Goal: Information Seeking & Learning: Learn about a topic

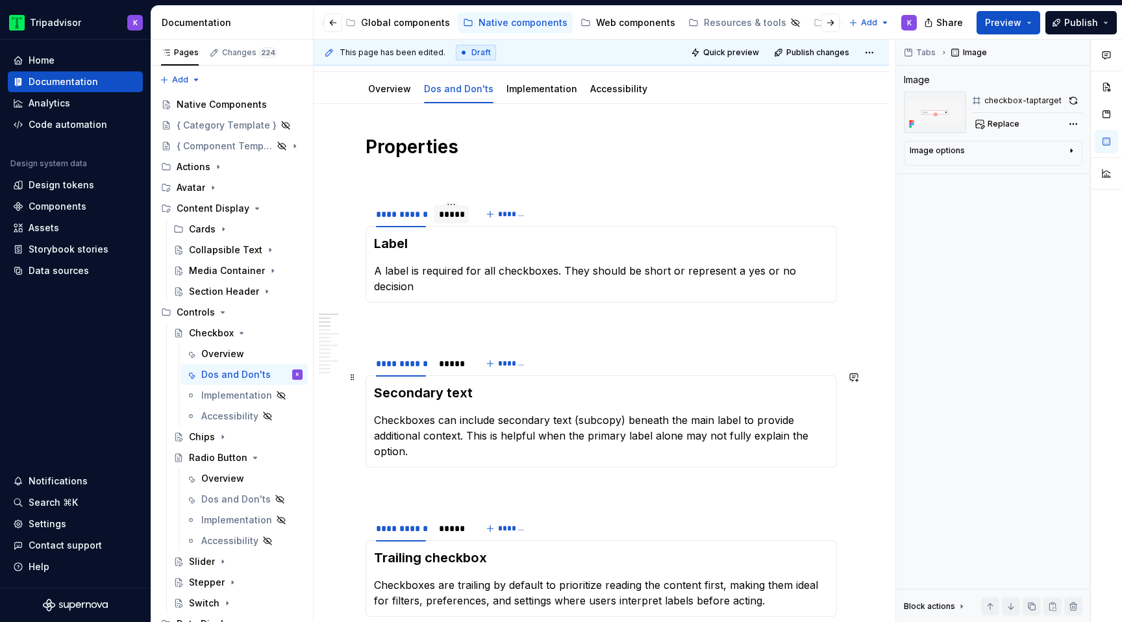
scroll to position [185, 0]
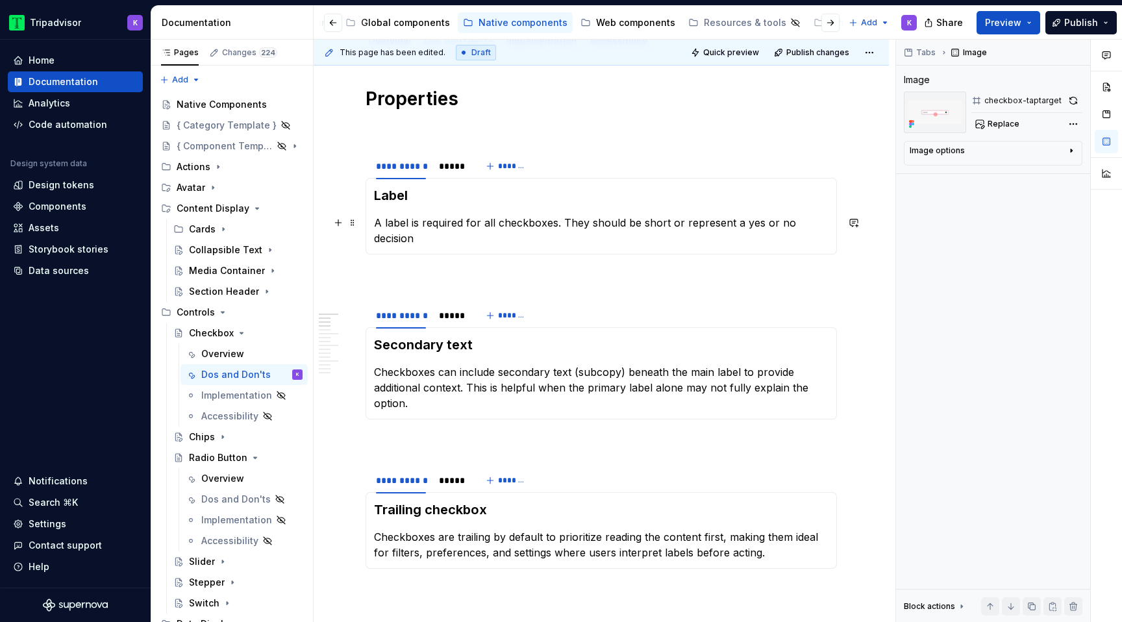
click at [449, 227] on p "A label is required for all checkboxes. They should be short or represent a yes…" at bounding box center [601, 230] width 454 height 31
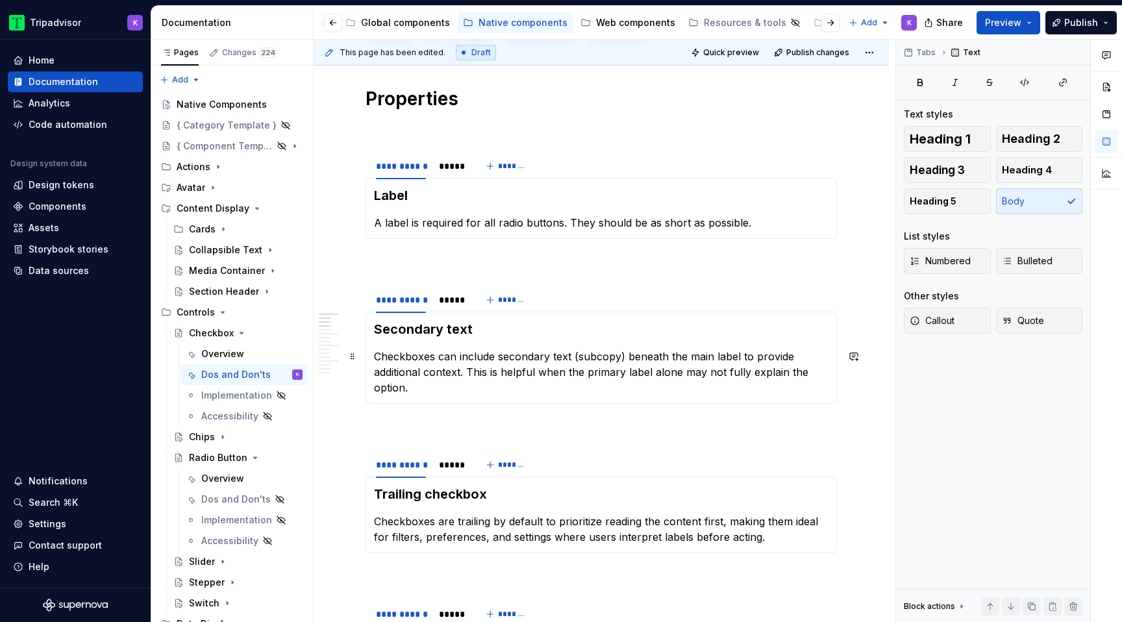
click at [482, 363] on p "Checkboxes can include secondary text (subcopy) beneath the main label to provi…" at bounding box center [601, 372] width 454 height 47
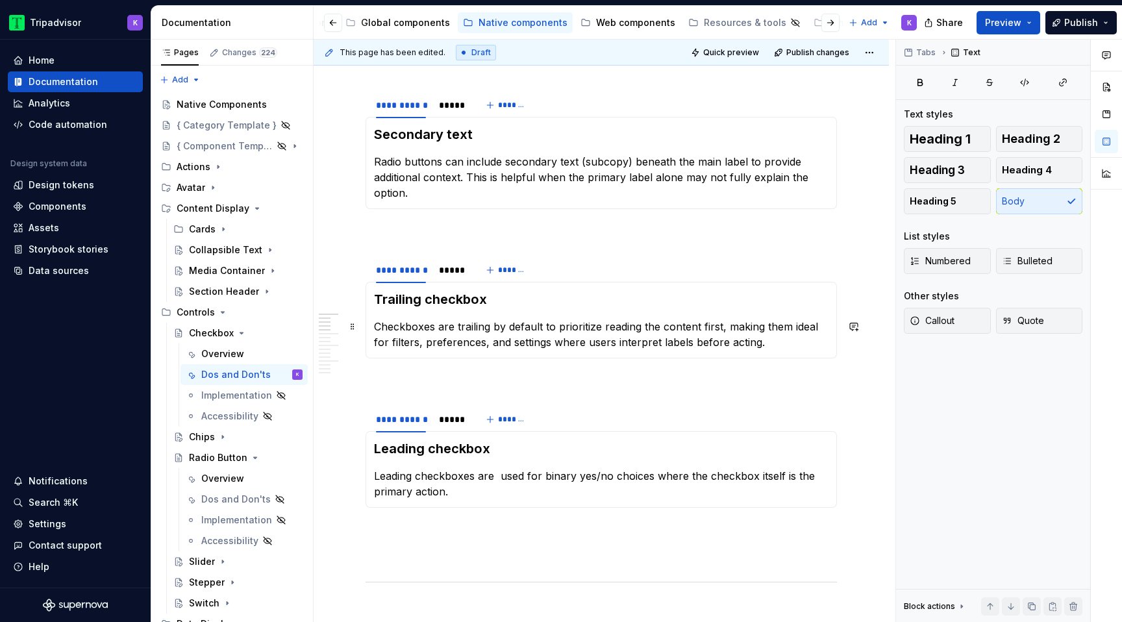
scroll to position [404, 0]
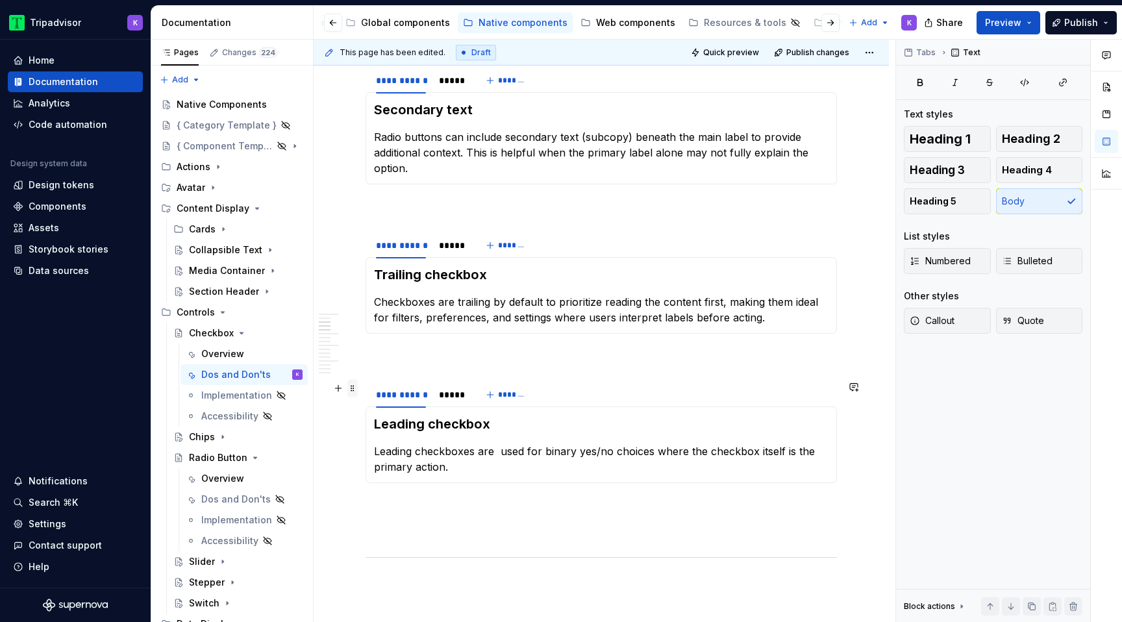
click at [355, 393] on span at bounding box center [352, 388] width 10 height 18
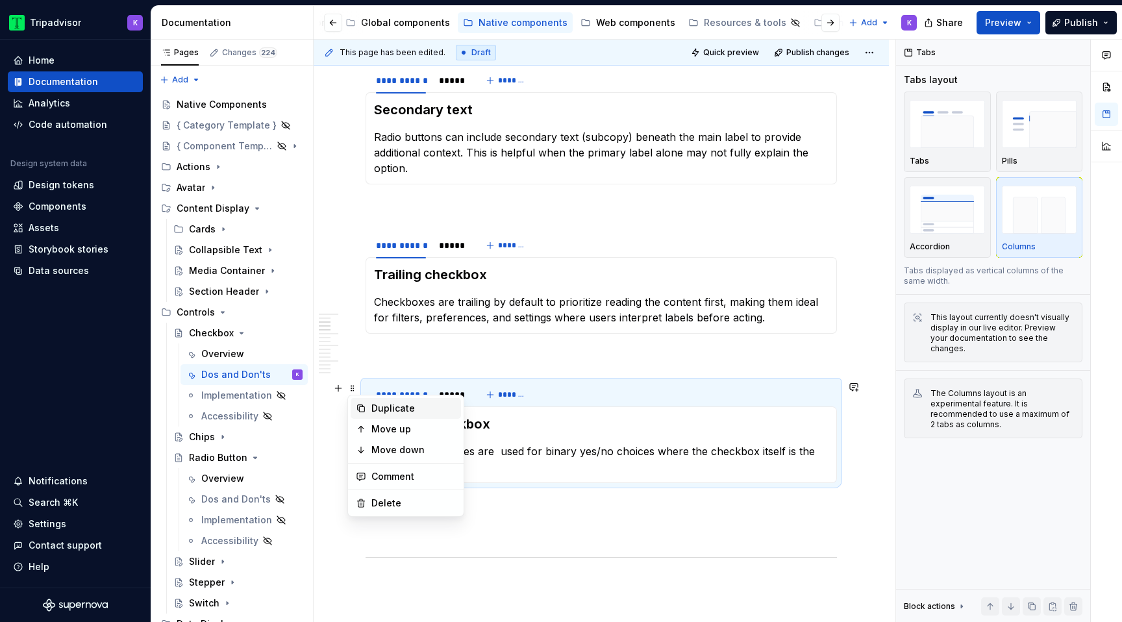
click at [388, 411] on div "Duplicate" at bounding box center [413, 408] width 84 height 13
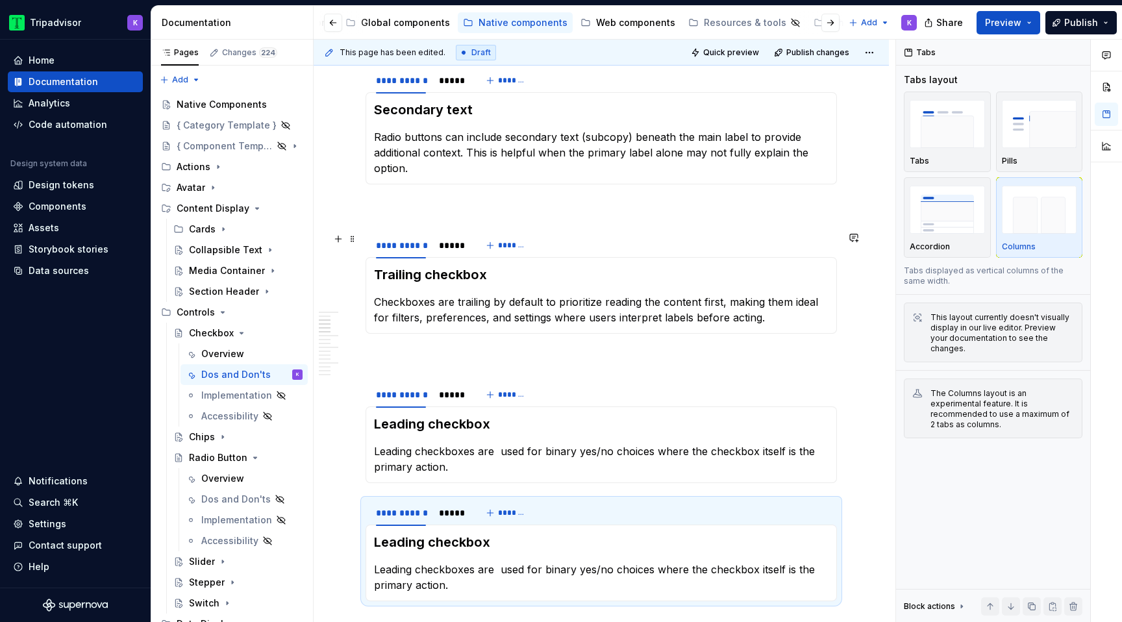
click at [393, 206] on p at bounding box center [600, 208] width 471 height 16
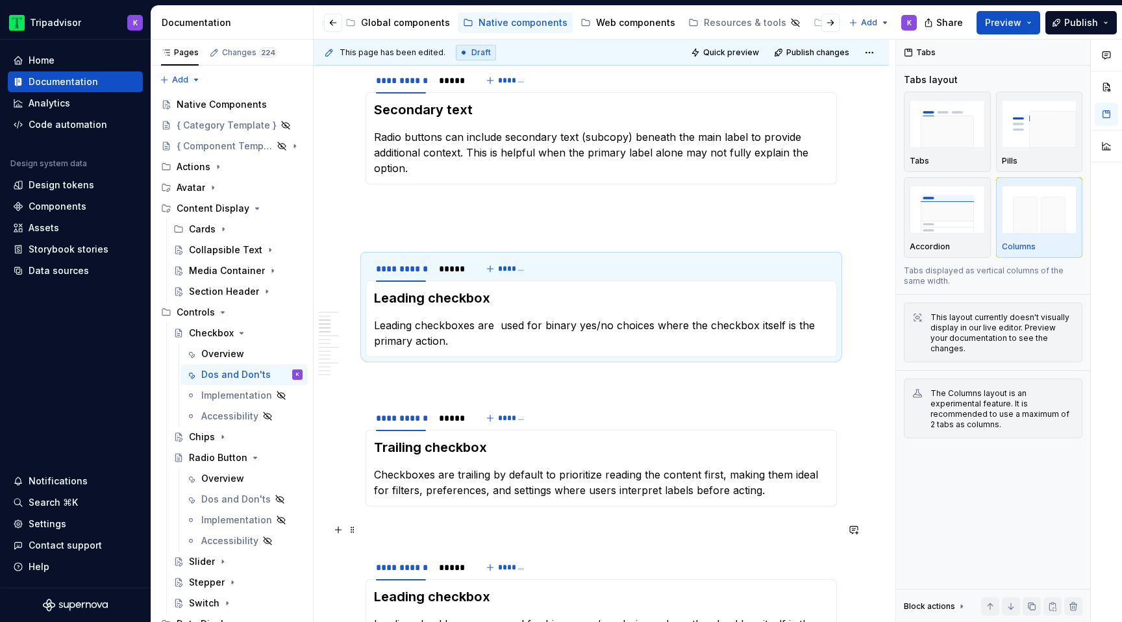
click at [397, 529] on p at bounding box center [600, 530] width 471 height 16
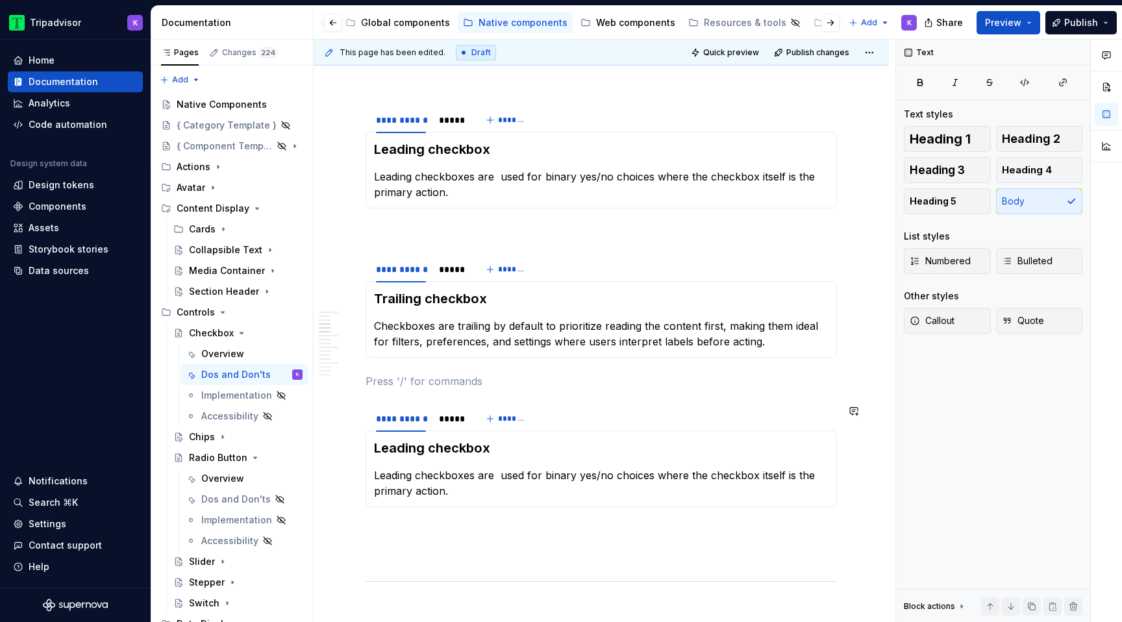
scroll to position [590, 0]
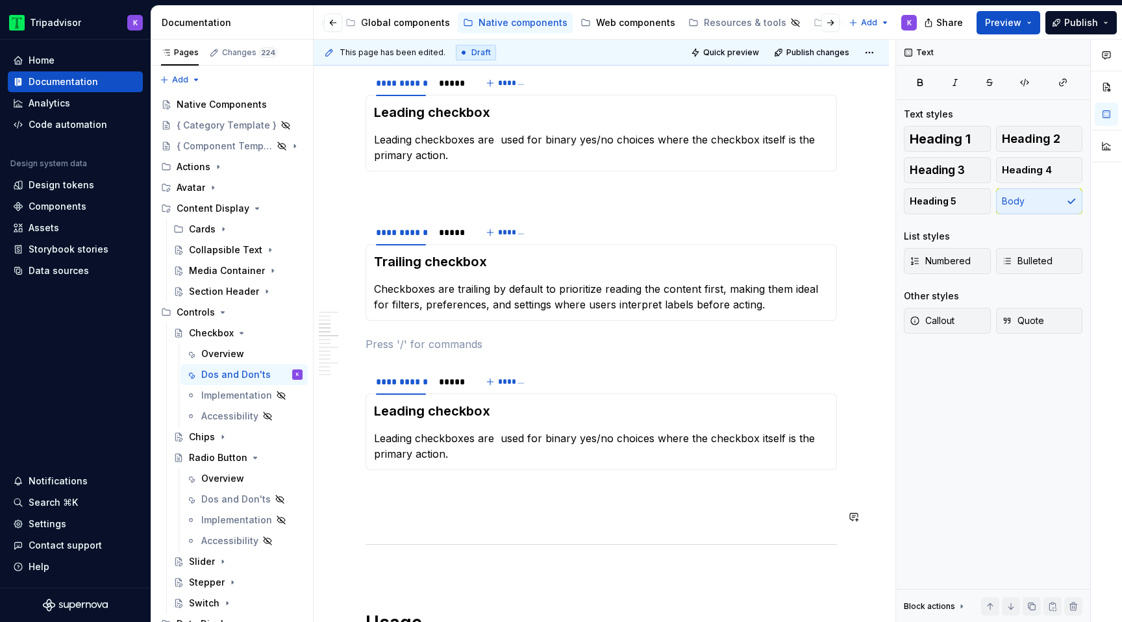
click at [402, 515] on p at bounding box center [600, 517] width 471 height 16
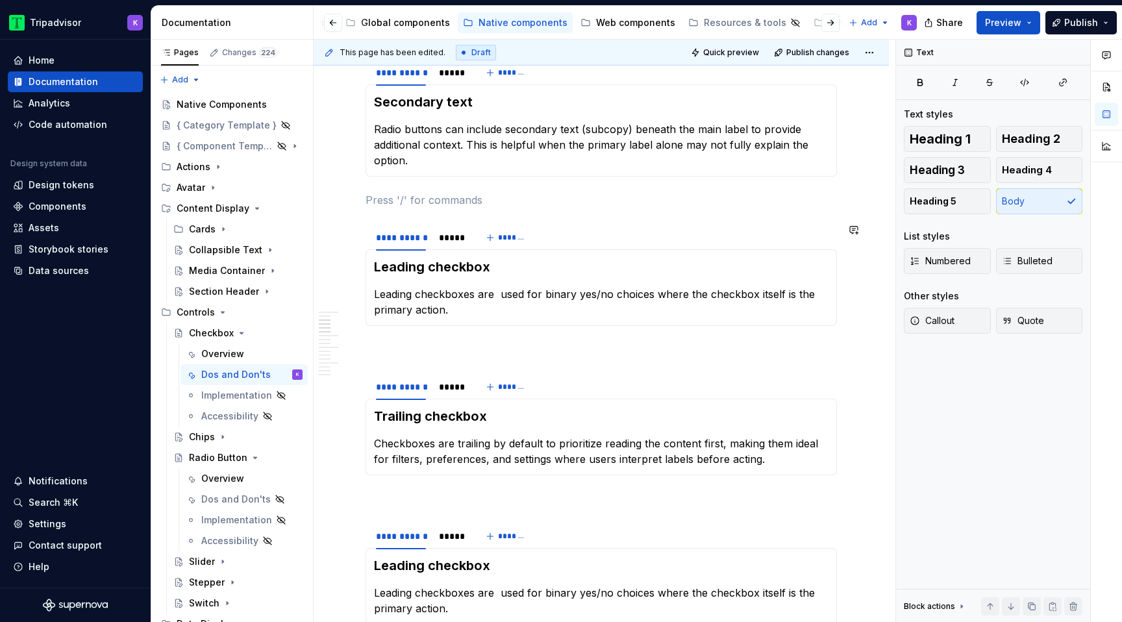
type textarea "*"
click at [532, 285] on section-item-column "Leading checkbox Leading checkboxes are used for binary yes/no choices where th…" at bounding box center [601, 288] width 454 height 60
click at [532, 300] on p "Leading checkboxes are used for binary yes/no choices where the checkbox itself…" at bounding box center [601, 301] width 454 height 31
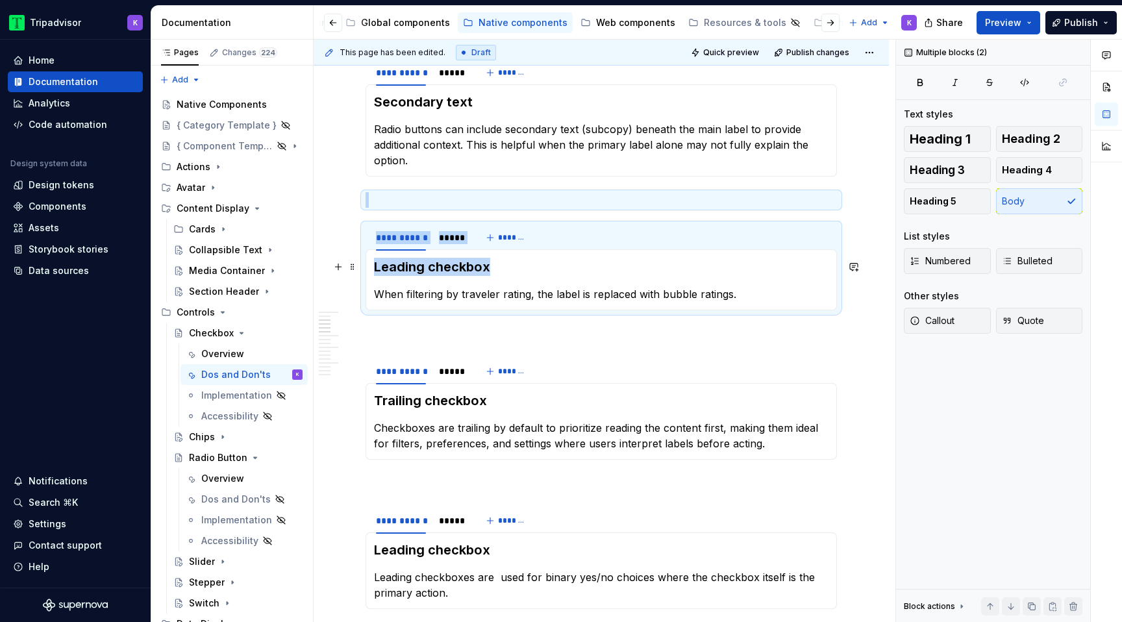
drag, startPoint x: 507, startPoint y: 267, endPoint x: 362, endPoint y: 269, distance: 144.8
click at [365, 269] on section "**********" at bounding box center [600, 266] width 471 height 87
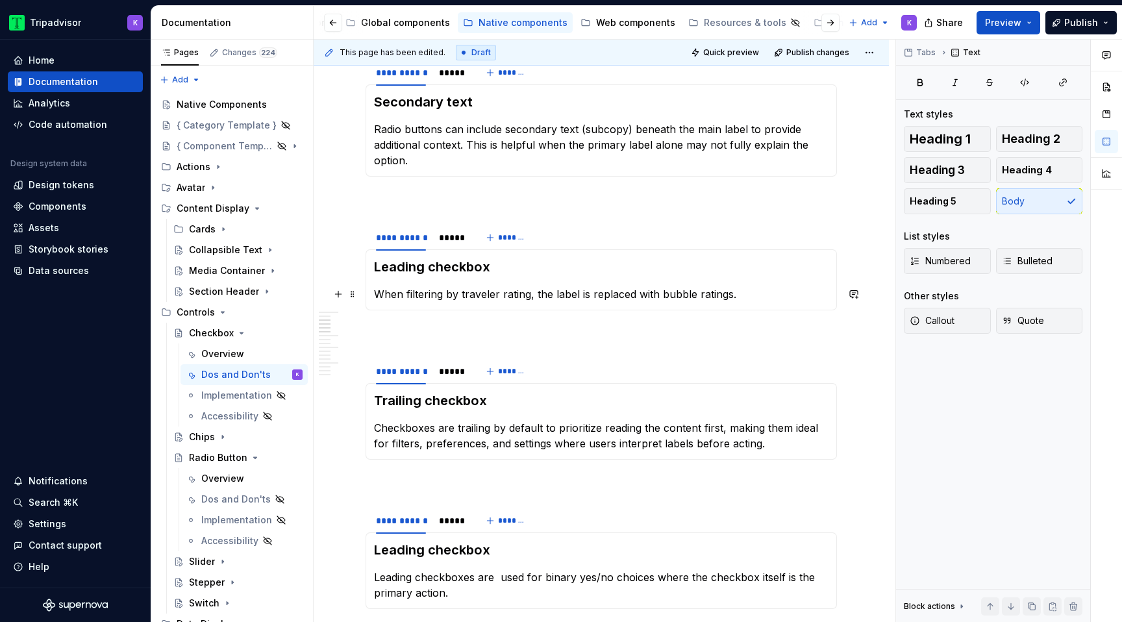
click at [457, 277] on section-item-column "Leading checkbox When filtering by traveler rating, the label is replaced with …" at bounding box center [601, 280] width 454 height 44
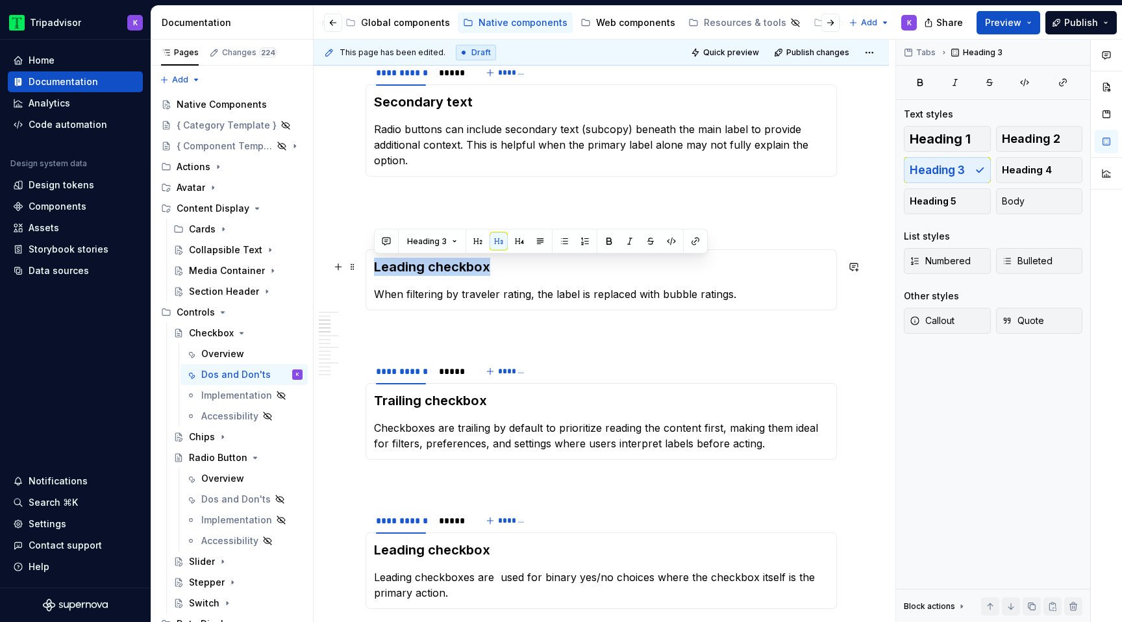
drag, startPoint x: 506, startPoint y: 269, endPoint x: 372, endPoint y: 264, distance: 134.5
click at [372, 264] on div "Leading checkbox When filtering by traveler rating, the label is replaced with …" at bounding box center [600, 279] width 471 height 61
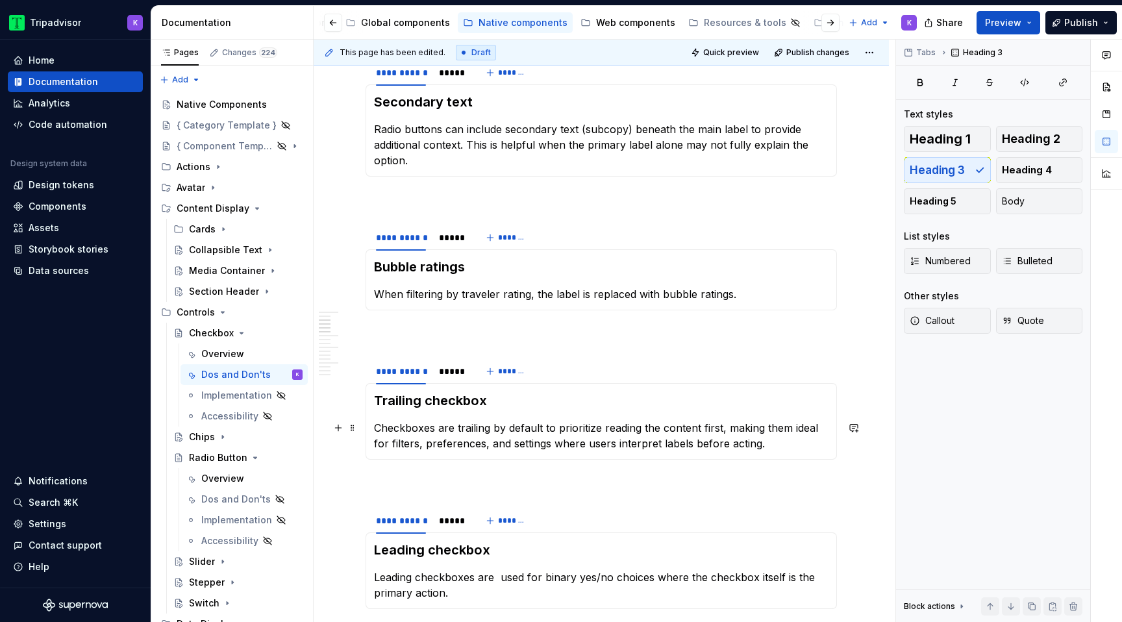
click at [578, 432] on p "Checkboxes are trailing by default to prioritize reading the content first, mak…" at bounding box center [601, 435] width 454 height 31
click at [526, 575] on p "Leading checkboxes are used for binary yes/no choices where the checkbox itself…" at bounding box center [601, 584] width 454 height 31
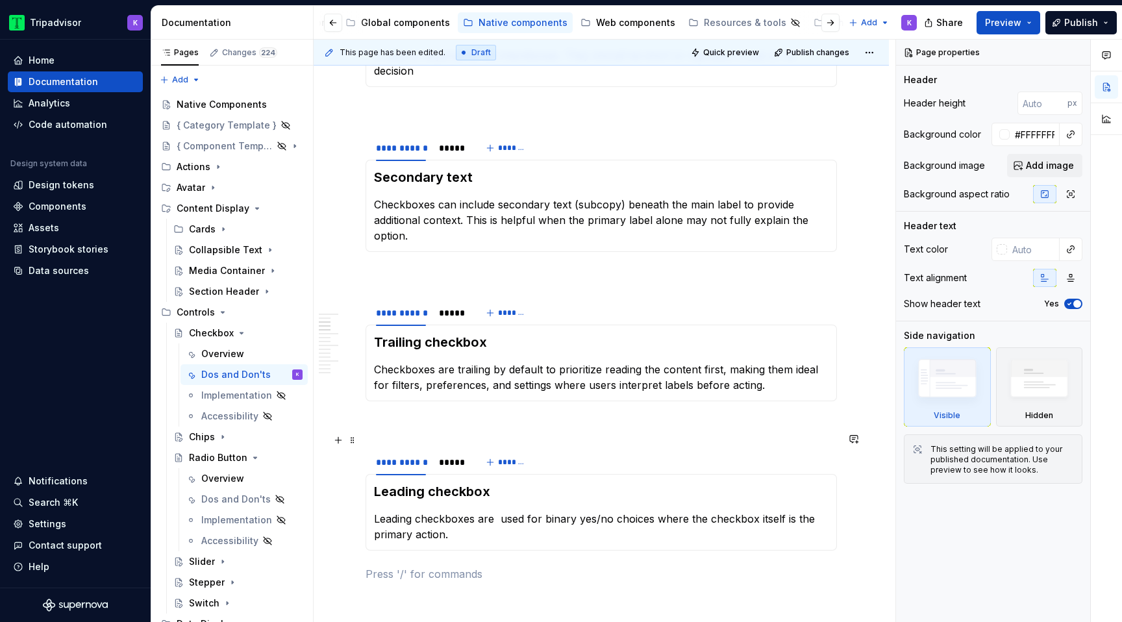
scroll to position [395, 0]
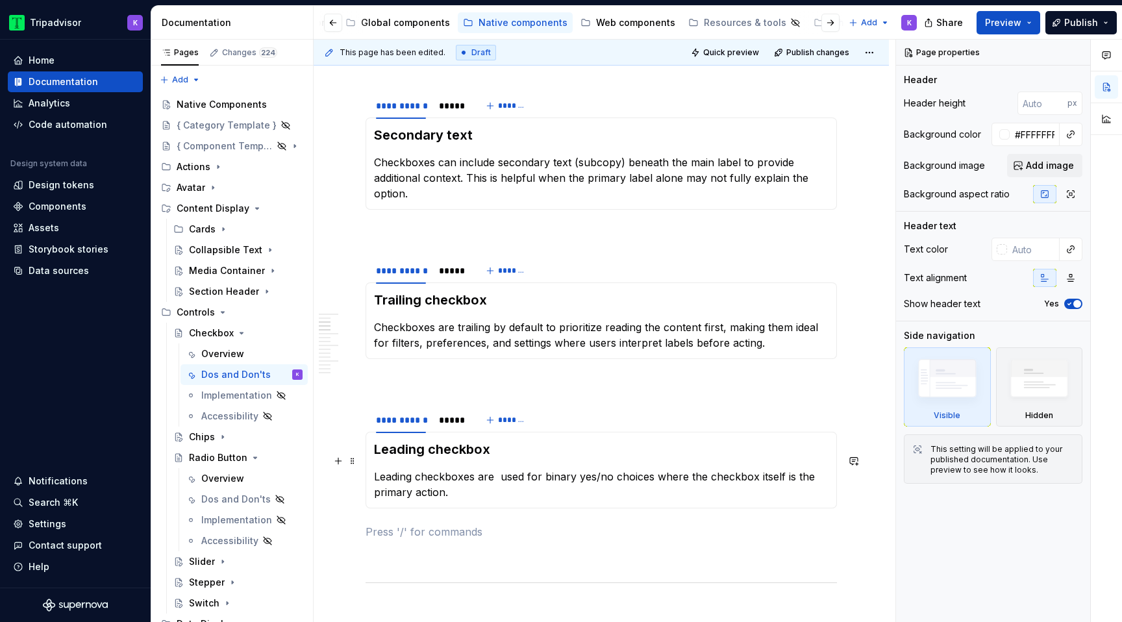
click at [499, 469] on p "Leading checkboxes are used for binary yes/no choices where the checkbox itself…" at bounding box center [601, 484] width 454 height 31
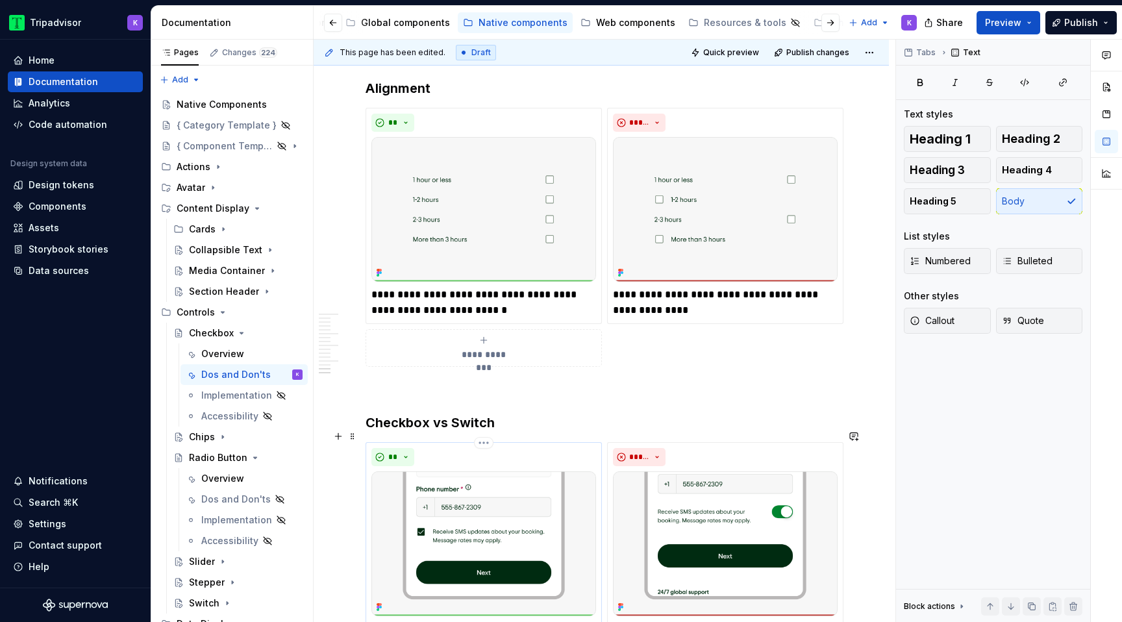
scroll to position [2525, 0]
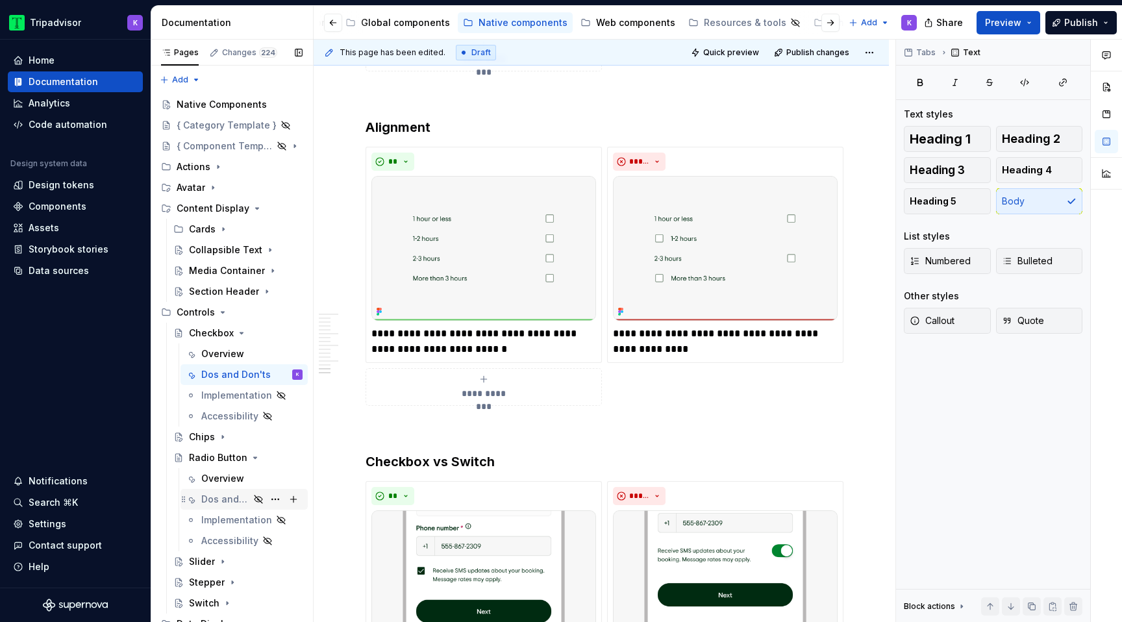
click at [241, 494] on div "Dos and Don'ts" at bounding box center [225, 499] width 48 height 13
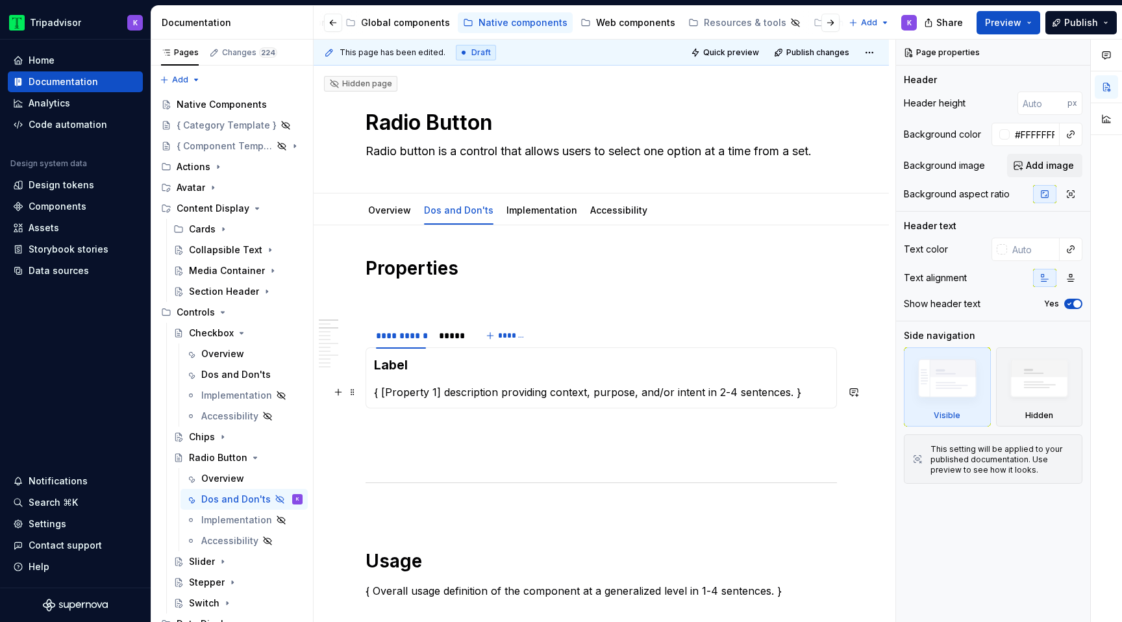
click at [519, 393] on p "{ [Property 1] description providing context, purpose, and/or intent in 2-4 sen…" at bounding box center [601, 392] width 454 height 16
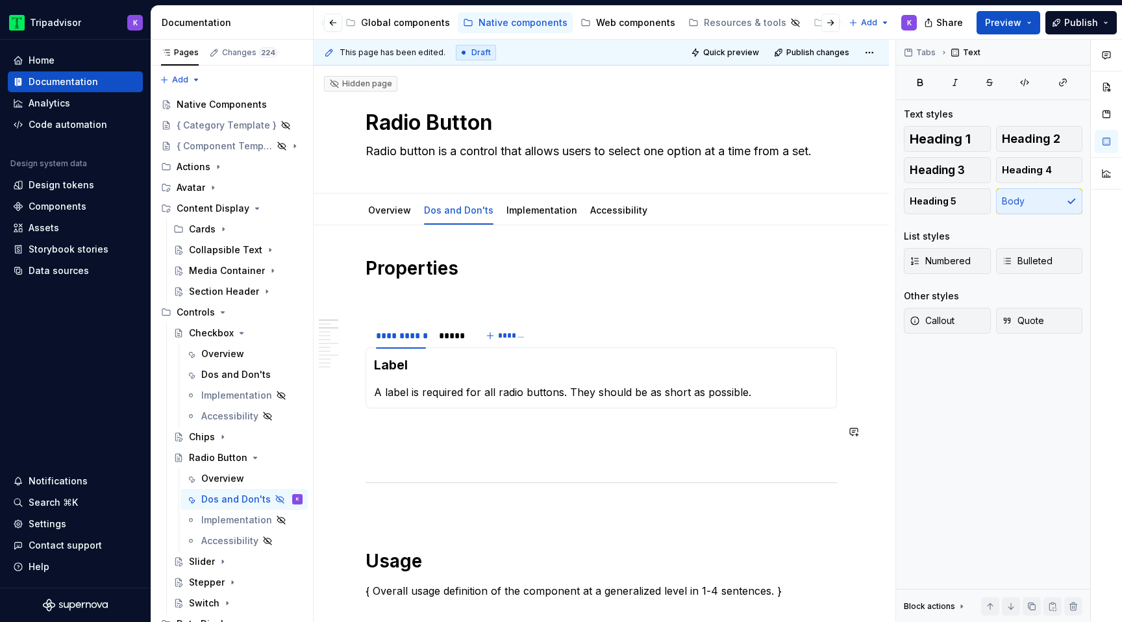
click at [399, 454] on p at bounding box center [600, 455] width 471 height 16
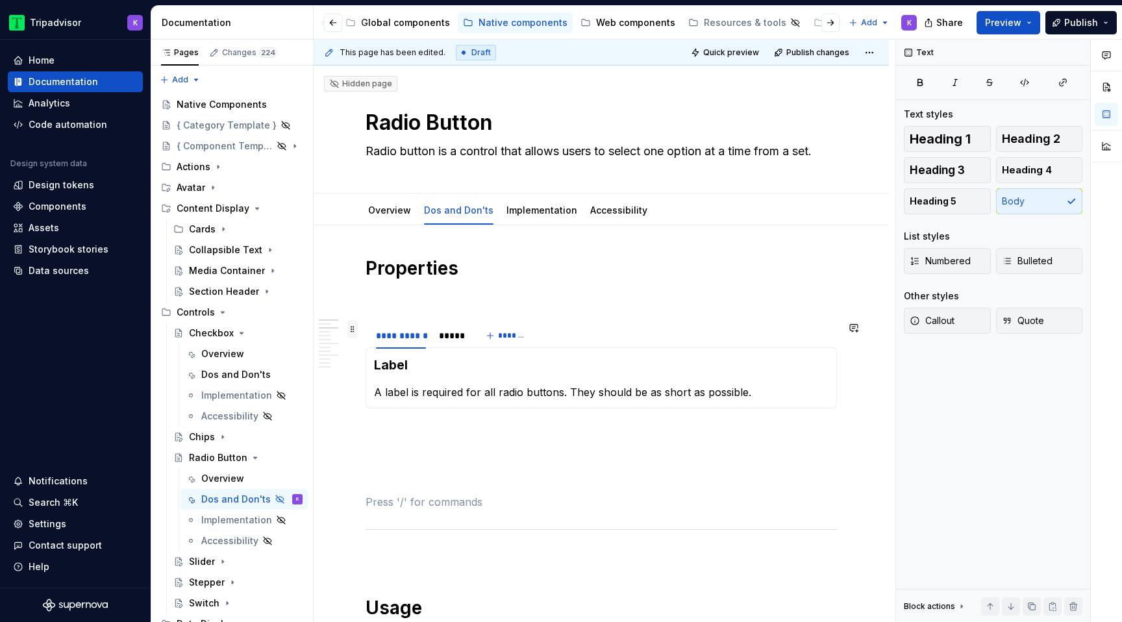
click at [354, 328] on span at bounding box center [352, 329] width 10 height 18
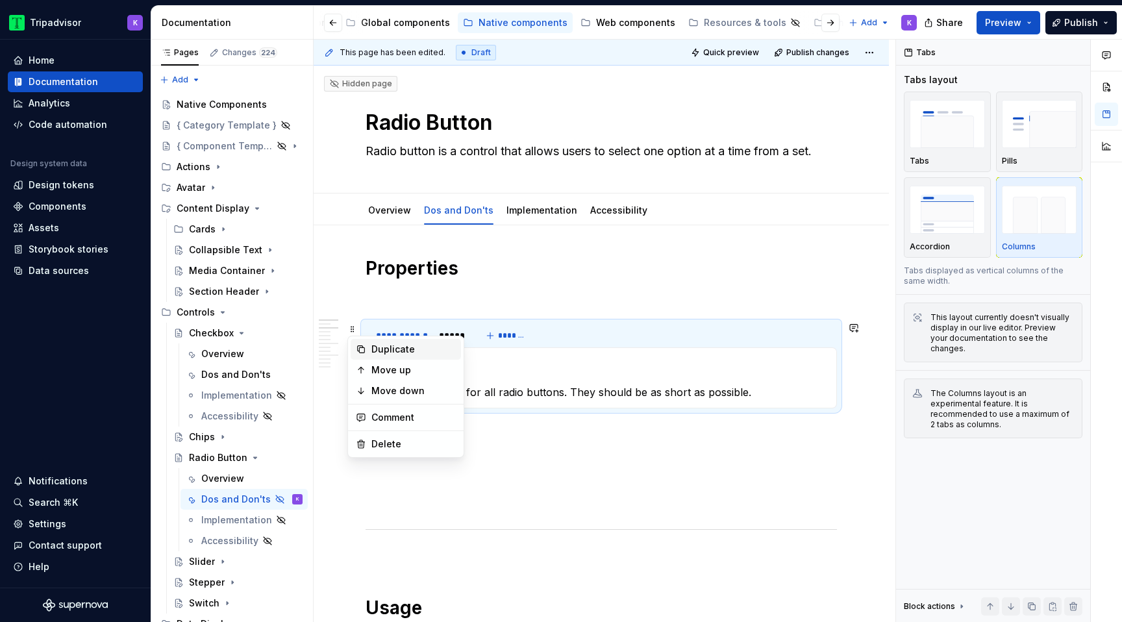
click at [410, 347] on div "Duplicate" at bounding box center [413, 349] width 84 height 13
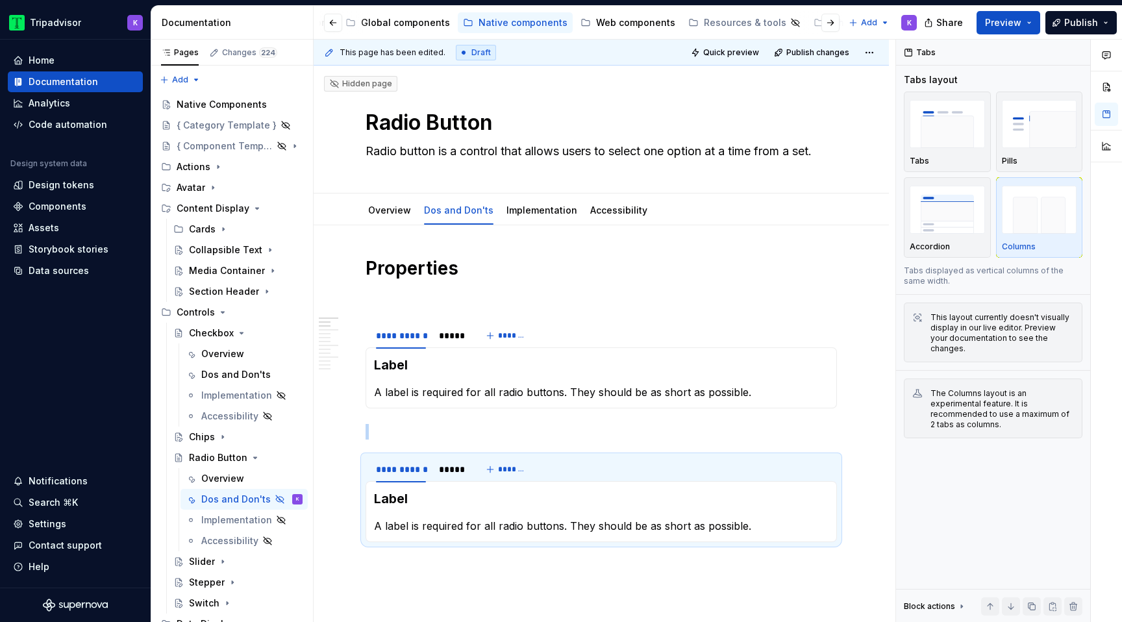
type textarea "*"
click at [434, 517] on section-item-column "Label A label is required for all radio buttons. They should be as short as pos…" at bounding box center [601, 511] width 454 height 44
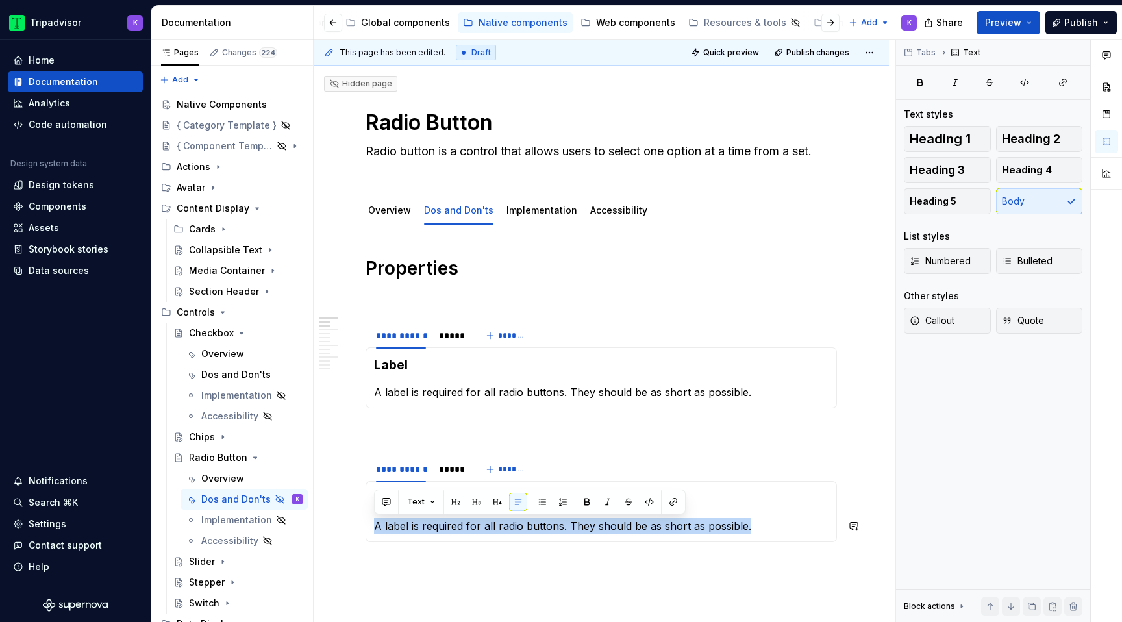
paste div
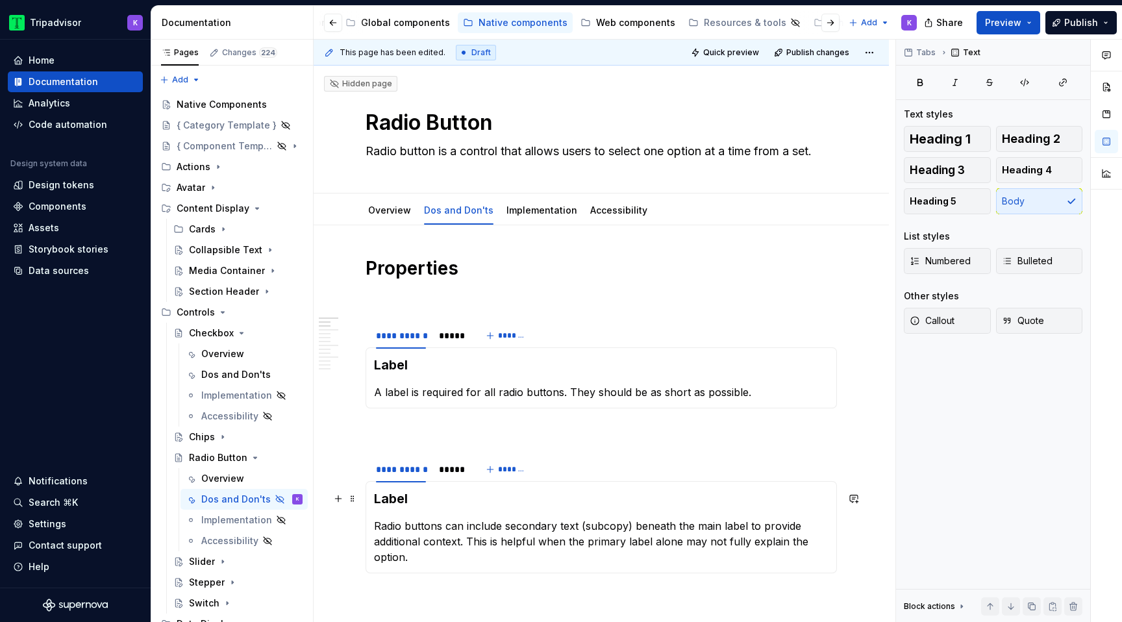
click at [416, 493] on h3 "Label" at bounding box center [601, 498] width 454 height 18
click at [441, 427] on p at bounding box center [600, 432] width 471 height 16
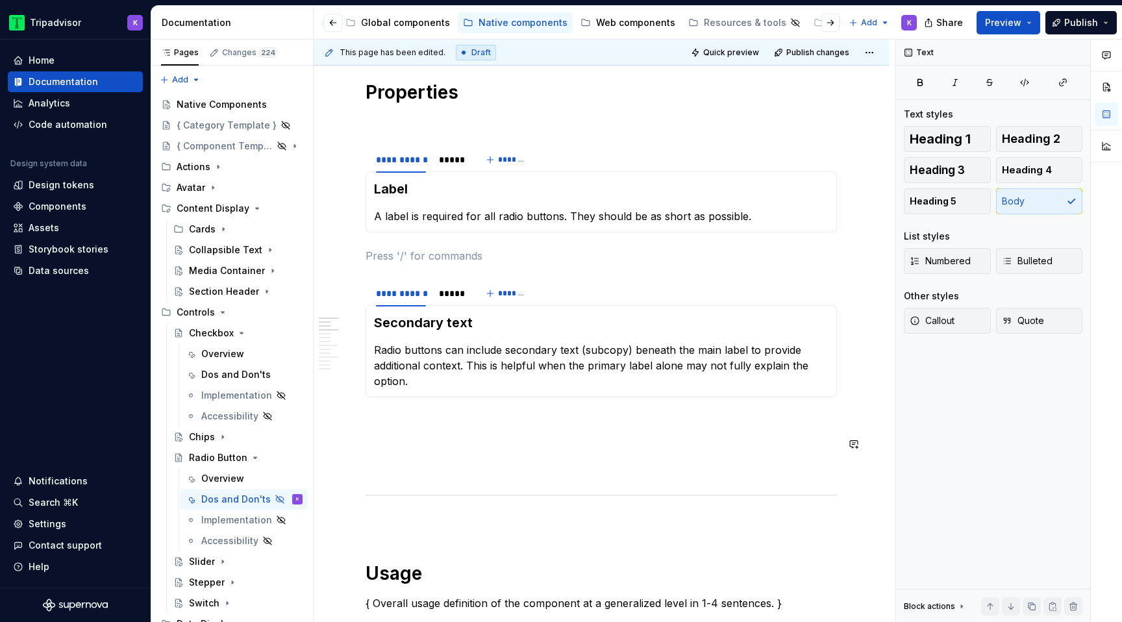
scroll to position [204, 0]
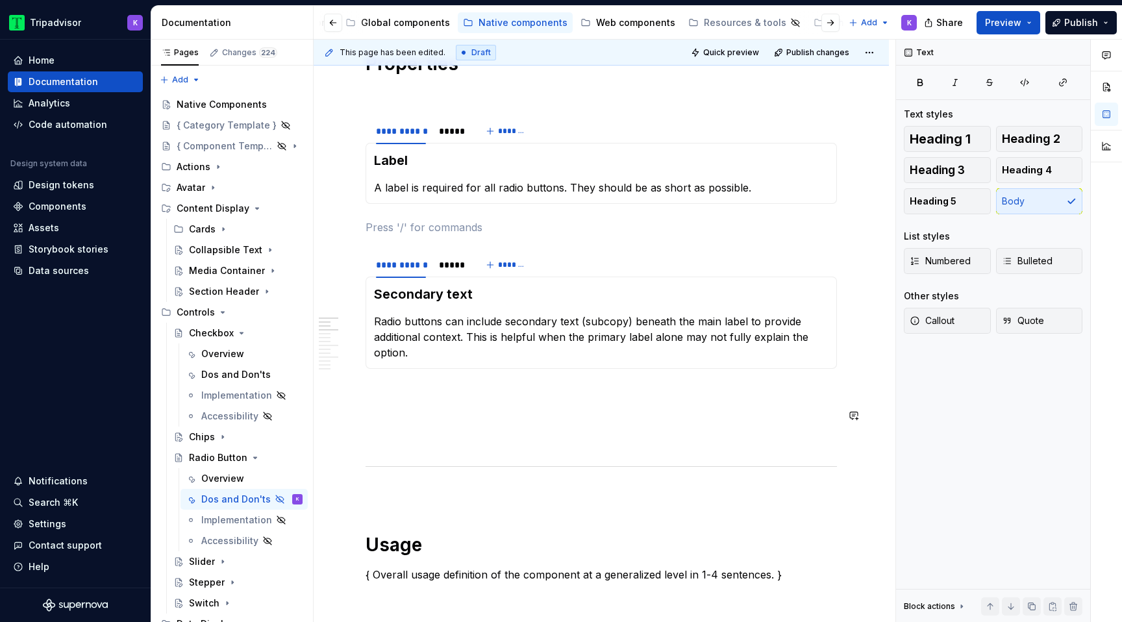
click at [414, 417] on p at bounding box center [600, 416] width 471 height 16
click at [353, 256] on span at bounding box center [352, 258] width 10 height 18
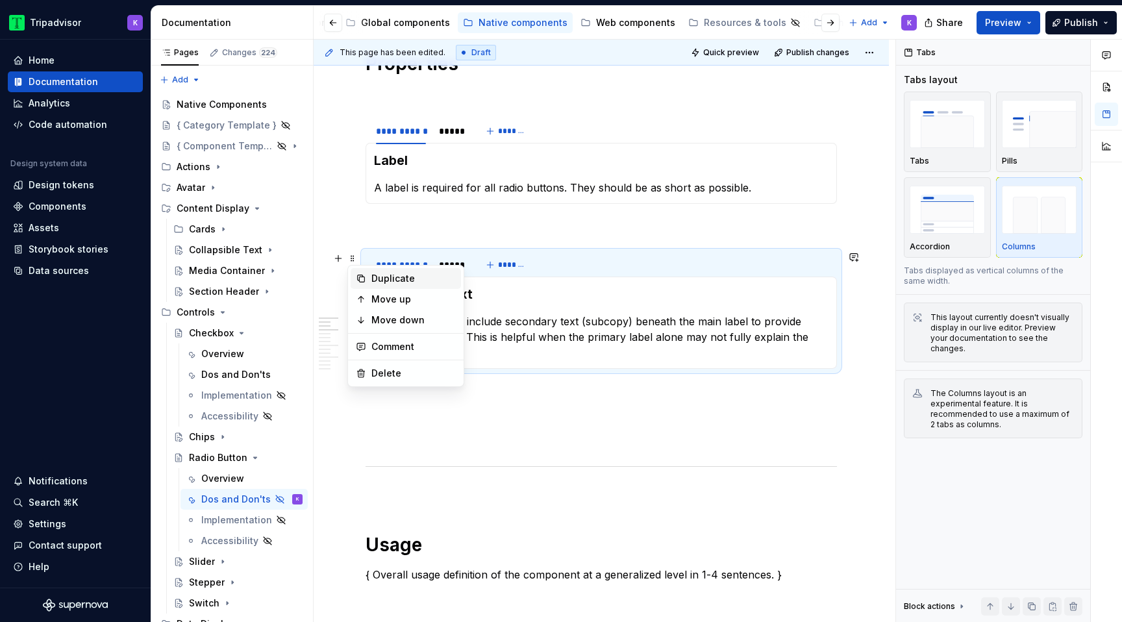
click at [375, 276] on div "Duplicate" at bounding box center [413, 278] width 84 height 13
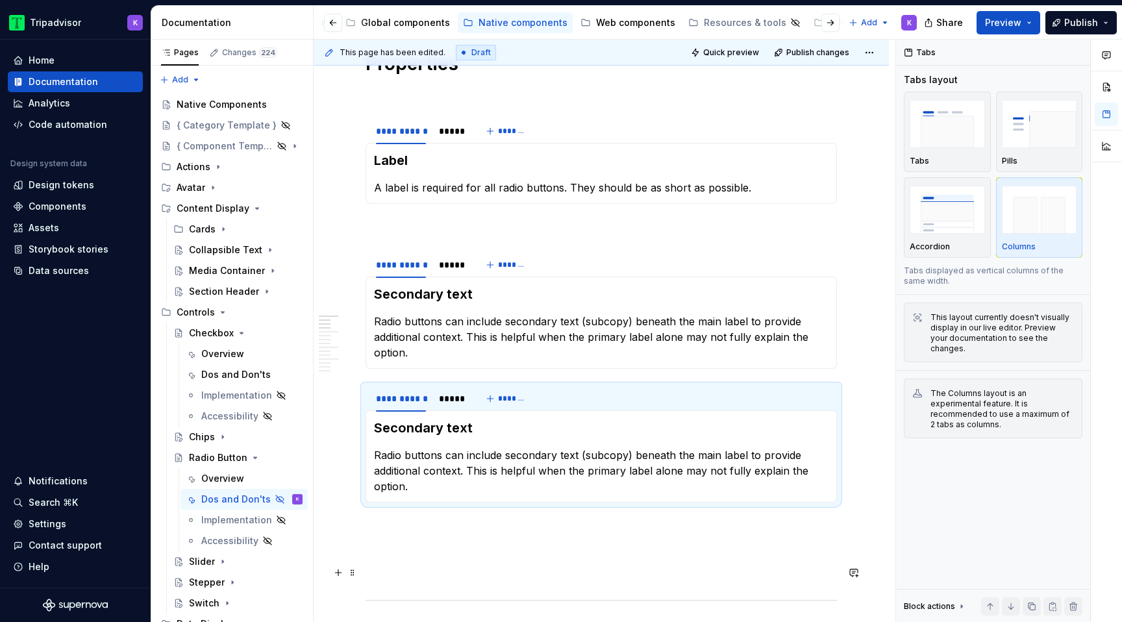
click at [414, 556] on p at bounding box center [600, 549] width 471 height 16
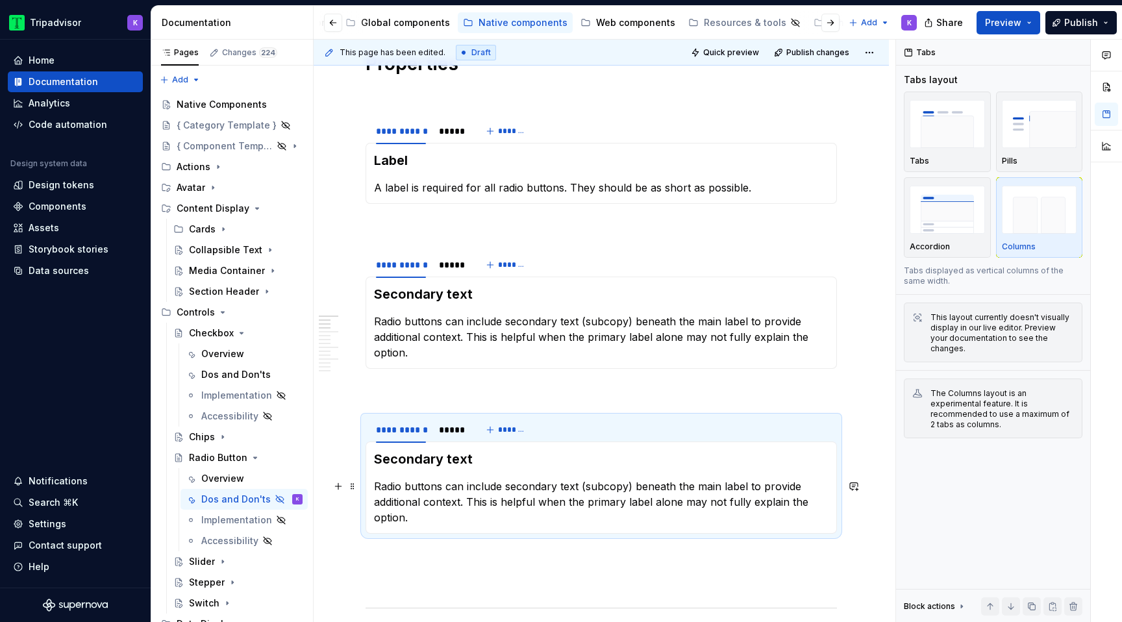
click at [511, 501] on p "Radio buttons can include secondary text (subcopy) beneath the main label to pr…" at bounding box center [601, 501] width 454 height 47
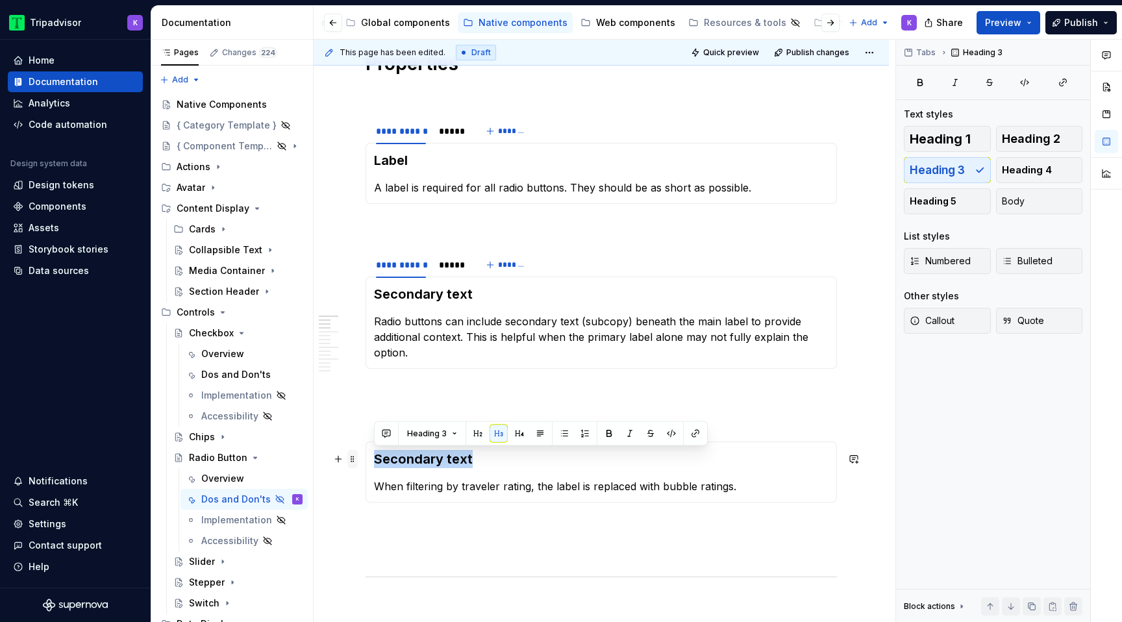
drag, startPoint x: 473, startPoint y: 458, endPoint x: 347, endPoint y: 458, distance: 126.6
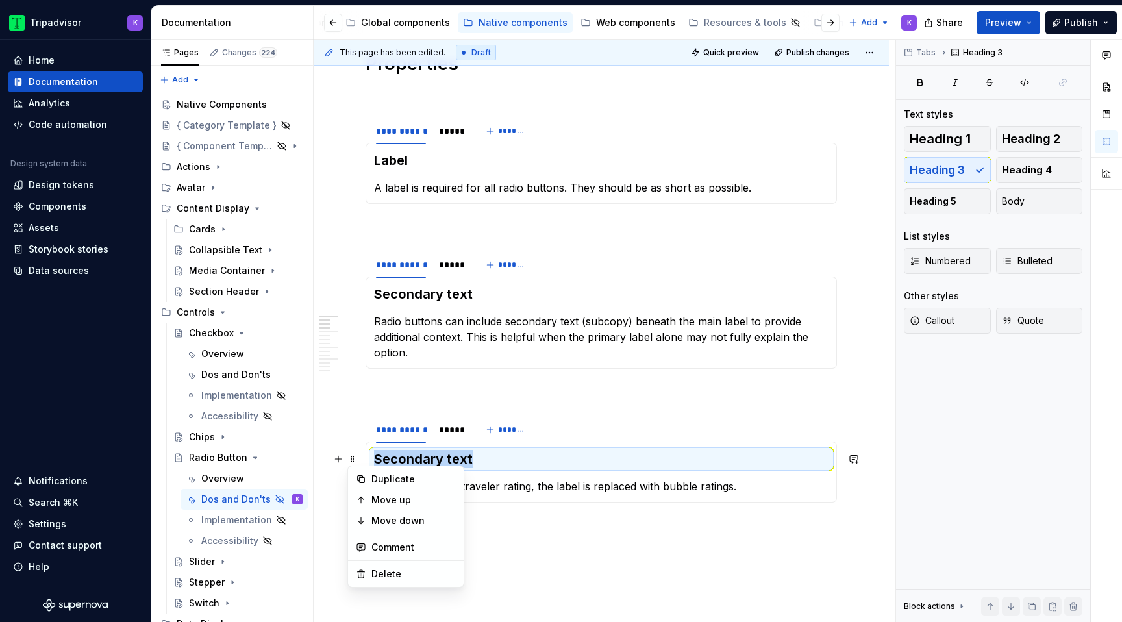
click at [502, 468] on h3 "Secondary text" at bounding box center [601, 459] width 454 height 18
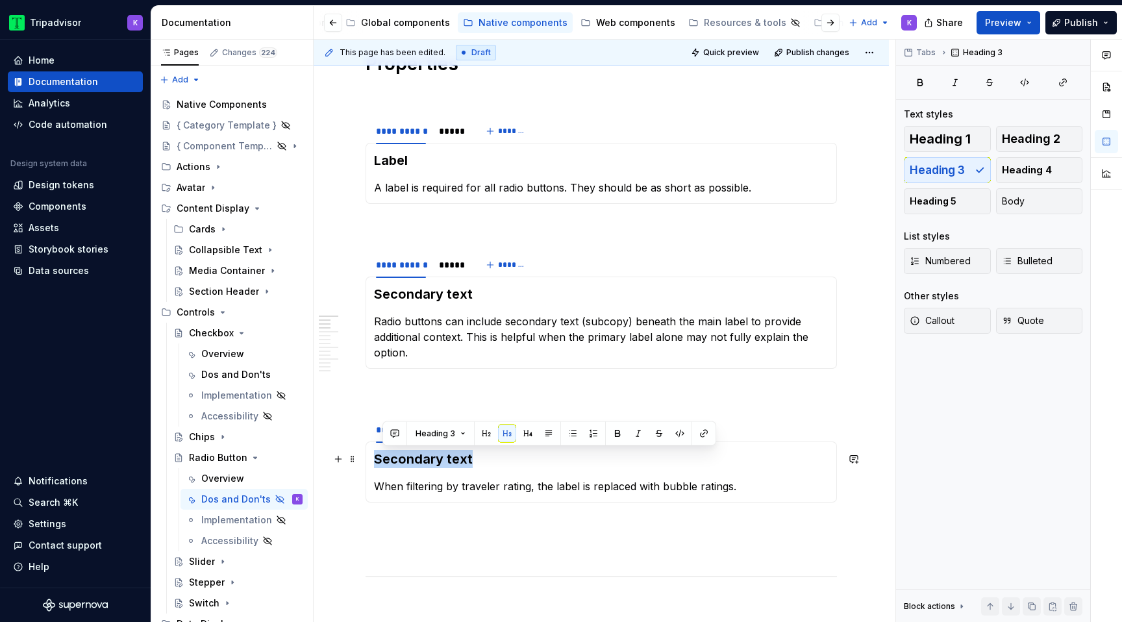
drag, startPoint x: 497, startPoint y: 467, endPoint x: 375, endPoint y: 462, distance: 122.2
click at [375, 462] on h3 "Secondary text" at bounding box center [601, 459] width 454 height 18
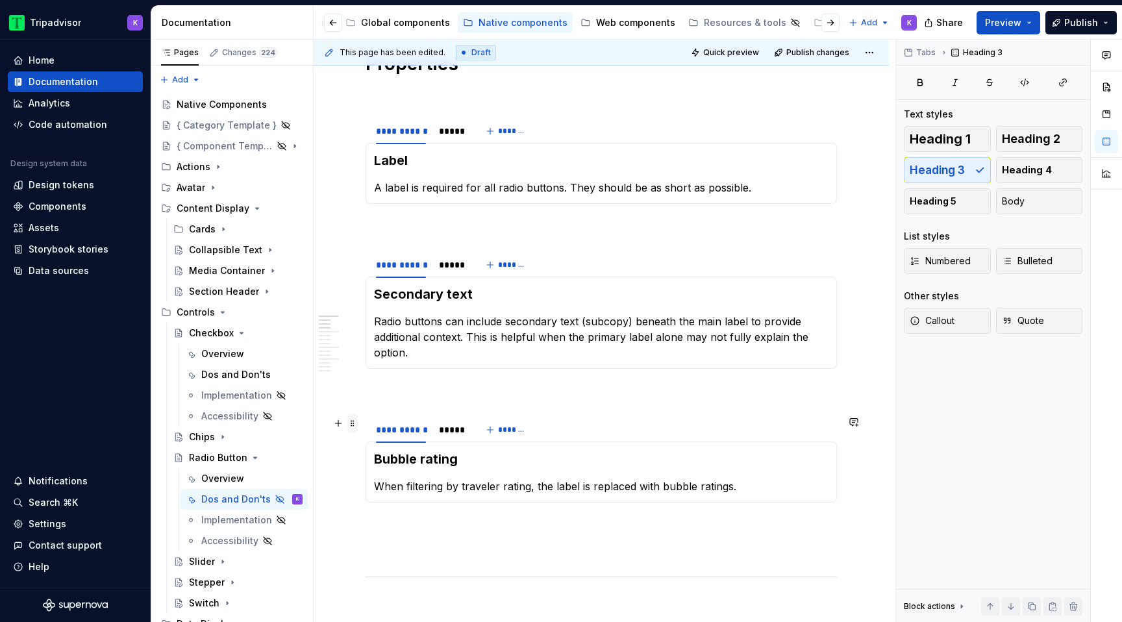
click at [353, 423] on span at bounding box center [352, 423] width 10 height 18
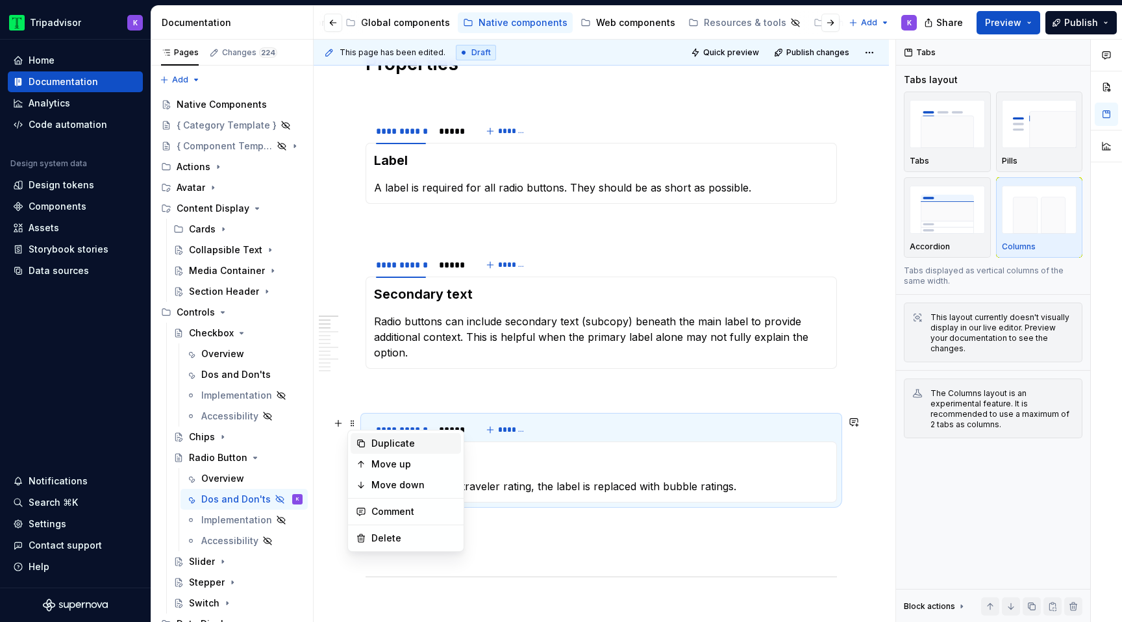
click at [373, 444] on div "Duplicate" at bounding box center [413, 443] width 84 height 13
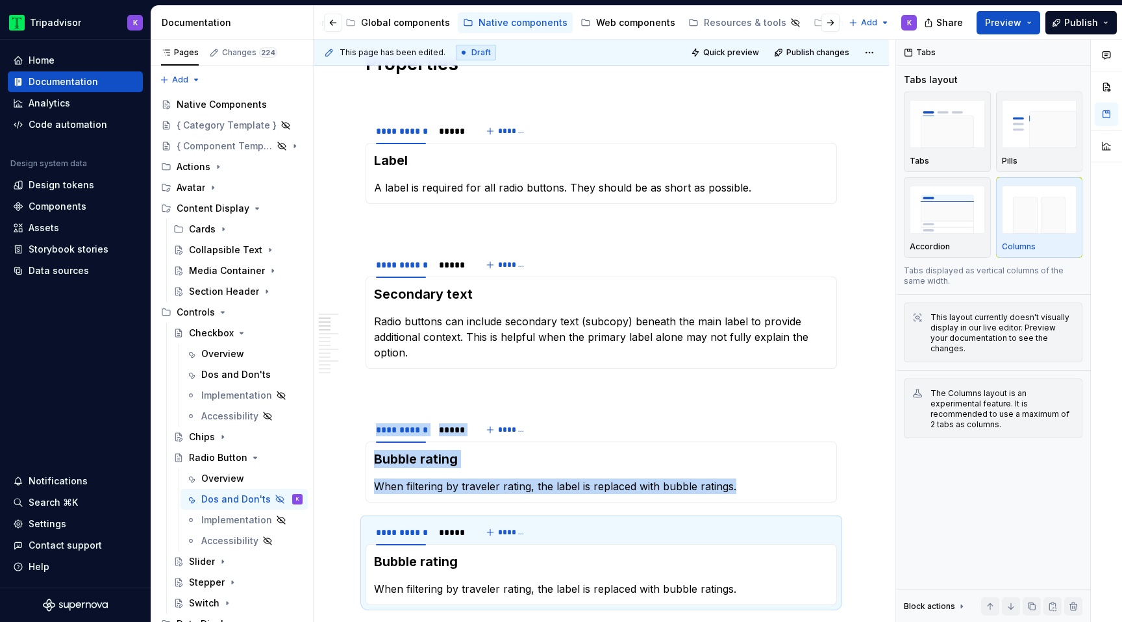
scroll to position [415, 0]
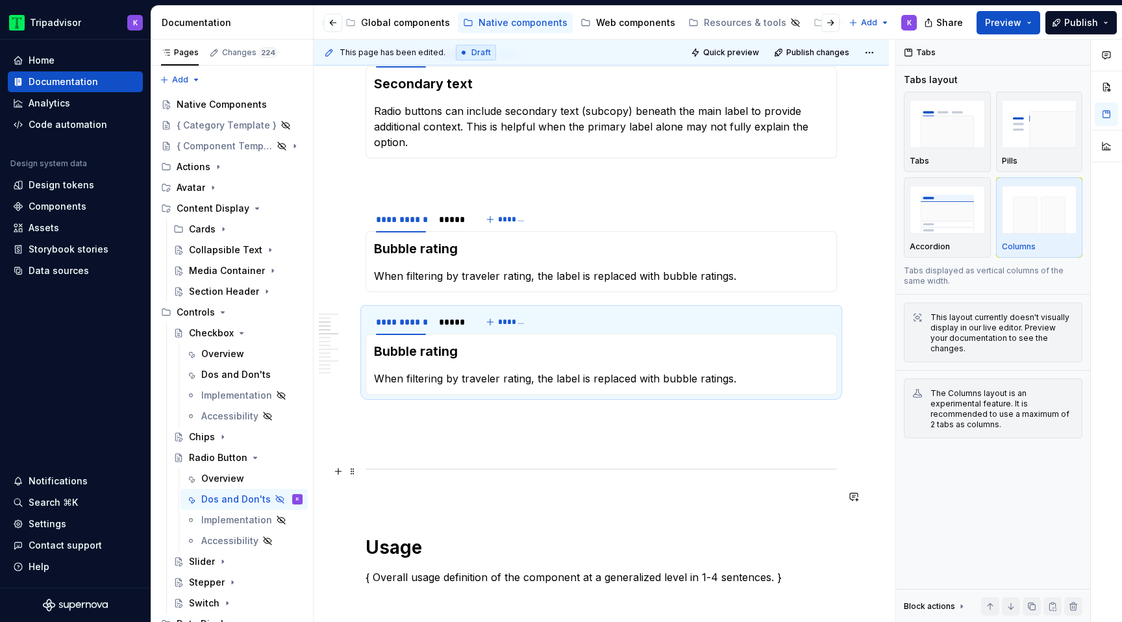
click at [428, 448] on p at bounding box center [600, 442] width 471 height 16
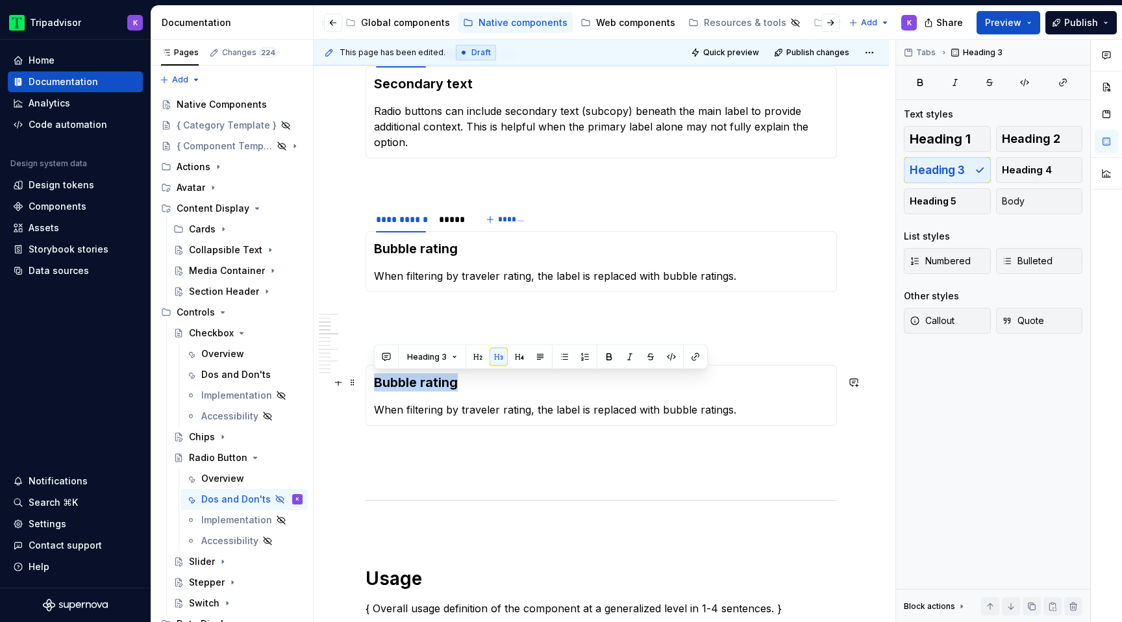
drag, startPoint x: 460, startPoint y: 384, endPoint x: 365, endPoint y: 380, distance: 94.2
click at [365, 380] on div "Bubble rating When filtering by traveler rating, the label is replaced with bub…" at bounding box center [600, 395] width 471 height 61
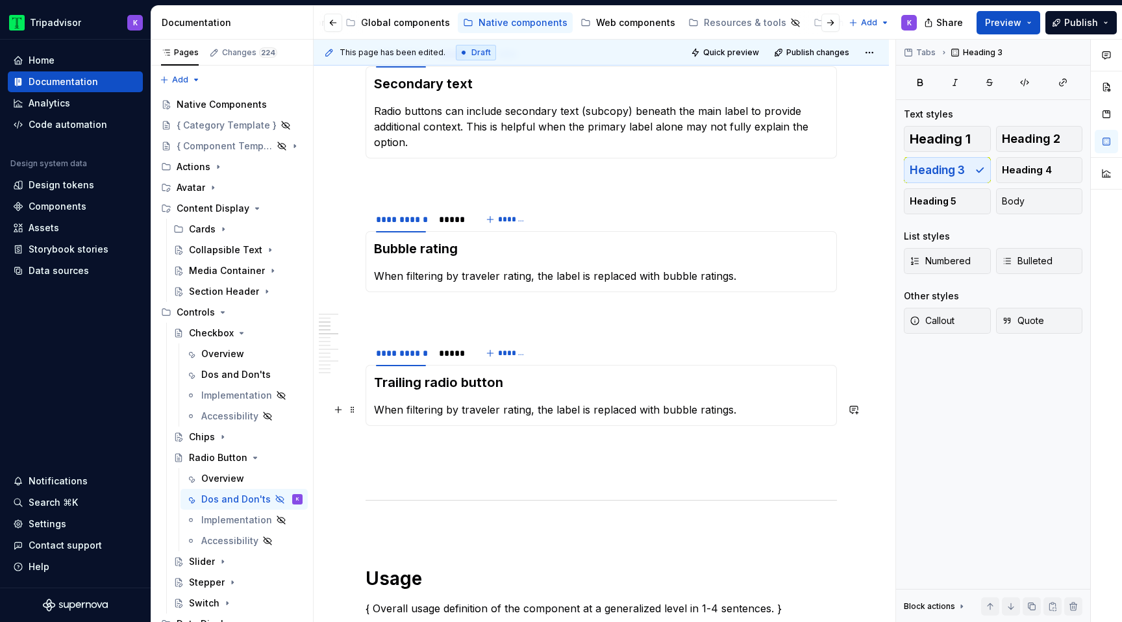
click at [509, 407] on p "When filtering by traveler rating, the label is replaced with bubble ratings." at bounding box center [601, 410] width 454 height 16
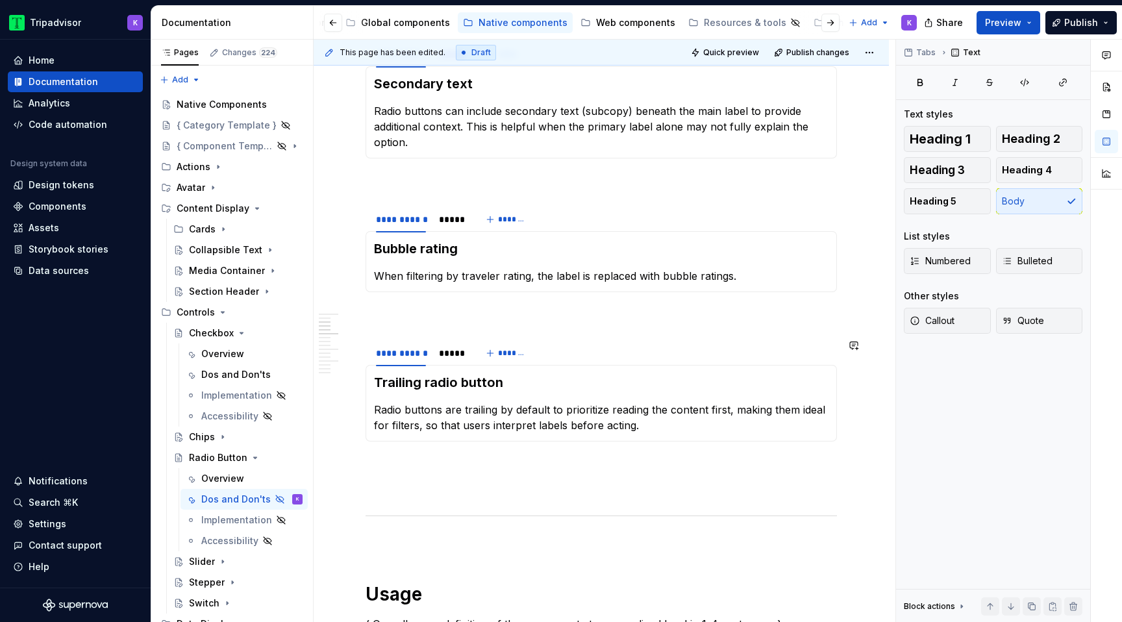
click at [353, 351] on span at bounding box center [352, 347] width 10 height 18
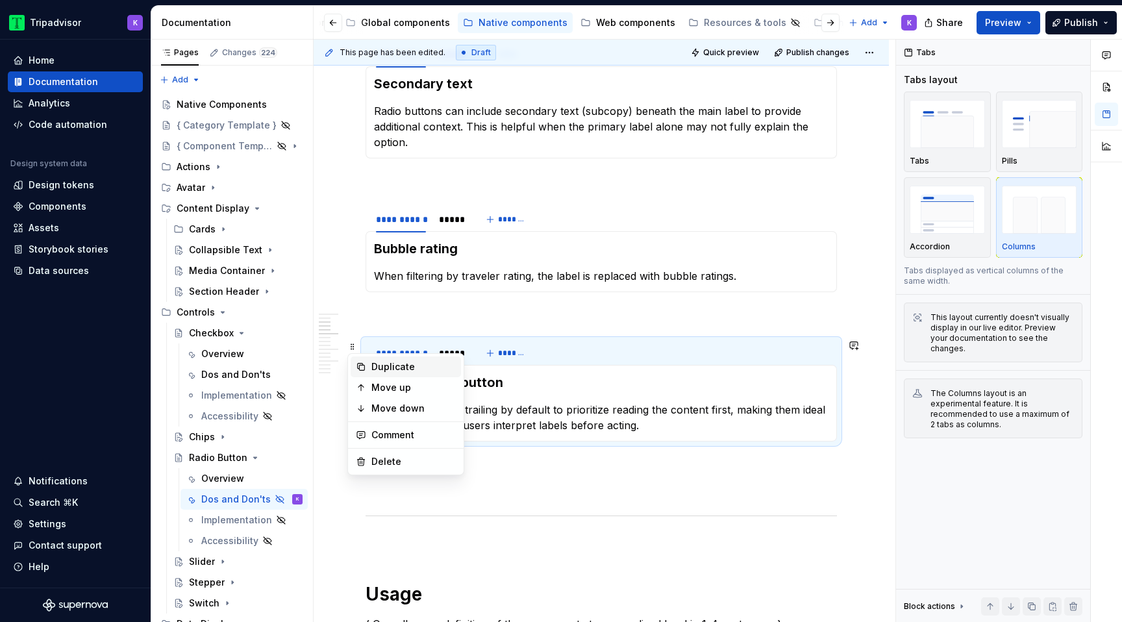
click at [393, 363] on div "Duplicate" at bounding box center [413, 366] width 84 height 13
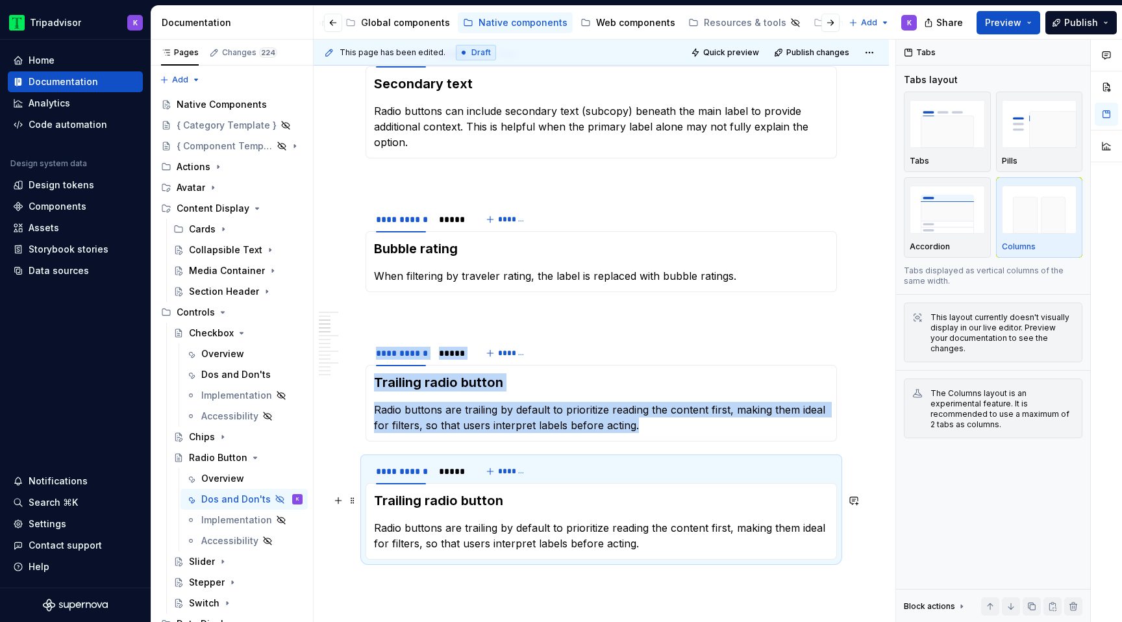
scroll to position [469, 0]
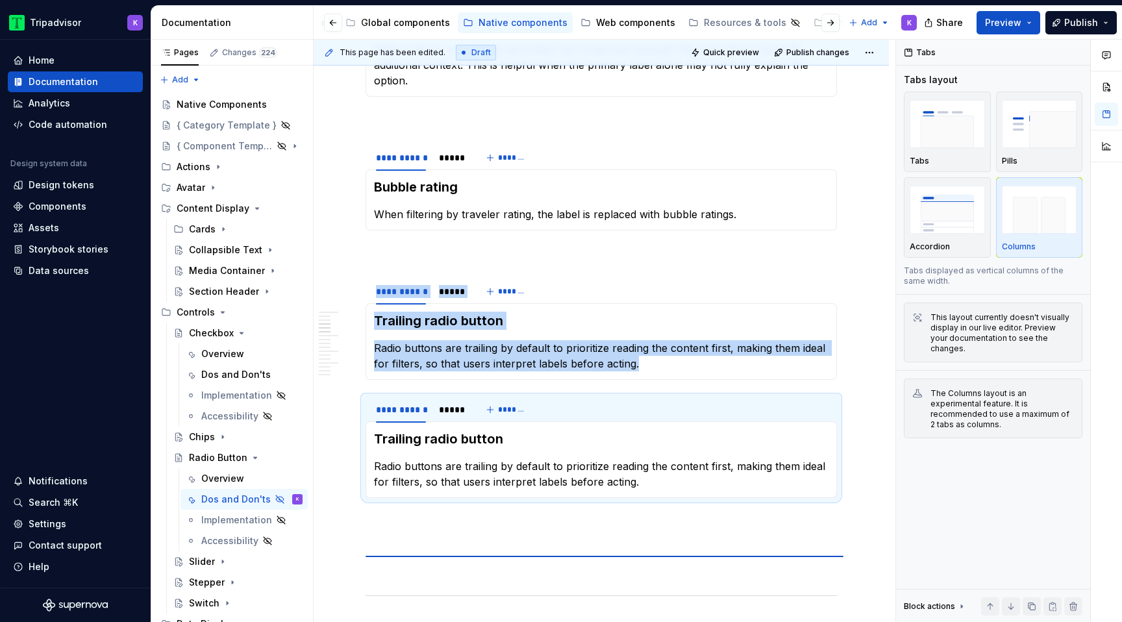
scroll to position [480, 0]
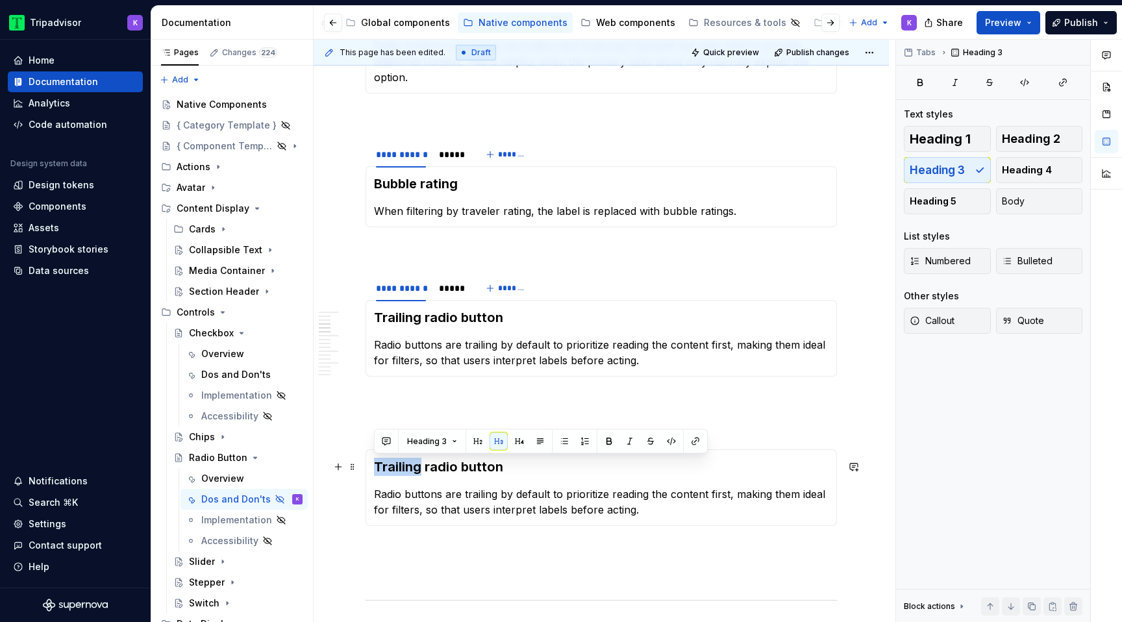
drag, startPoint x: 397, startPoint y: 468, endPoint x: 375, endPoint y: 468, distance: 22.1
click at [375, 468] on h3 "Trailing radio button" at bounding box center [601, 467] width 454 height 18
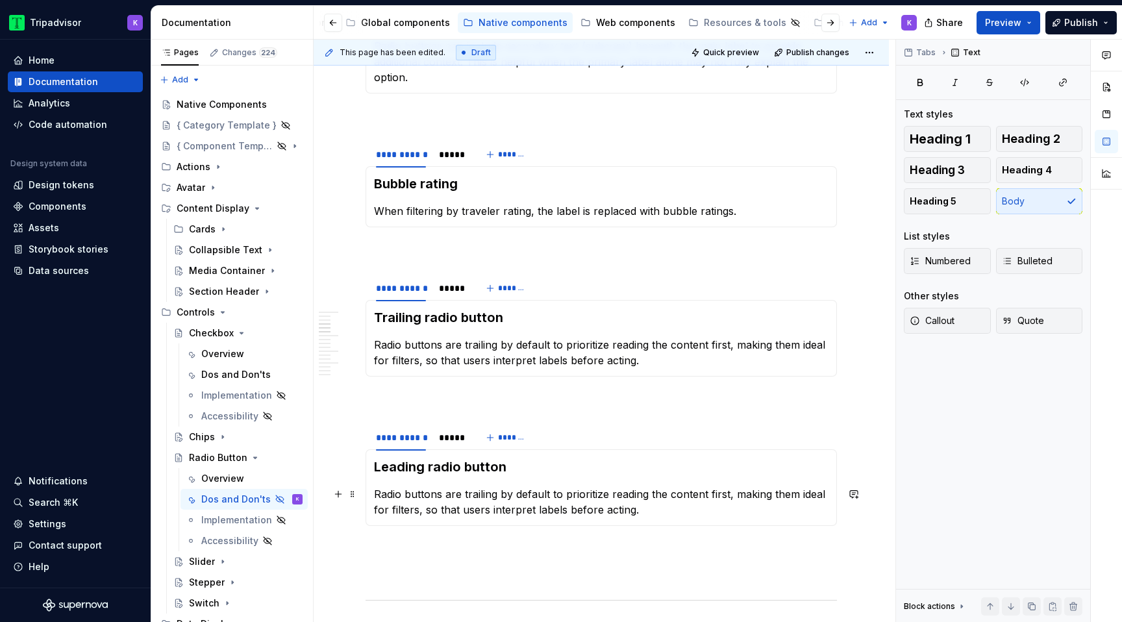
click at [528, 506] on p "Radio buttons are trailing by default to prioritize reading the content first, …" at bounding box center [601, 501] width 454 height 31
click at [506, 566] on p at bounding box center [600, 565] width 471 height 16
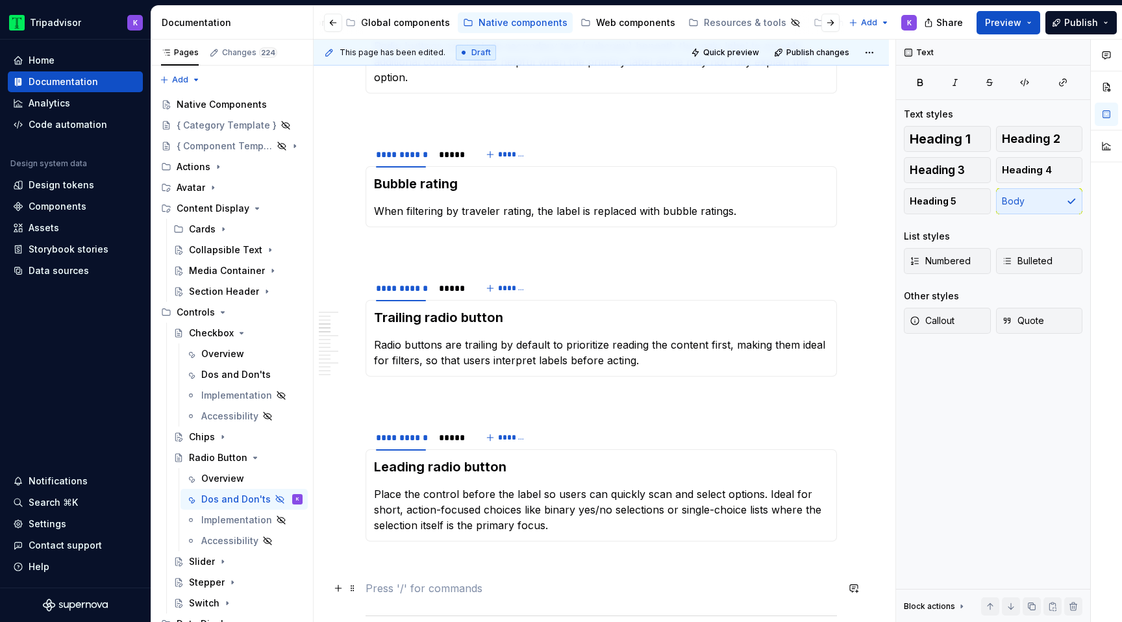
click at [508, 584] on p at bounding box center [600, 588] width 471 height 16
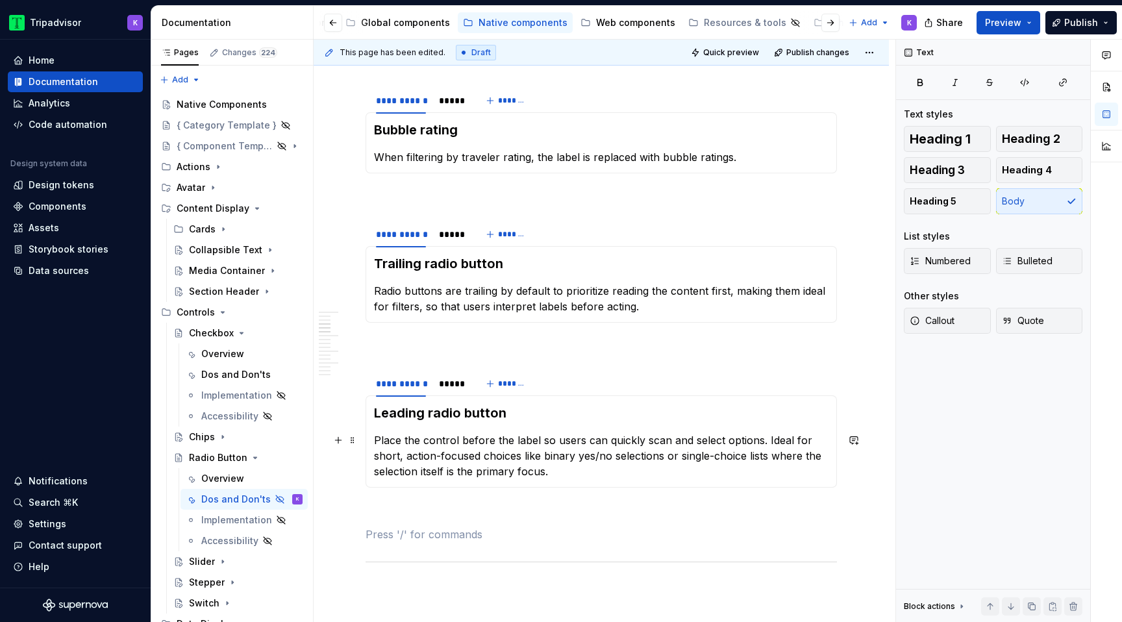
scroll to position [543, 0]
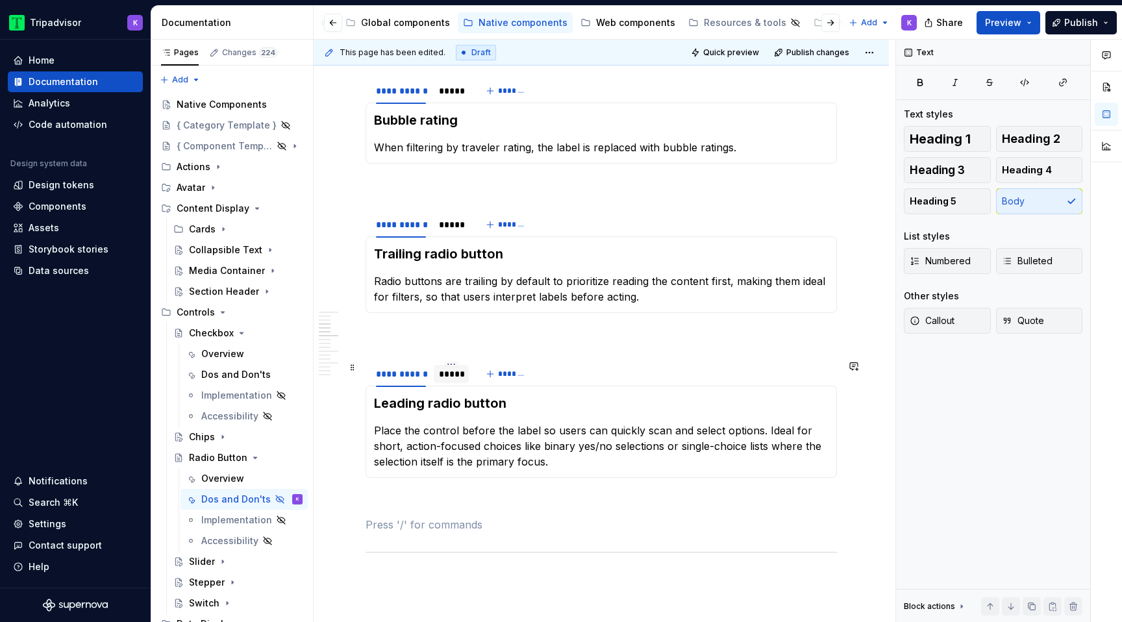
click at [452, 380] on div "*****" at bounding box center [451, 374] width 35 height 18
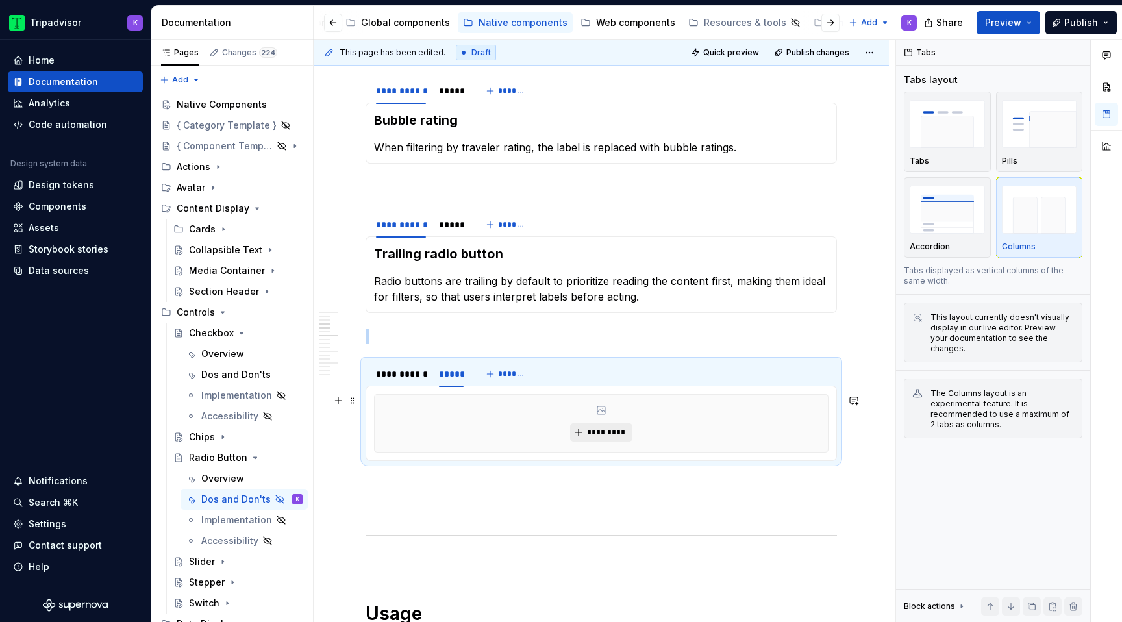
click at [592, 439] on button "*********" at bounding box center [601, 432] width 62 height 18
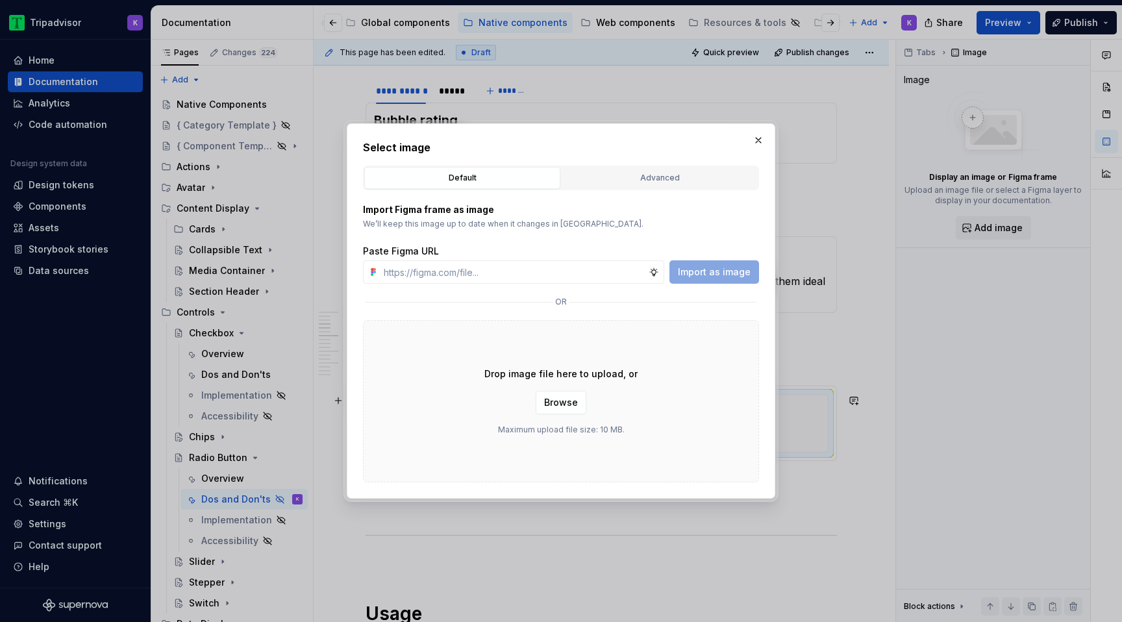
type textarea "*"
type input "[URL][DOMAIN_NAME]"
click at [713, 266] on span "Import as image" at bounding box center [714, 272] width 73 height 13
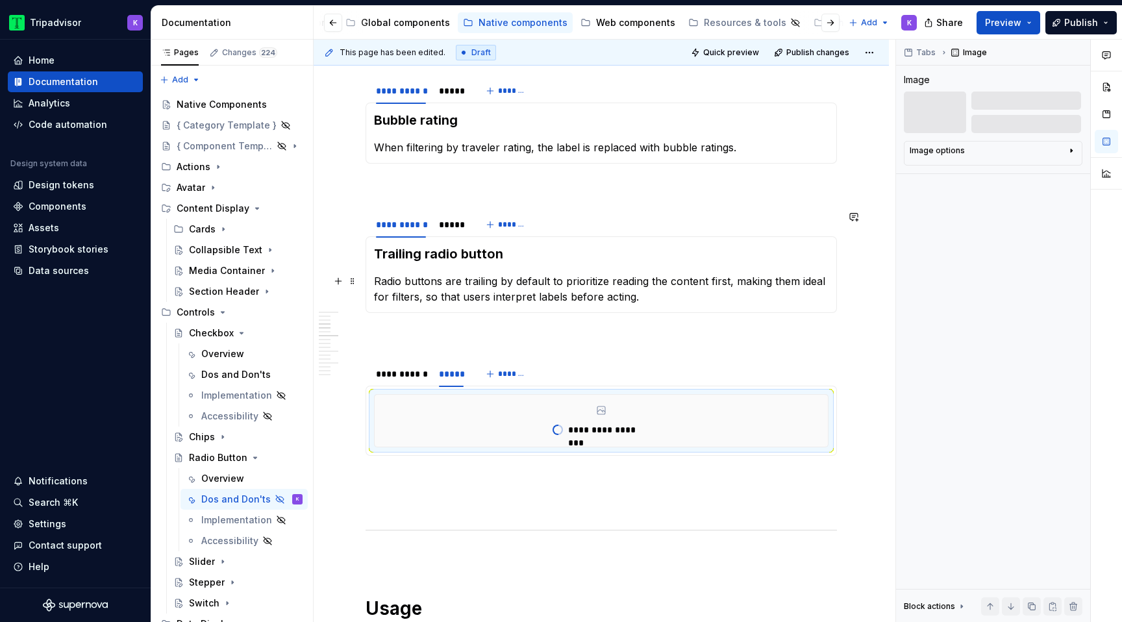
type textarea "*"
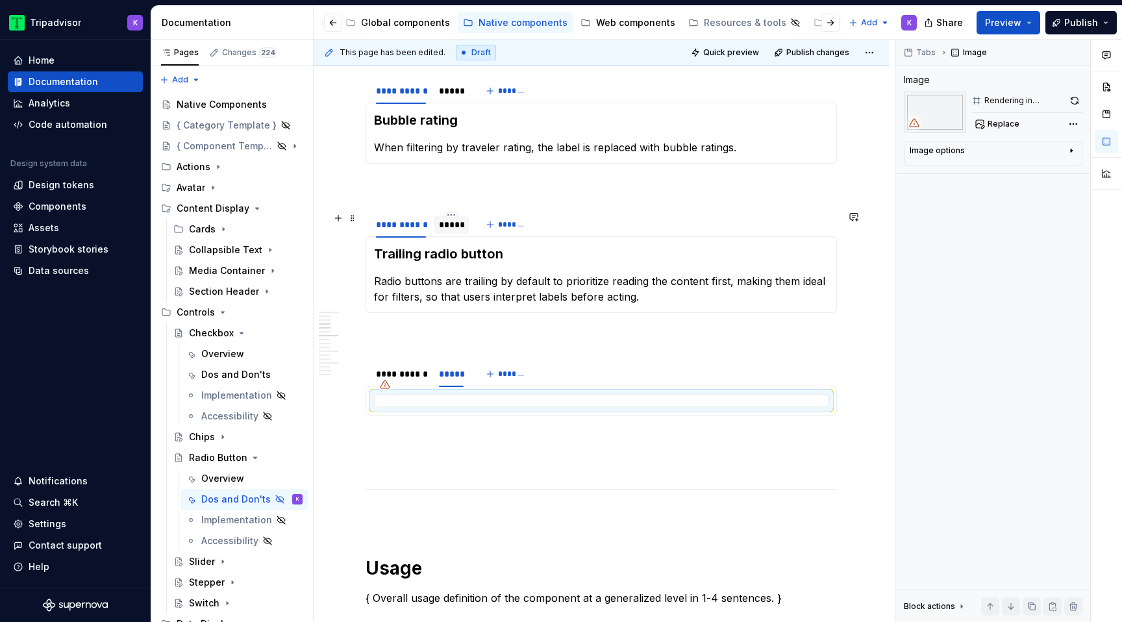
click at [451, 232] on div "*****" at bounding box center [451, 225] width 35 height 18
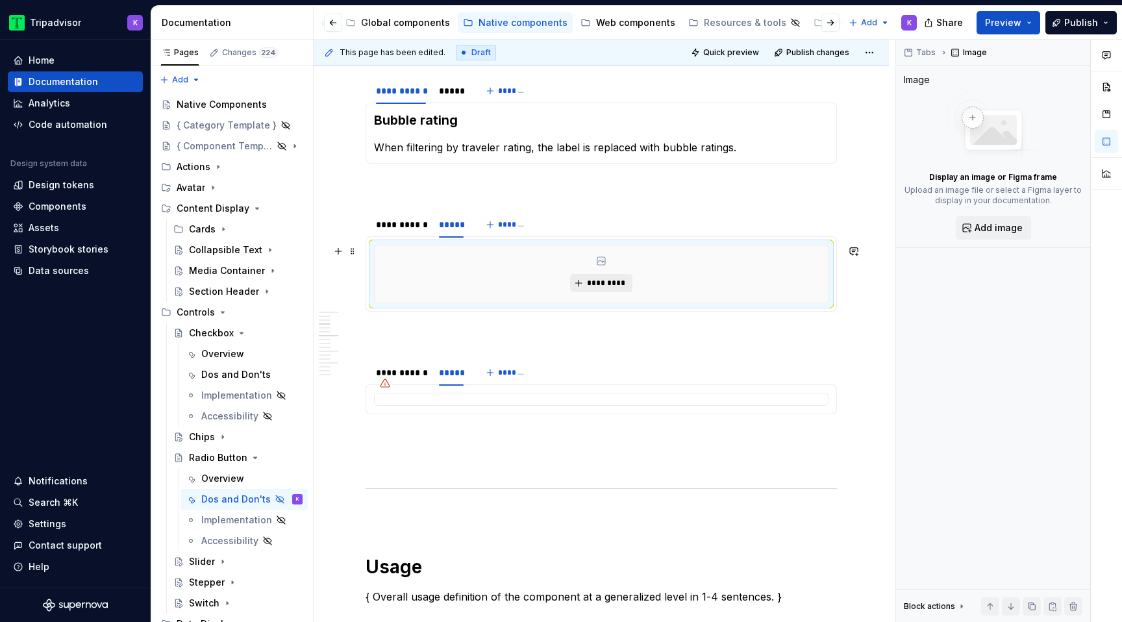
click at [599, 283] on span "*********" at bounding box center [606, 283] width 40 height 10
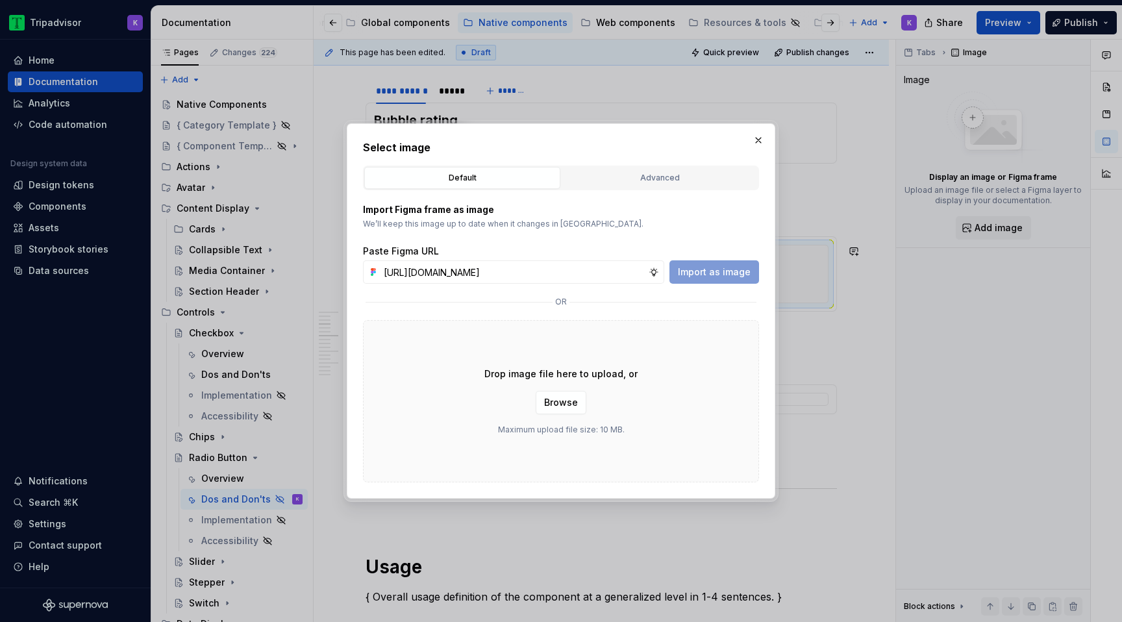
scroll to position [0, 346]
type input "[URL][DOMAIN_NAME]"
click at [717, 273] on span "Import as image" at bounding box center [714, 272] width 73 height 13
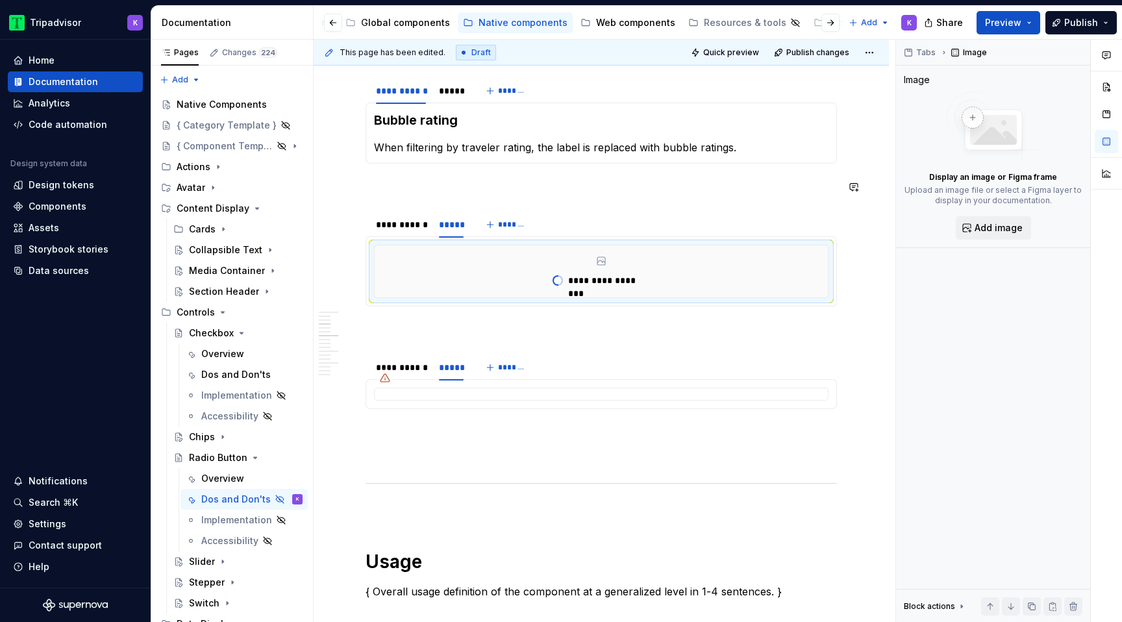
scroll to position [462, 0]
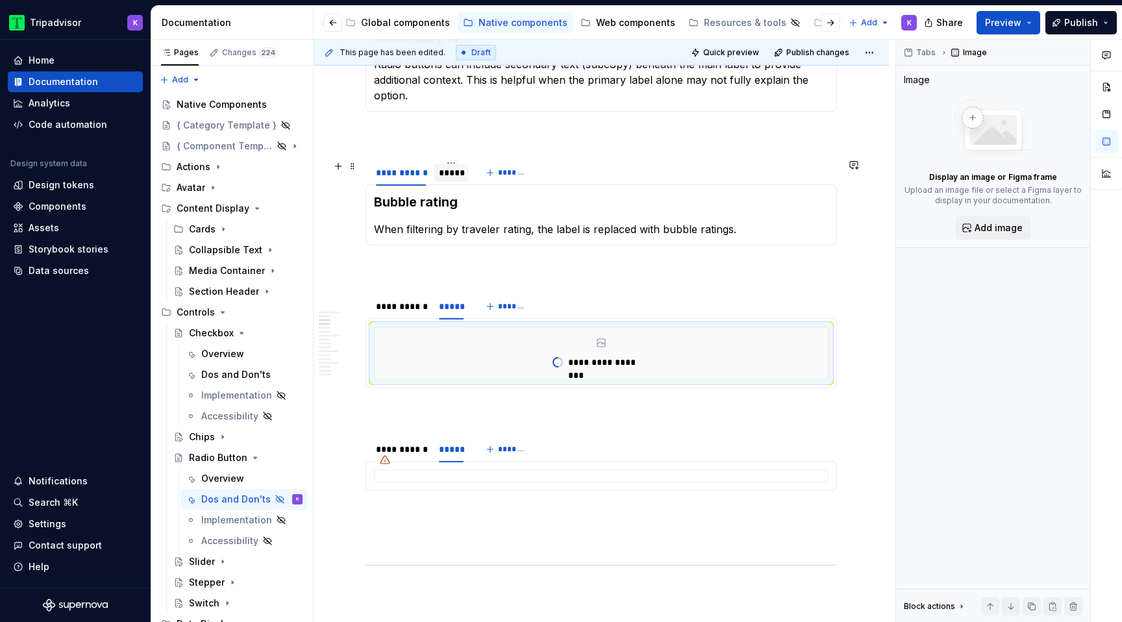
click at [458, 176] on div "*****" at bounding box center [451, 172] width 25 height 13
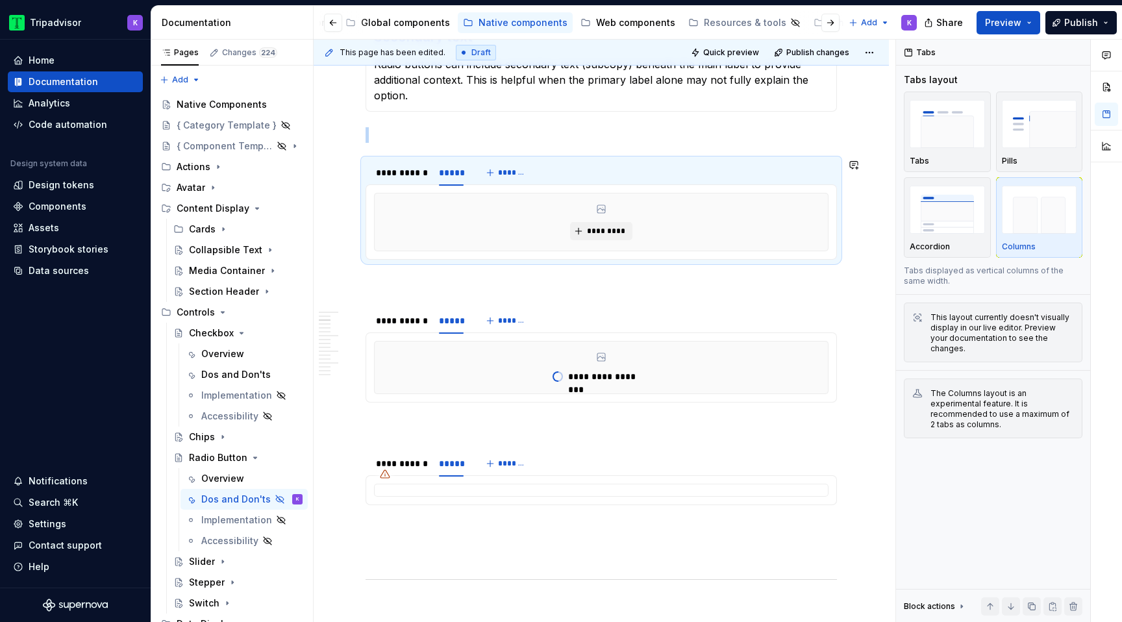
type textarea "*"
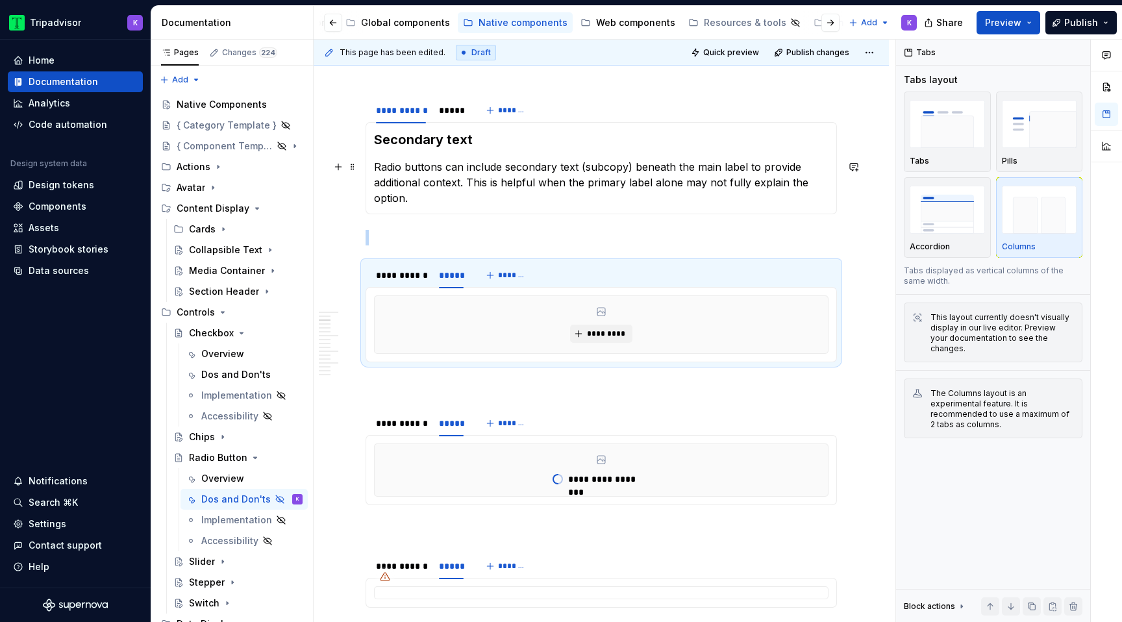
scroll to position [356, 0]
click at [612, 336] on span "*********" at bounding box center [606, 336] width 40 height 10
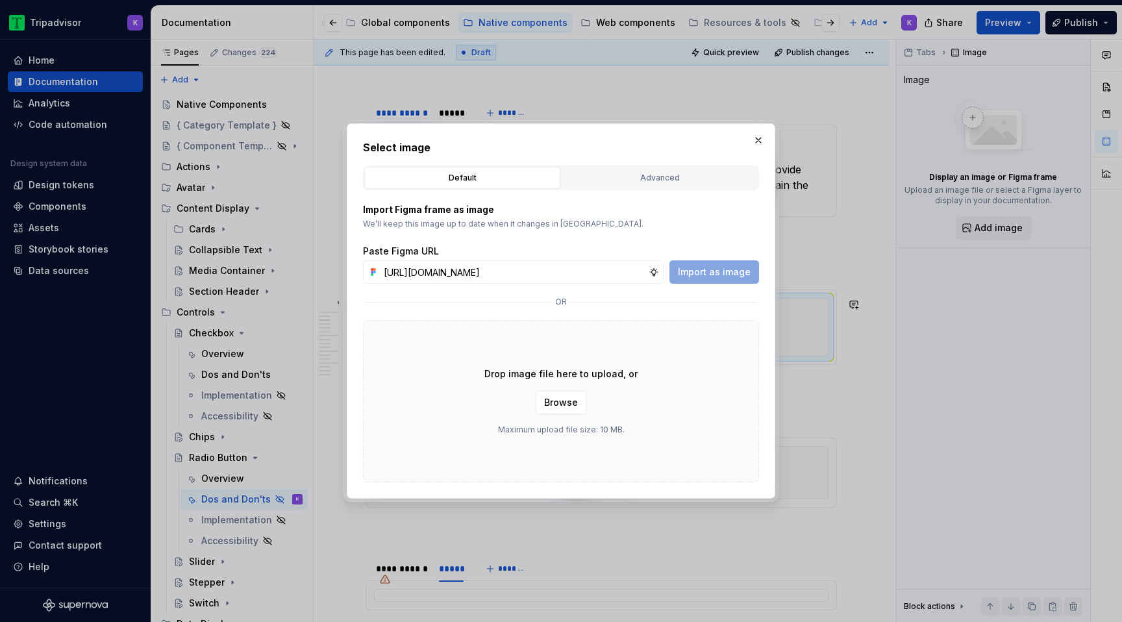
scroll to position [0, 347]
type input "[URL][DOMAIN_NAME]"
click at [724, 266] on span "Import as image" at bounding box center [714, 272] width 73 height 13
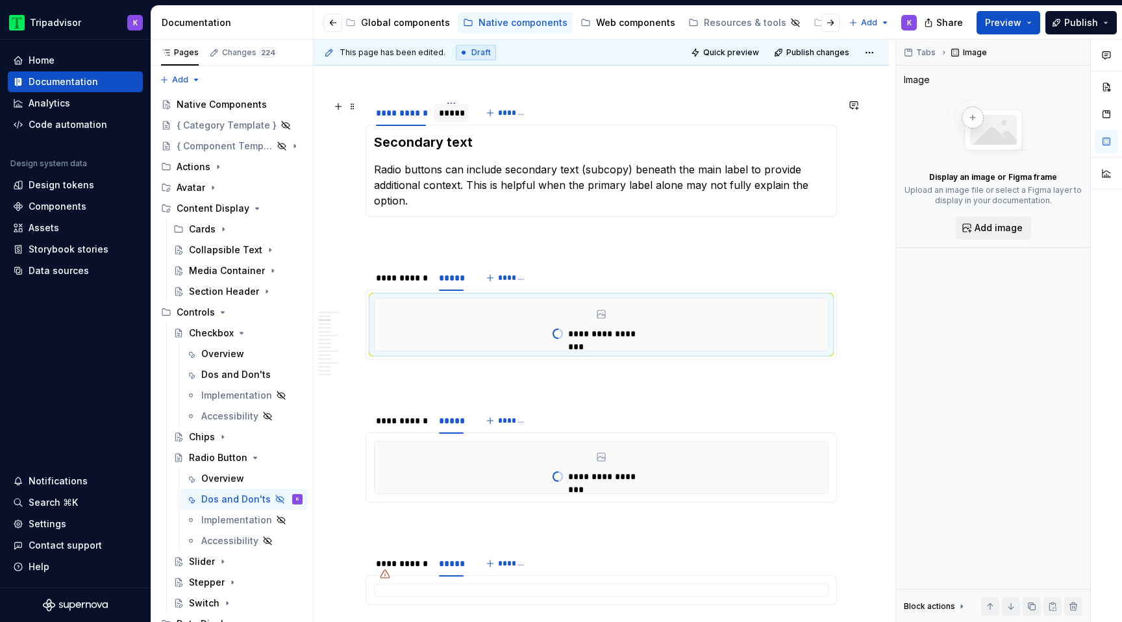
click at [451, 119] on div "*****" at bounding box center [451, 113] width 35 height 18
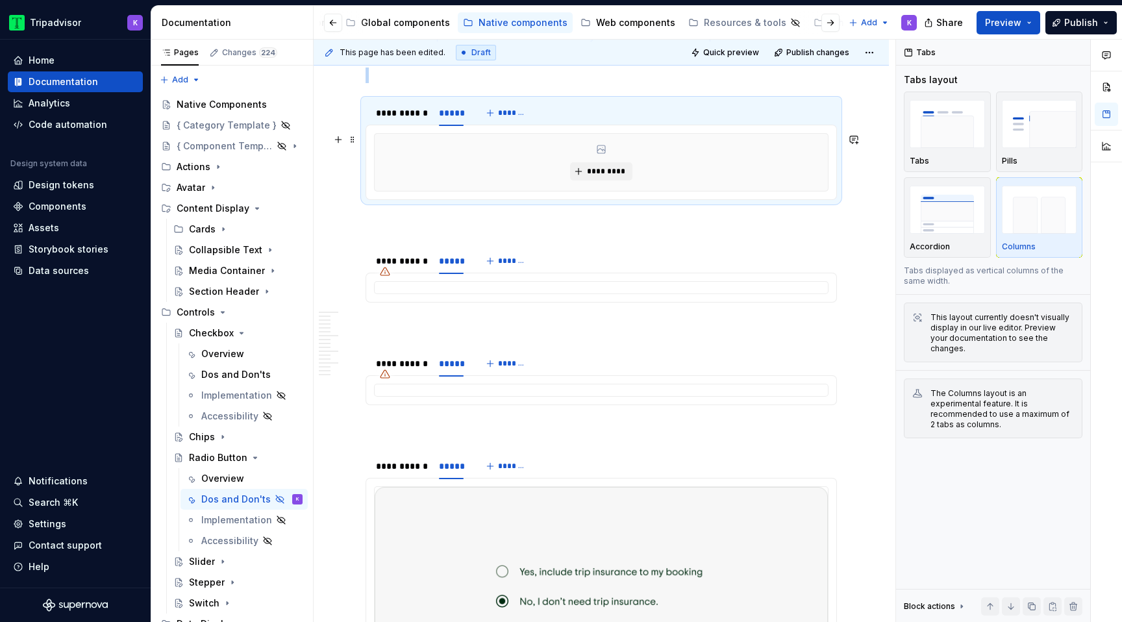
type textarea "*"
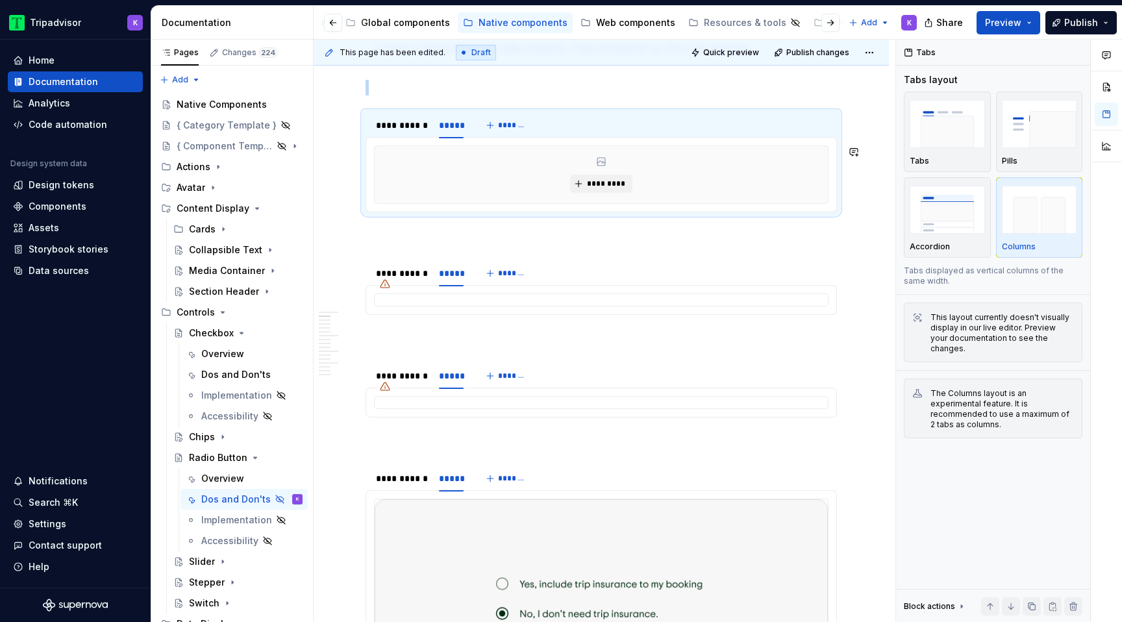
scroll to position [312, 0]
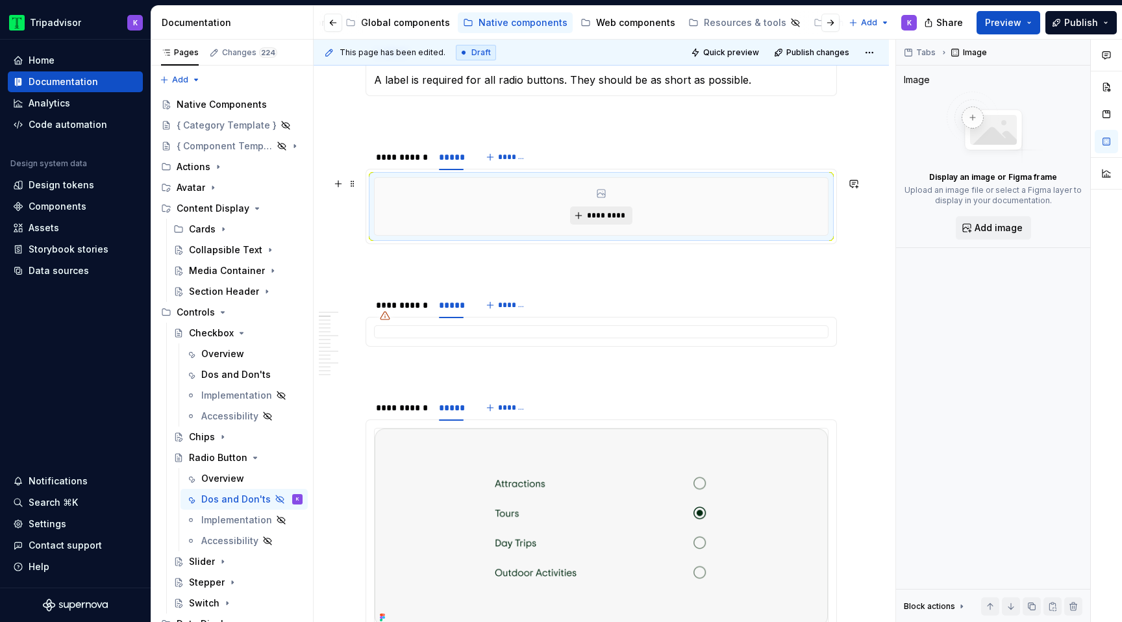
click at [601, 211] on span "*********" at bounding box center [606, 215] width 40 height 10
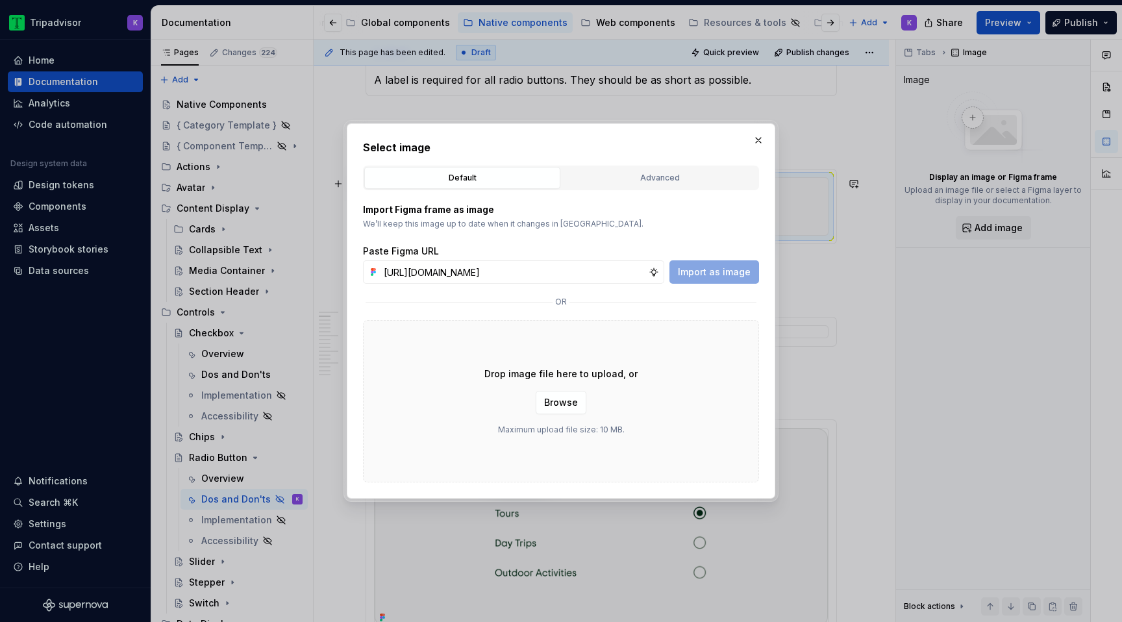
scroll to position [0, 347]
type input "[URL][DOMAIN_NAME]"
click at [715, 277] on span "Import as image" at bounding box center [714, 272] width 73 height 13
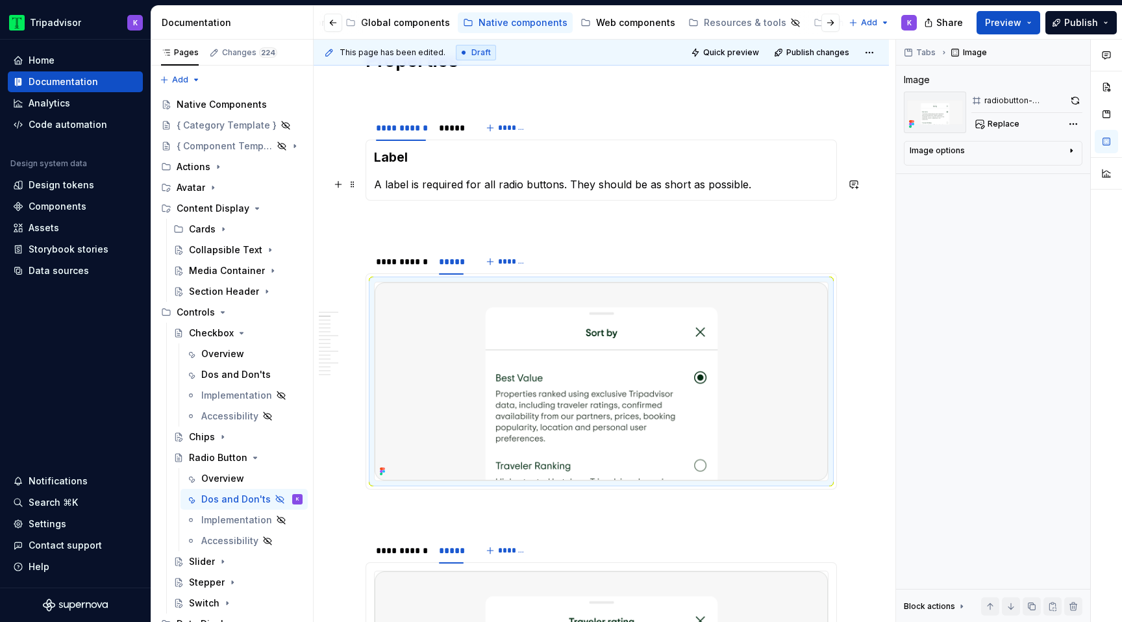
scroll to position [182, 0]
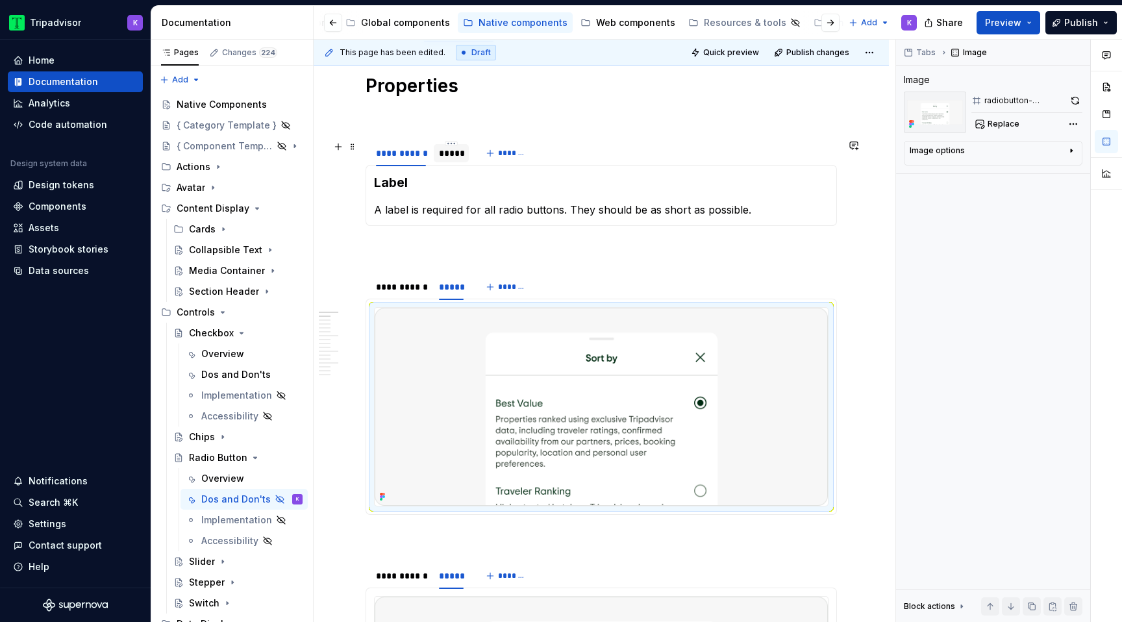
click at [456, 160] on div "*****" at bounding box center [451, 153] width 35 height 18
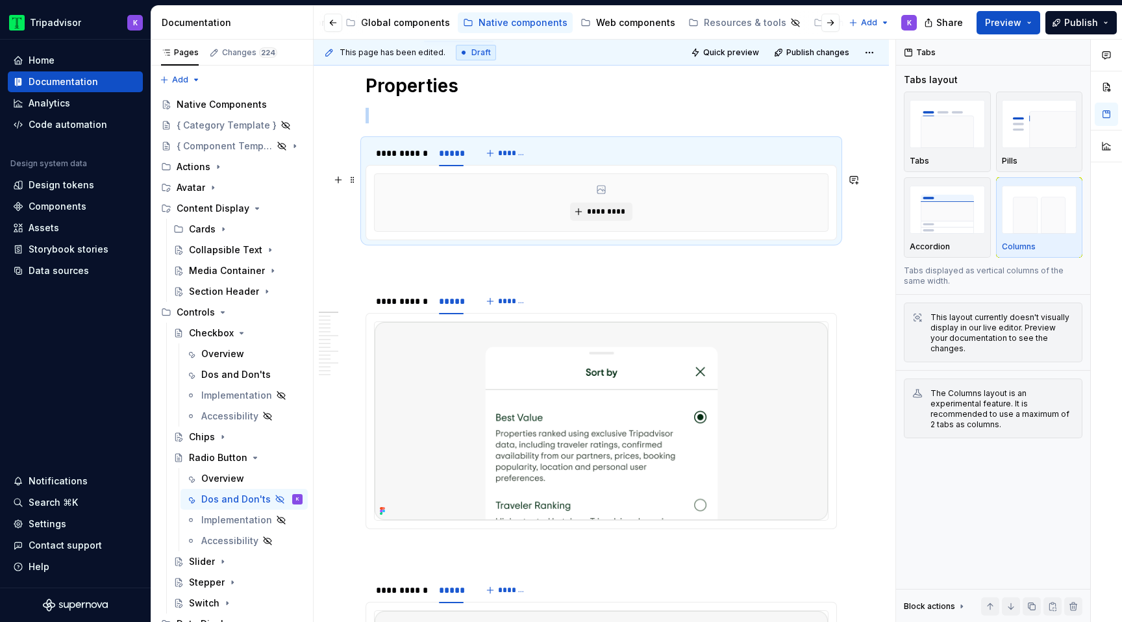
click at [523, 221] on div "*********" at bounding box center [601, 202] width 453 height 57
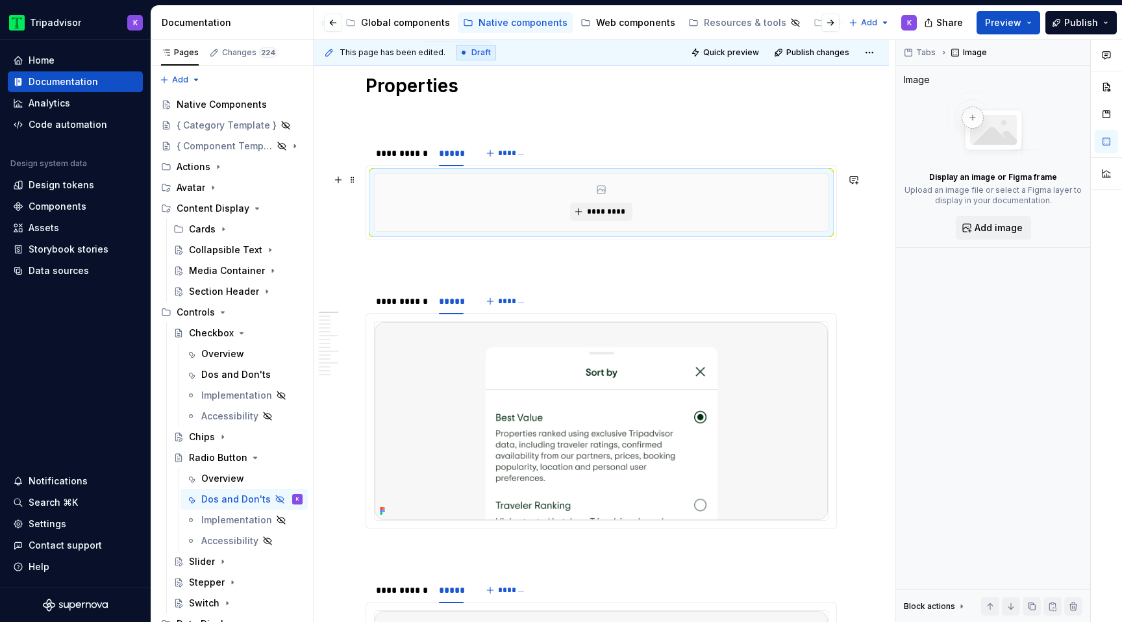
type textarea "*"
click at [606, 221] on div "*********" at bounding box center [601, 202] width 453 height 57
click at [606, 212] on span "*********" at bounding box center [606, 211] width 40 height 10
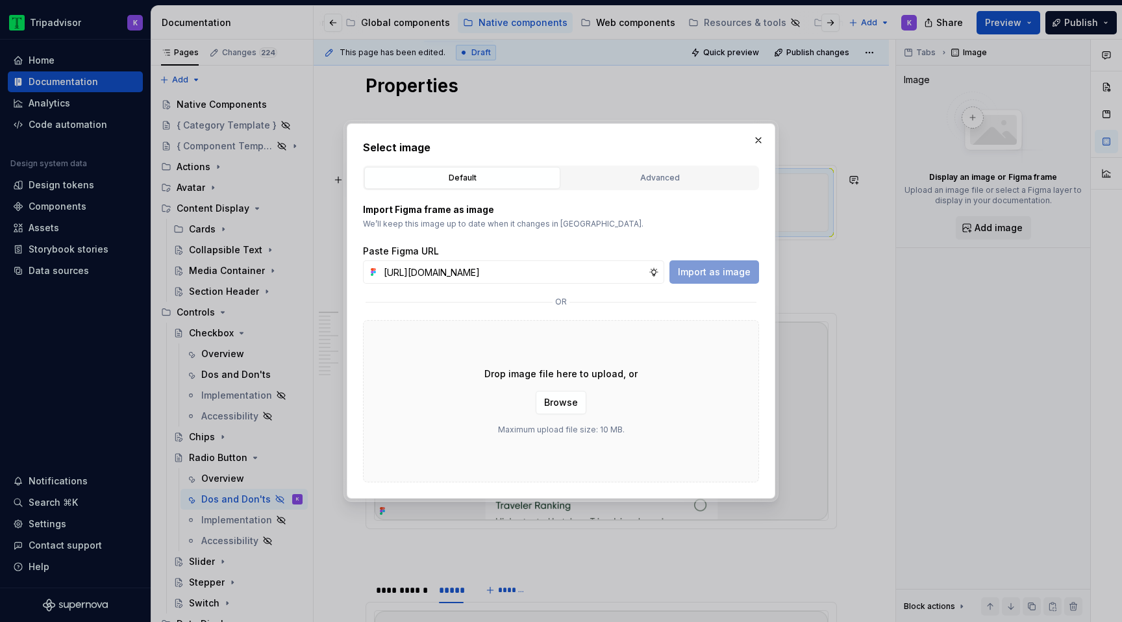
scroll to position [0, 346]
type input "[URL][DOMAIN_NAME]"
click at [695, 276] on span "Import as image" at bounding box center [714, 272] width 73 height 13
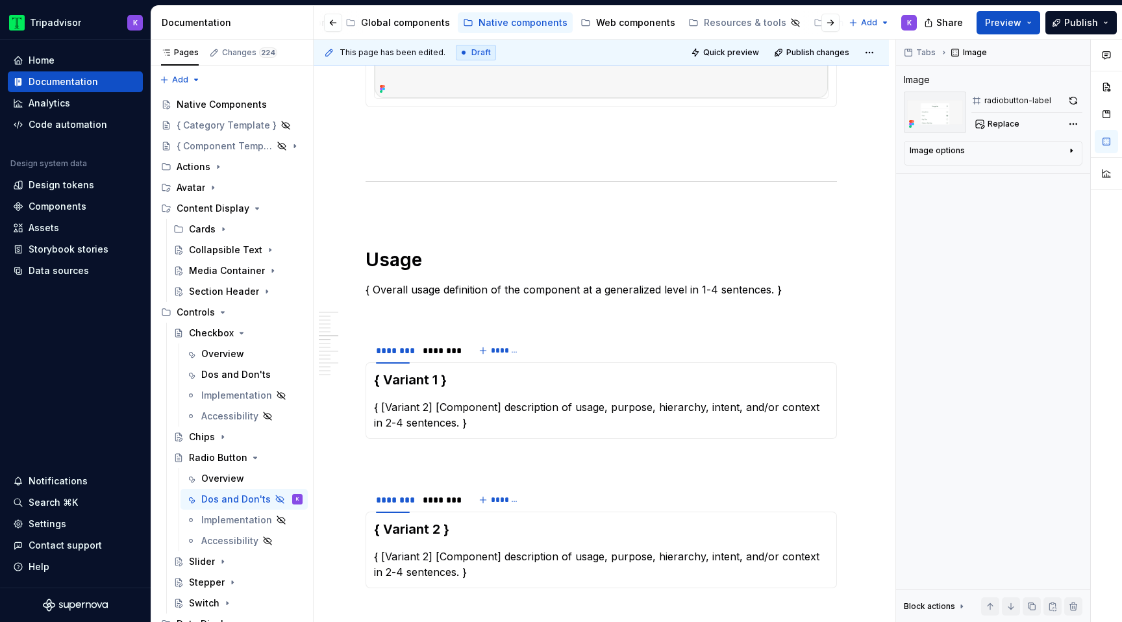
scroll to position [1644, 0]
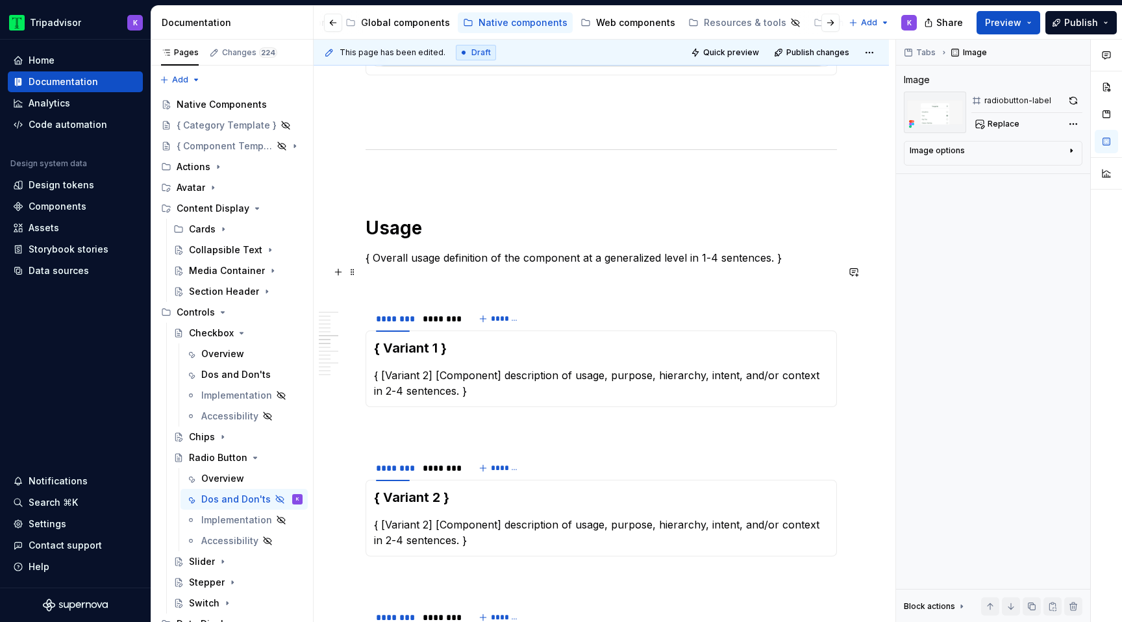
type textarea "*"
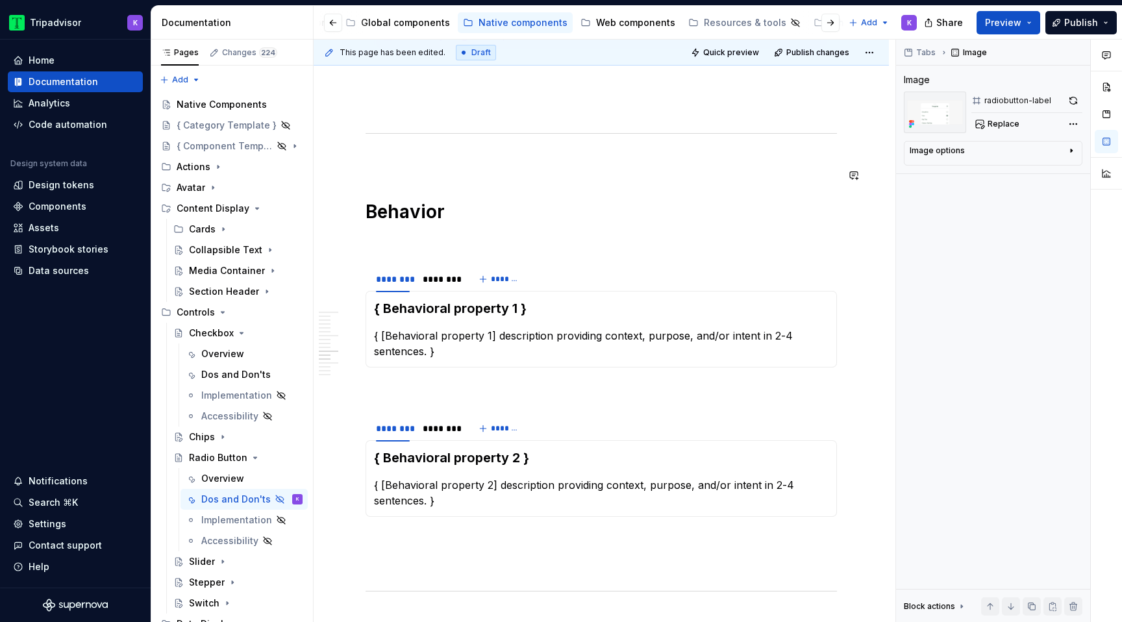
scroll to position [2388, 0]
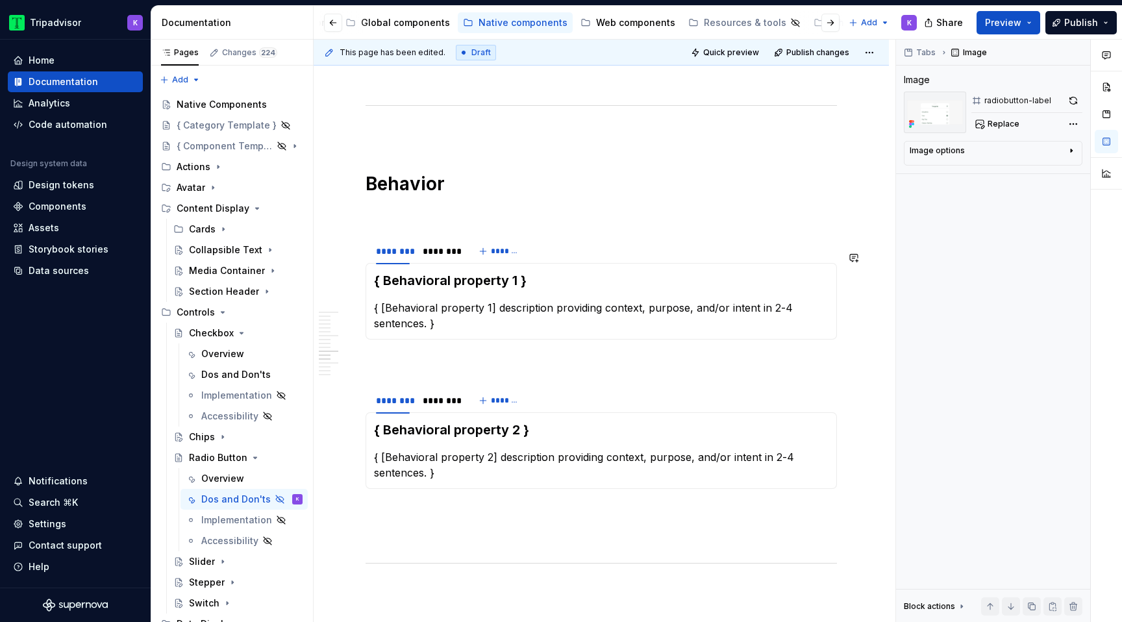
click at [392, 251] on section "******** ******** ******* { Behavioral property 1 } { [Behavioral property 1] d…" at bounding box center [600, 288] width 471 height 103
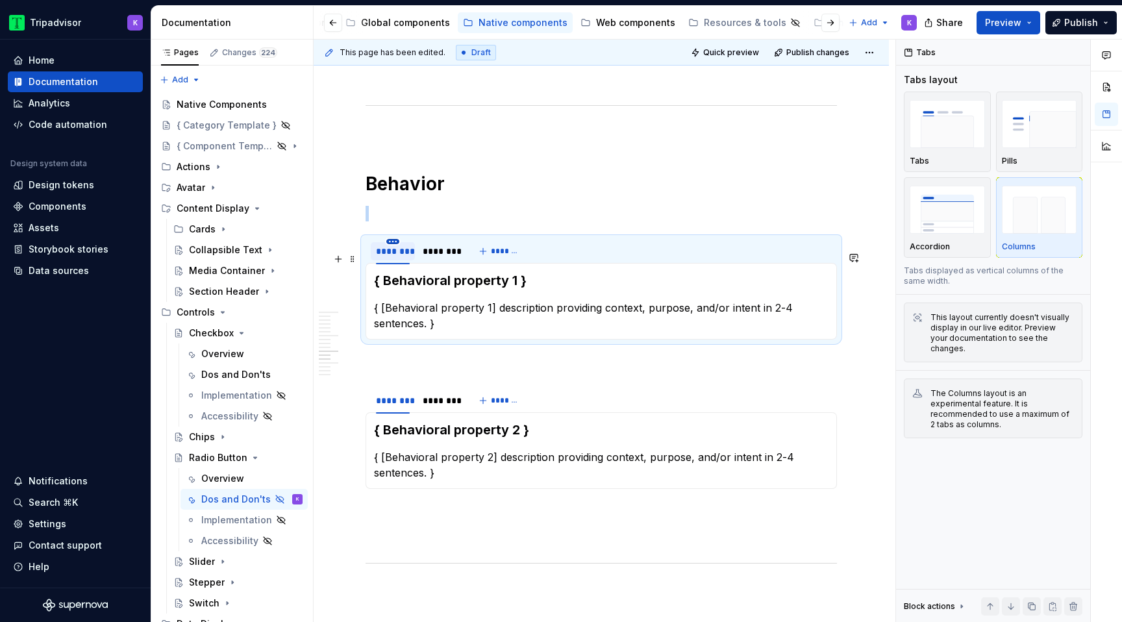
click at [391, 255] on html "Tripadvisor K Home Documentation Analytics Code automation Design system data D…" at bounding box center [561, 311] width 1122 height 622
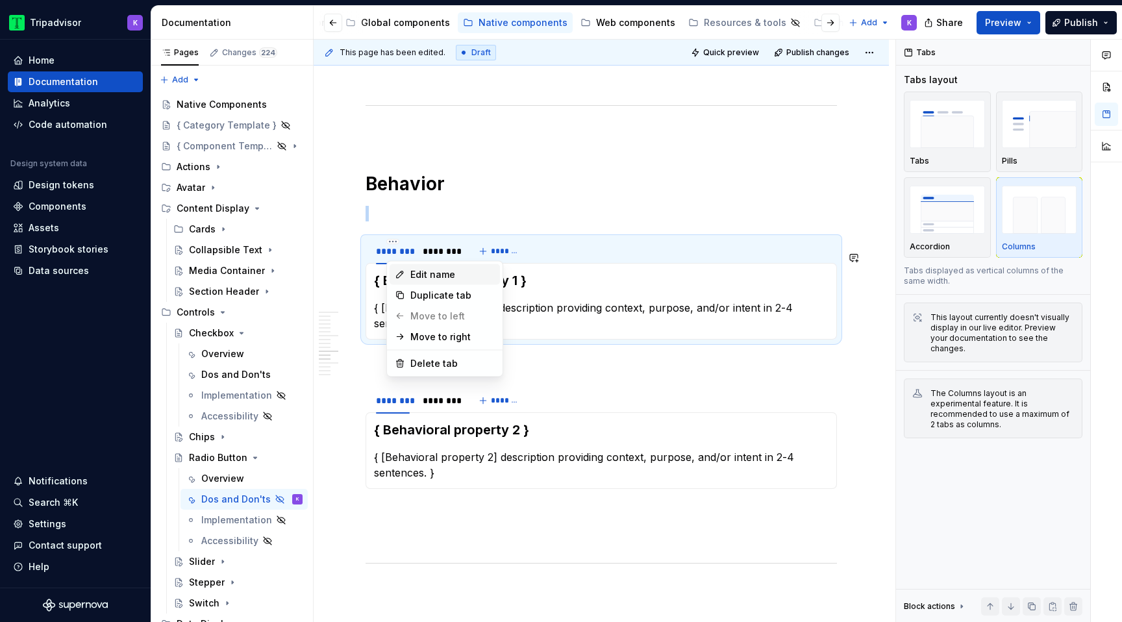
click at [422, 276] on div "Edit name" at bounding box center [452, 274] width 84 height 13
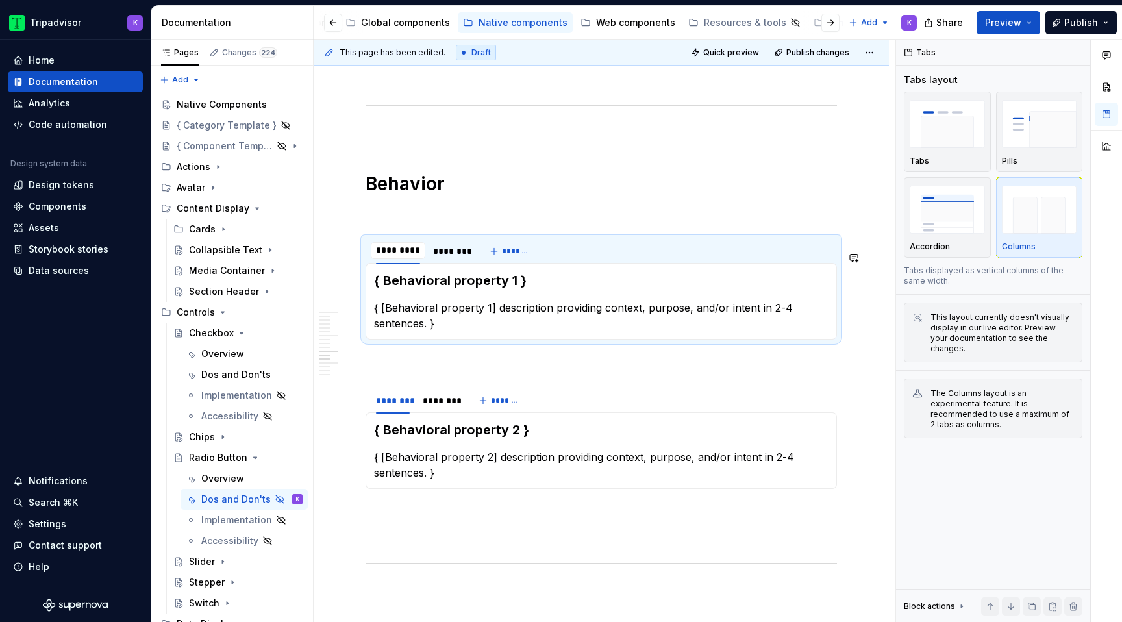
type input "**********"
click at [453, 256] on html "Tripadvisor K Home Documentation Analytics Code automation Design system data D…" at bounding box center [561, 311] width 1122 height 622
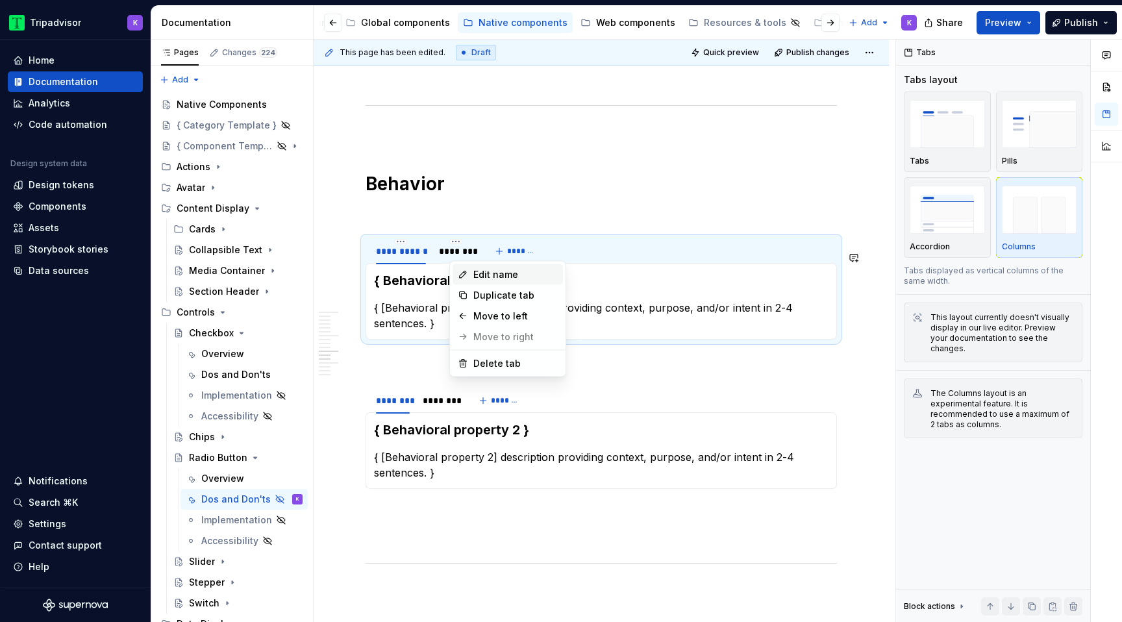
click at [475, 268] on div "Edit name" at bounding box center [515, 274] width 84 height 13
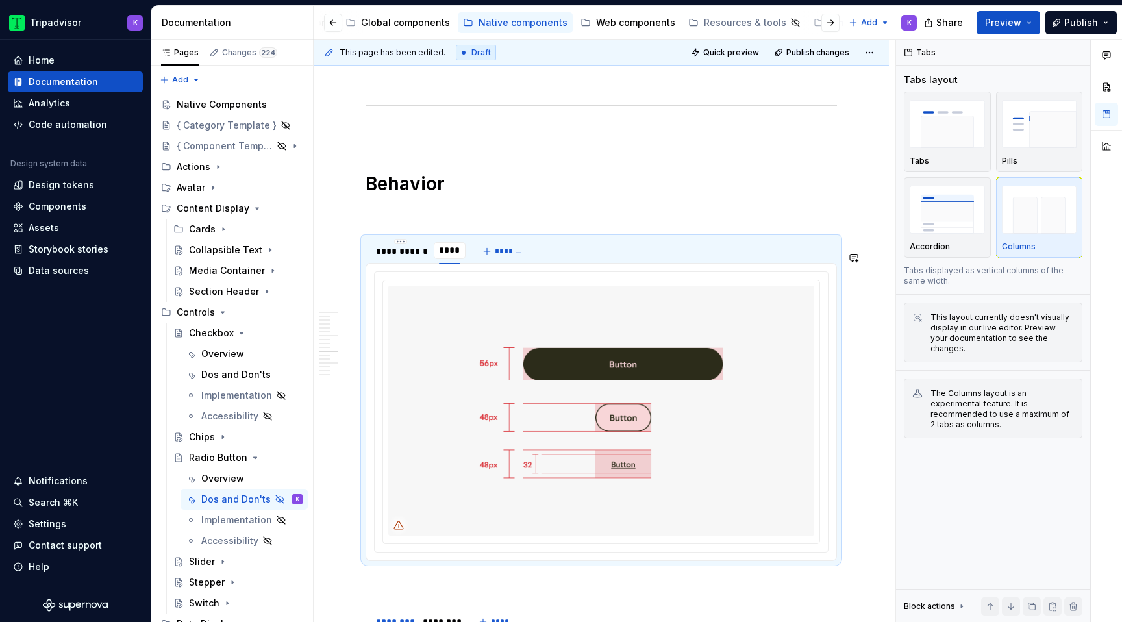
type input "*****"
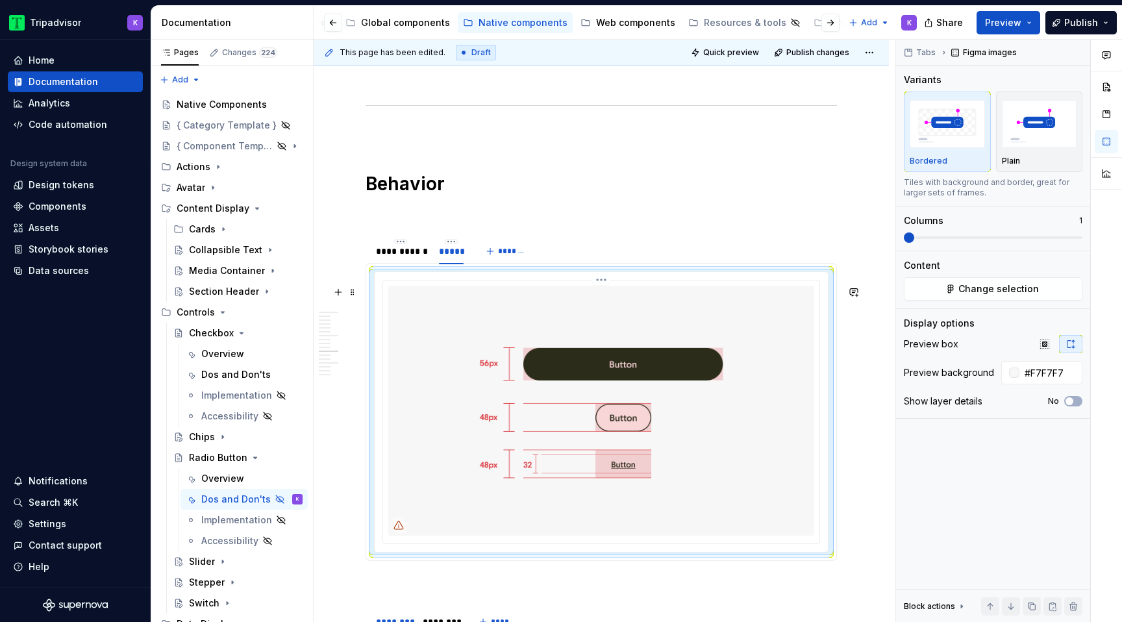
click at [499, 324] on img at bounding box center [601, 411] width 426 height 250
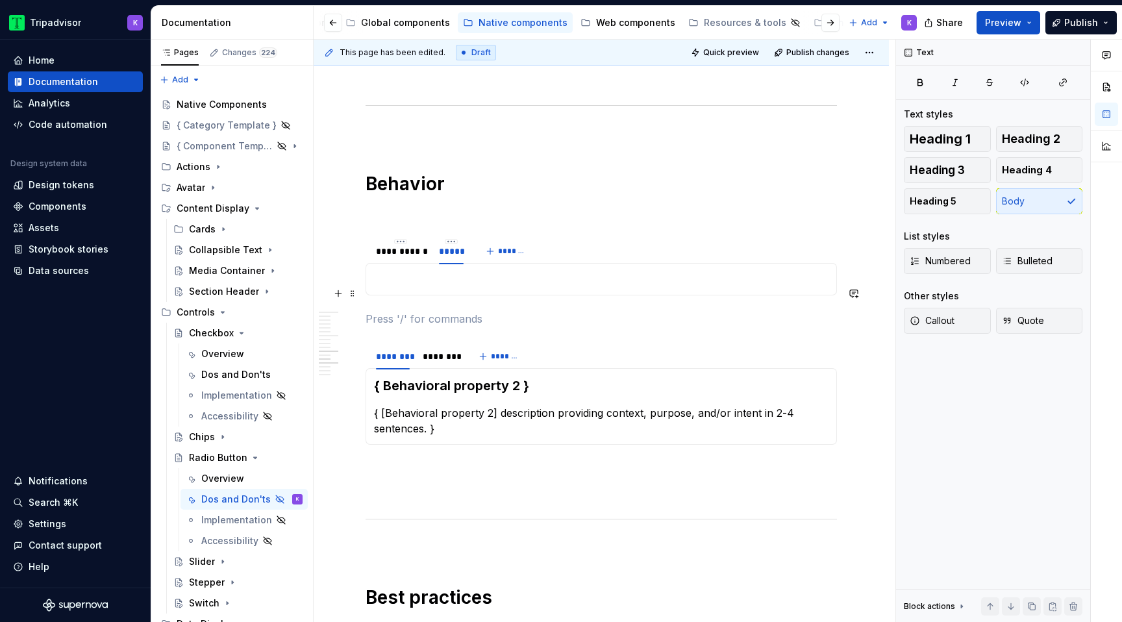
click at [488, 287] on p at bounding box center [601, 279] width 454 height 16
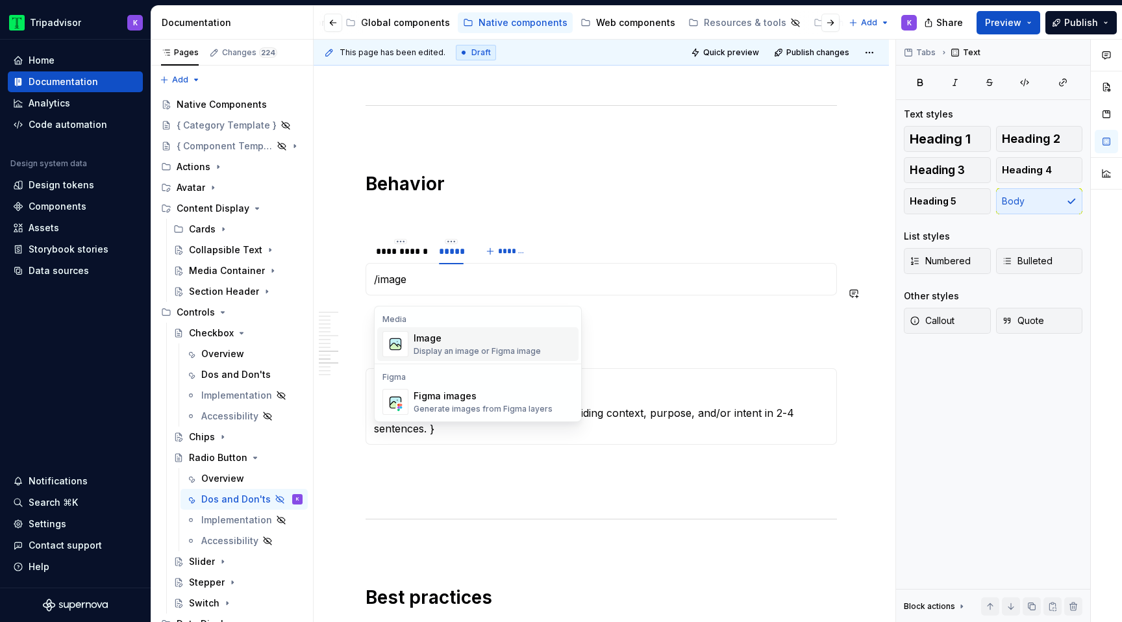
click at [496, 346] on div "Display an image or Figma image" at bounding box center [477, 351] width 127 height 10
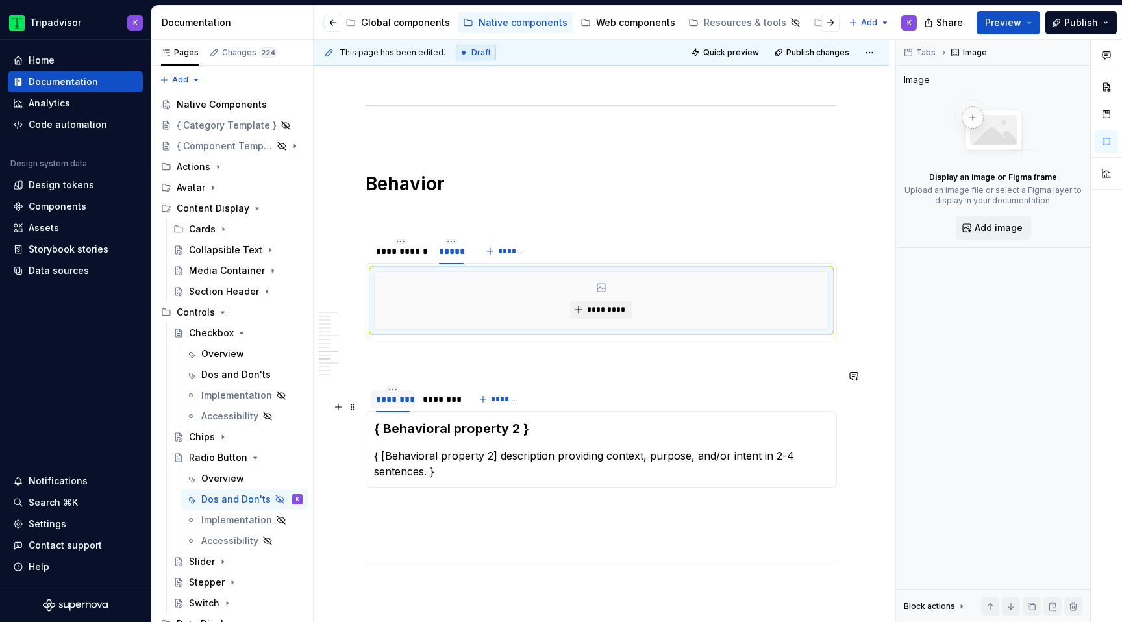
type textarea "*"
click at [392, 404] on html "Tripadvisor K Home Documentation Analytics Code automation Design system data D…" at bounding box center [561, 311] width 1122 height 622
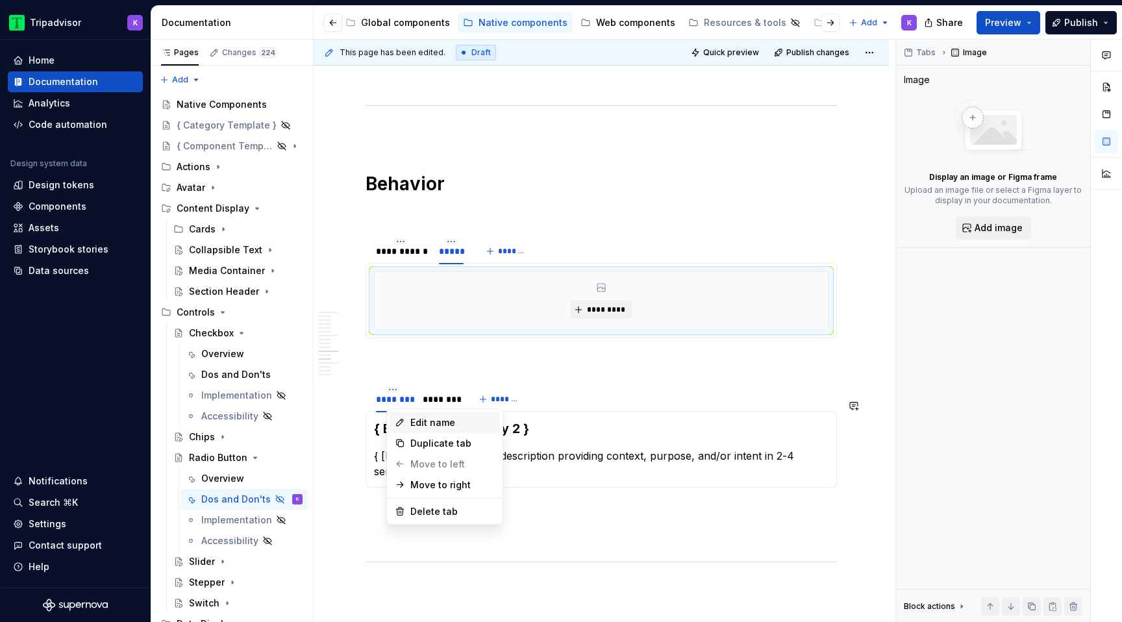
click at [423, 424] on div "Edit name" at bounding box center [452, 422] width 84 height 13
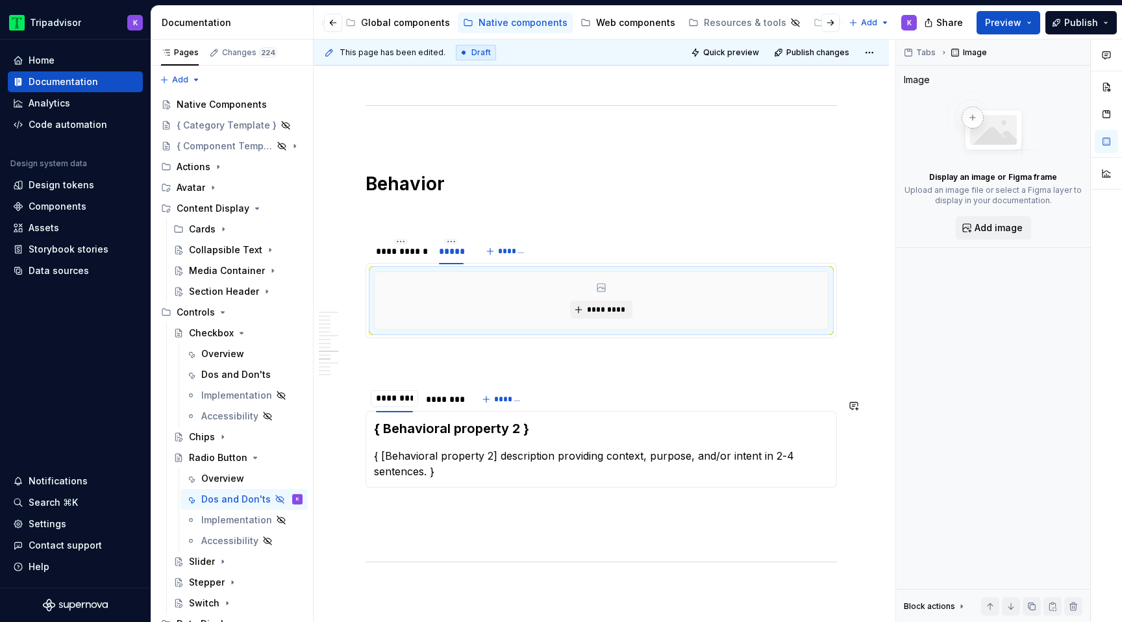
type input "**********"
click at [458, 402] on html "Tripadvisor K Home Documentation Analytics Code automation Design system data D…" at bounding box center [561, 311] width 1122 height 622
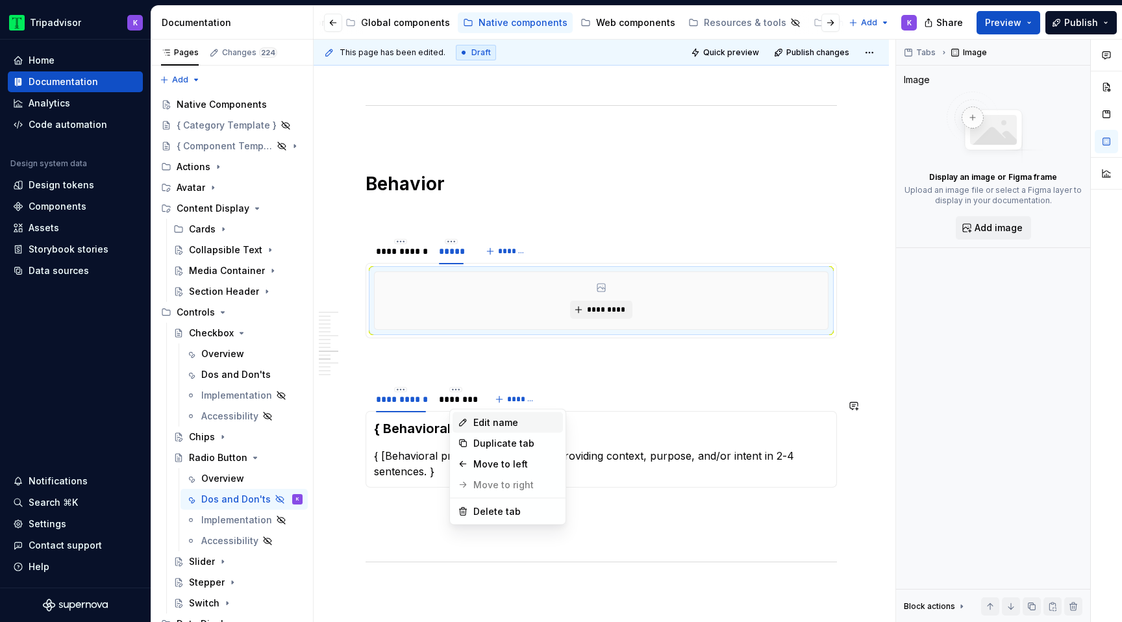
click at [469, 425] on div "Edit name" at bounding box center [507, 422] width 110 height 21
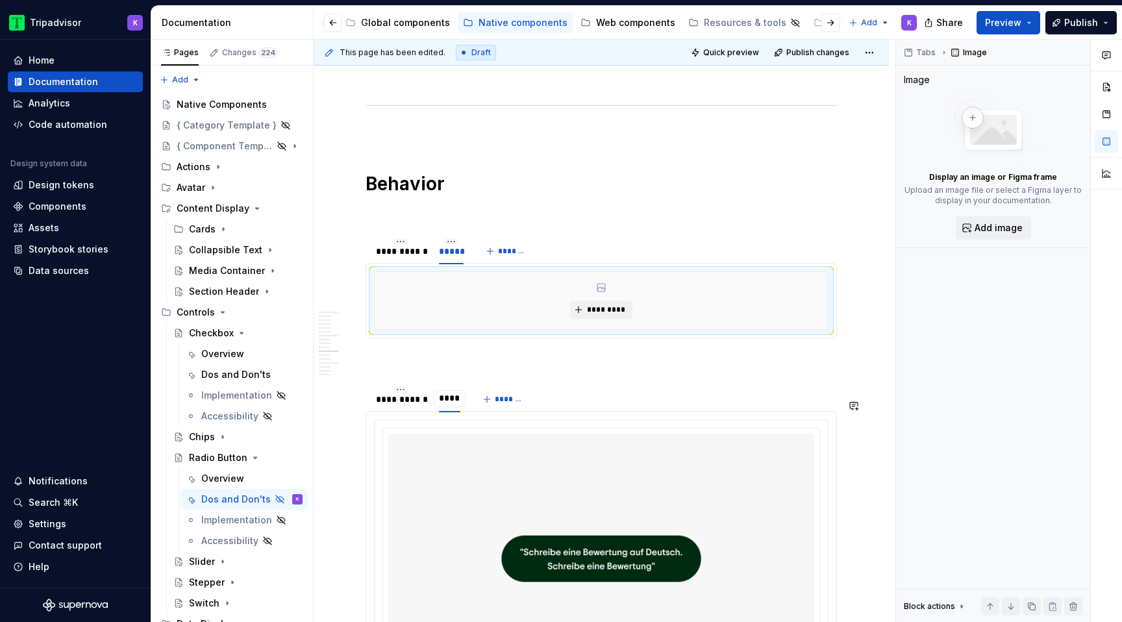
type input "*****"
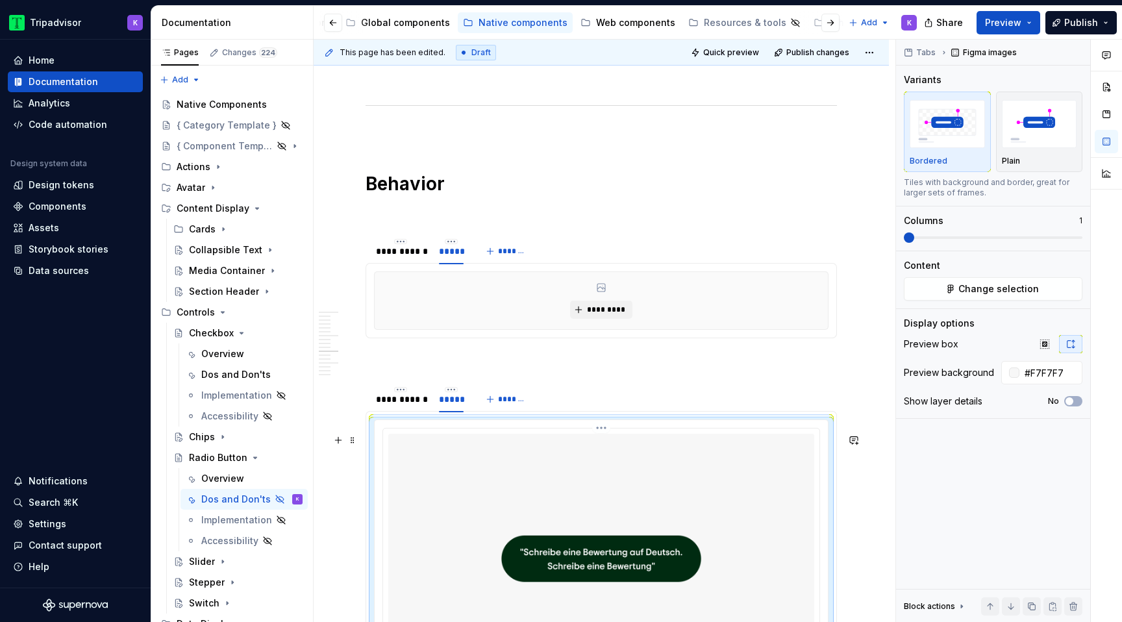
click at [484, 490] on img at bounding box center [601, 559] width 426 height 250
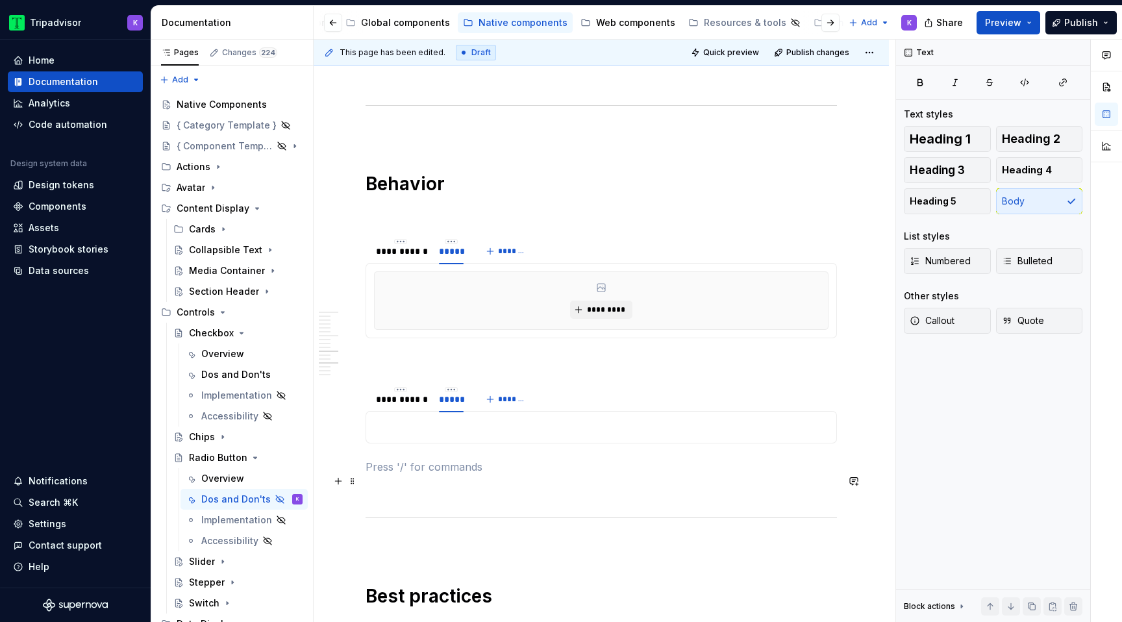
click at [473, 435] on p at bounding box center [601, 427] width 454 height 16
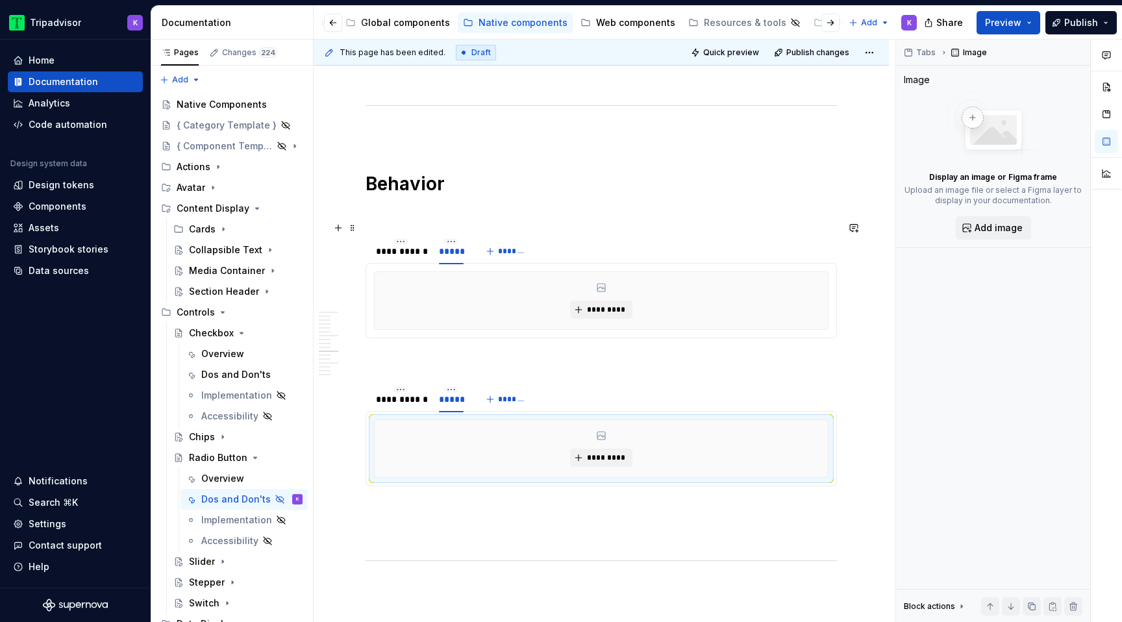
click at [430, 221] on p at bounding box center [600, 214] width 471 height 16
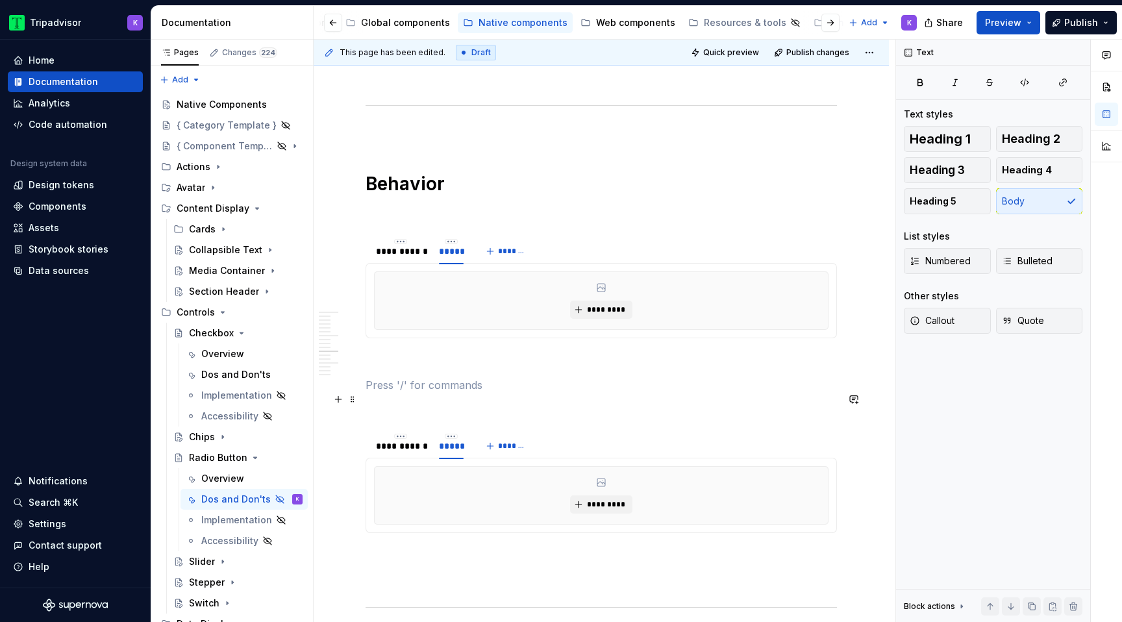
click at [420, 393] on p at bounding box center [600, 385] width 471 height 16
click at [956, 182] on button "Heading 3" at bounding box center [947, 170] width 87 height 26
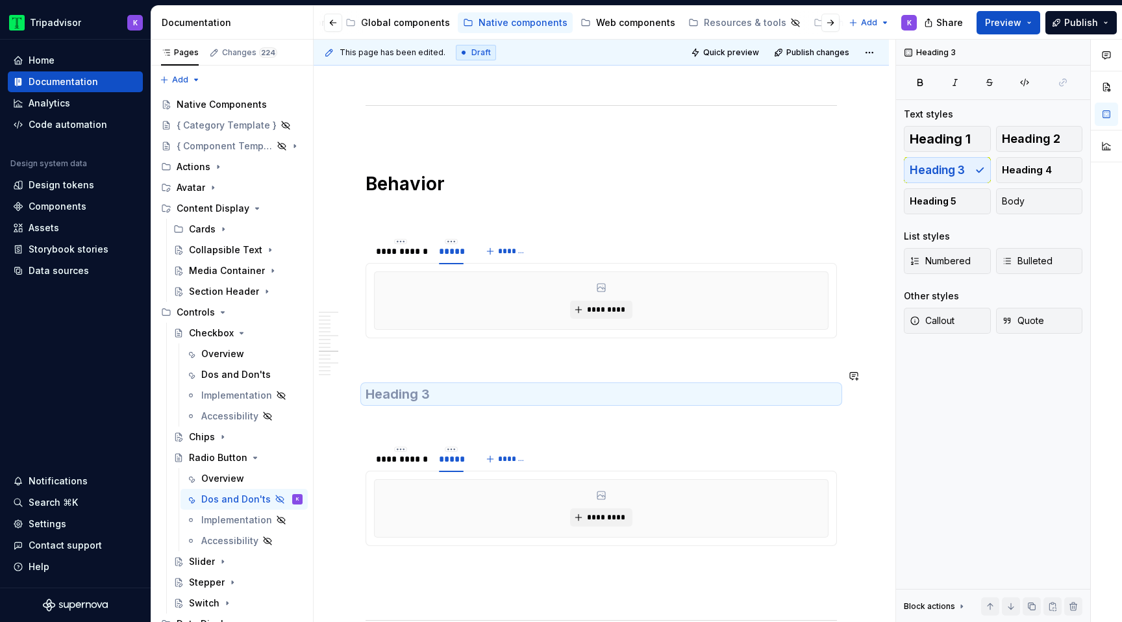
click at [638, 403] on h3 at bounding box center [600, 394] width 471 height 18
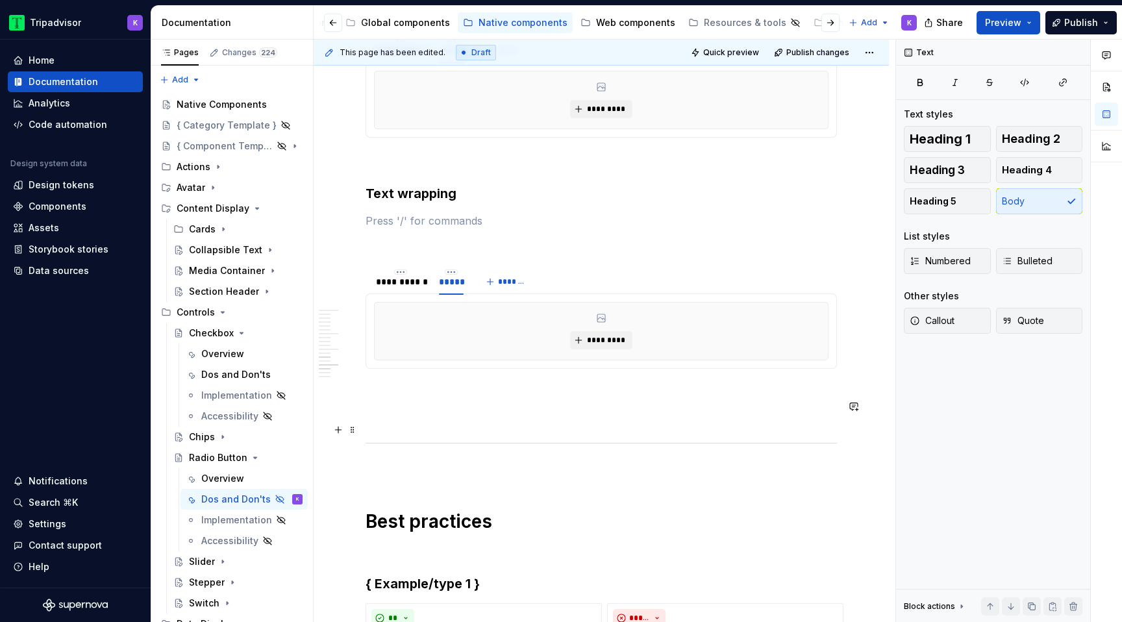
scroll to position [2621, 0]
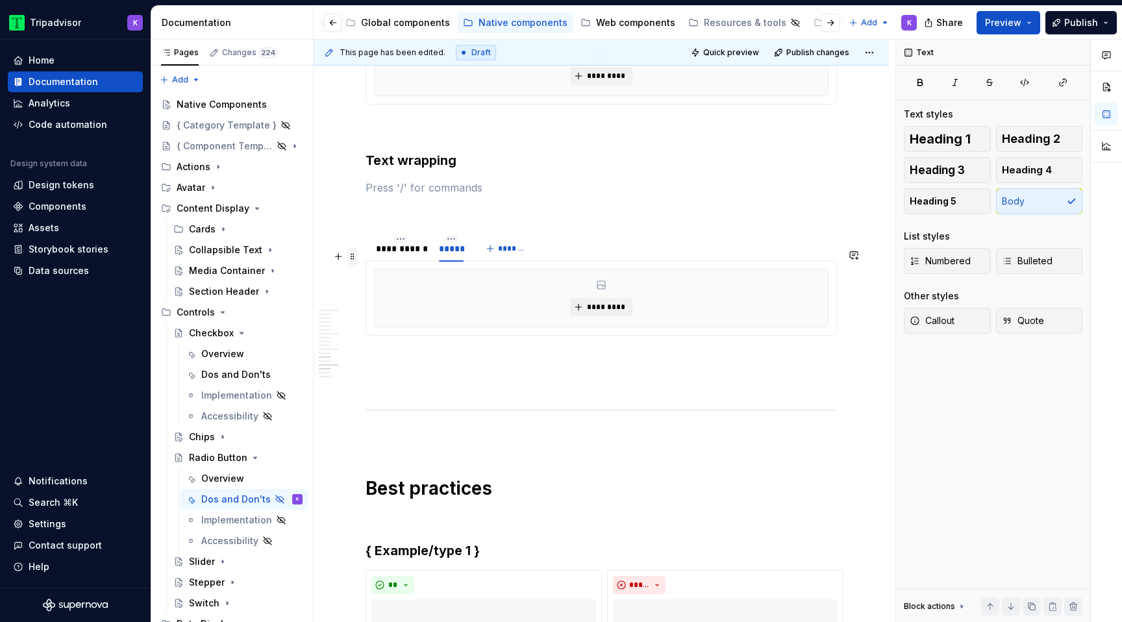
click at [351, 258] on span at bounding box center [352, 256] width 10 height 18
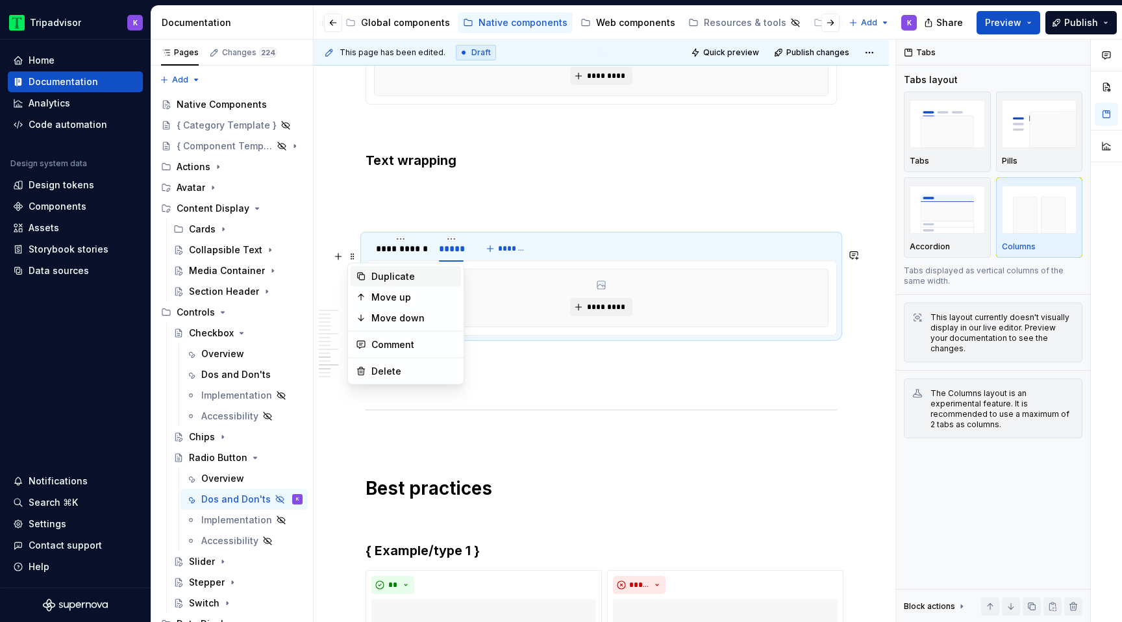
click at [386, 275] on div "Duplicate" at bounding box center [413, 276] width 84 height 13
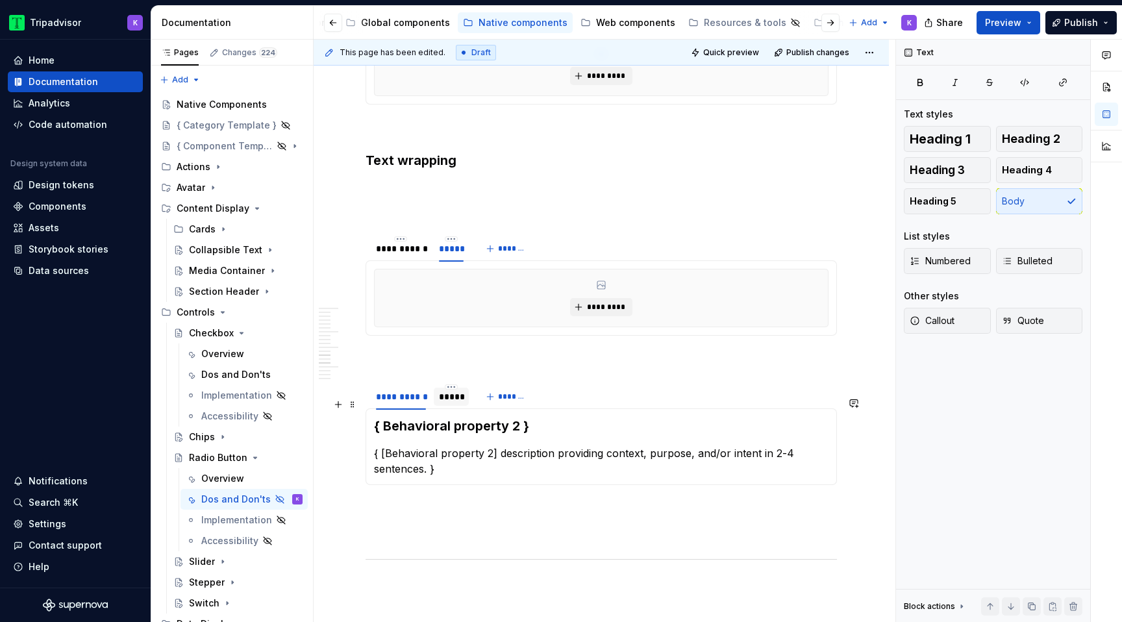
click at [451, 403] on div "*****" at bounding box center [451, 396] width 25 height 13
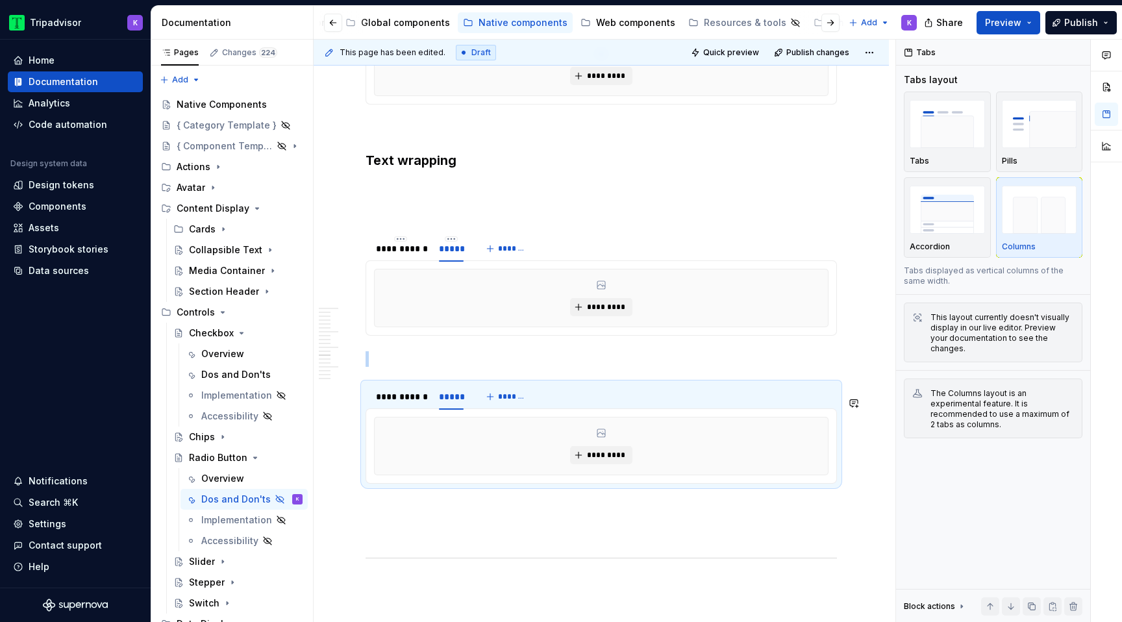
type textarea "*"
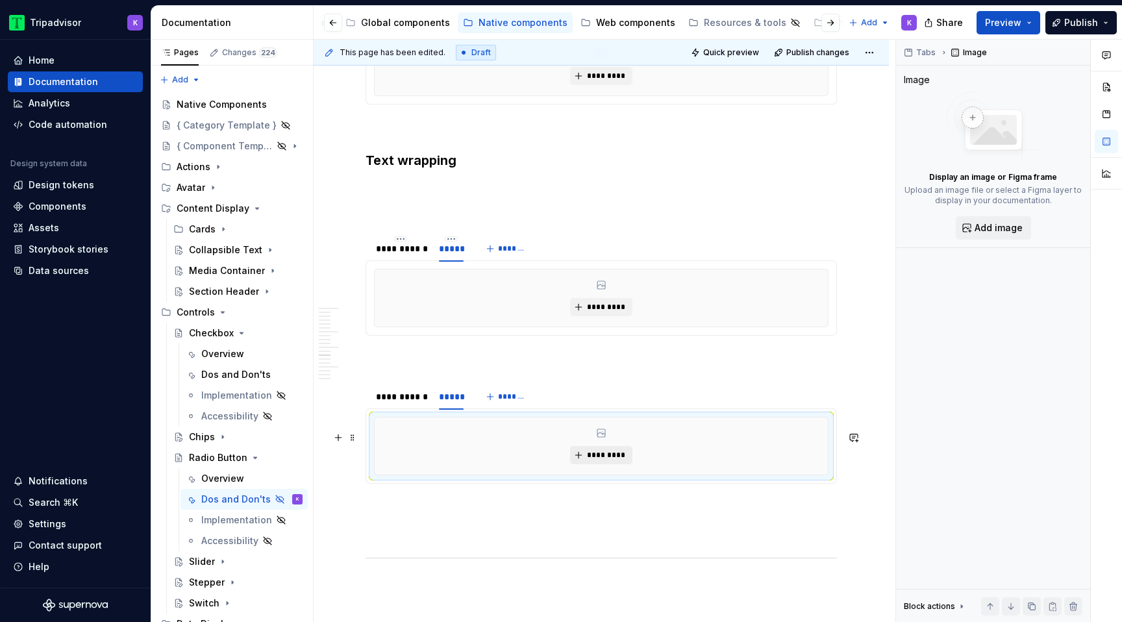
click at [594, 460] on span "*********" at bounding box center [606, 455] width 40 height 10
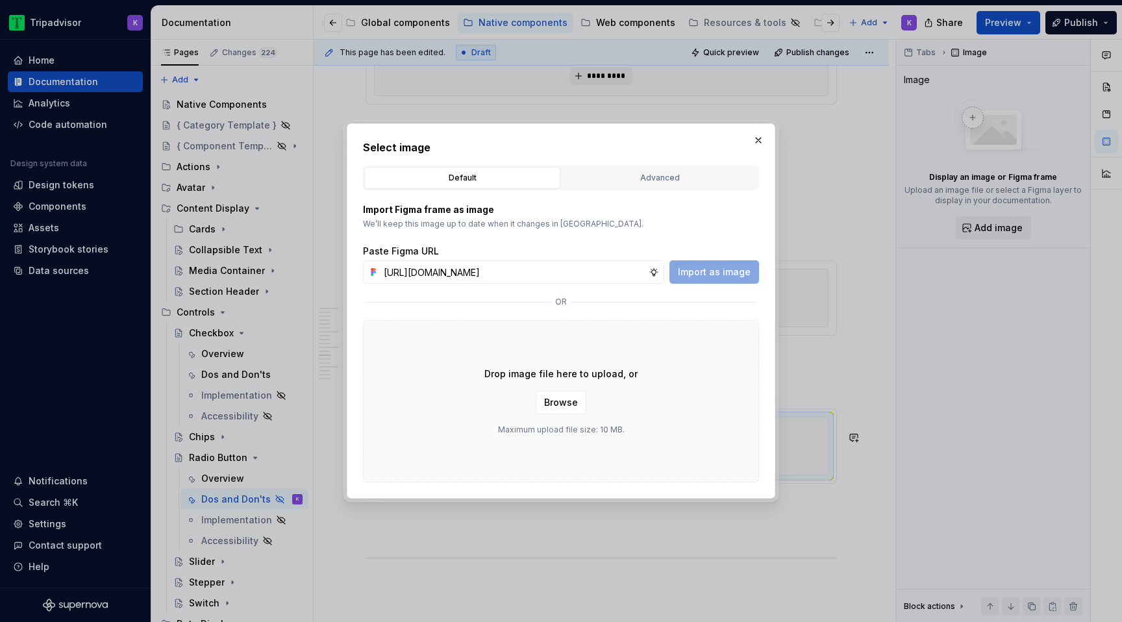
scroll to position [0, 347]
type input "[URL][DOMAIN_NAME]"
click at [704, 274] on span "Import as image" at bounding box center [714, 272] width 73 height 13
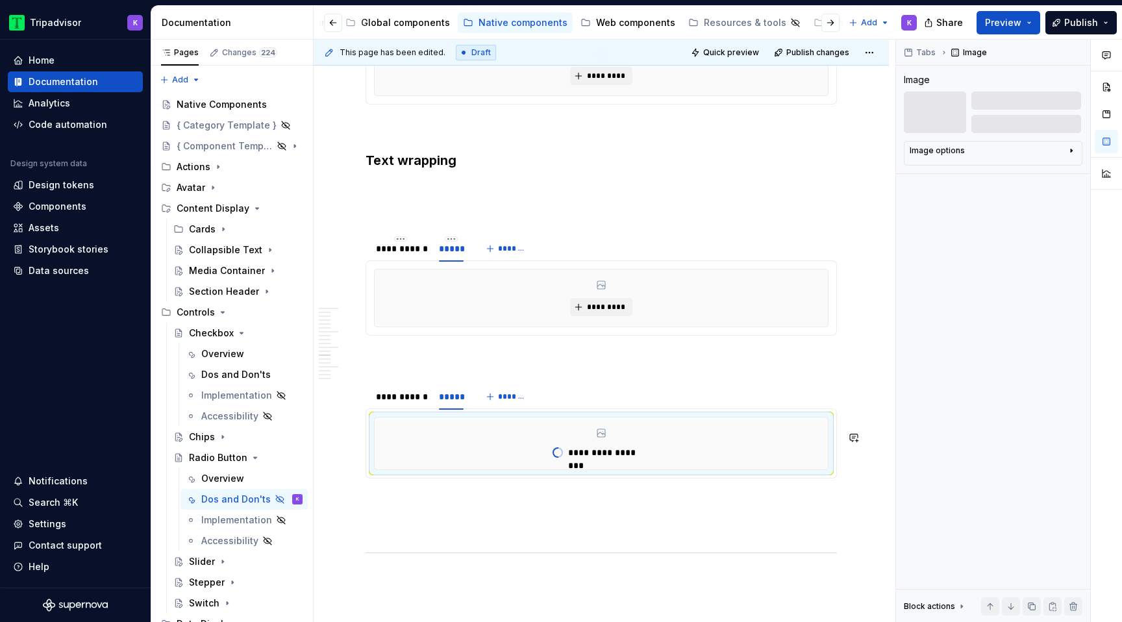
type textarea "*"
click at [586, 316] on button "*********" at bounding box center [601, 307] width 62 height 18
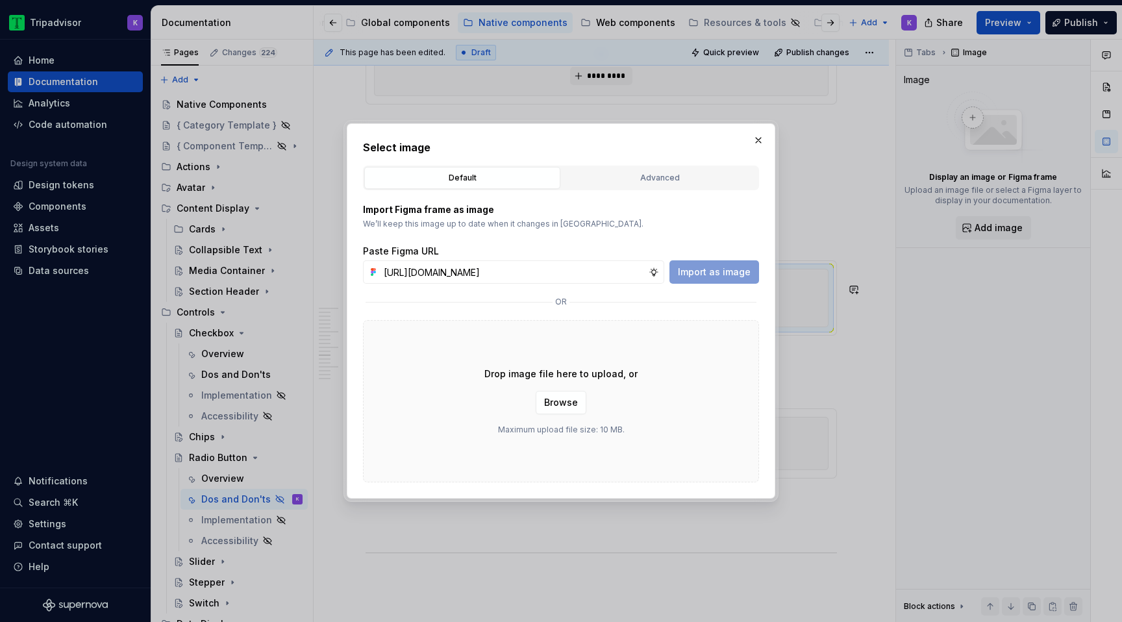
scroll to position [0, 346]
type input "[URL][DOMAIN_NAME]"
click at [709, 264] on button "Import as image" at bounding box center [714, 271] width 90 height 23
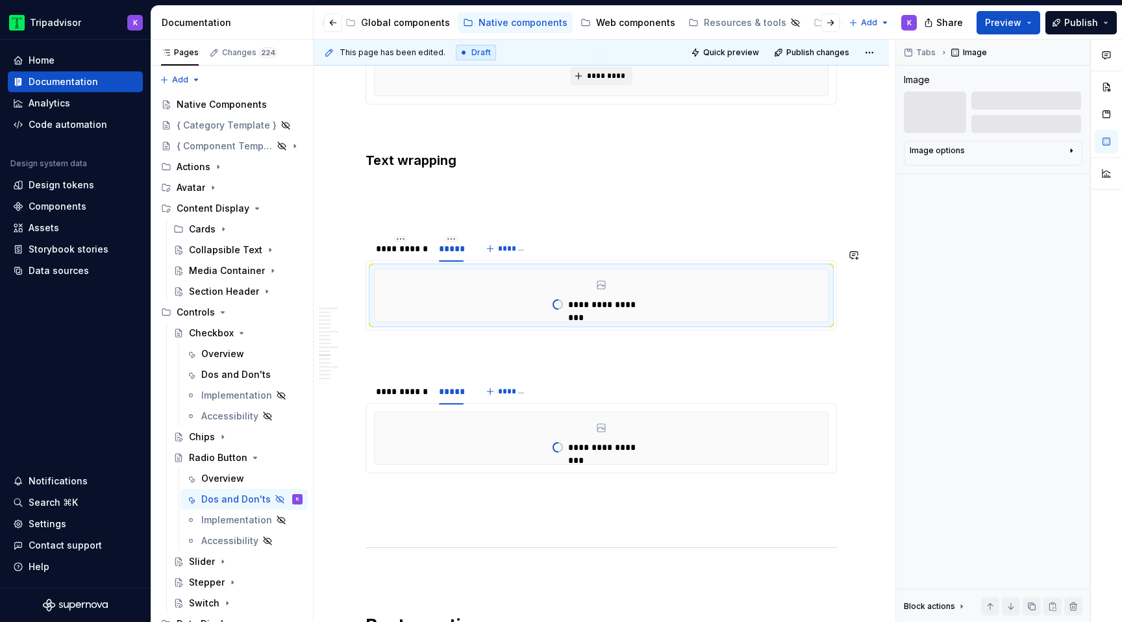
scroll to position [2436, 0]
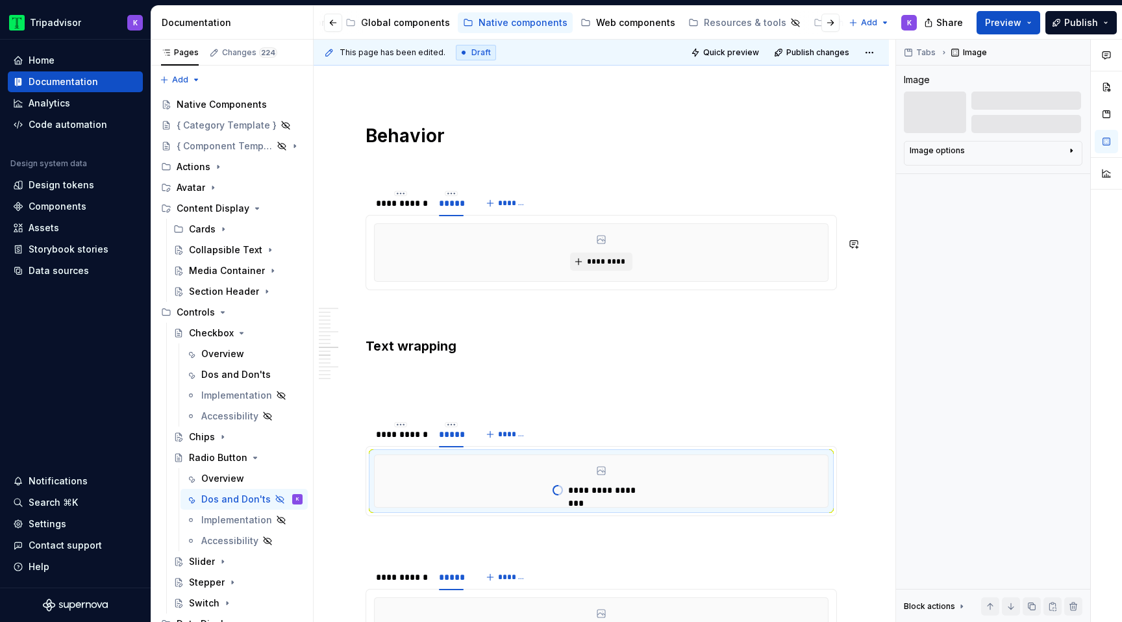
type textarea "*"
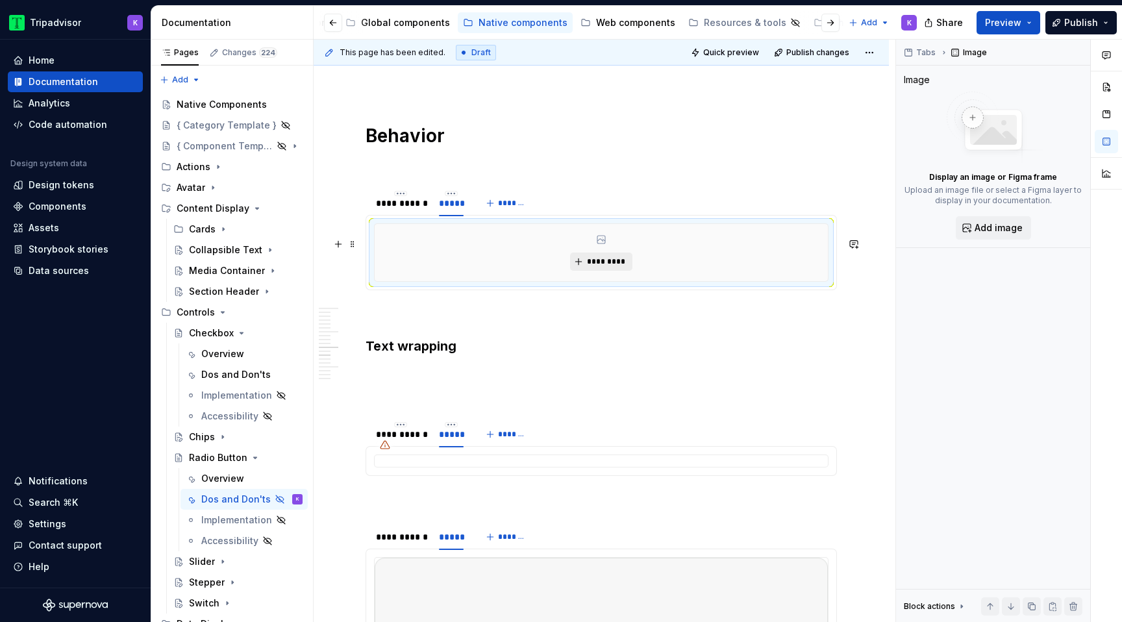
click at [624, 267] on span "*********" at bounding box center [606, 261] width 40 height 10
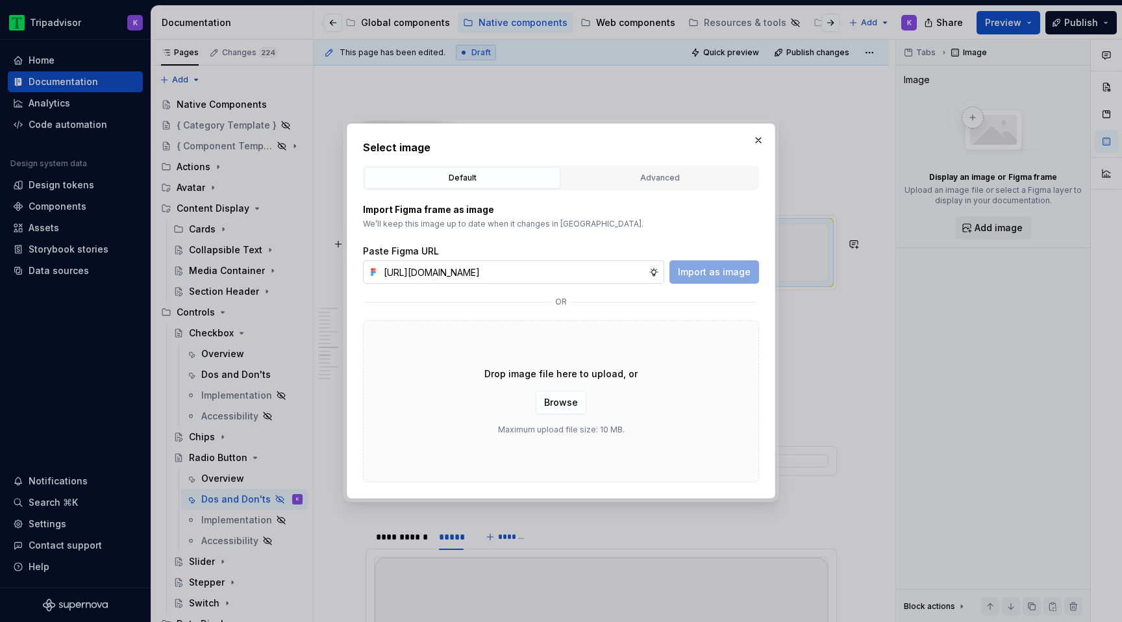
scroll to position [0, 346]
type input "[URL][DOMAIN_NAME]"
click at [713, 277] on span "Import as image" at bounding box center [714, 272] width 73 height 13
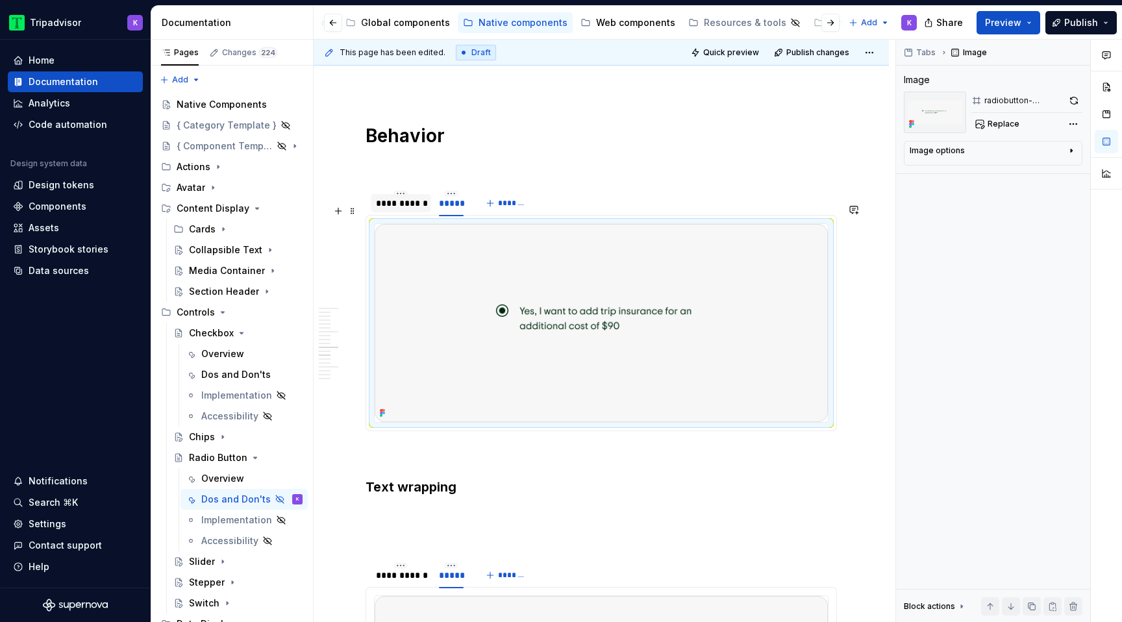
click at [416, 210] on div "**********" at bounding box center [401, 203] width 50 height 13
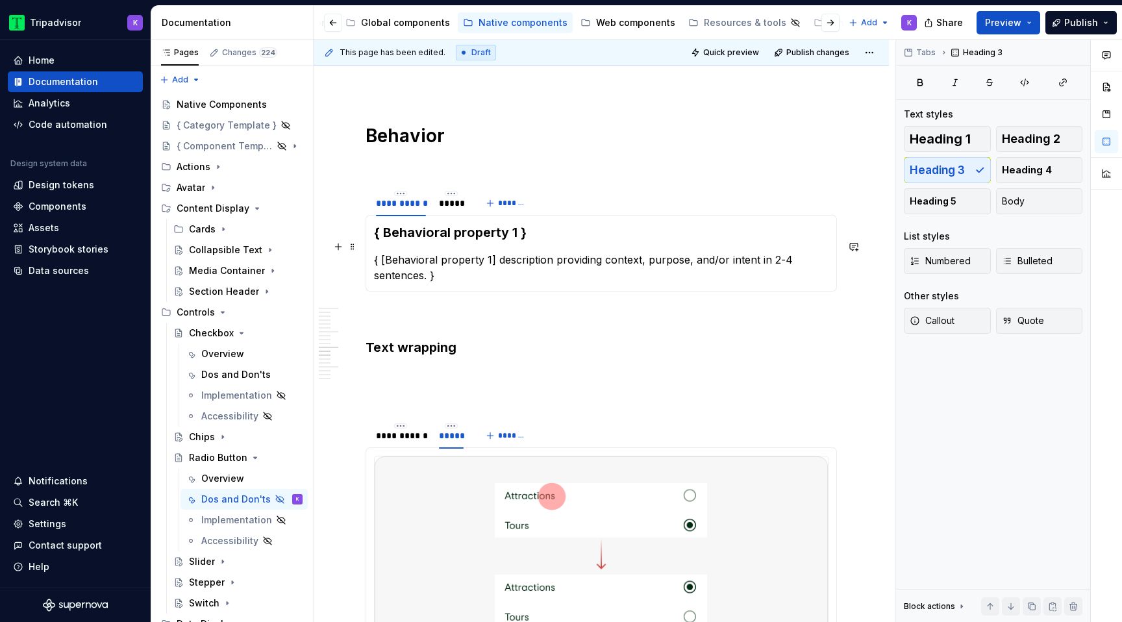
click at [448, 241] on h3 "{ Behavioral property 1 }" at bounding box center [601, 232] width 454 height 18
click at [454, 279] on p "{ [Behavioral property 1] description providing context, purpose, and/or intent…" at bounding box center [601, 267] width 454 height 31
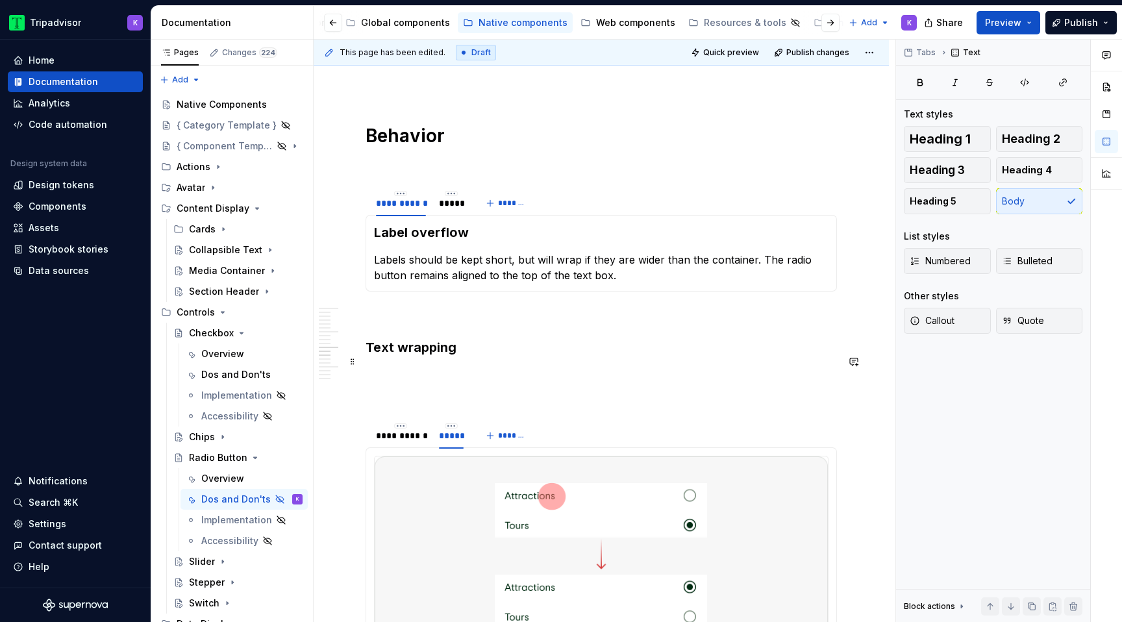
click at [464, 356] on h3 "Text wrapping" at bounding box center [600, 347] width 471 height 18
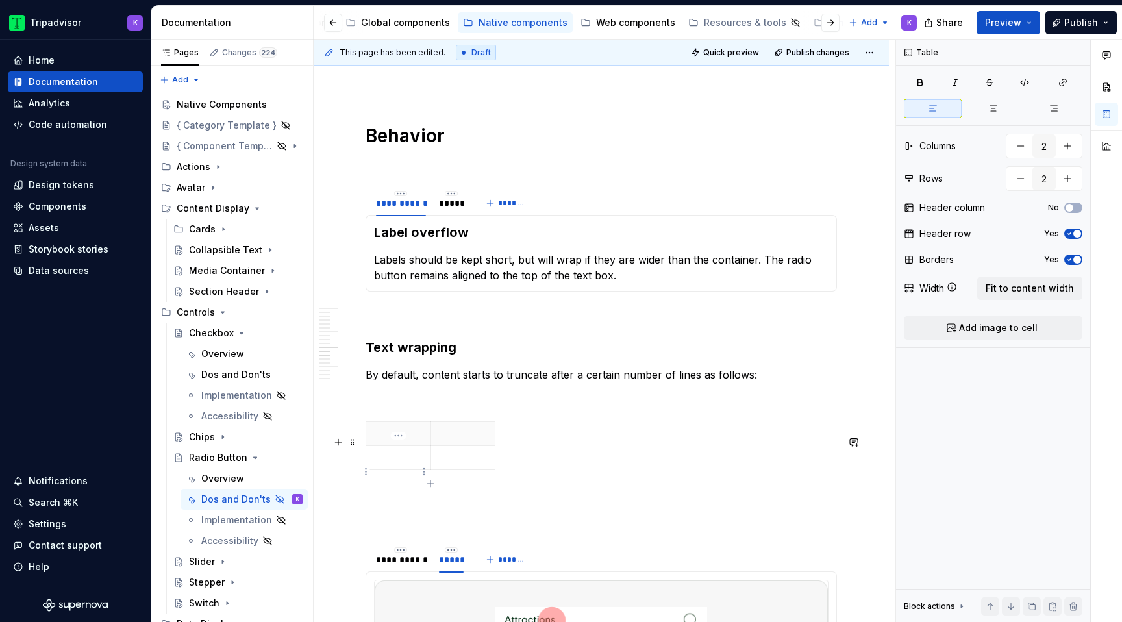
click at [399, 530] on p at bounding box center [600, 522] width 471 height 16
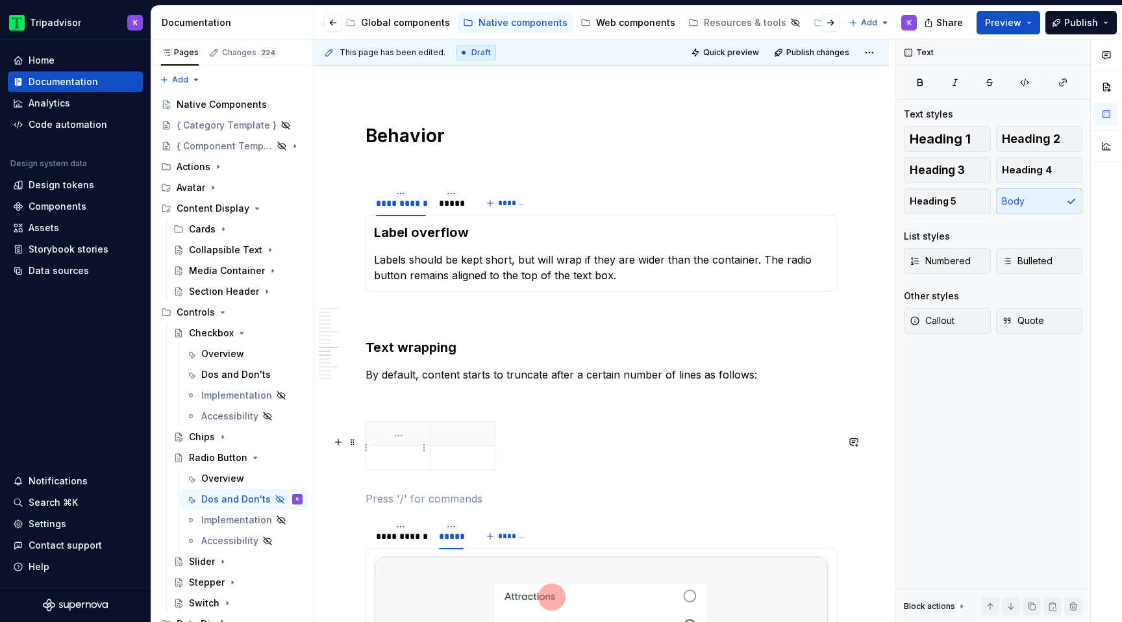
click at [400, 440] on p at bounding box center [398, 433] width 49 height 13
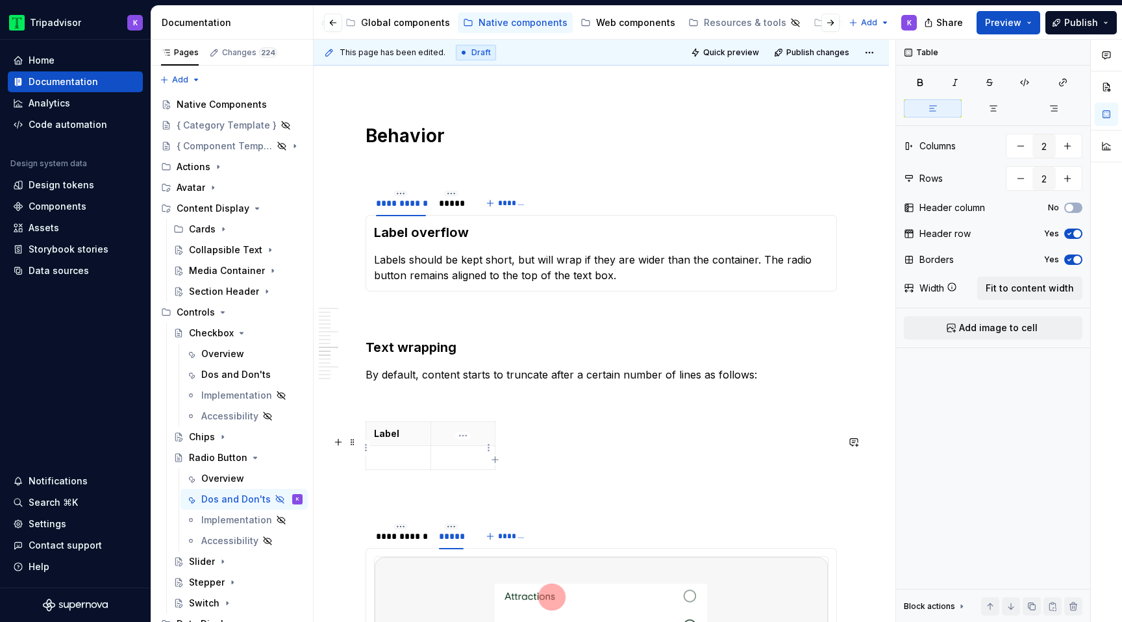
click at [448, 445] on th at bounding box center [462, 433] width 65 height 24
click at [404, 477] on p at bounding box center [398, 470] width 49 height 13
click at [452, 477] on p at bounding box center [463, 470] width 49 height 13
click at [556, 480] on div "Label Secondary text 2 lines 5 lines" at bounding box center [600, 454] width 471 height 67
click at [460, 458] on th "Secondary text" at bounding box center [462, 439] width 65 height 37
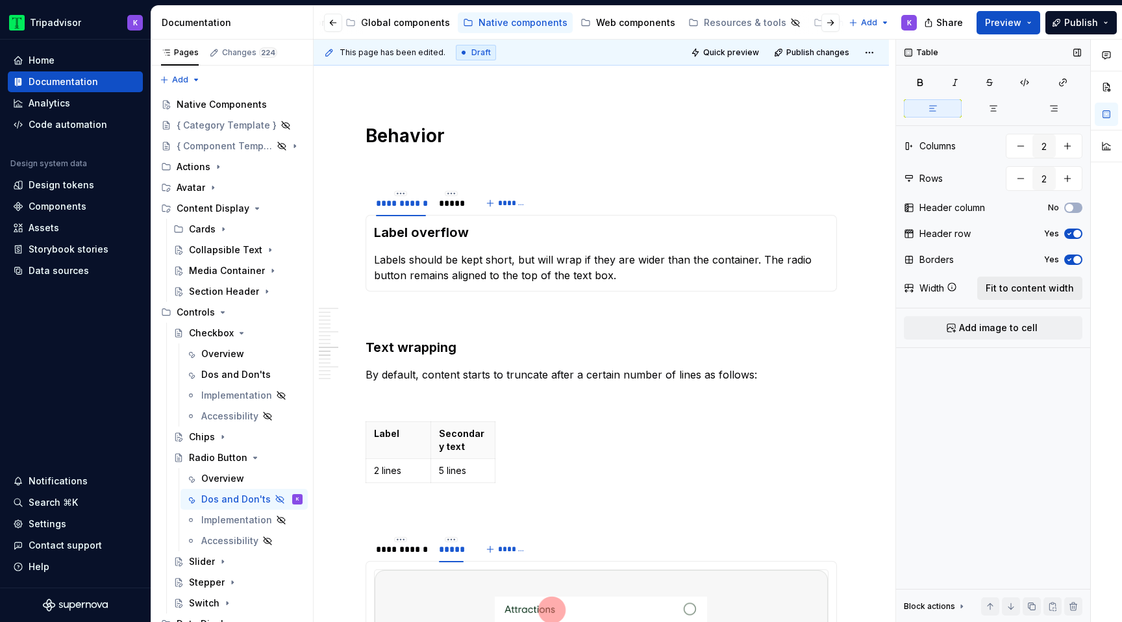
click at [1056, 293] on span "Fit to content width" at bounding box center [1029, 288] width 88 height 13
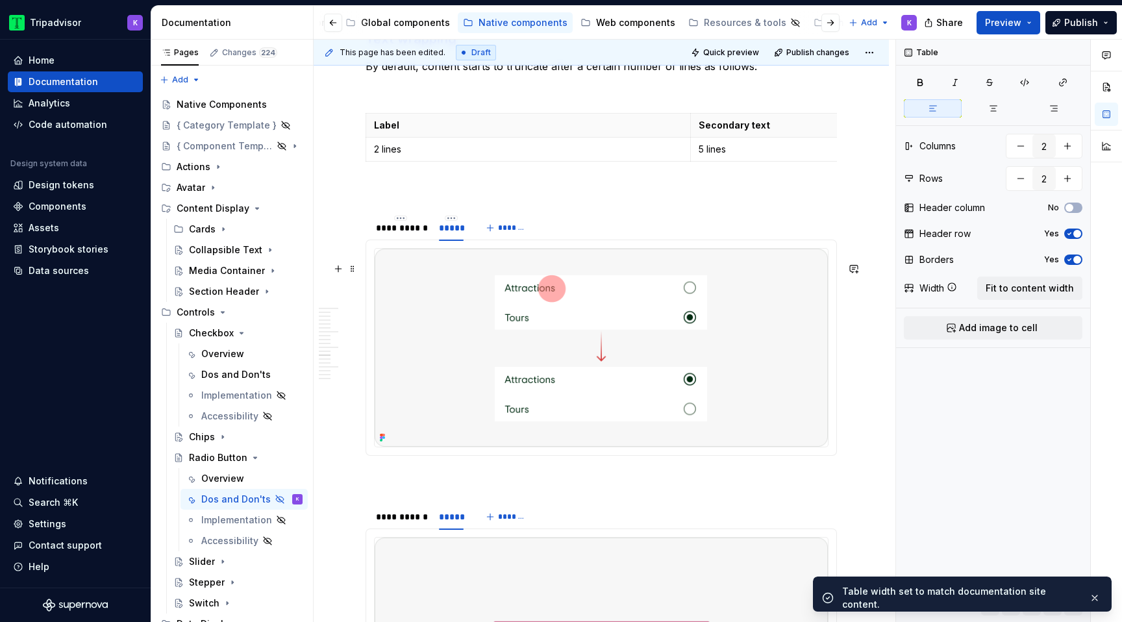
scroll to position [2758, 0]
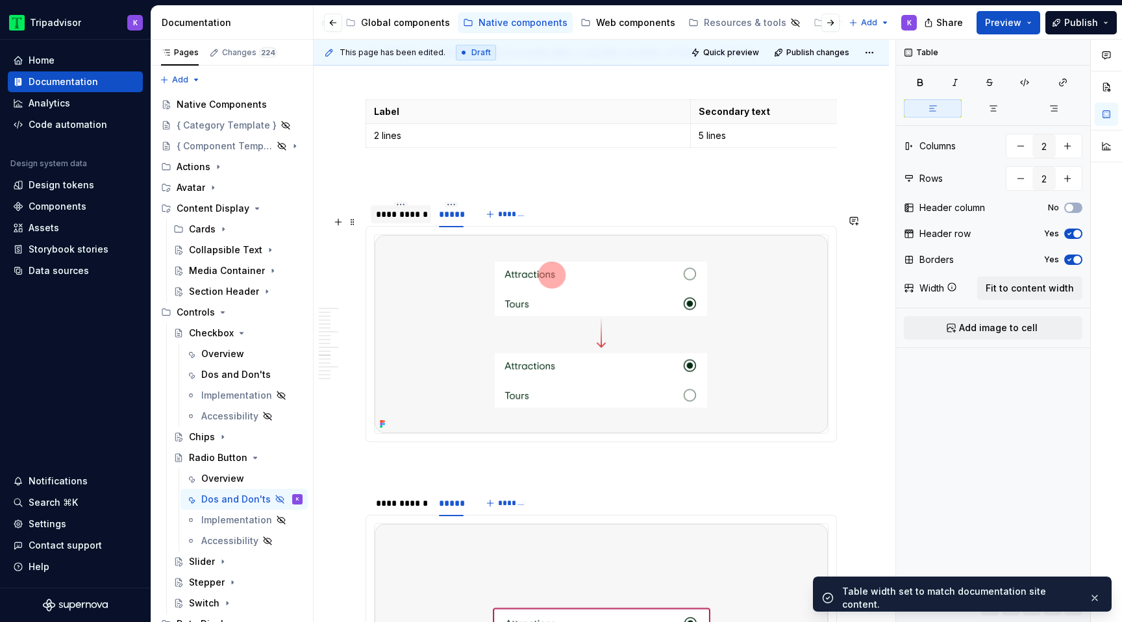
click at [412, 221] on div "**********" at bounding box center [401, 214] width 50 height 13
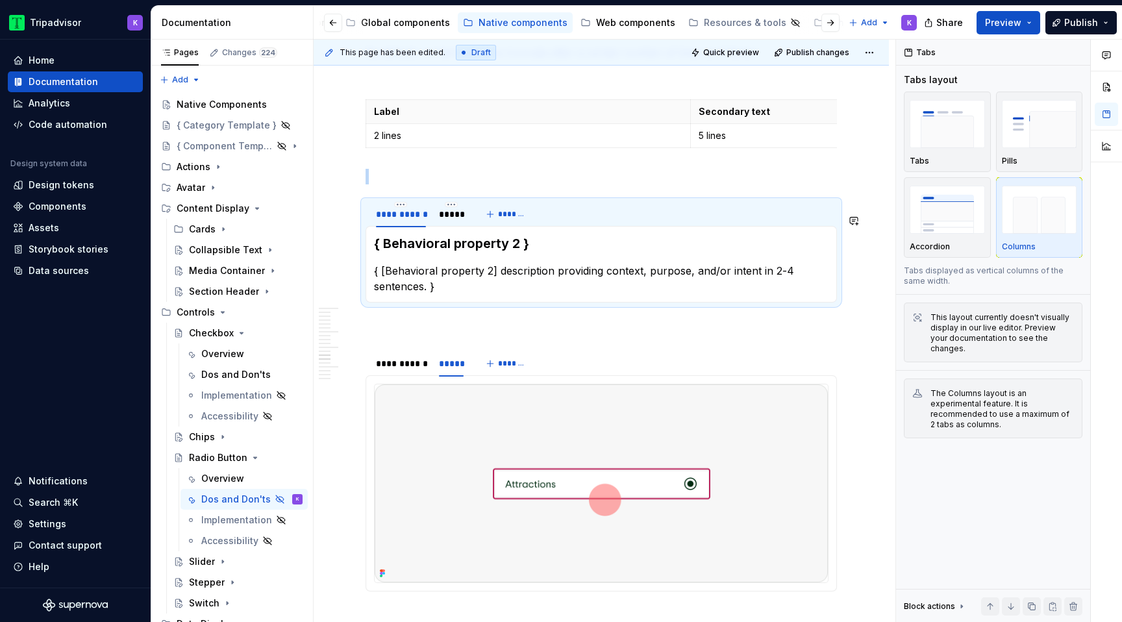
click at [454, 246] on div "{ Behavioral property 2 } { [Behavioral property 2] description providing conte…" at bounding box center [600, 264] width 471 height 77
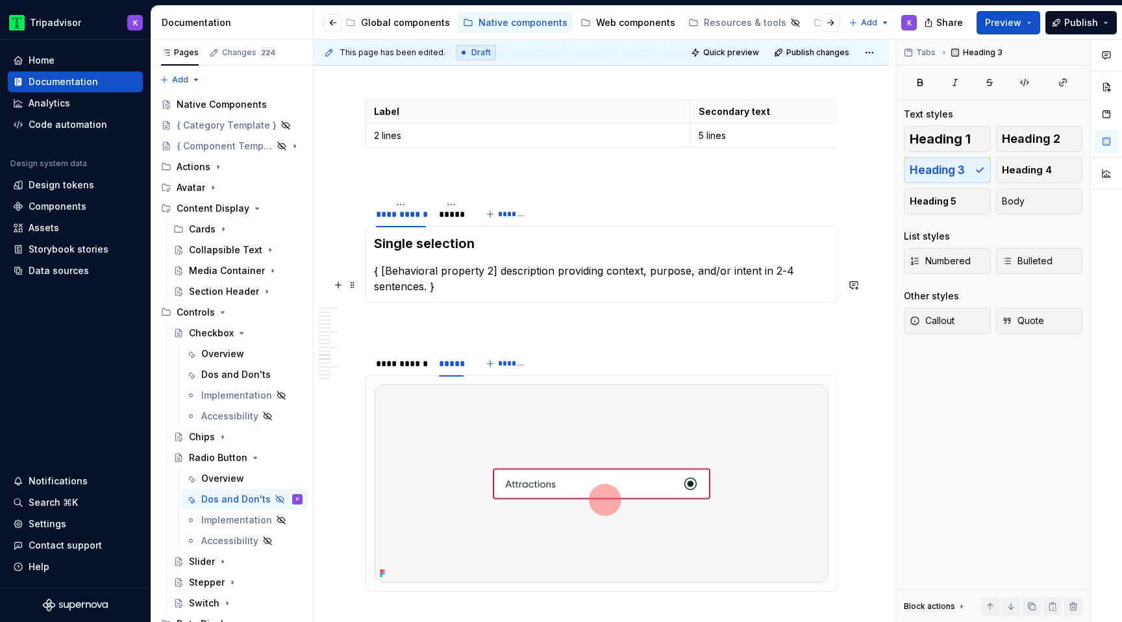
click at [436, 294] on p "{ [Behavioral property 2] description providing context, purpose, and/or intent…" at bounding box center [601, 278] width 454 height 31
click at [403, 370] on div "**********" at bounding box center [401, 363] width 50 height 13
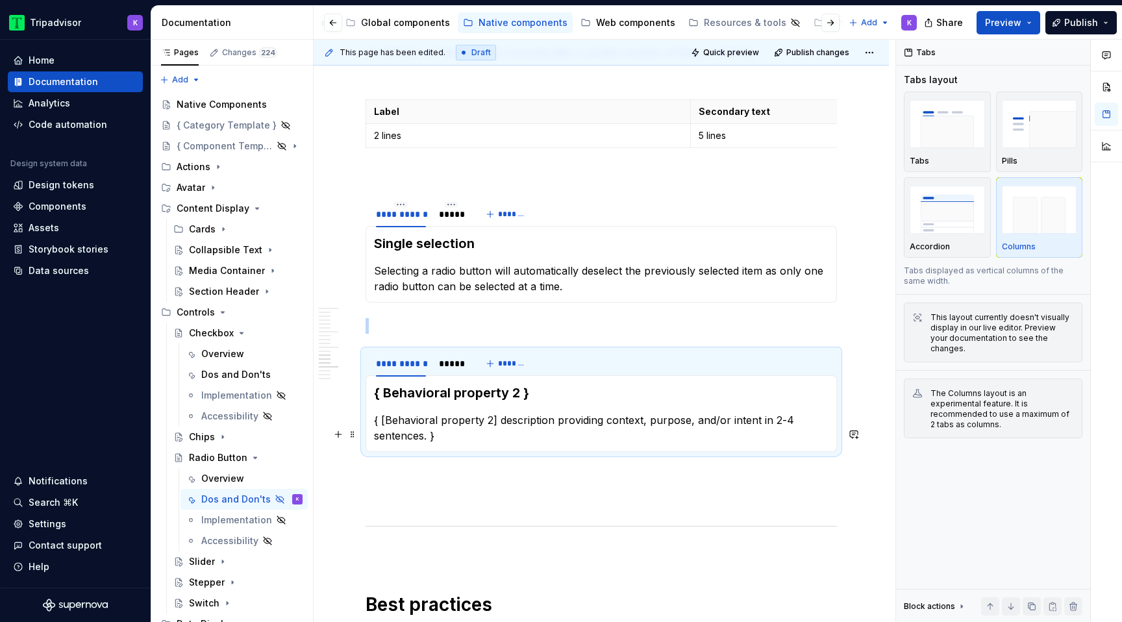
click at [434, 443] on p "{ [Behavioral property 2] description providing context, purpose, and/or intent…" at bounding box center [601, 427] width 454 height 31
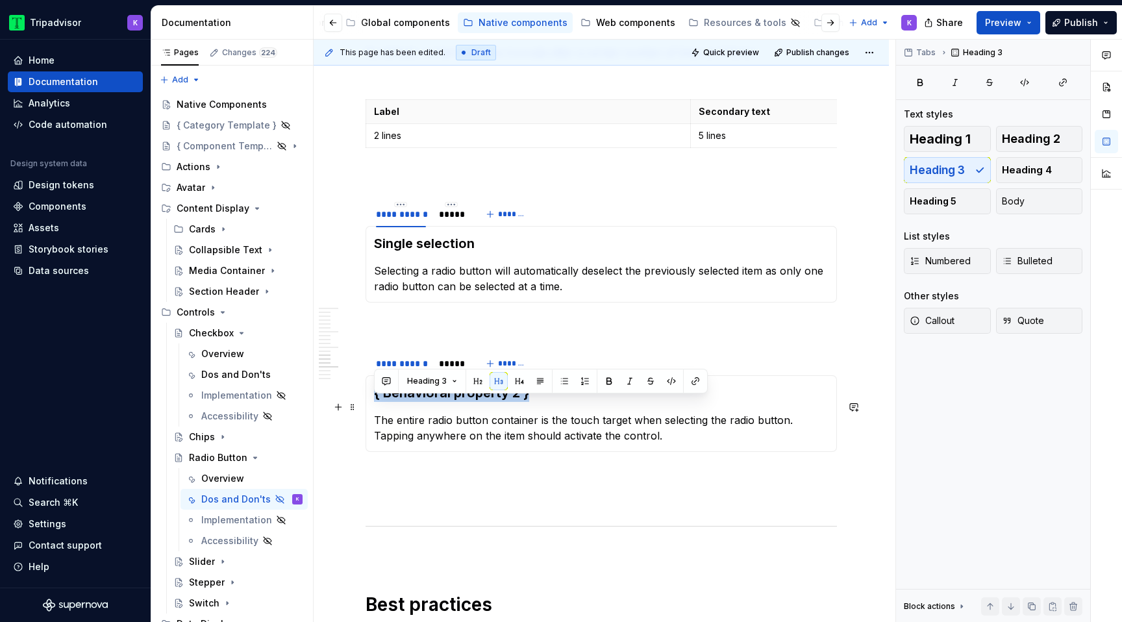
drag, startPoint x: 491, startPoint y: 414, endPoint x: 375, endPoint y: 406, distance: 116.5
click at [375, 402] on h3 "{ Behavioral property 2 }" at bounding box center [601, 393] width 454 height 18
click at [440, 530] on div at bounding box center [600, 526] width 471 height 8
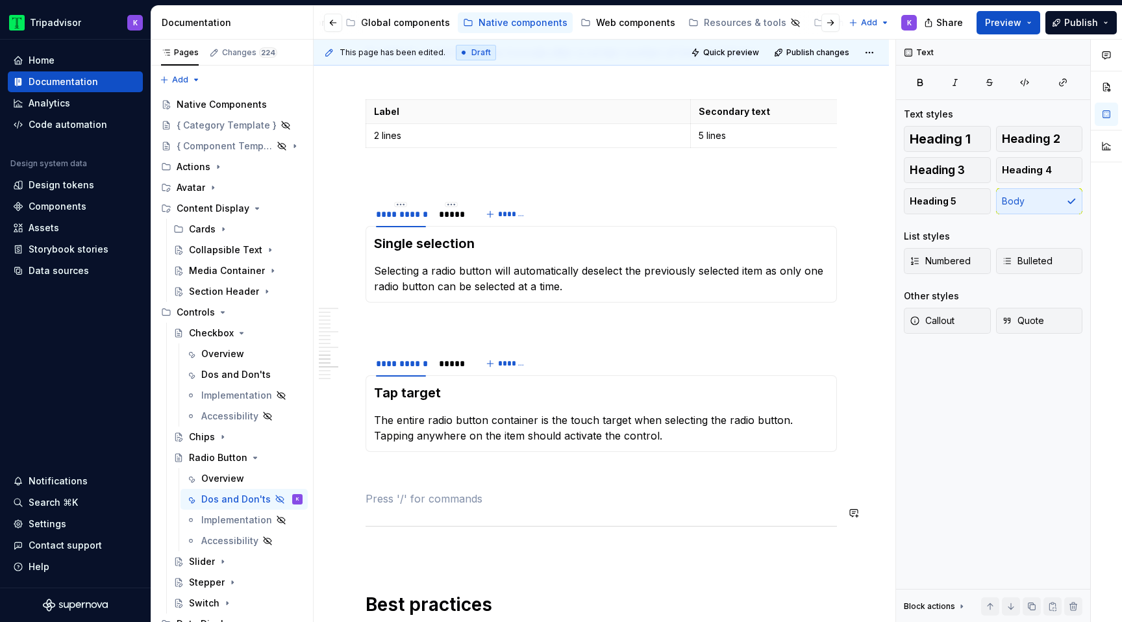
click at [444, 504] on p at bounding box center [600, 499] width 471 height 16
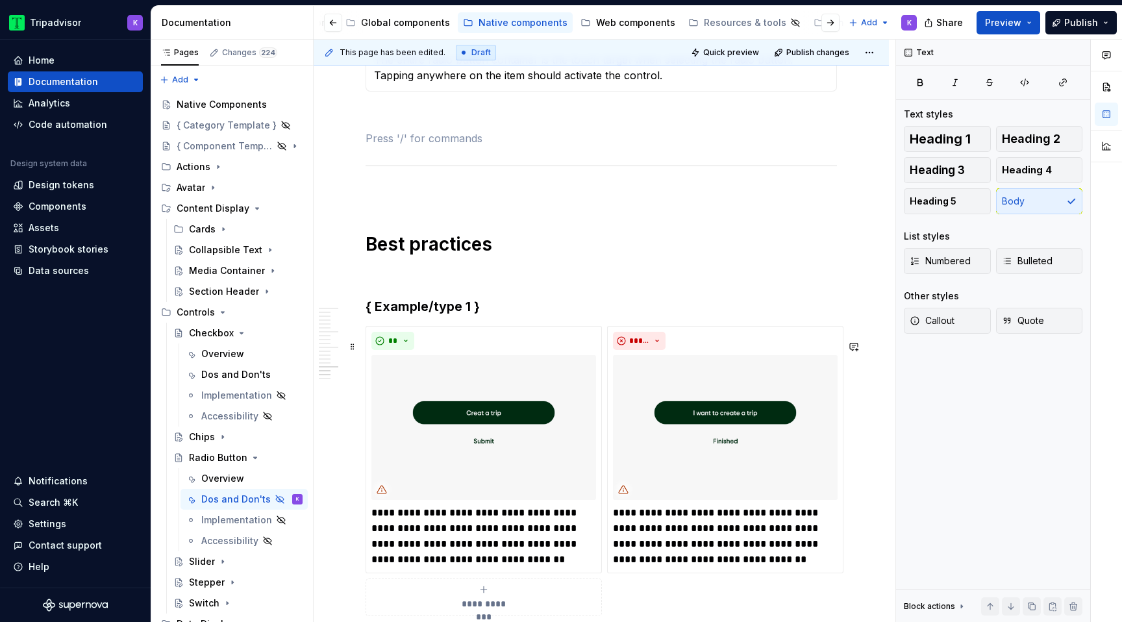
scroll to position [3225, 0]
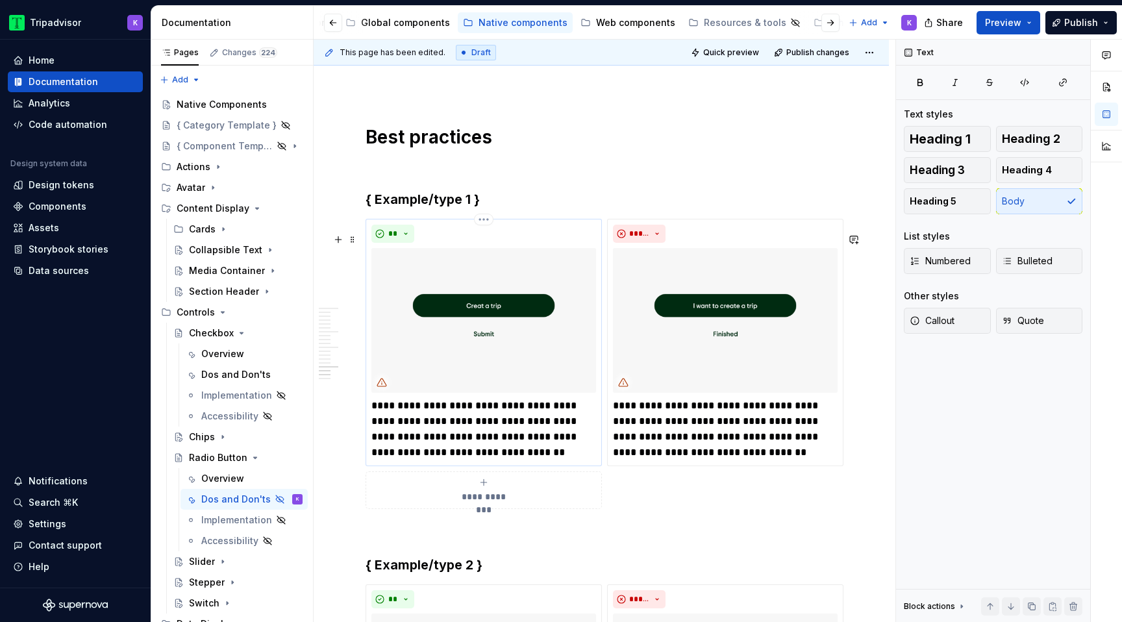
click at [495, 334] on img at bounding box center [483, 320] width 225 height 145
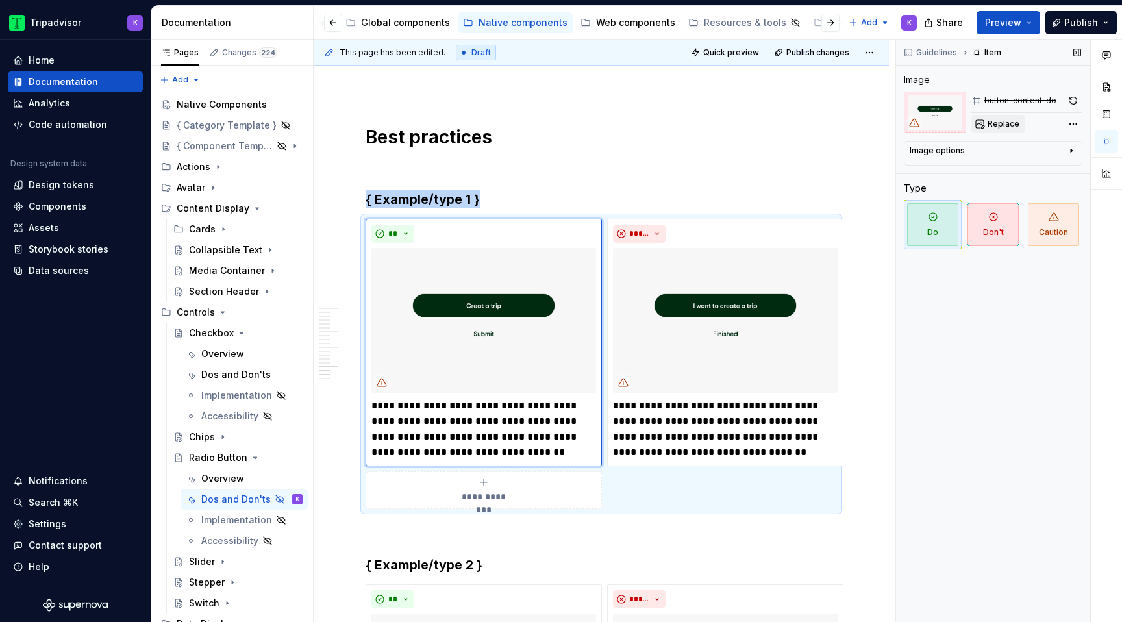
click at [985, 118] on button "Replace" at bounding box center [998, 124] width 54 height 18
type textarea "*"
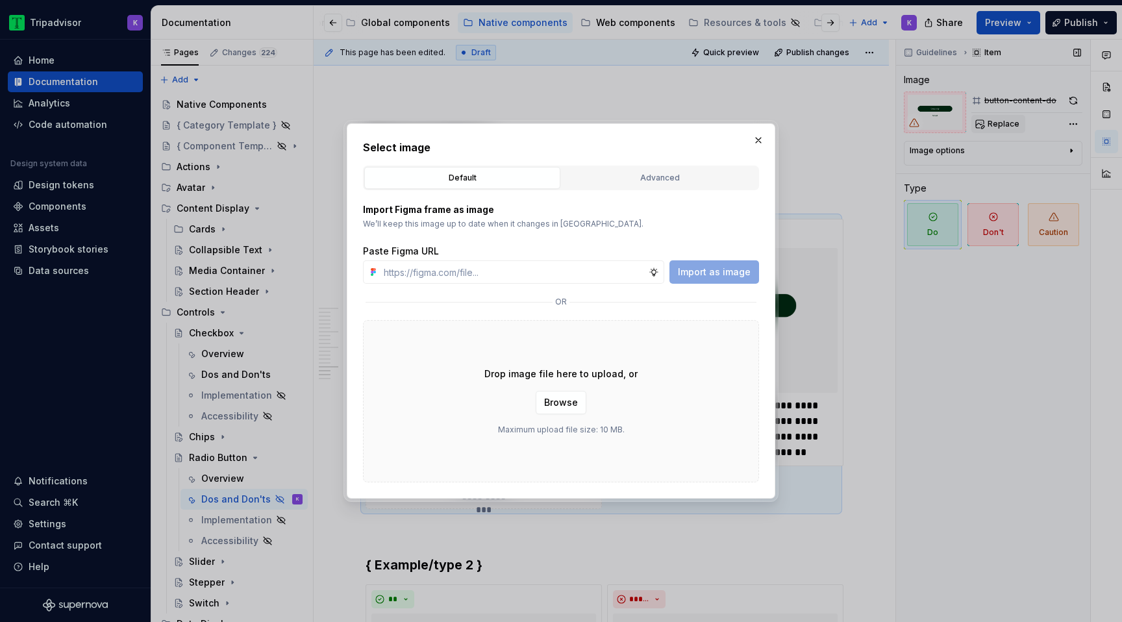
type input "[URL][DOMAIN_NAME]"
type textarea "*"
type input "[URL][DOMAIN_NAME]"
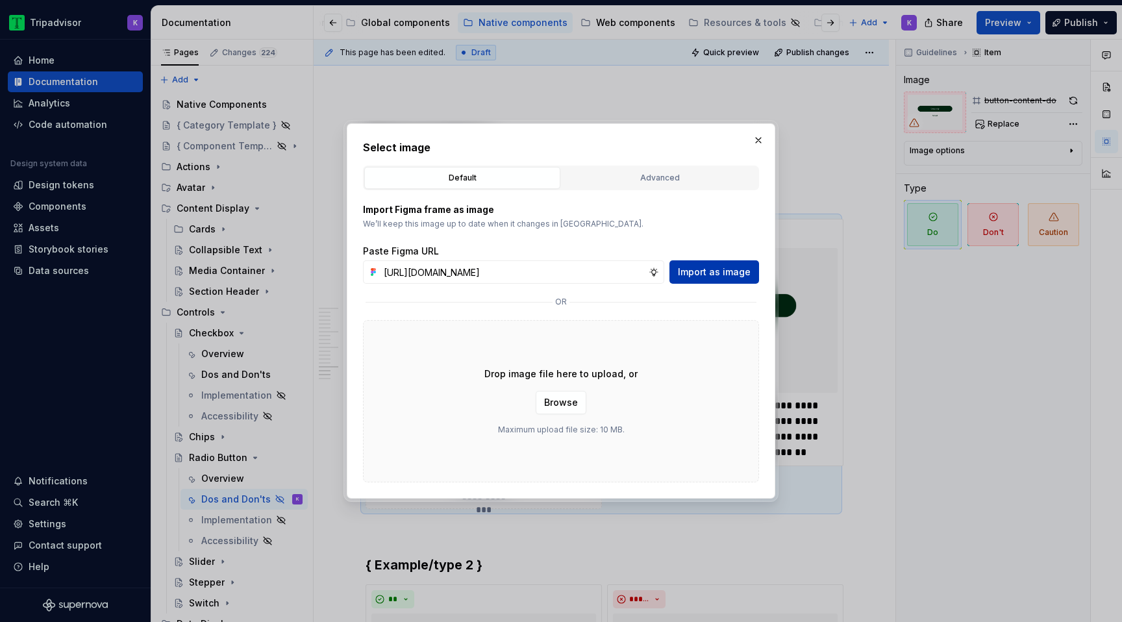
click at [715, 277] on span "Import as image" at bounding box center [714, 272] width 73 height 13
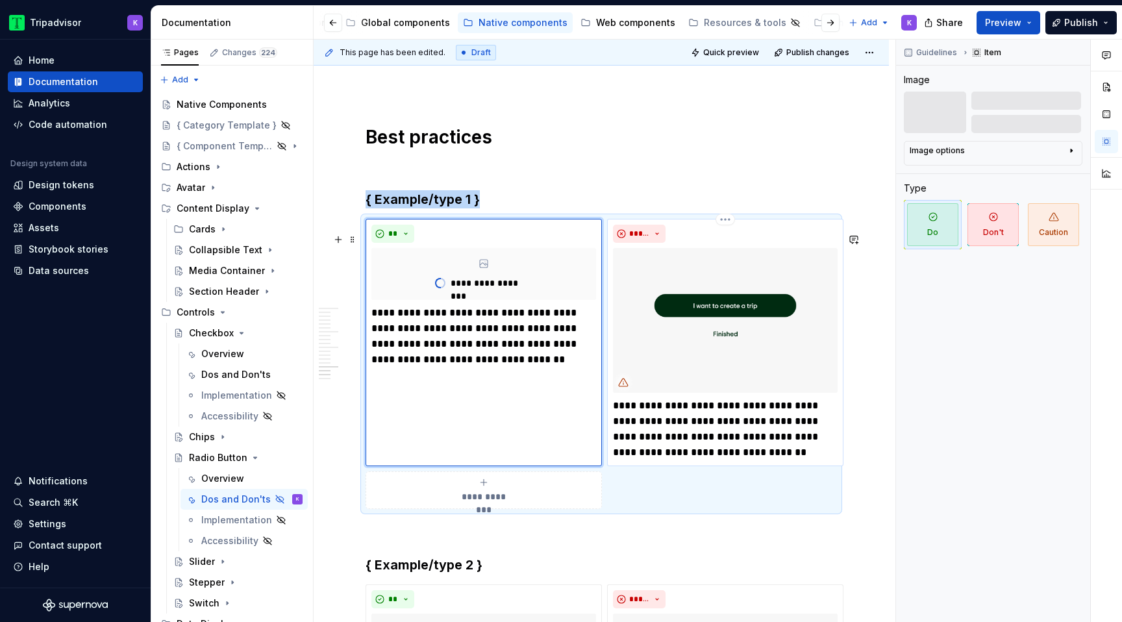
click at [723, 324] on img at bounding box center [725, 320] width 225 height 145
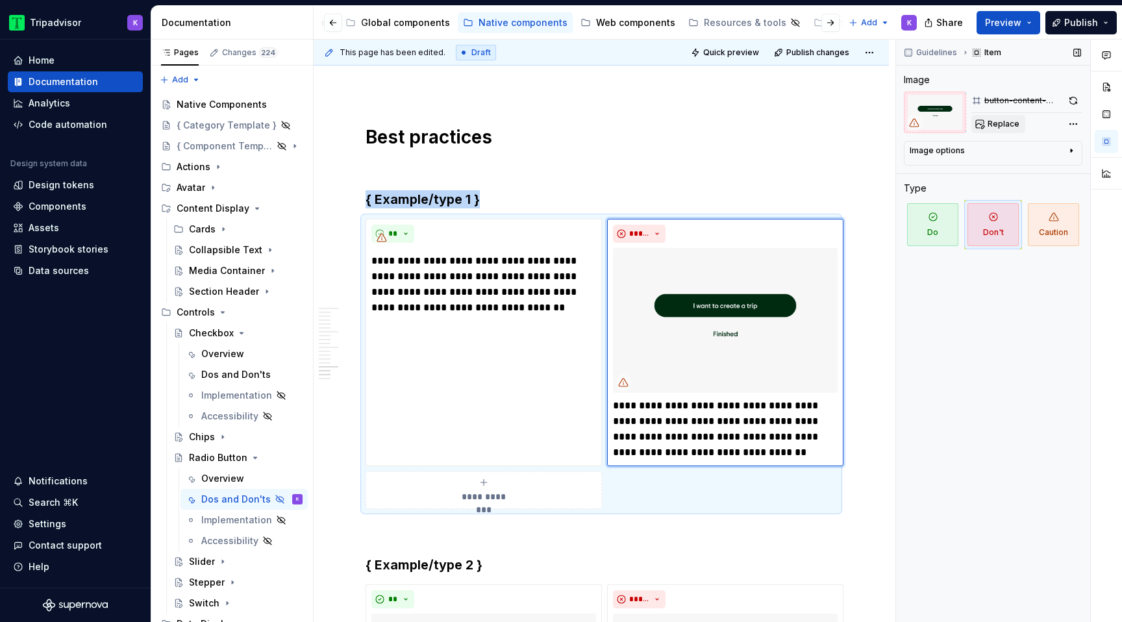
click at [990, 125] on span "Replace" at bounding box center [1003, 124] width 32 height 10
type textarea "*"
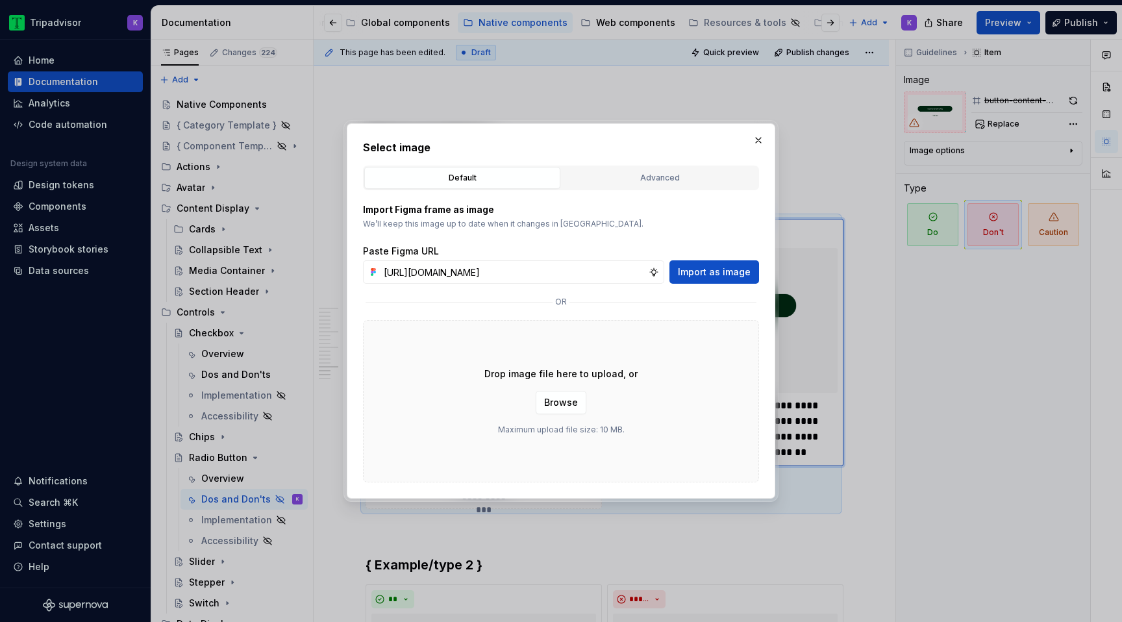
scroll to position [0, 347]
type input "[URL][DOMAIN_NAME]"
click at [710, 275] on span "Import as image" at bounding box center [714, 272] width 73 height 13
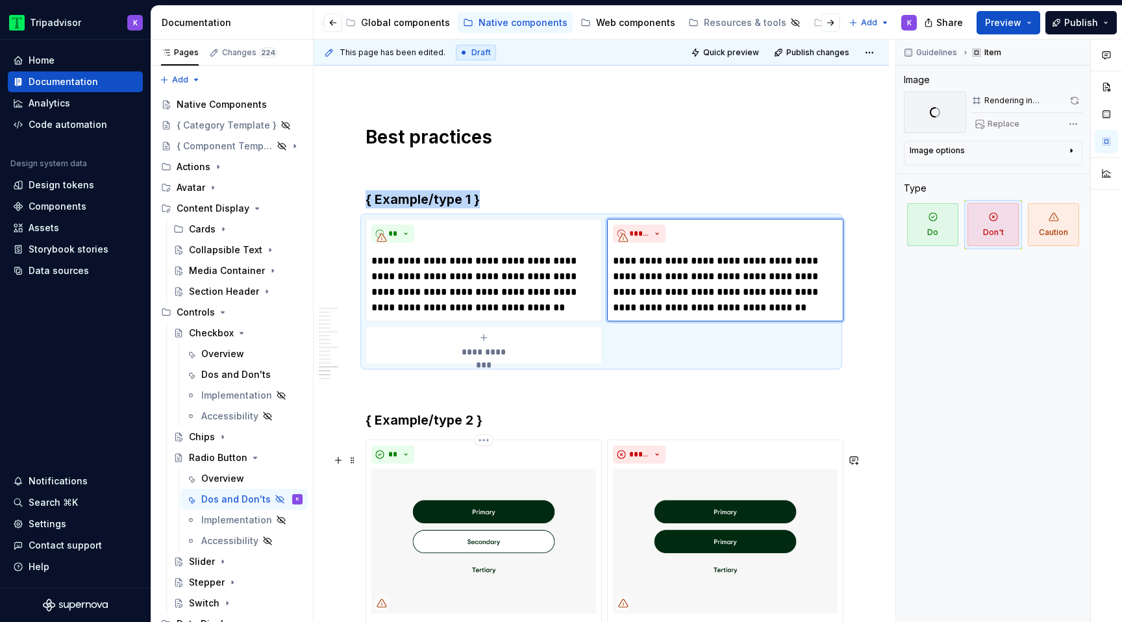
scroll to position [3402, 0]
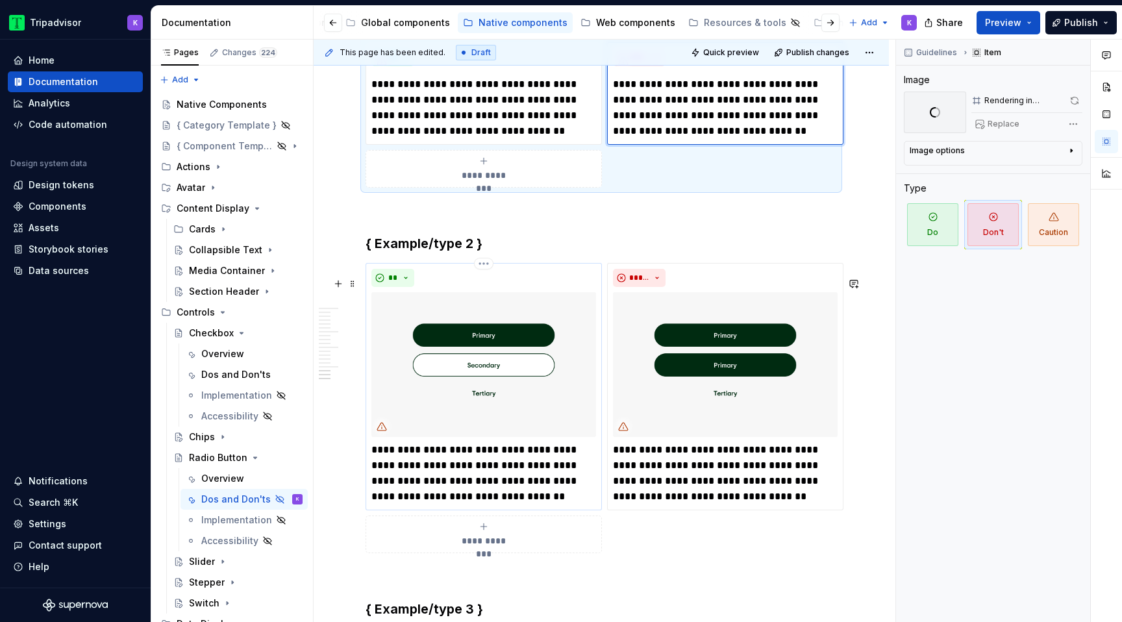
click at [522, 362] on img at bounding box center [483, 364] width 225 height 145
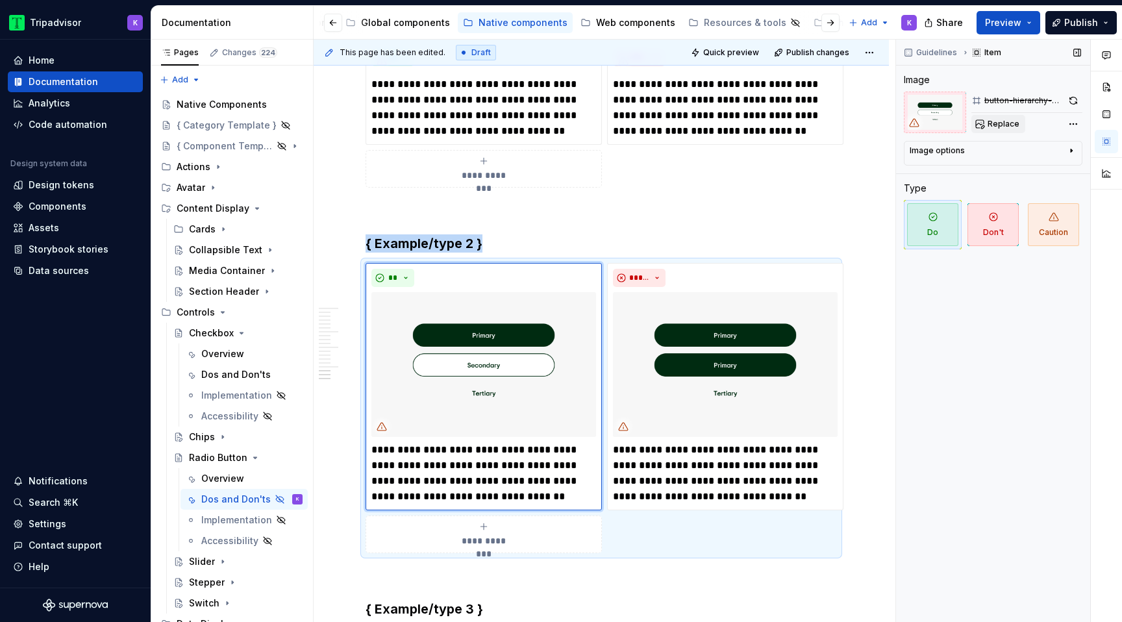
click at [993, 119] on span "Replace" at bounding box center [1003, 124] width 32 height 10
type textarea "*"
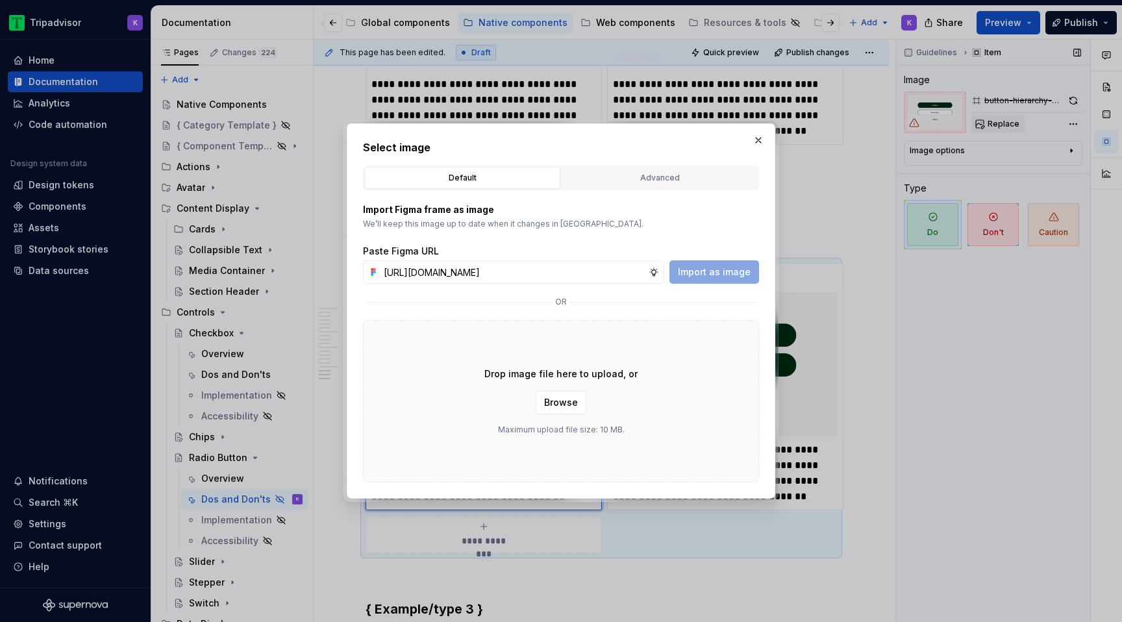
scroll to position [0, 347]
type input "[URL][DOMAIN_NAME]"
click at [711, 277] on span "Import as image" at bounding box center [714, 272] width 73 height 13
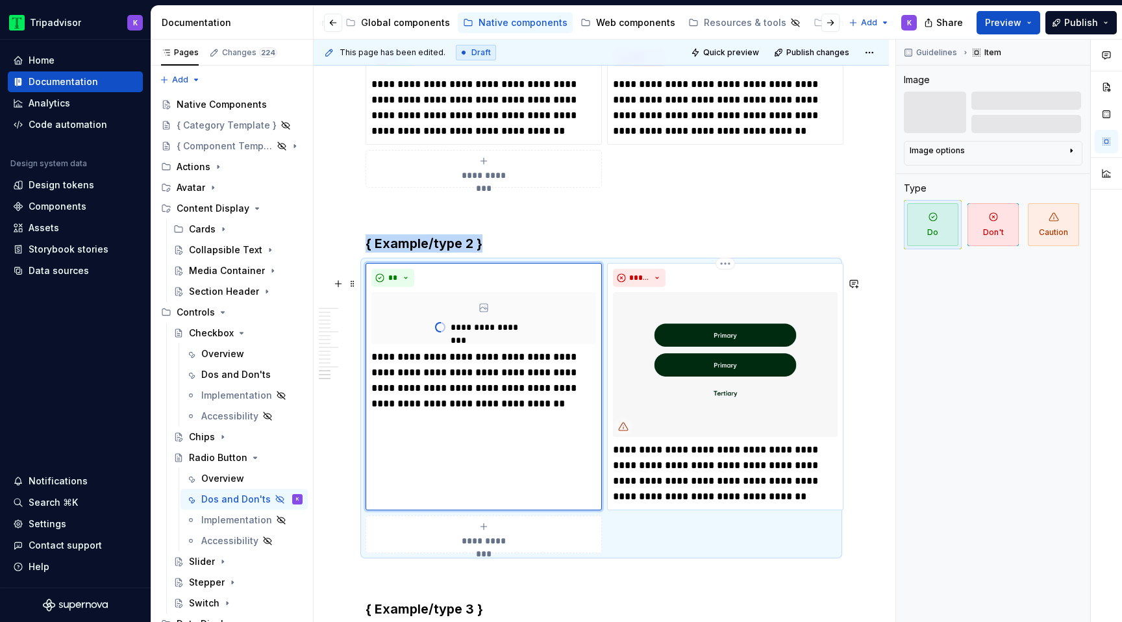
click at [730, 367] on img at bounding box center [725, 364] width 225 height 145
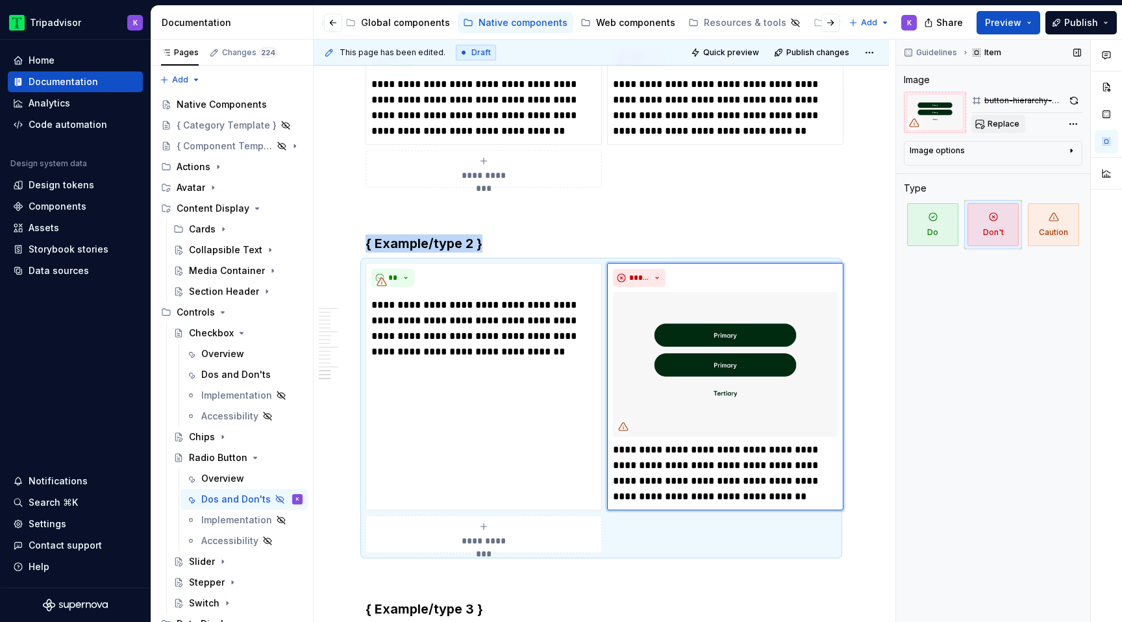
click at [989, 121] on span "Replace" at bounding box center [1003, 124] width 32 height 10
type textarea "*"
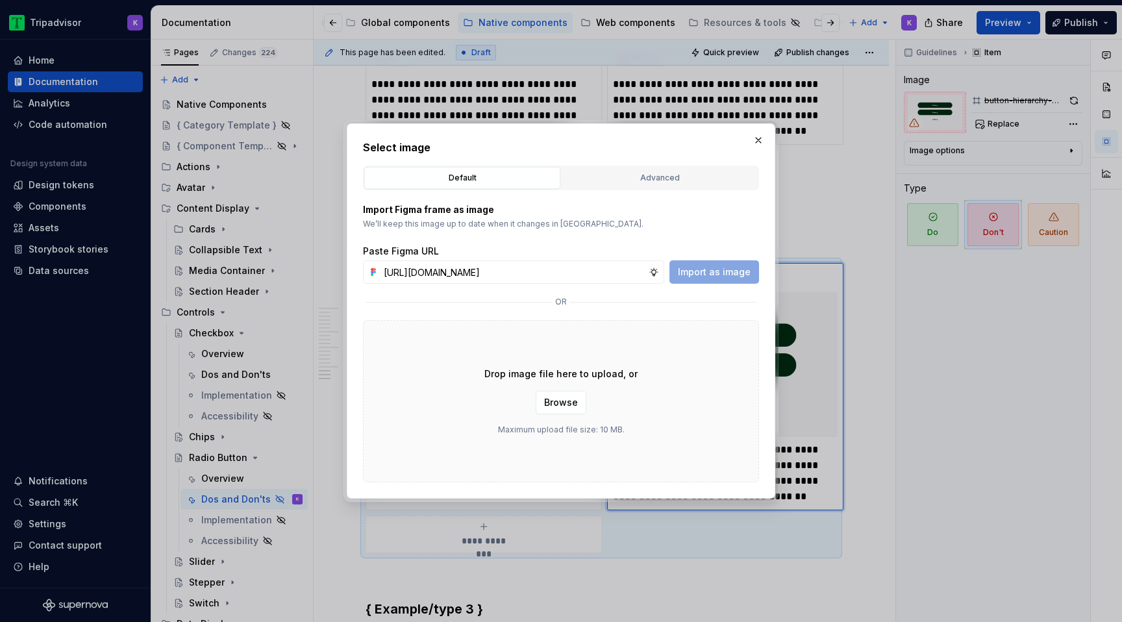
scroll to position [0, 346]
type input "[URL][DOMAIN_NAME]"
click at [697, 273] on span "Import as image" at bounding box center [714, 272] width 73 height 13
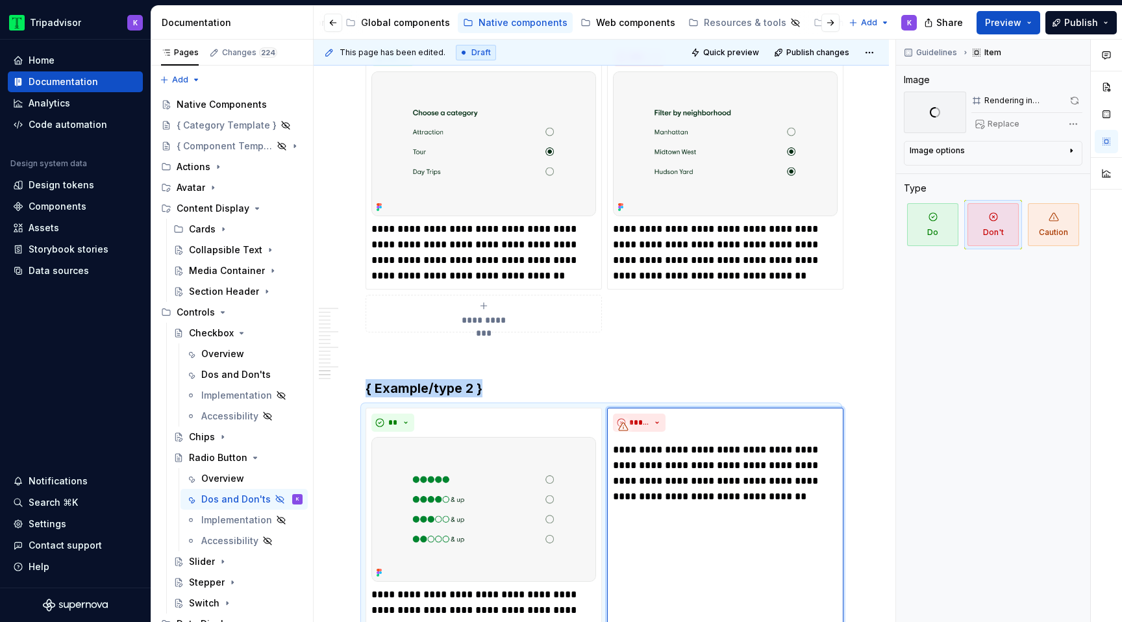
scroll to position [3509, 0]
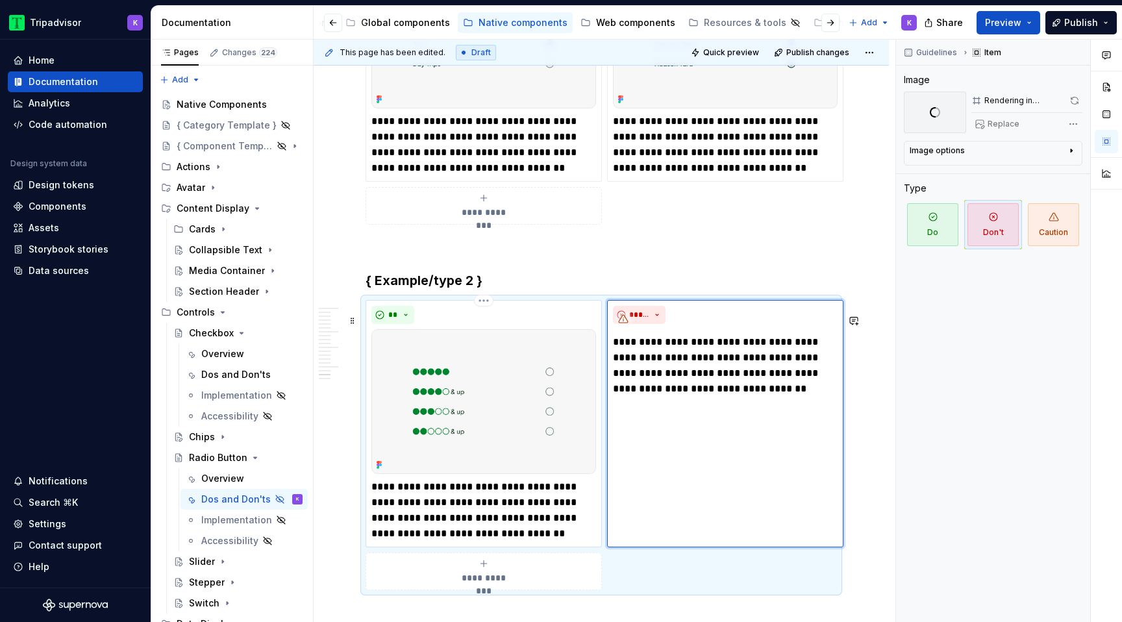
click at [506, 523] on p "**********" at bounding box center [483, 510] width 225 height 62
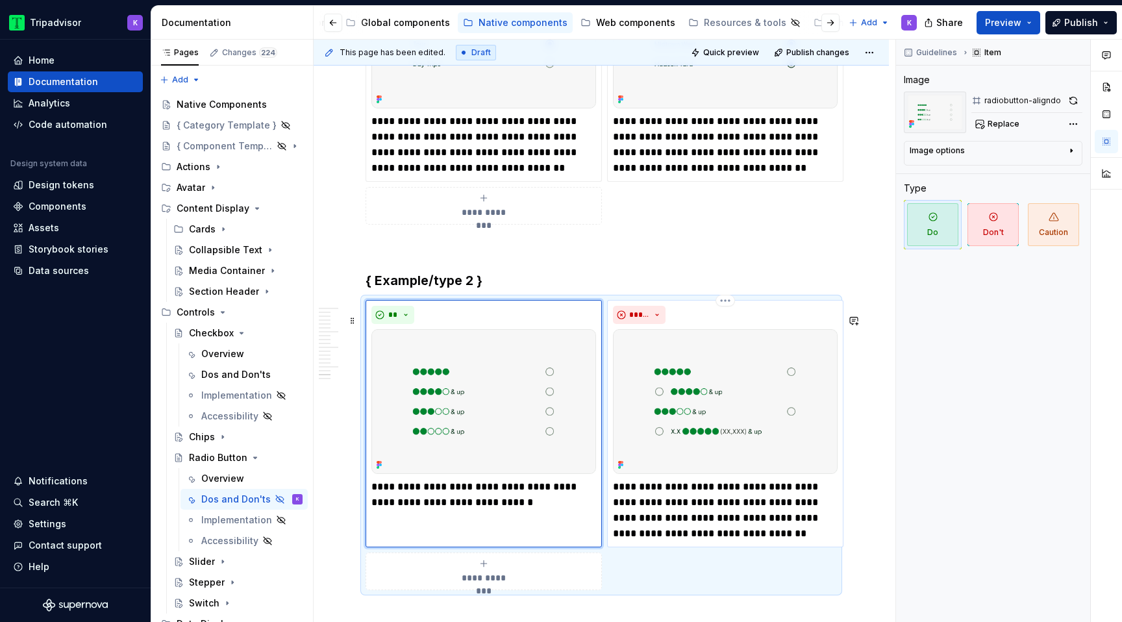
click at [639, 506] on p "**********" at bounding box center [725, 510] width 225 height 62
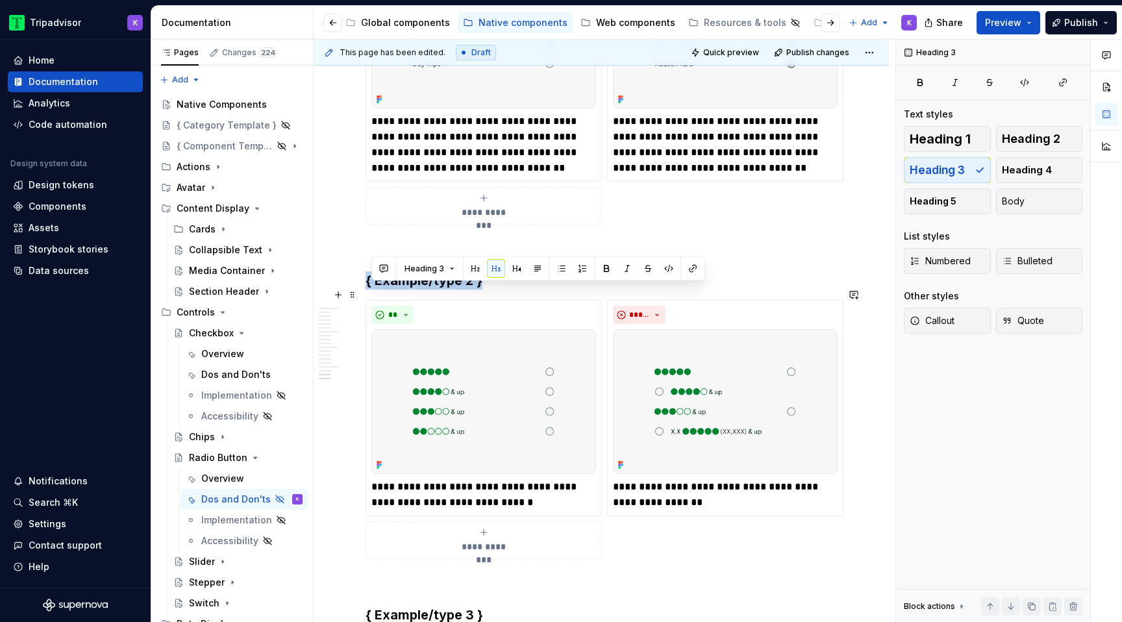
drag, startPoint x: 493, startPoint y: 296, endPoint x: 366, endPoint y: 295, distance: 127.2
click at [366, 290] on h3 "{ Example/type 2 }" at bounding box center [600, 280] width 471 height 18
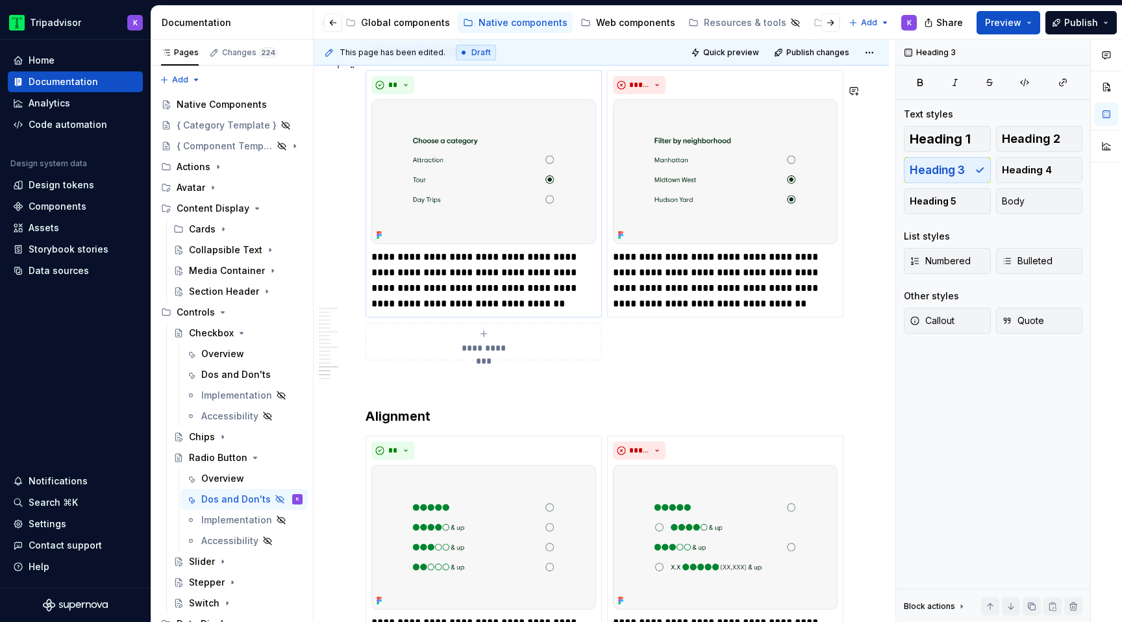
scroll to position [3323, 0]
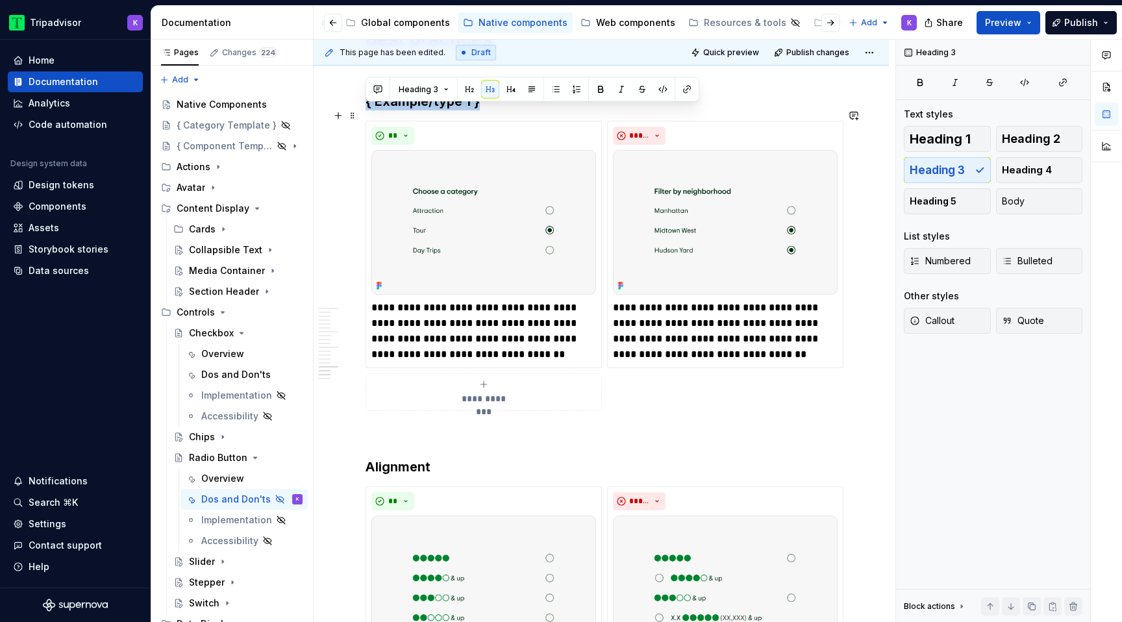
drag, startPoint x: 488, startPoint y: 122, endPoint x: 367, endPoint y: 122, distance: 120.7
click at [367, 110] on h3 "{ Example/type 1 }" at bounding box center [600, 101] width 471 height 18
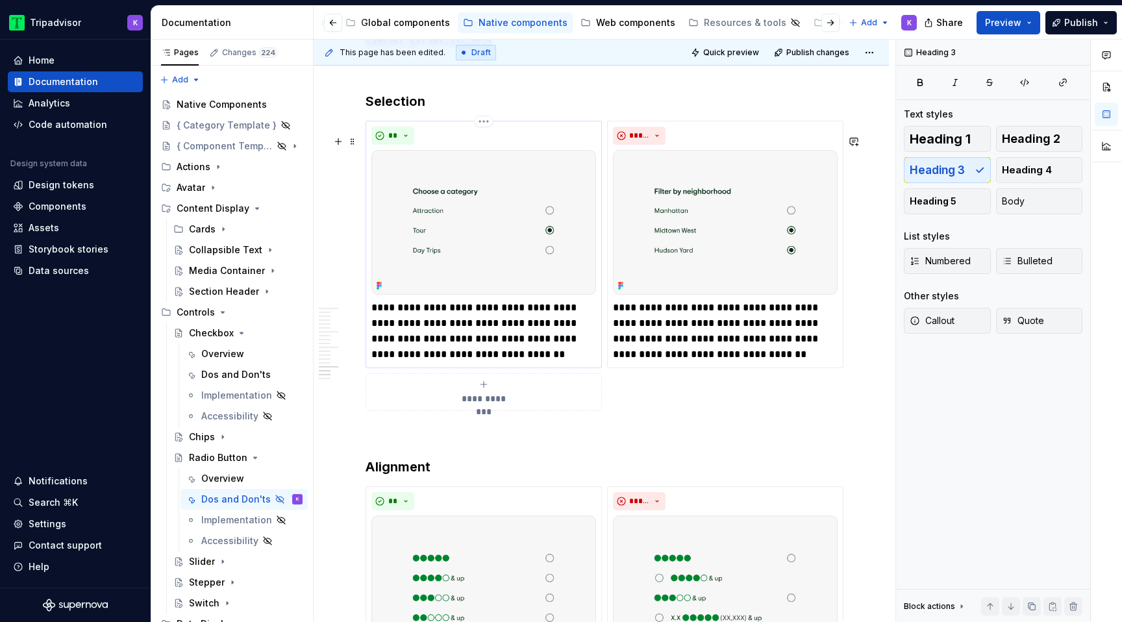
click at [481, 356] on p "**********" at bounding box center [483, 331] width 225 height 62
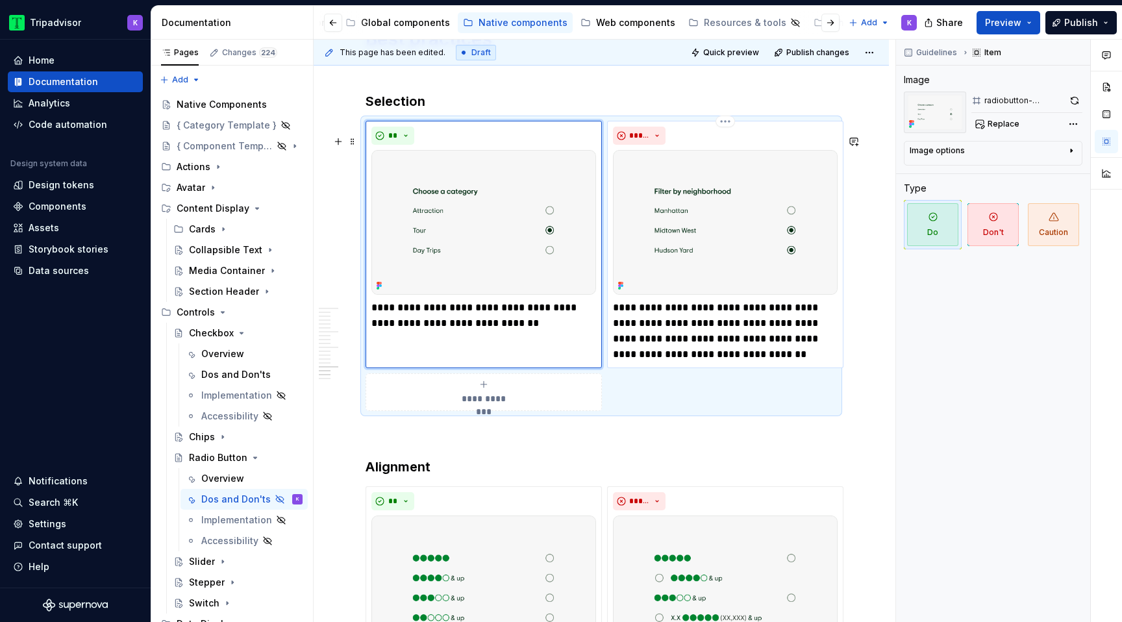
click at [654, 333] on p "**********" at bounding box center [725, 331] width 225 height 62
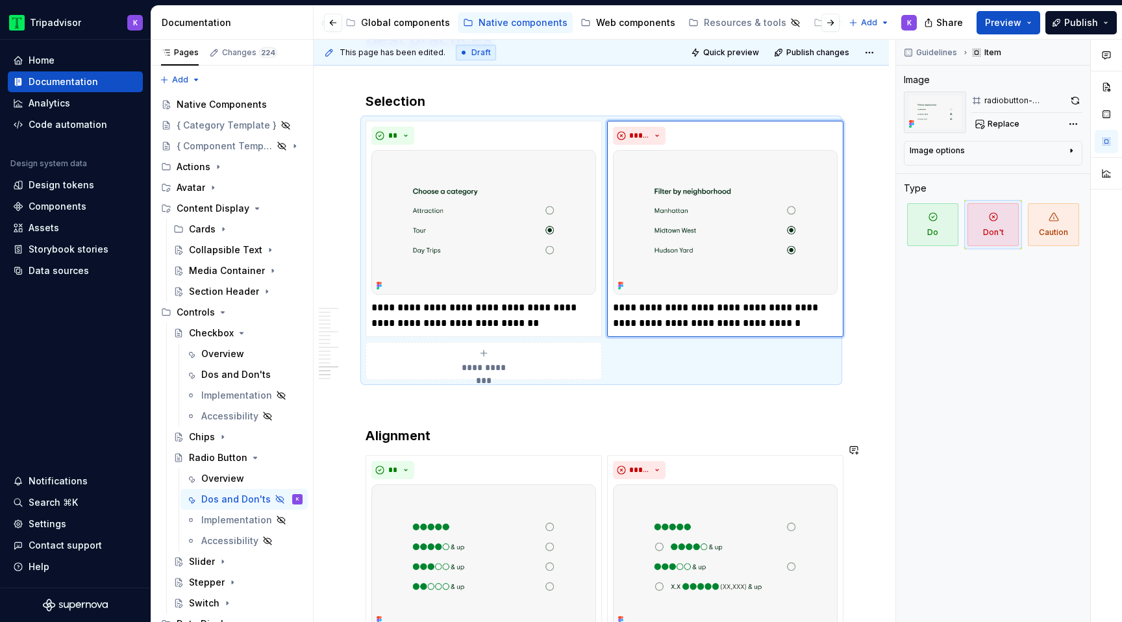
click at [589, 411] on p at bounding box center [600, 403] width 471 height 16
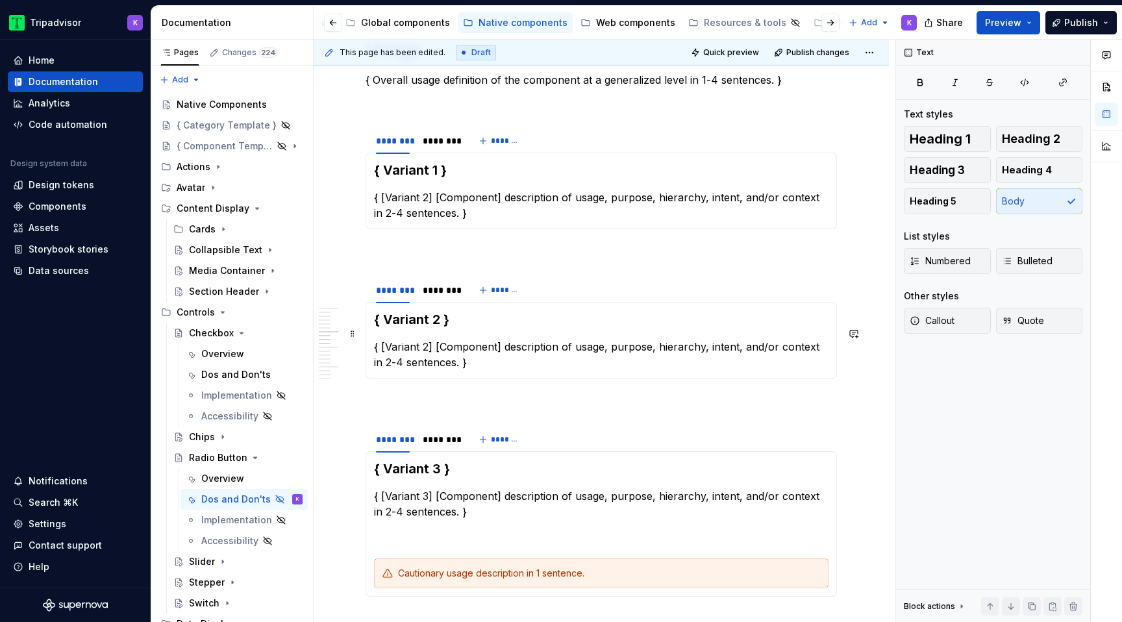
scroll to position [1824, 0]
click at [356, 451] on span at bounding box center [352, 445] width 10 height 18
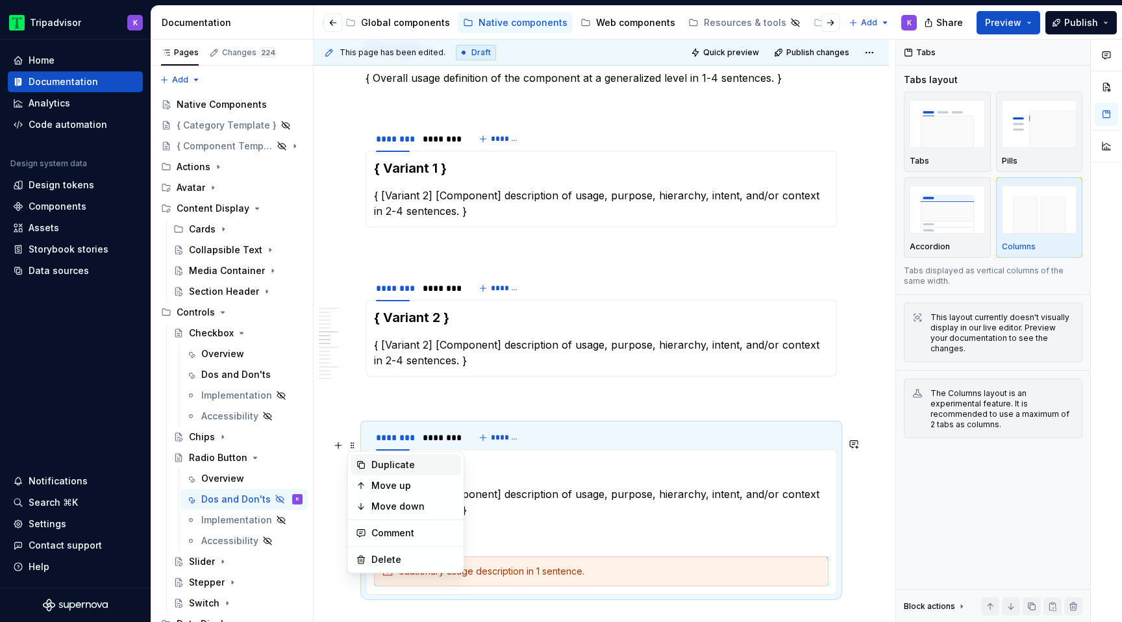
click at [393, 464] on div "Duplicate" at bounding box center [413, 464] width 84 height 13
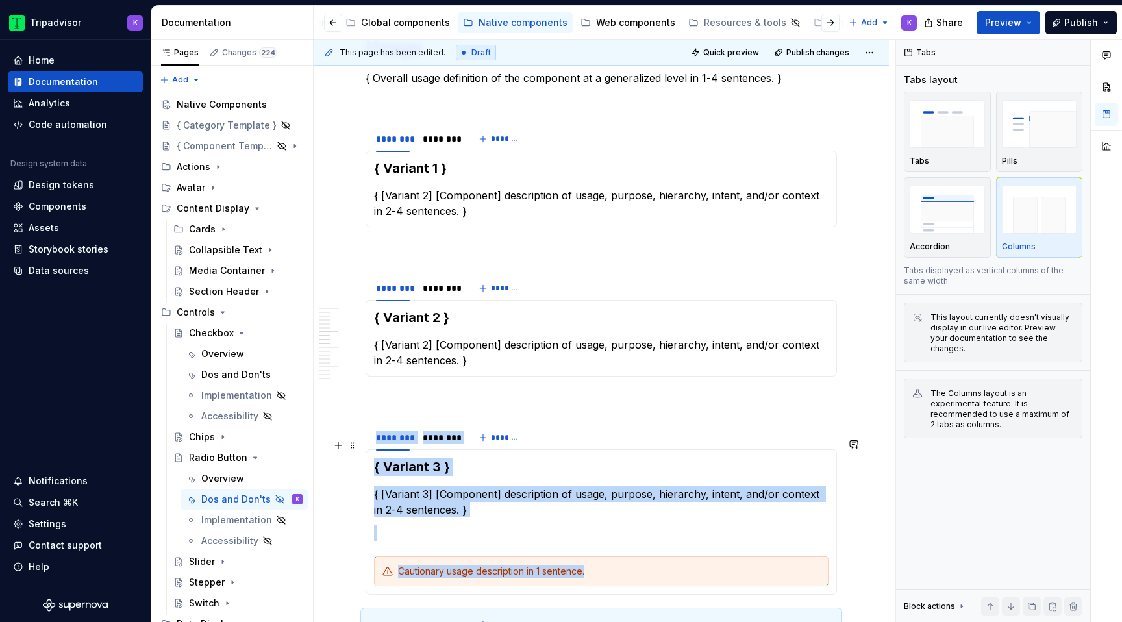
scroll to position [1997, 0]
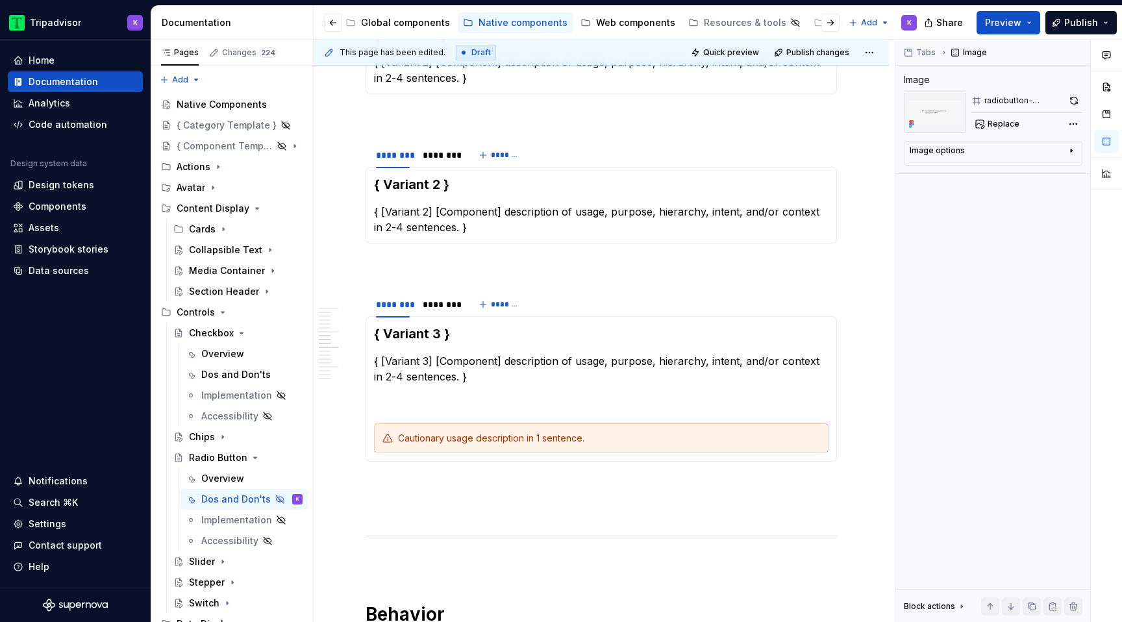
type textarea "*"
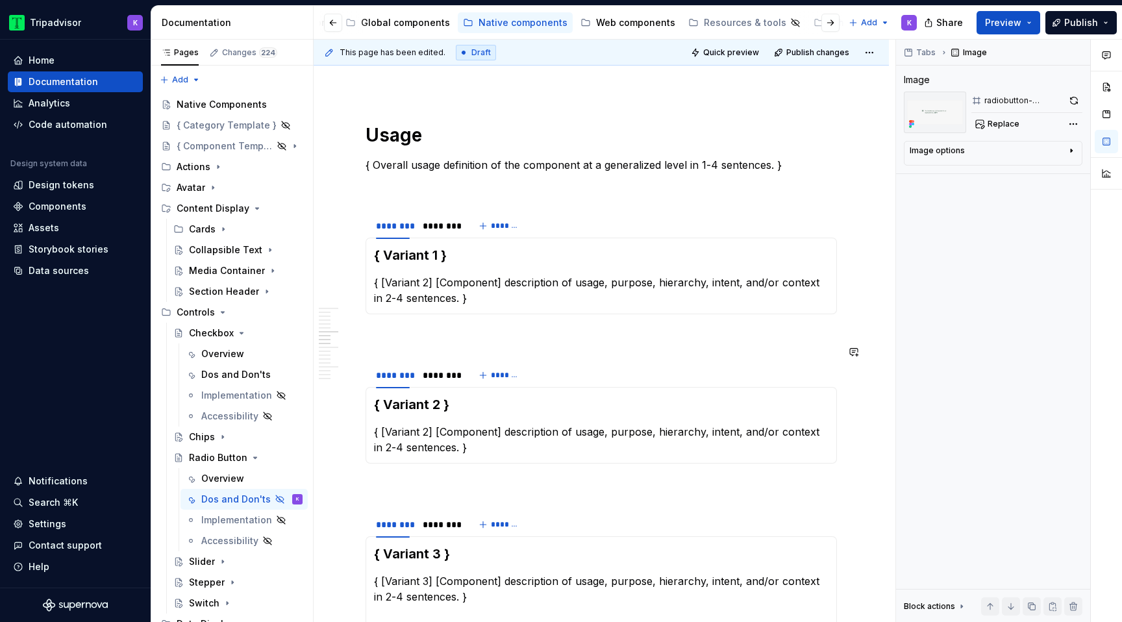
scroll to position [1699, 0]
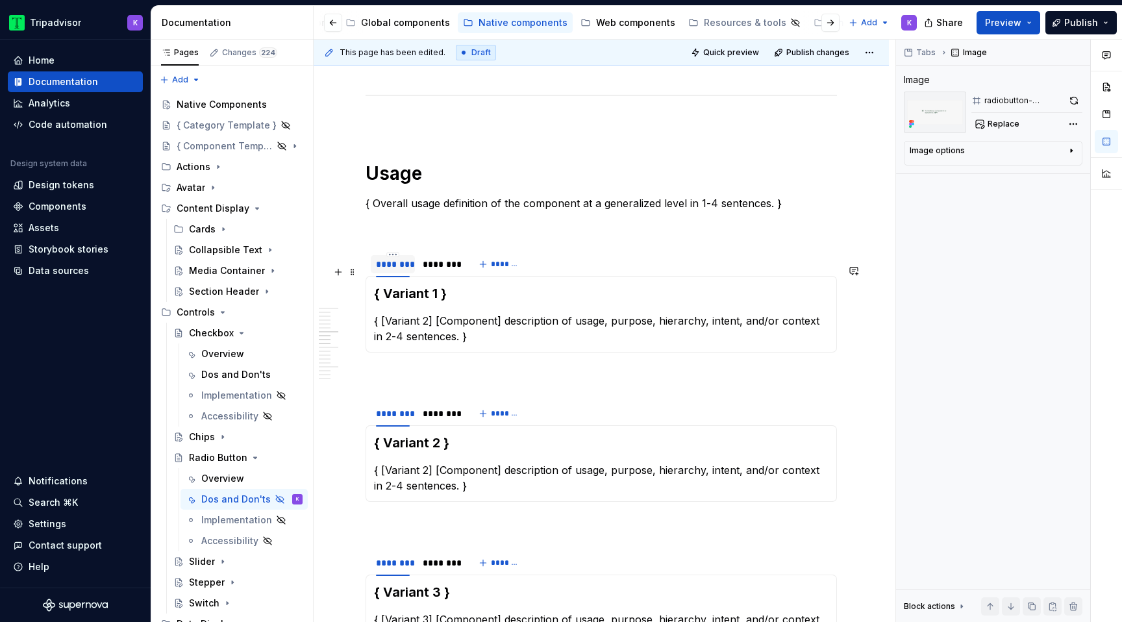
click at [391, 271] on div "********" at bounding box center [393, 264] width 34 height 13
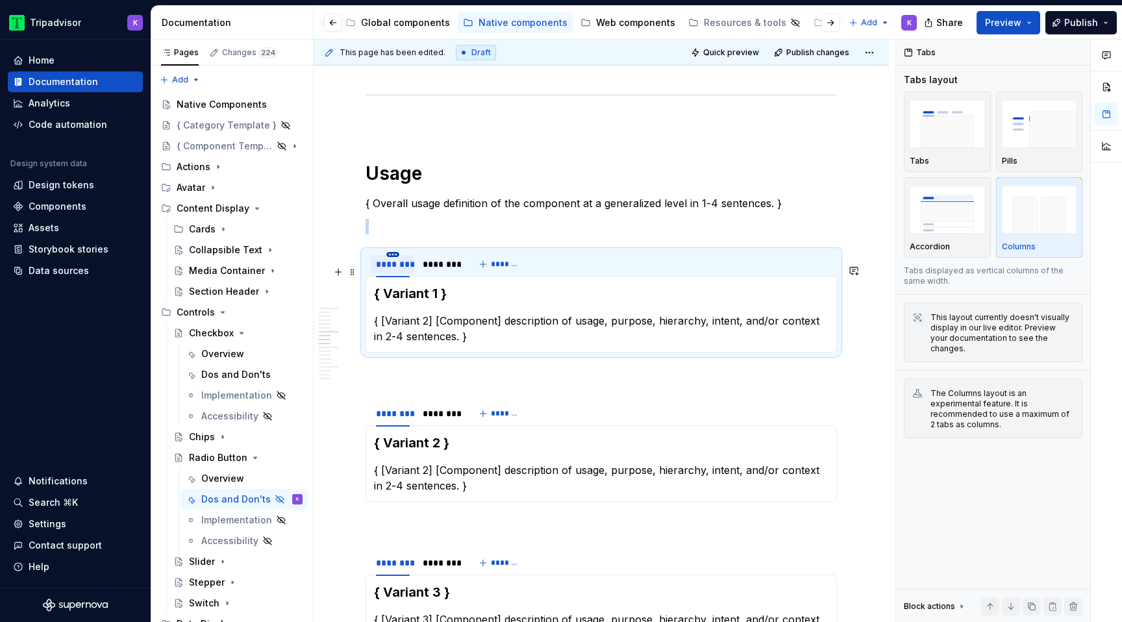
click at [393, 266] on html "Tripadvisor K Home Documentation Analytics Code automation Design system data D…" at bounding box center [561, 311] width 1122 height 622
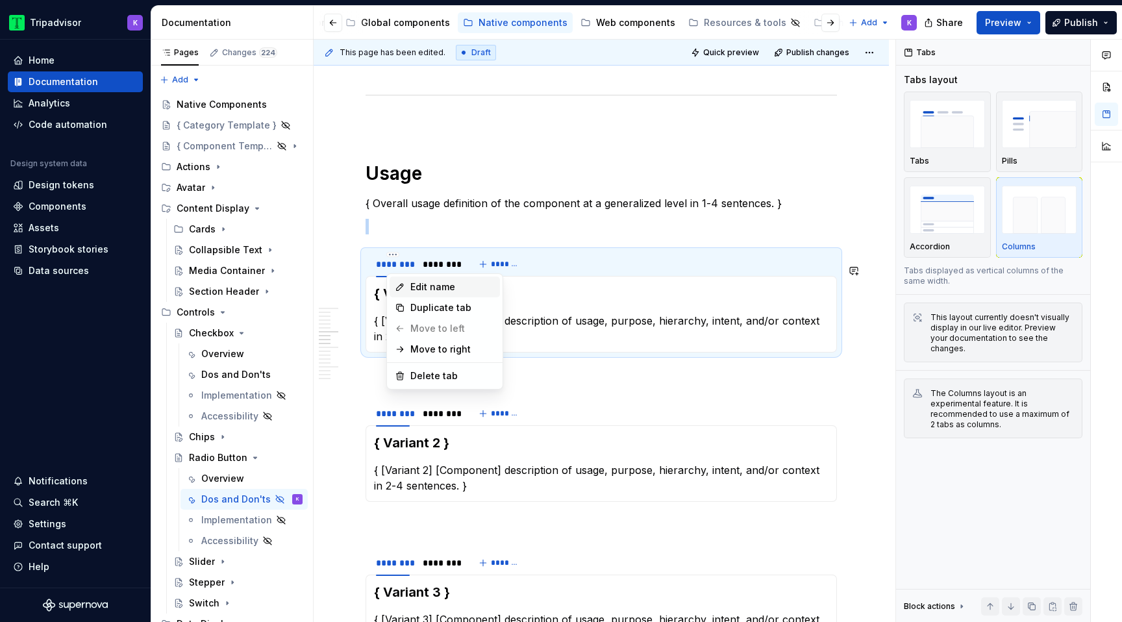
click at [400, 289] on icon at bounding box center [400, 287] width 10 height 10
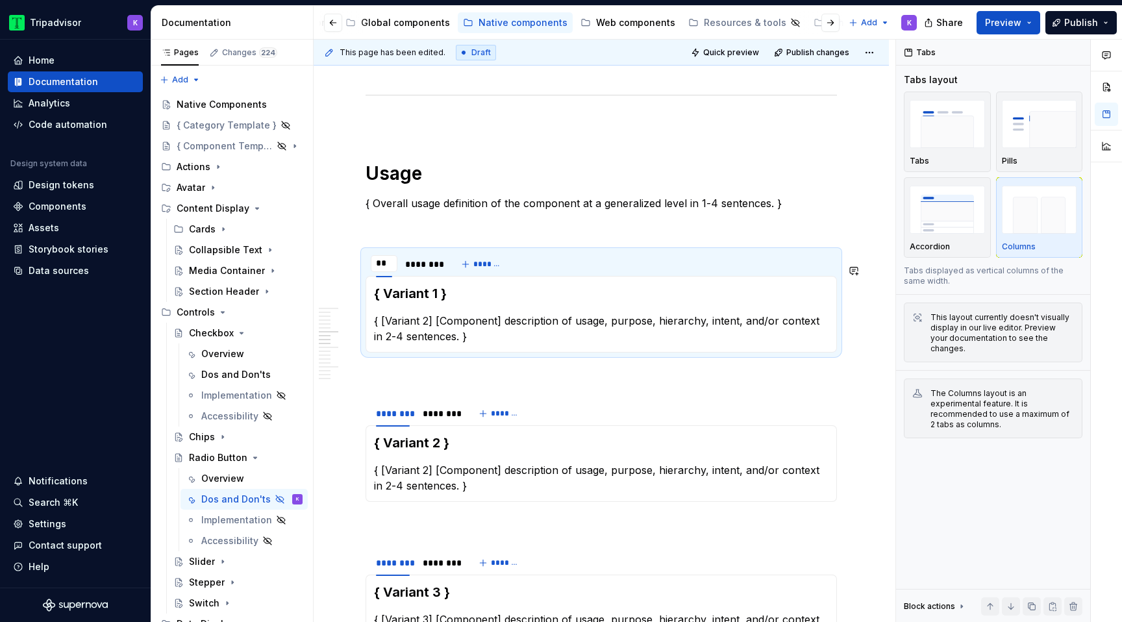
type input "*"
type input "**********"
click at [454, 267] on html "Tripadvisor K Home Documentation Analytics Code automation Design system data D…" at bounding box center [561, 311] width 1122 height 622
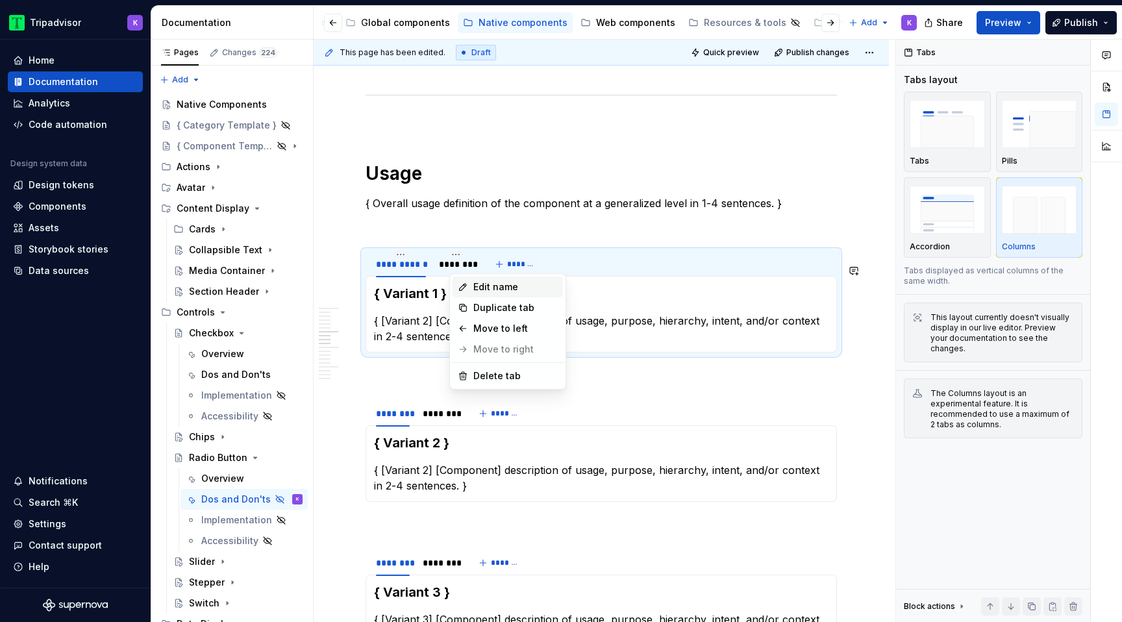
click at [462, 288] on icon at bounding box center [463, 287] width 10 height 10
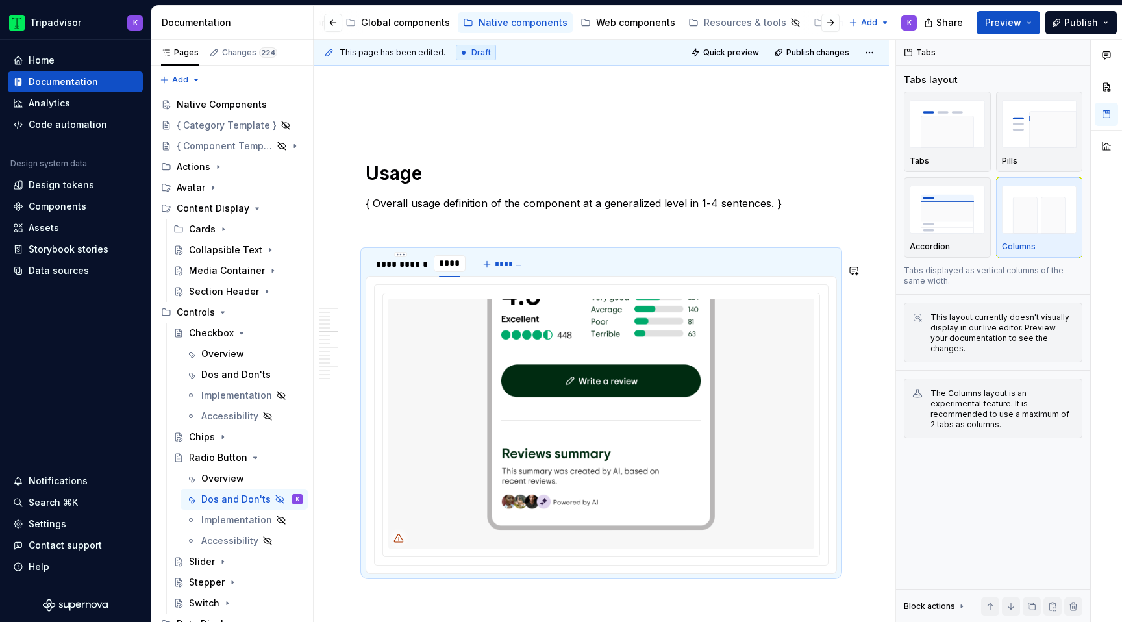
type input "*****"
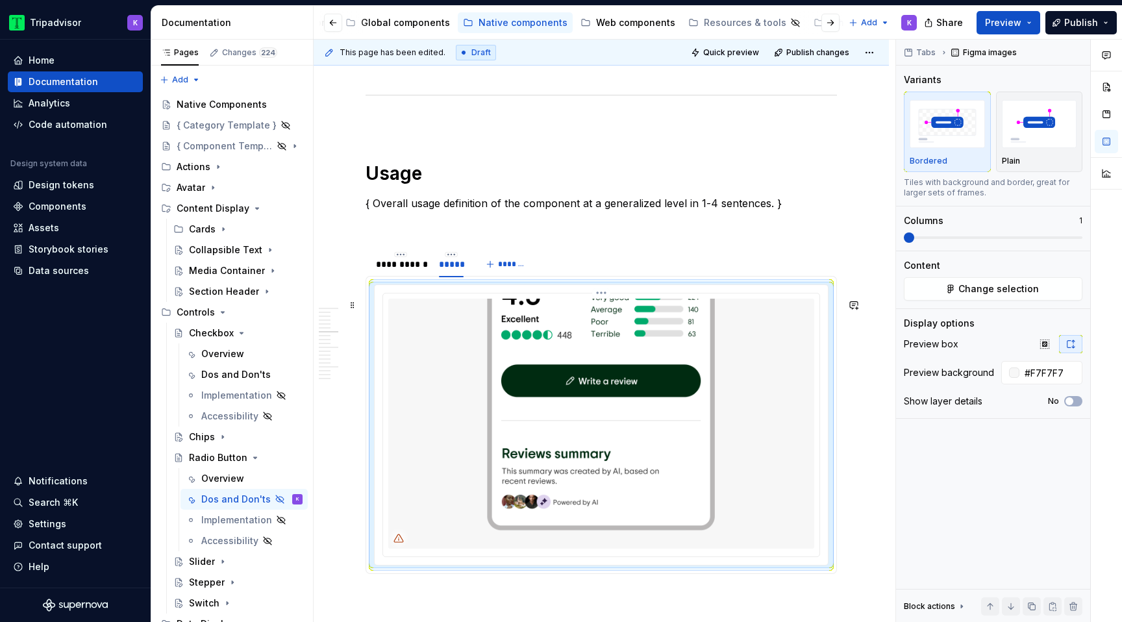
click at [435, 371] on img at bounding box center [601, 424] width 426 height 250
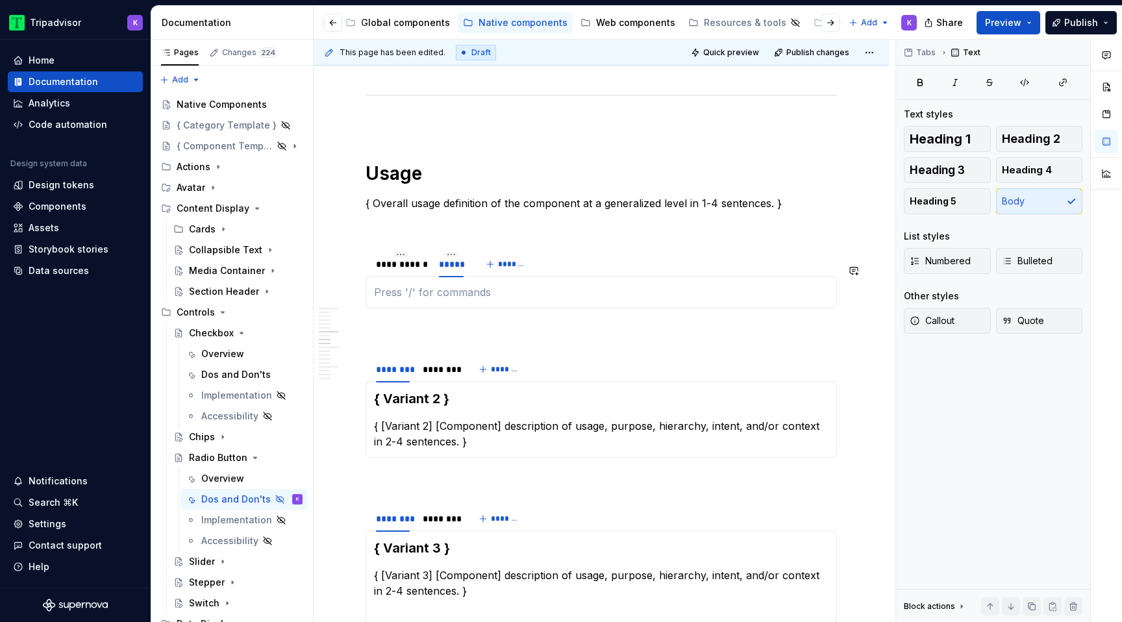
click at [422, 297] on div "{ Variant 1 } { [Variant 2] [Component] description of usage, purpose, hierarch…" at bounding box center [600, 292] width 471 height 32
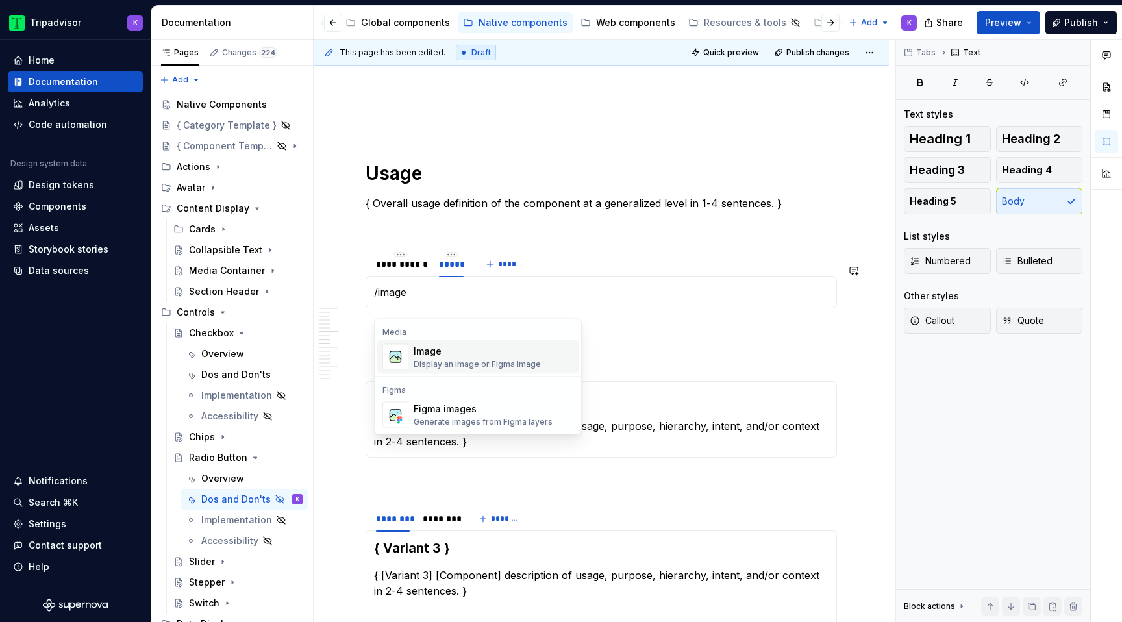
click at [433, 356] on div "Image" at bounding box center [477, 351] width 127 height 13
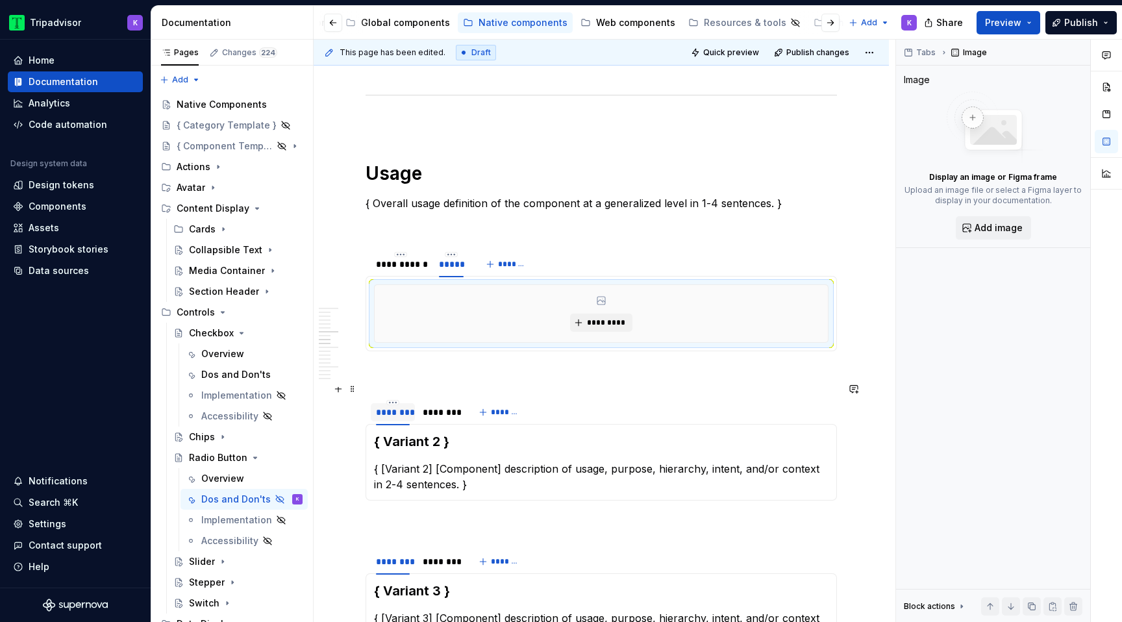
type textarea "*"
click at [391, 416] on html "Tripadvisor K Home Documentation Analytics Code automation Design system data D…" at bounding box center [561, 311] width 1122 height 622
click at [403, 438] on icon at bounding box center [400, 435] width 10 height 10
click at [380, 423] on input "**********" at bounding box center [400, 411] width 59 height 23
type input "**********"
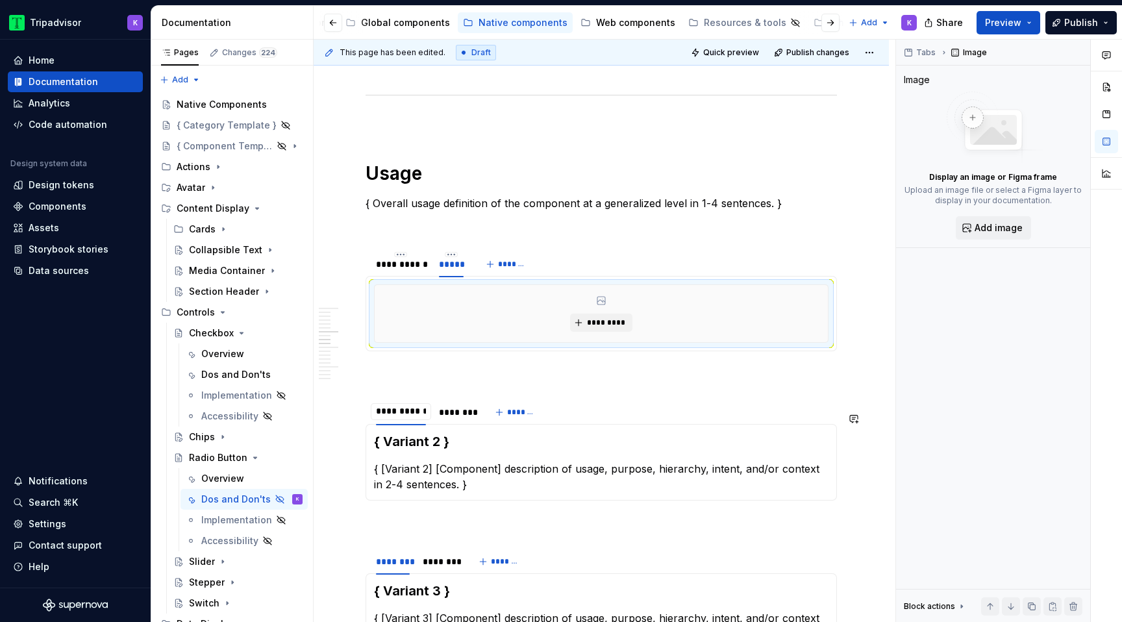
click at [454, 412] on section "**********" at bounding box center [600, 449] width 471 height 103
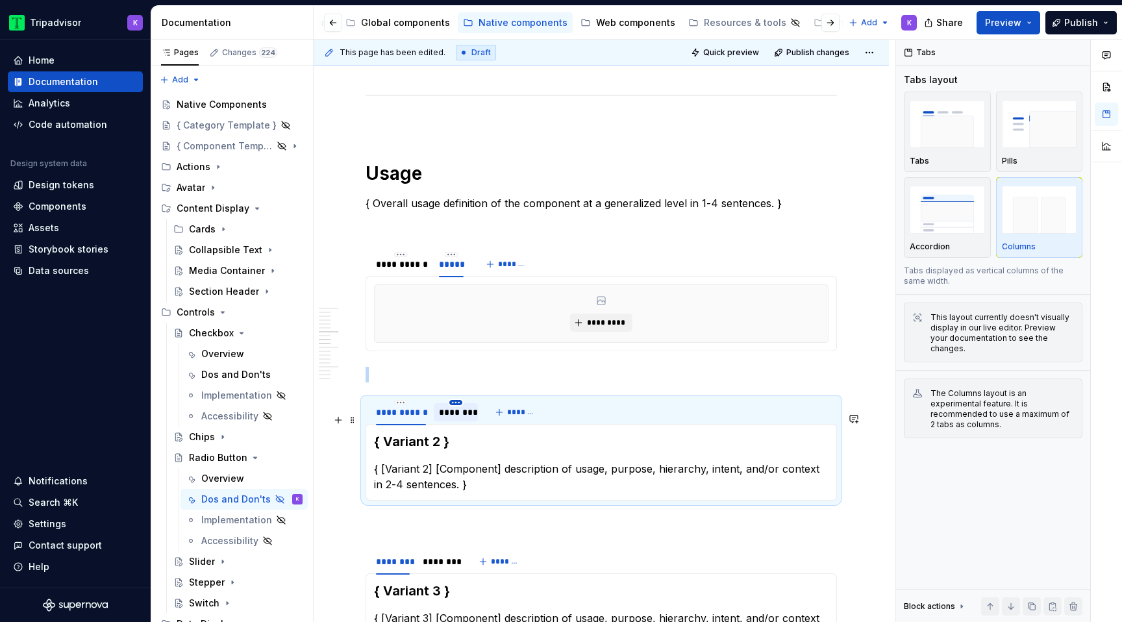
click at [454, 416] on html "Tripadvisor K Home Documentation Analytics Code automation Design system data D…" at bounding box center [561, 311] width 1122 height 622
click at [477, 436] on div "Edit name" at bounding box center [515, 434] width 84 height 13
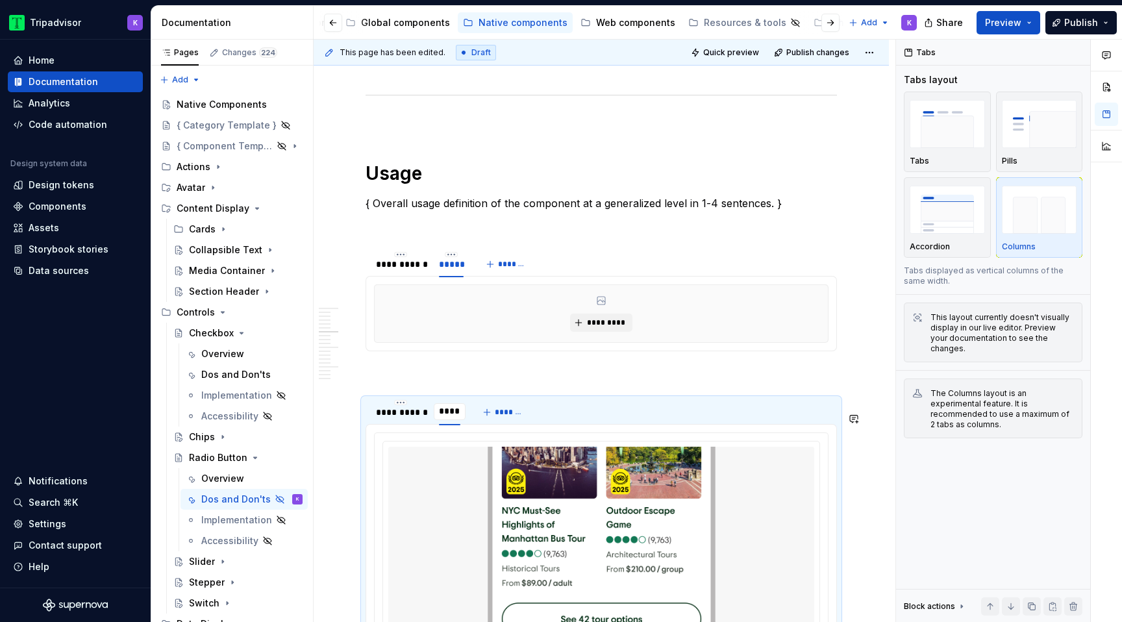
type input "*****"
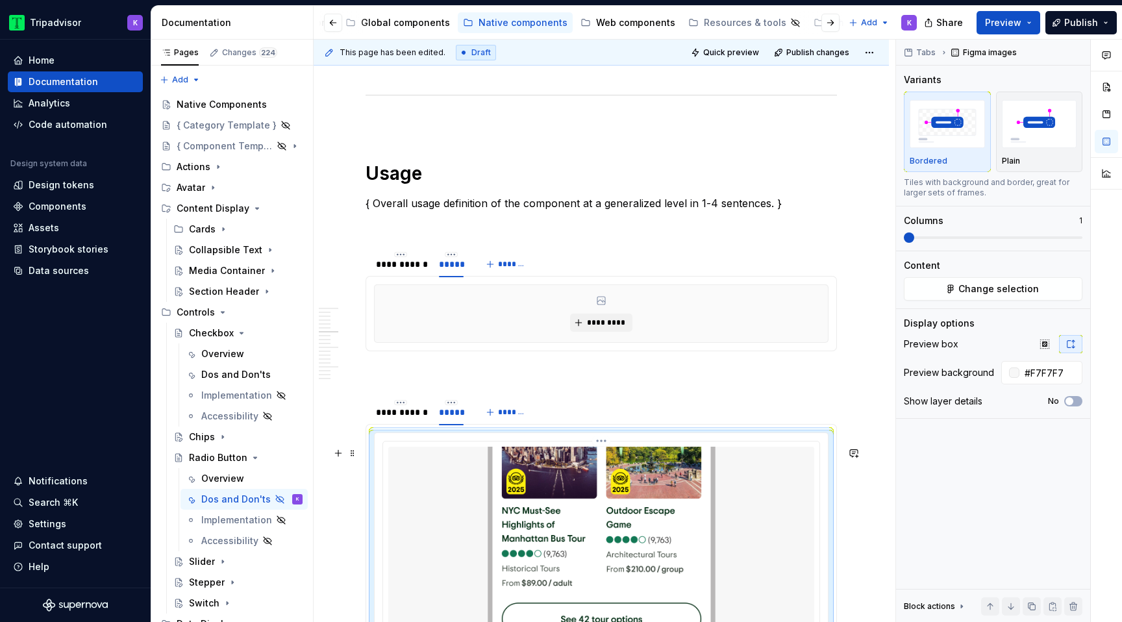
click at [496, 506] on img at bounding box center [601, 572] width 426 height 250
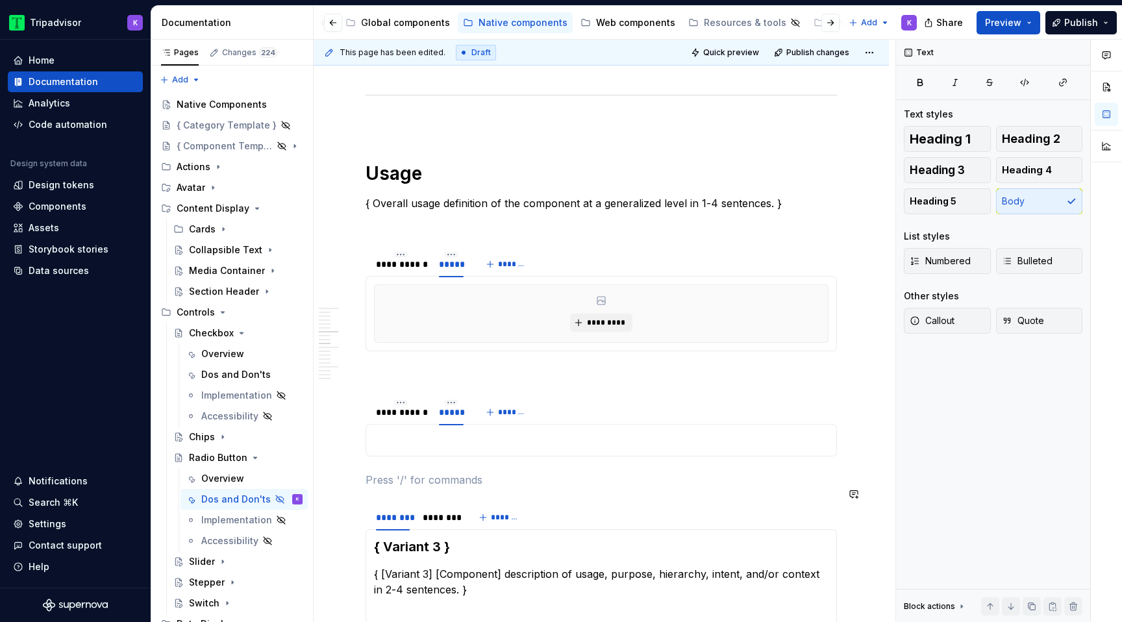
click at [465, 448] on p at bounding box center [601, 440] width 454 height 16
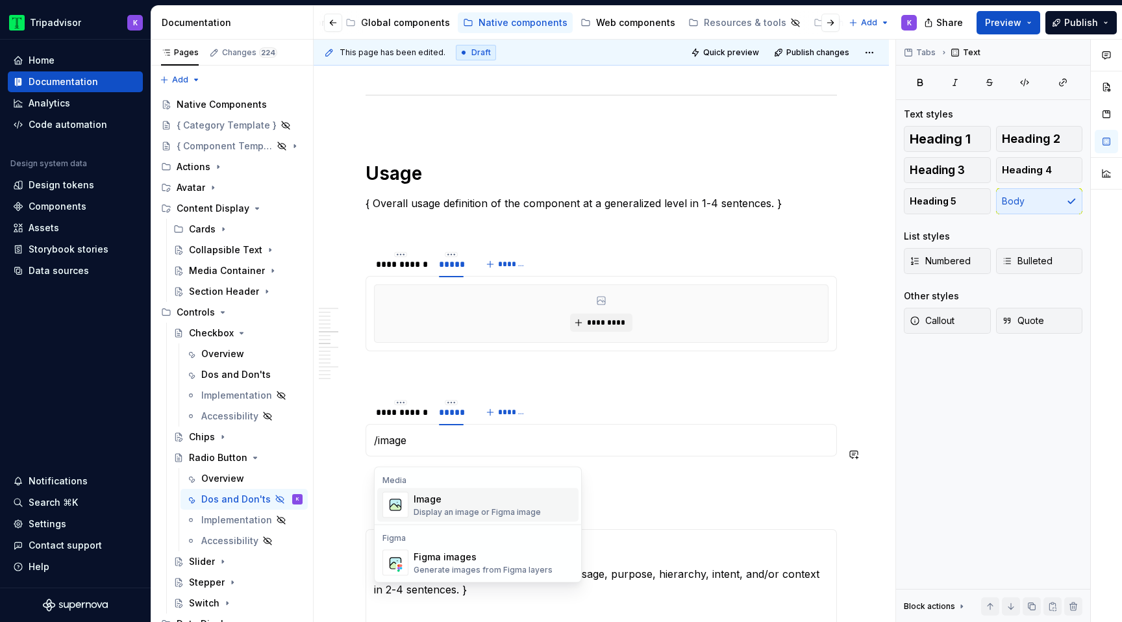
click at [474, 500] on div "Image" at bounding box center [477, 499] width 127 height 13
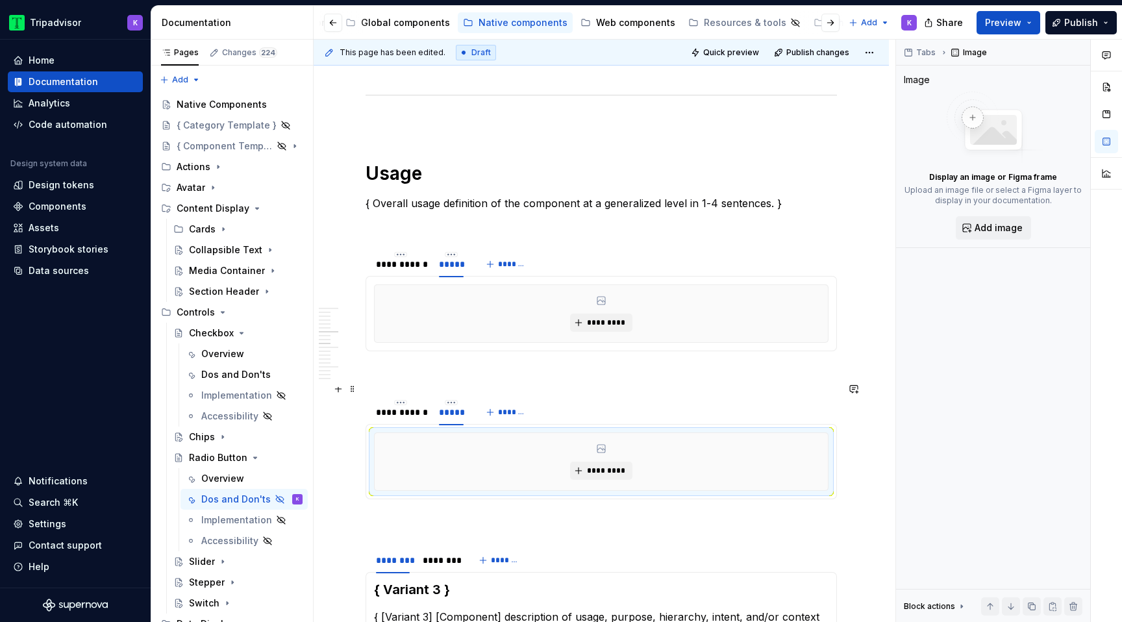
click at [472, 382] on p at bounding box center [600, 375] width 471 height 16
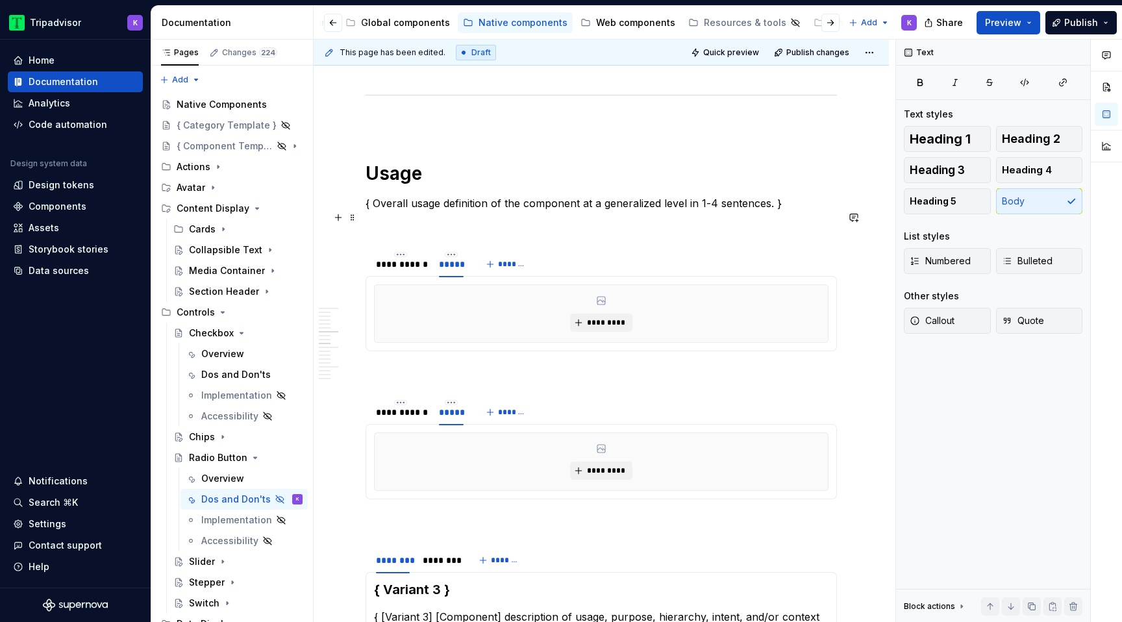
click at [523, 211] on p "{ Overall usage definition of the component at a generalized level in 1-4 sente…" at bounding box center [600, 203] width 471 height 16
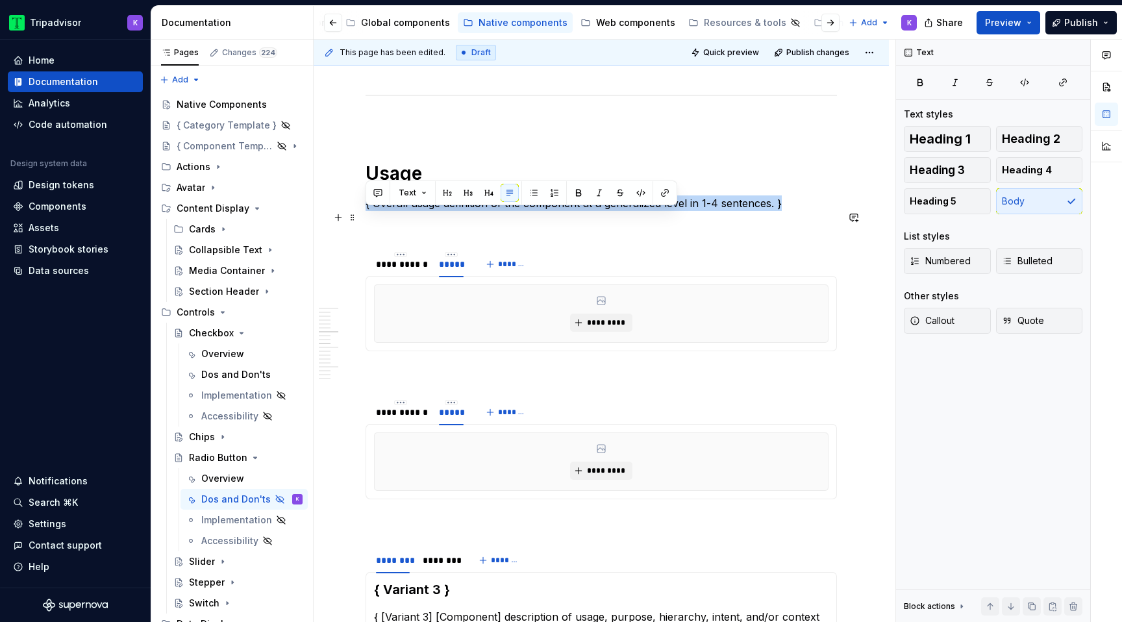
drag, startPoint x: 701, startPoint y: 216, endPoint x: 366, endPoint y: 215, distance: 335.0
click at [366, 211] on p "{ Overall usage definition of the component at a generalized level in 1-4 sente…" at bounding box center [600, 203] width 471 height 16
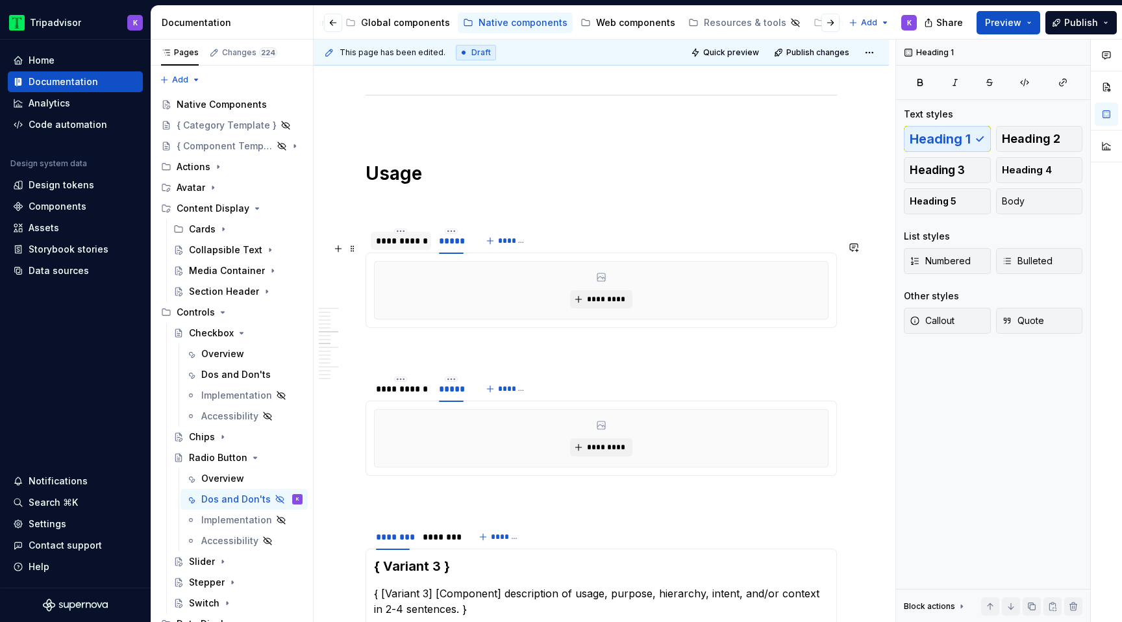
click at [406, 247] on div "**********" at bounding box center [401, 240] width 50 height 13
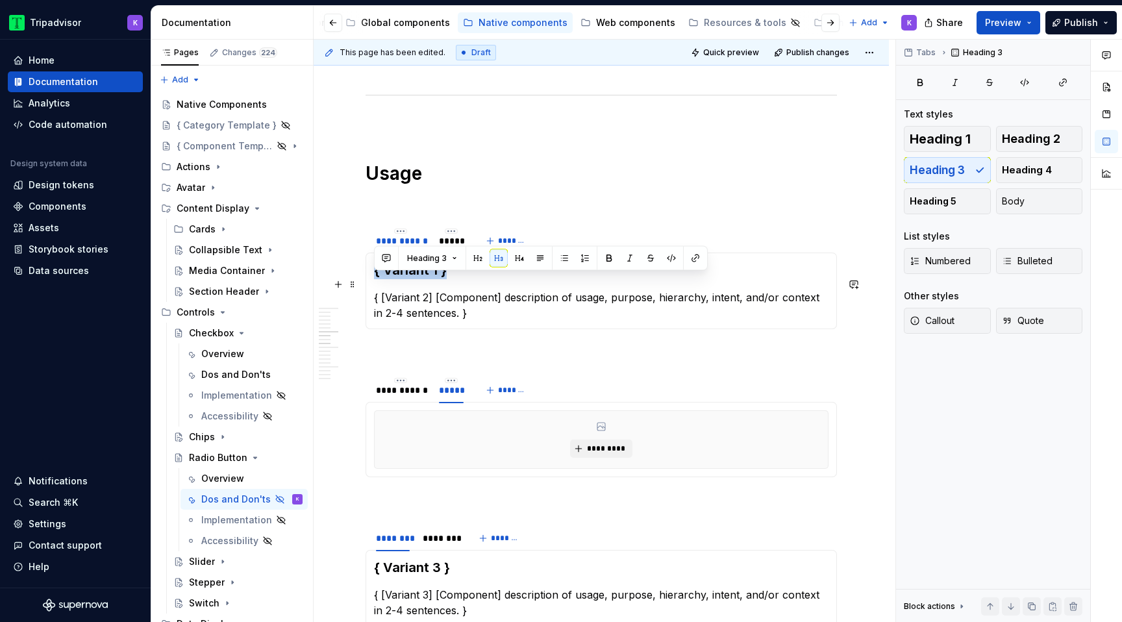
drag, startPoint x: 445, startPoint y: 285, endPoint x: 373, endPoint y: 285, distance: 71.4
click at [373, 285] on div "{ Variant 1 } { [Variant 2] [Component] description of usage, purpose, hierarch…" at bounding box center [600, 291] width 471 height 77
click at [406, 397] on div "**********" at bounding box center [401, 390] width 50 height 13
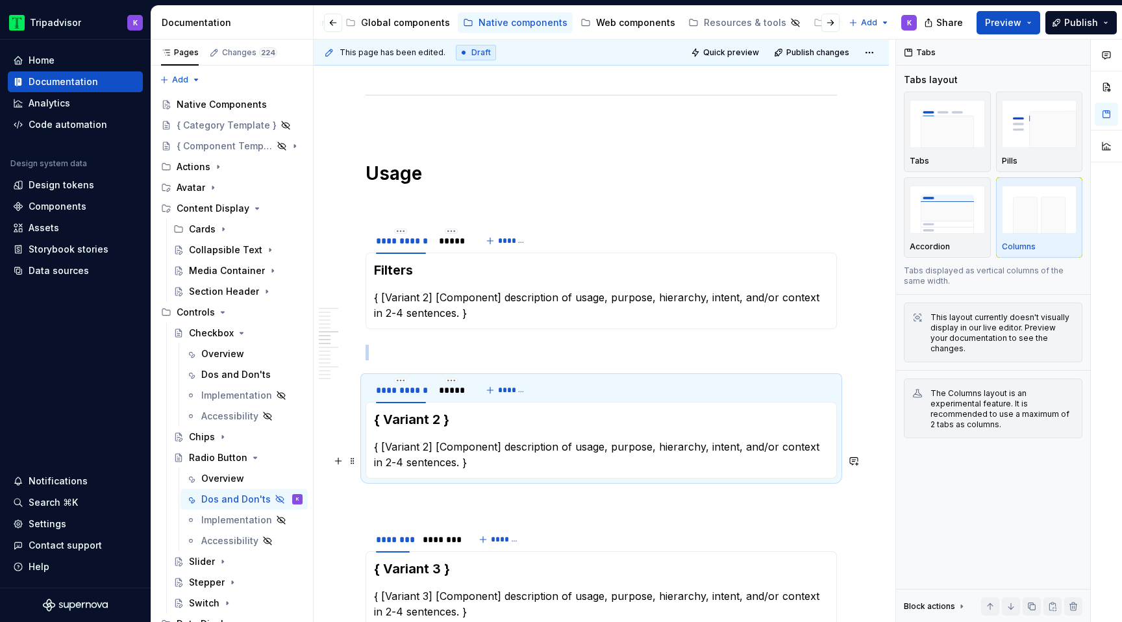
click at [436, 467] on p "{ [Variant 2] [Component] description of usage, purpose, hierarchy, intent, and…" at bounding box center [601, 454] width 454 height 31
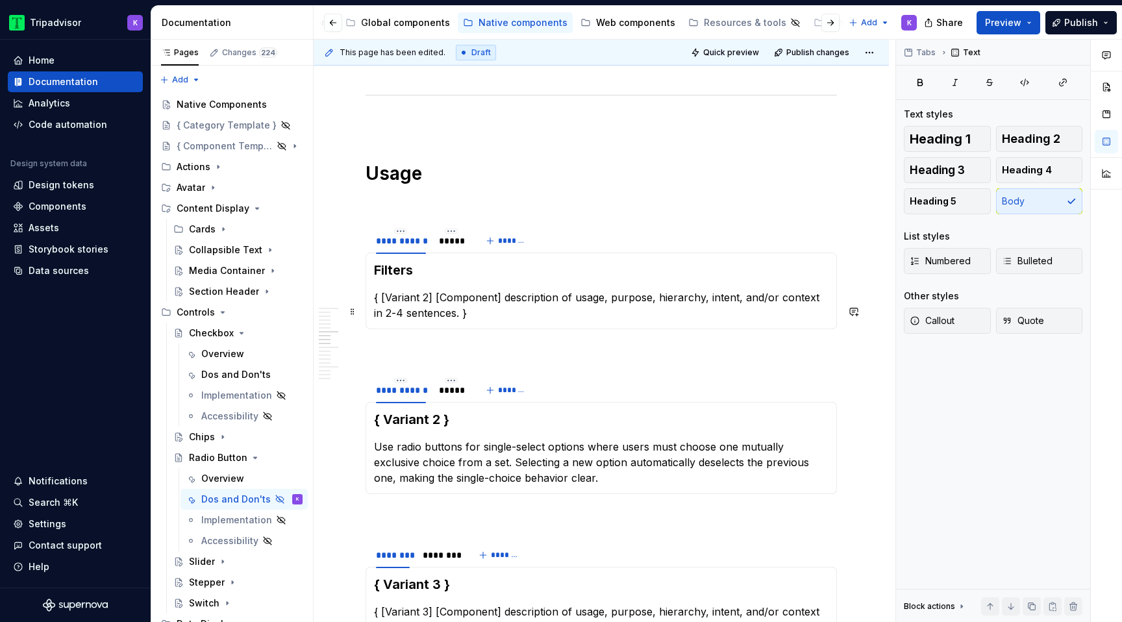
click at [478, 316] on p "{ [Variant 2] [Component] description of usage, purpose, hierarchy, intent, and…" at bounding box center [601, 305] width 454 height 31
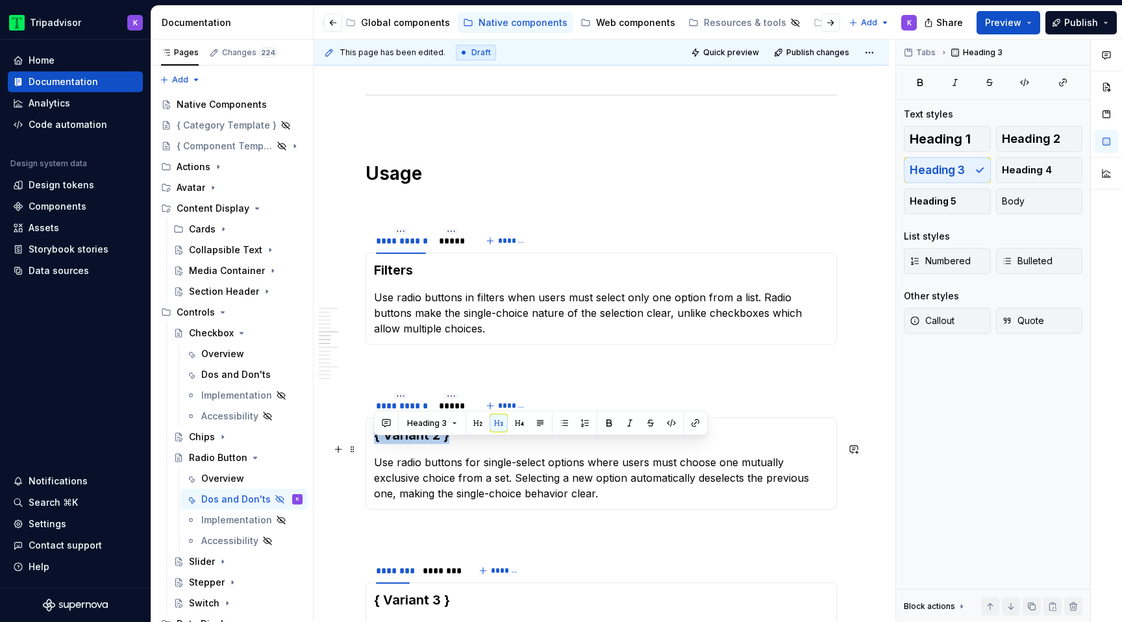
drag, startPoint x: 449, startPoint y: 452, endPoint x: 373, endPoint y: 452, distance: 75.3
click at [374, 444] on h3 "{ Variant 2 }" at bounding box center [601, 435] width 454 height 18
click at [447, 247] on div "*****" at bounding box center [451, 240] width 25 height 13
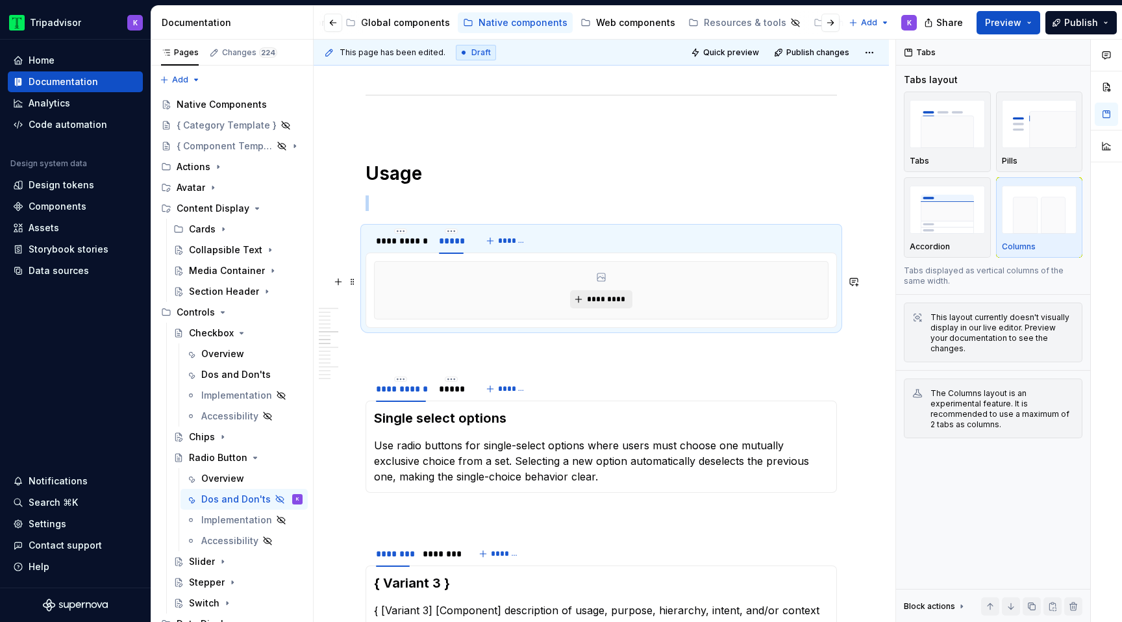
click at [589, 308] on button "*********" at bounding box center [601, 299] width 62 height 18
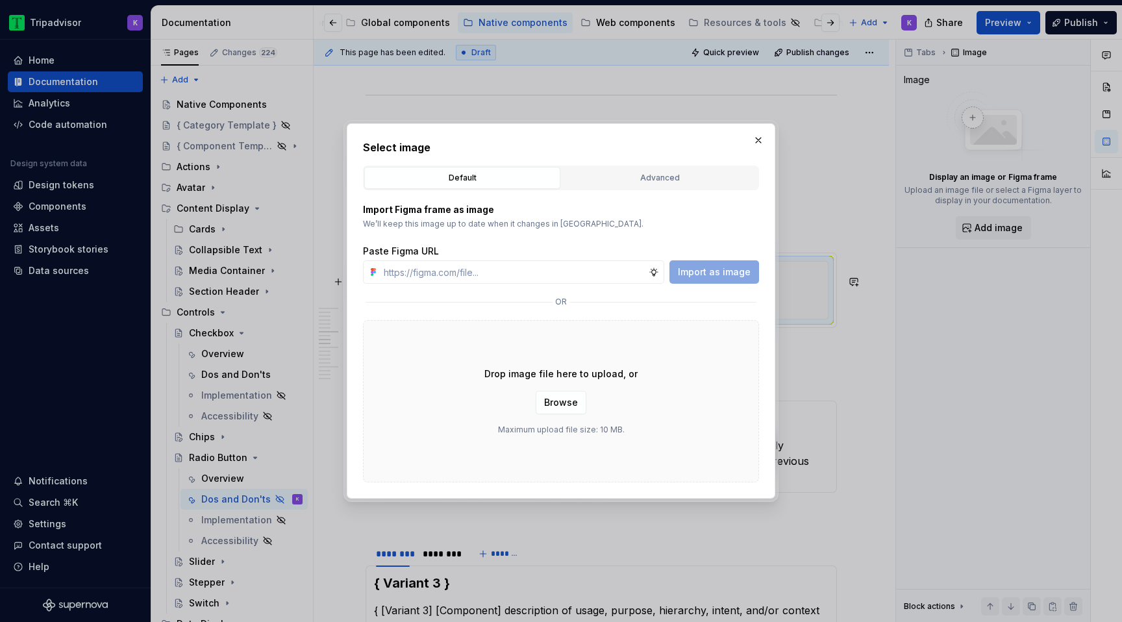
type textarea "*"
type input "[URL][DOMAIN_NAME]"
click at [692, 280] on button "Import as image" at bounding box center [714, 271] width 90 height 23
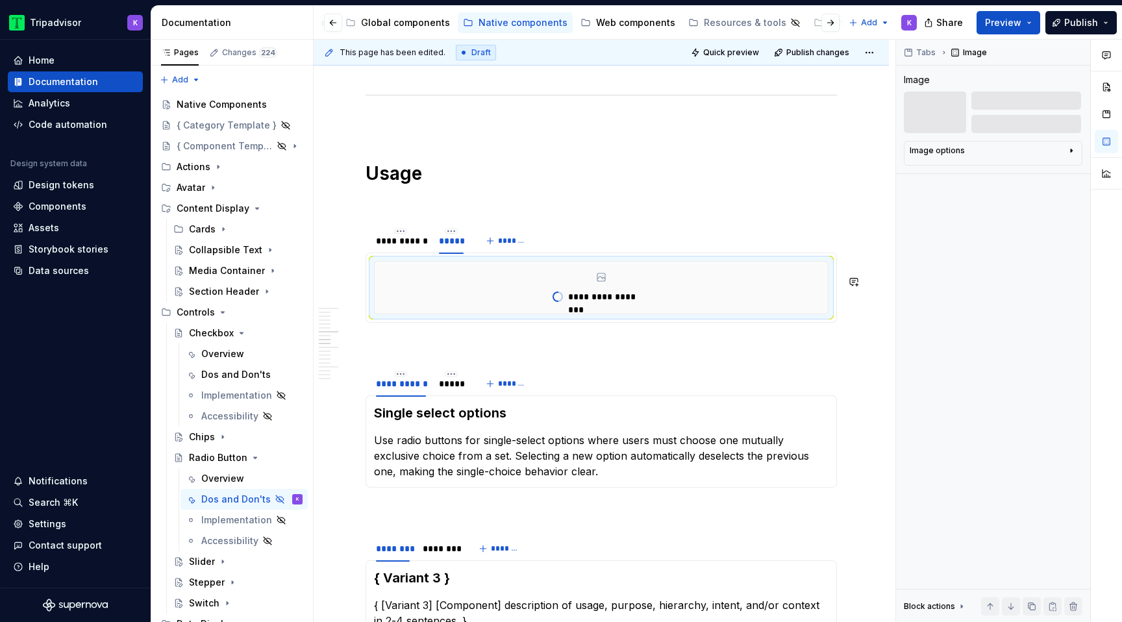
type textarea "*"
click at [460, 393] on div "*****" at bounding box center [451, 384] width 35 height 18
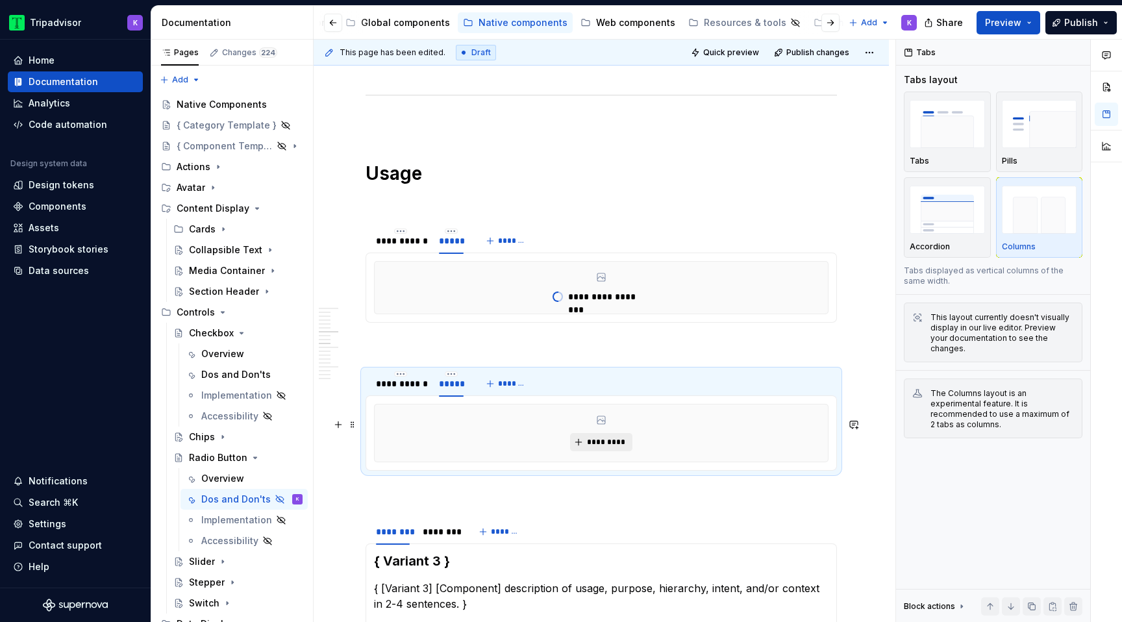
click at [599, 447] on span "*********" at bounding box center [606, 442] width 40 height 10
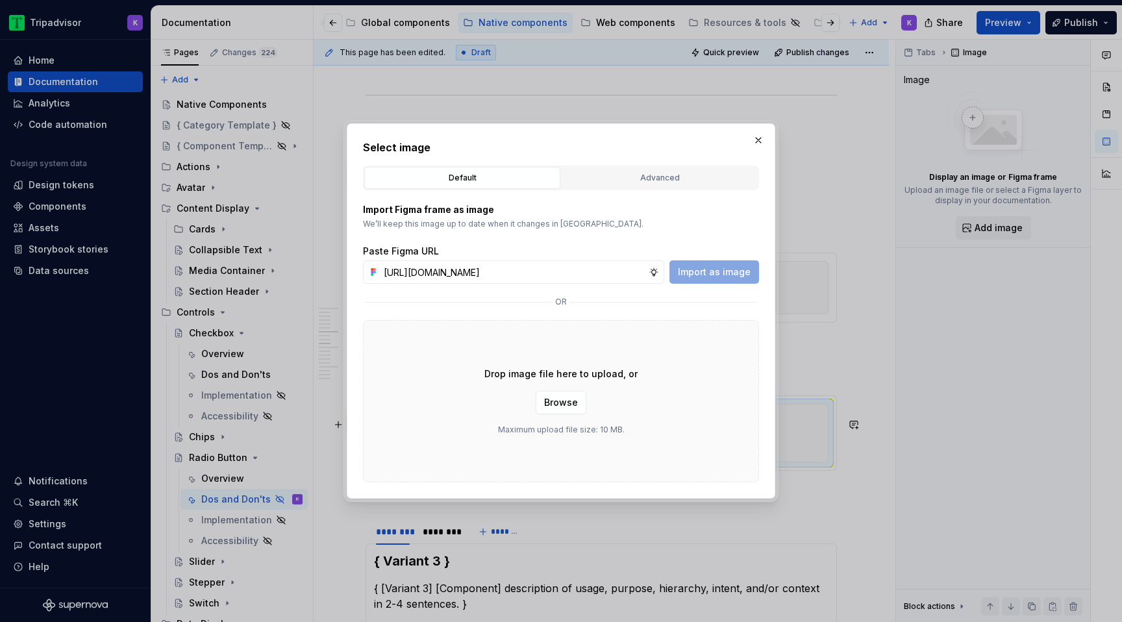
scroll to position [0, 347]
type input "[URL][DOMAIN_NAME]"
click at [709, 264] on button "Import as image" at bounding box center [714, 271] width 90 height 23
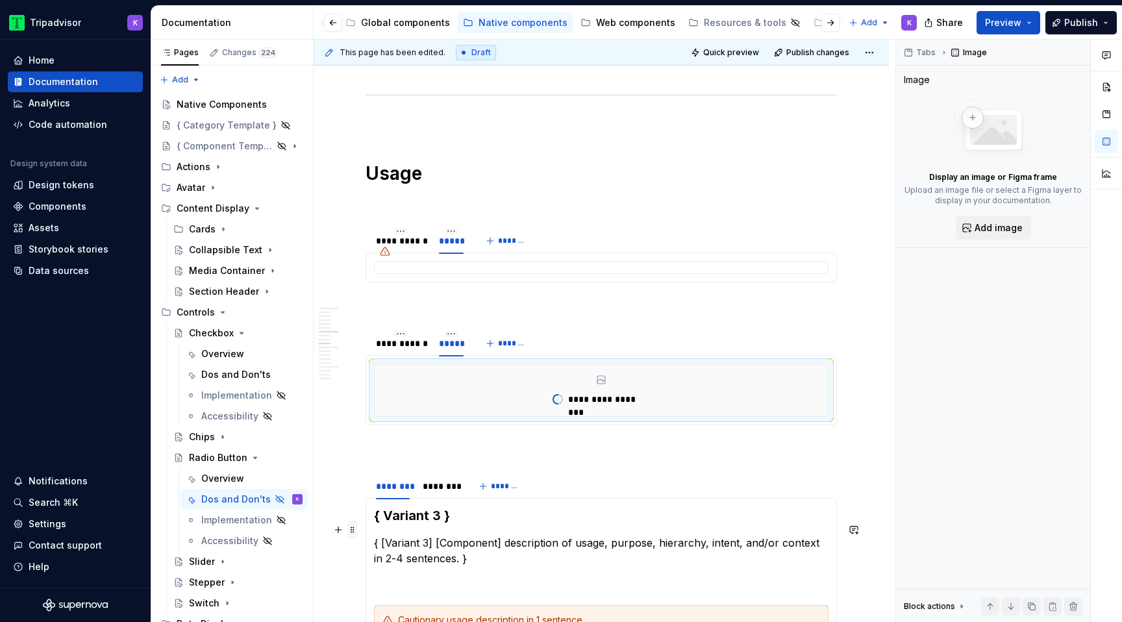
click at [353, 536] on span at bounding box center [352, 530] width 10 height 18
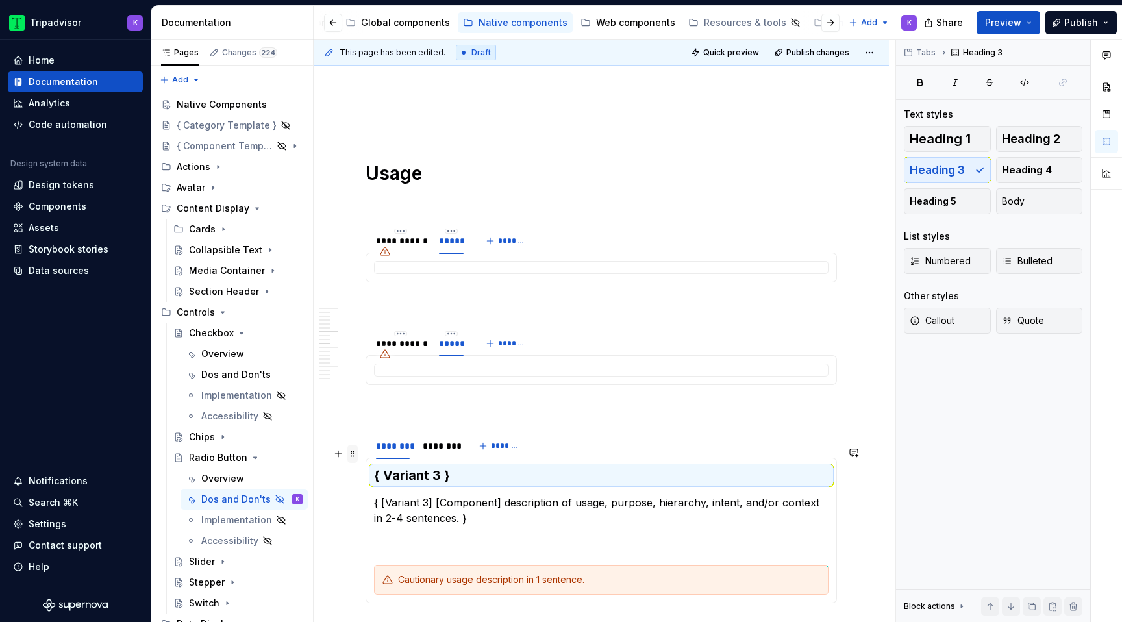
click at [357, 449] on span at bounding box center [352, 454] width 10 height 18
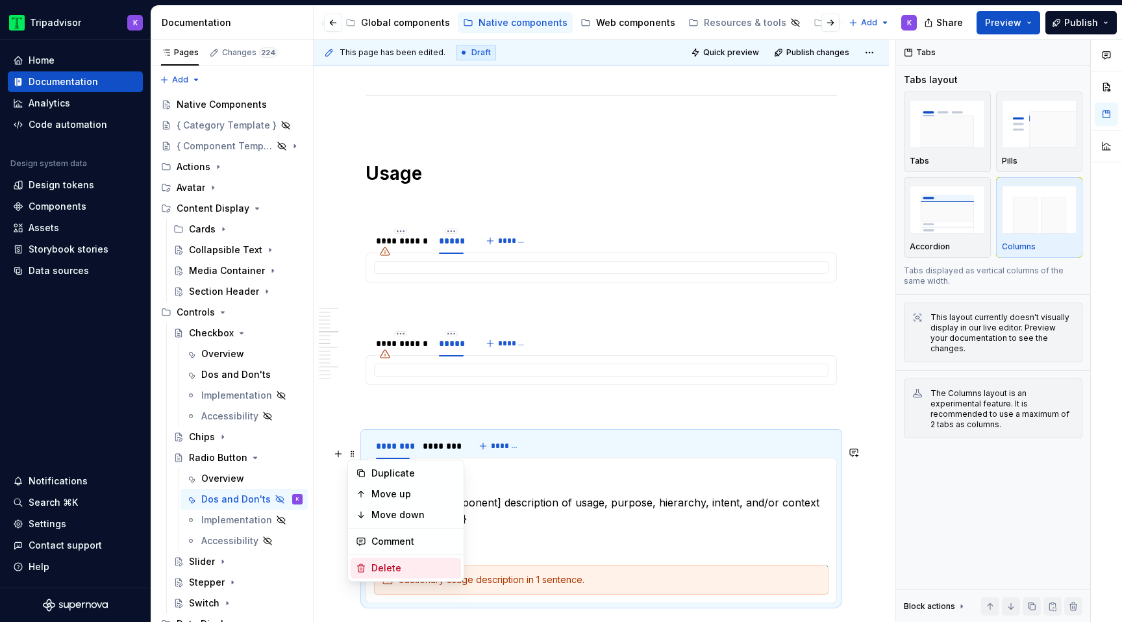
click at [393, 571] on div "Delete" at bounding box center [413, 568] width 84 height 13
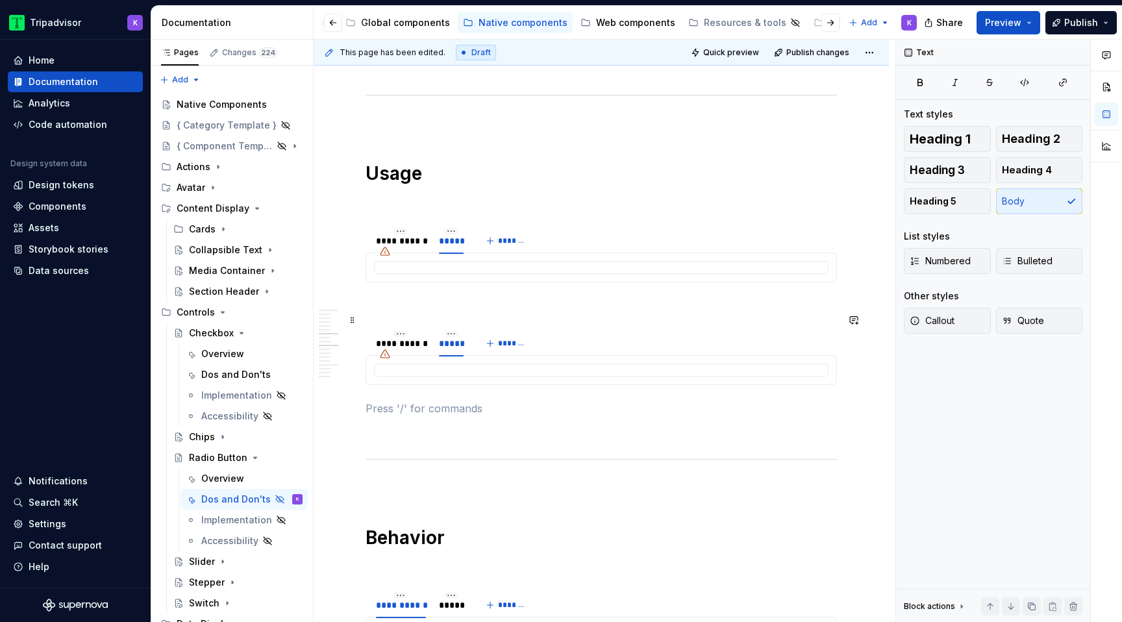
click at [494, 314] on p at bounding box center [600, 306] width 471 height 16
click at [497, 211] on p at bounding box center [600, 203] width 471 height 16
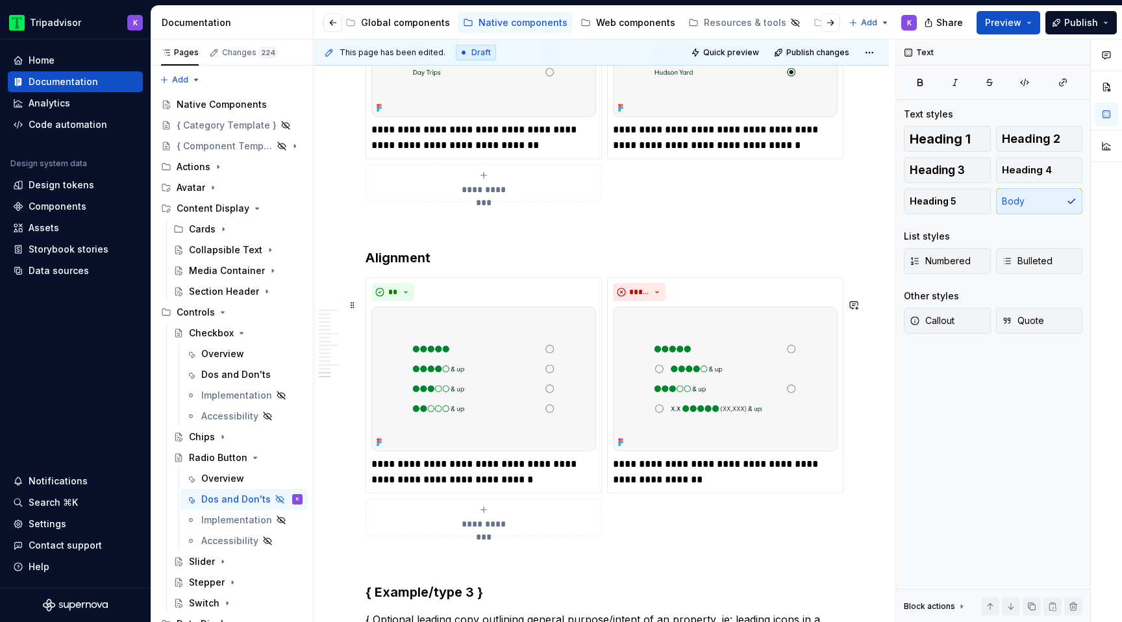
scroll to position [3809, 0]
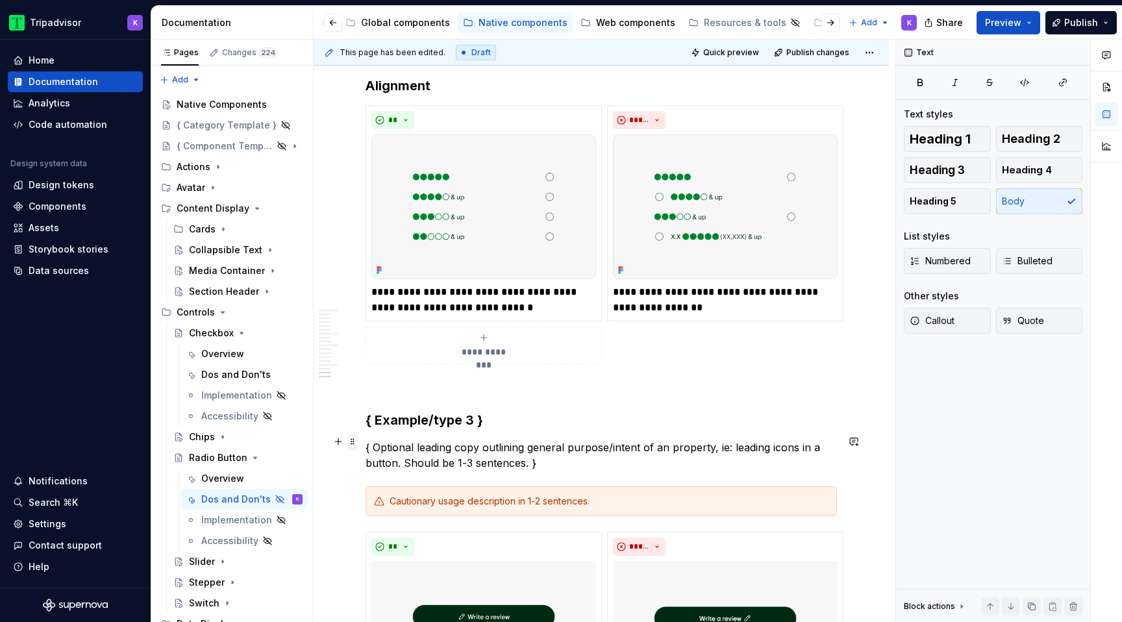
click at [351, 445] on span at bounding box center [352, 441] width 10 height 18
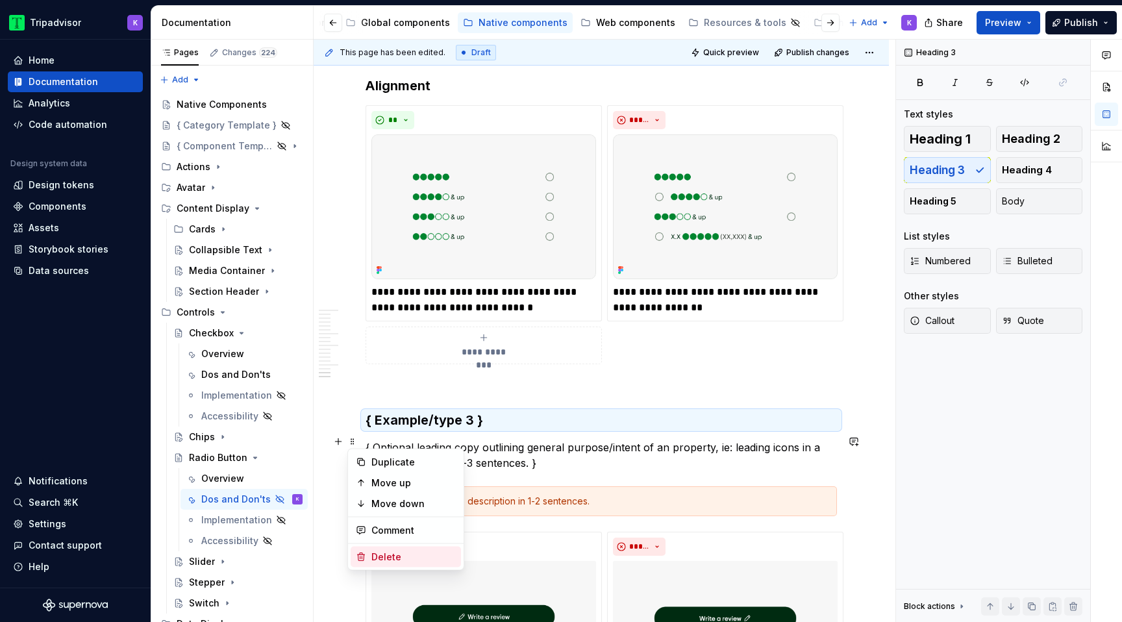
click at [395, 554] on div "Delete" at bounding box center [413, 557] width 84 height 13
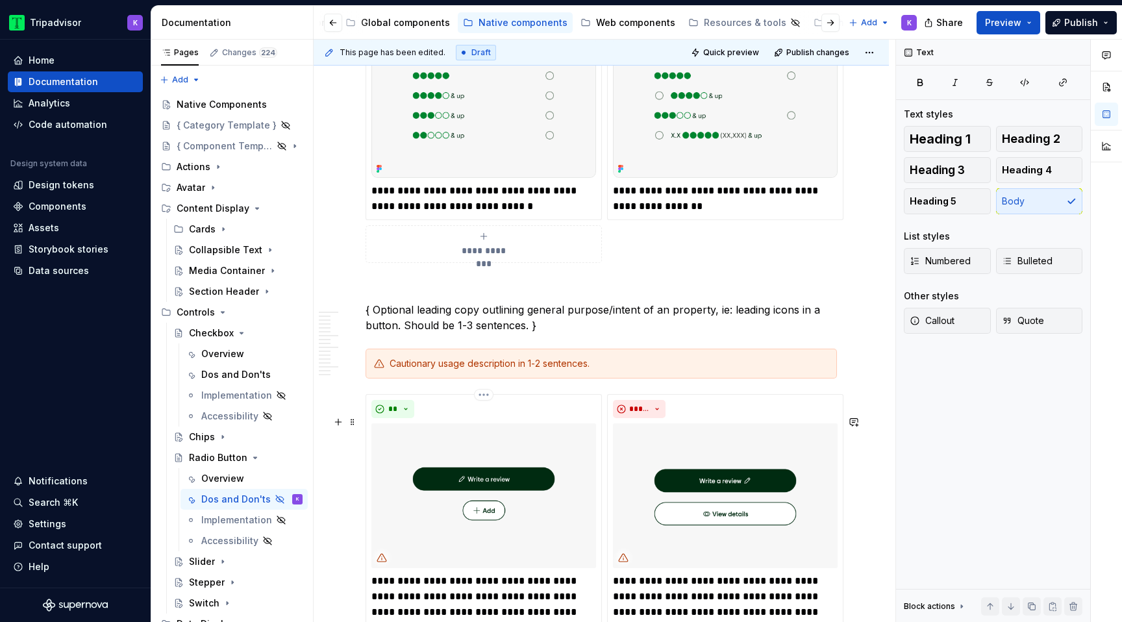
scroll to position [3931, 0]
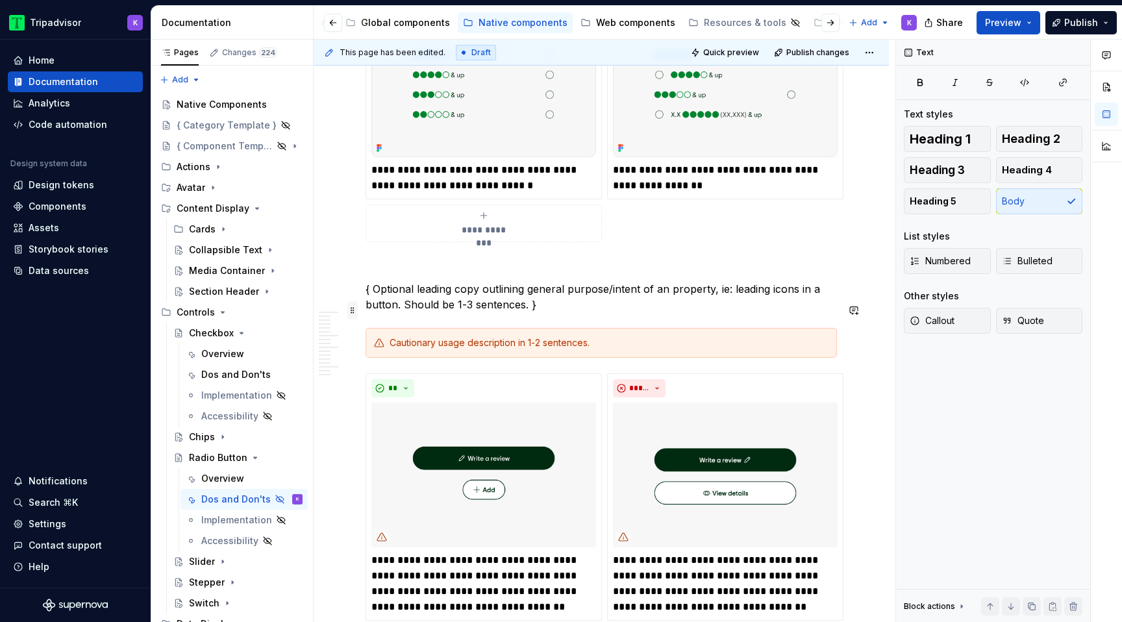
click at [353, 311] on span at bounding box center [352, 310] width 10 height 18
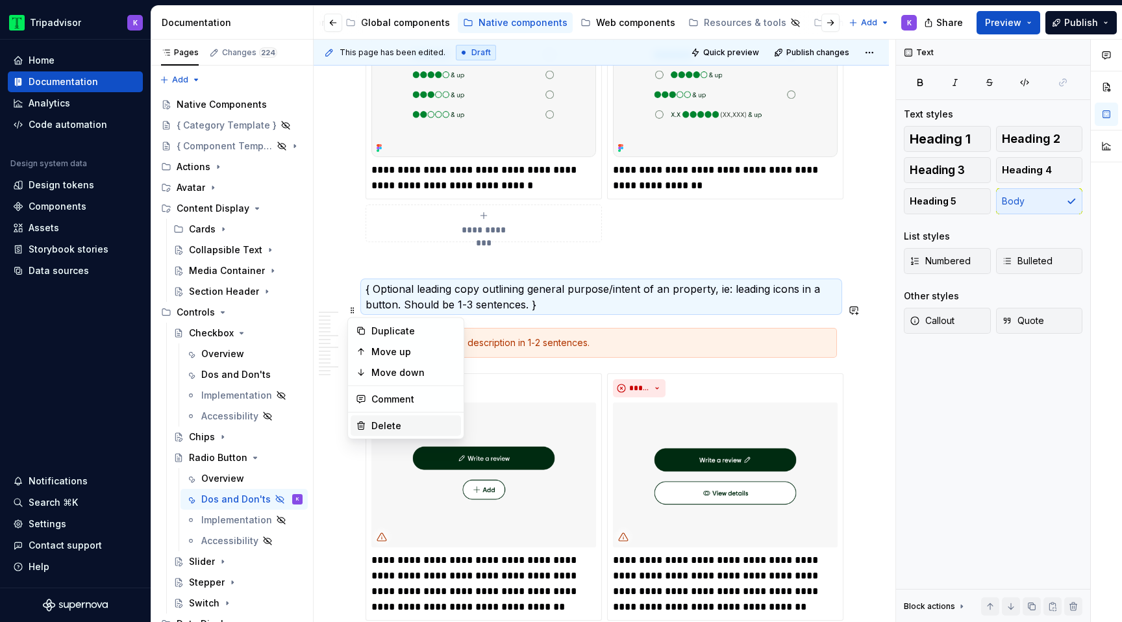
click at [384, 427] on div "Delete" at bounding box center [413, 425] width 84 height 13
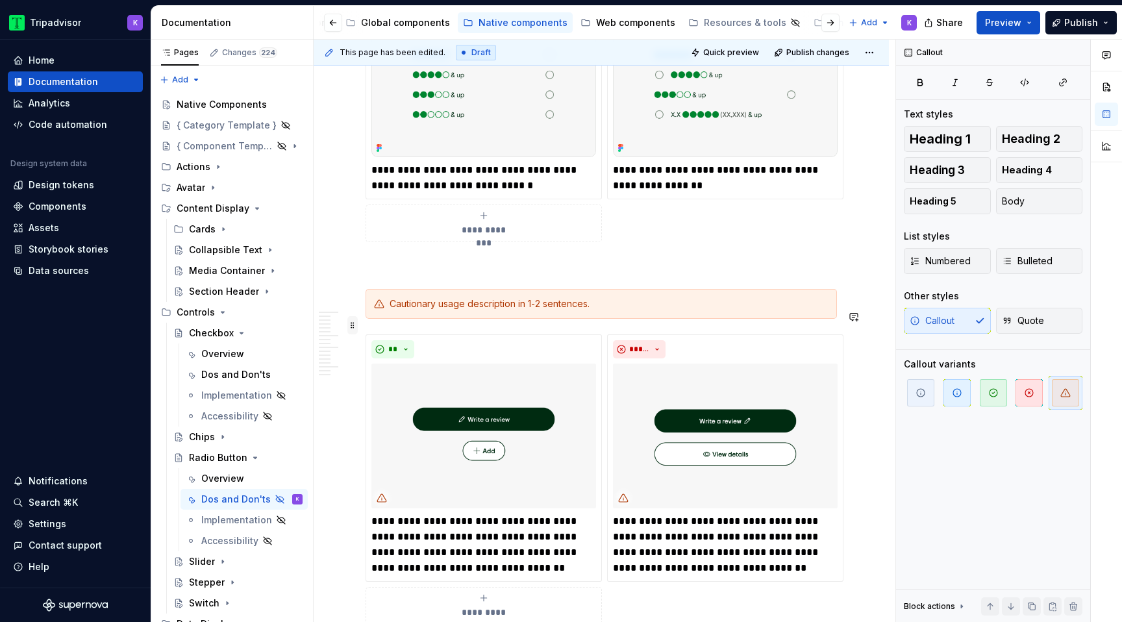
click at [354, 328] on span at bounding box center [352, 325] width 10 height 18
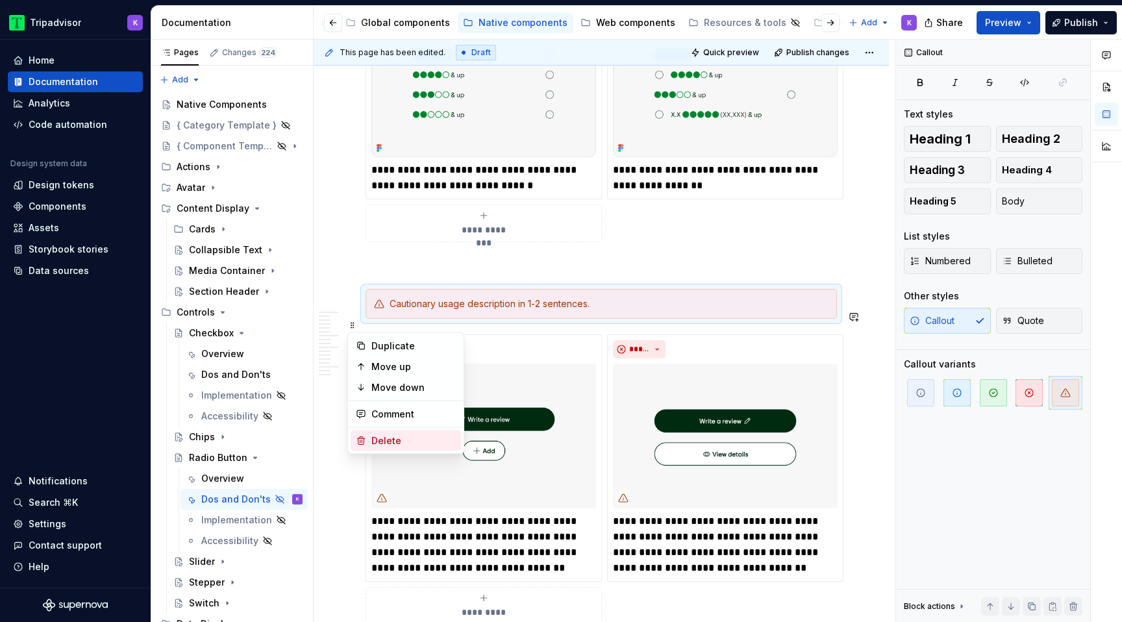
click at [390, 436] on div "Delete" at bounding box center [413, 440] width 84 height 13
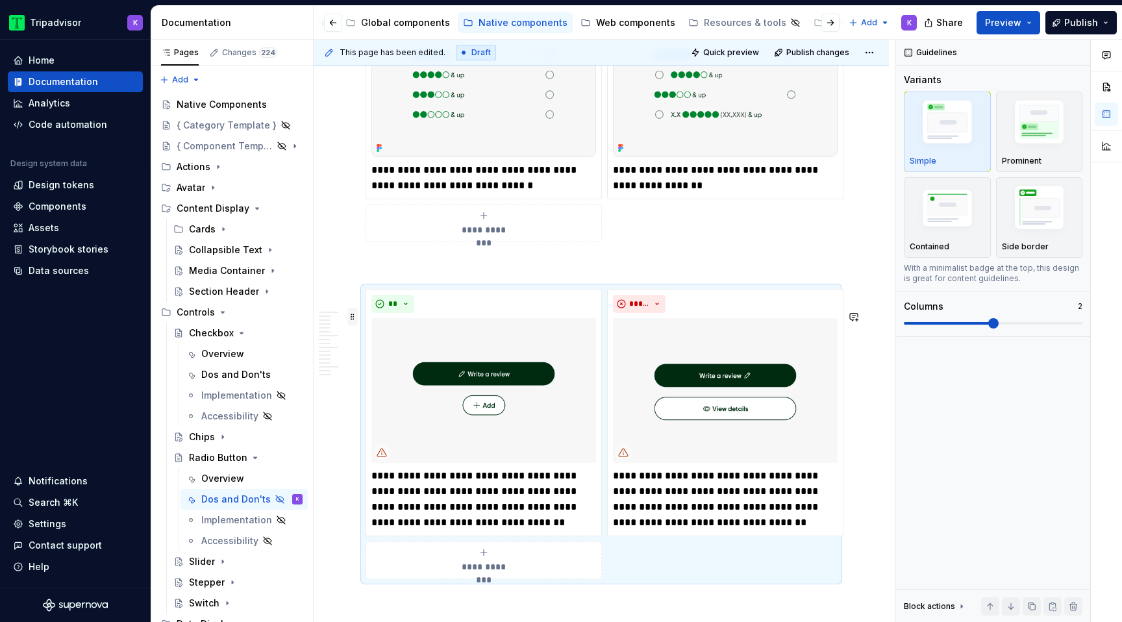
click at [353, 316] on span at bounding box center [352, 317] width 10 height 18
click at [397, 426] on div "Delete" at bounding box center [413, 432] width 84 height 13
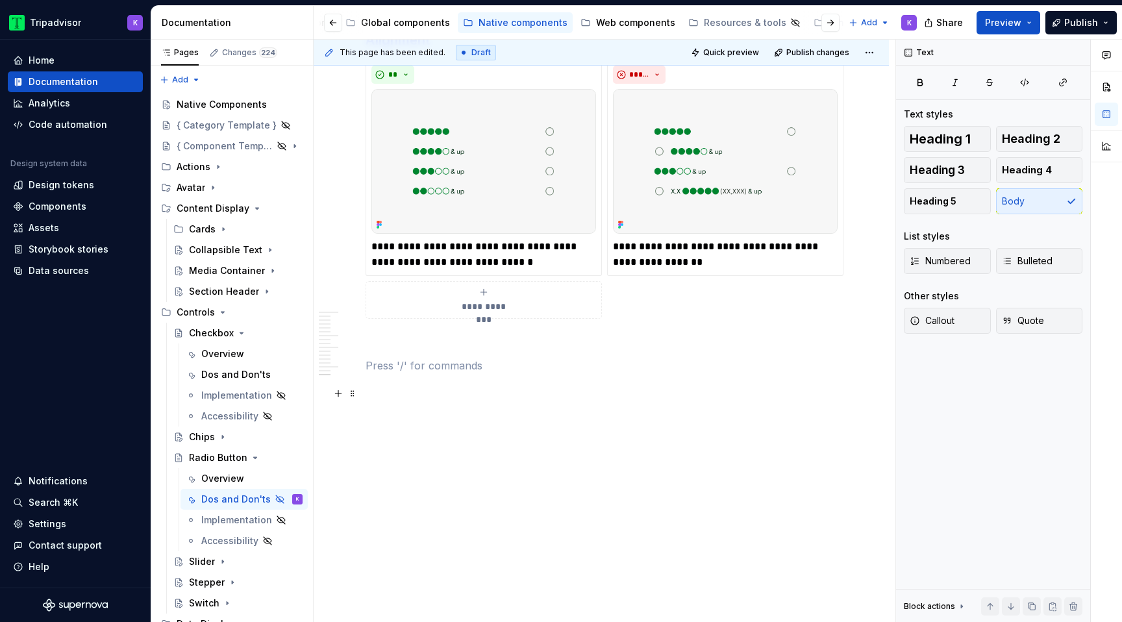
scroll to position [3876, 0]
click at [410, 390] on p at bounding box center [600, 389] width 471 height 16
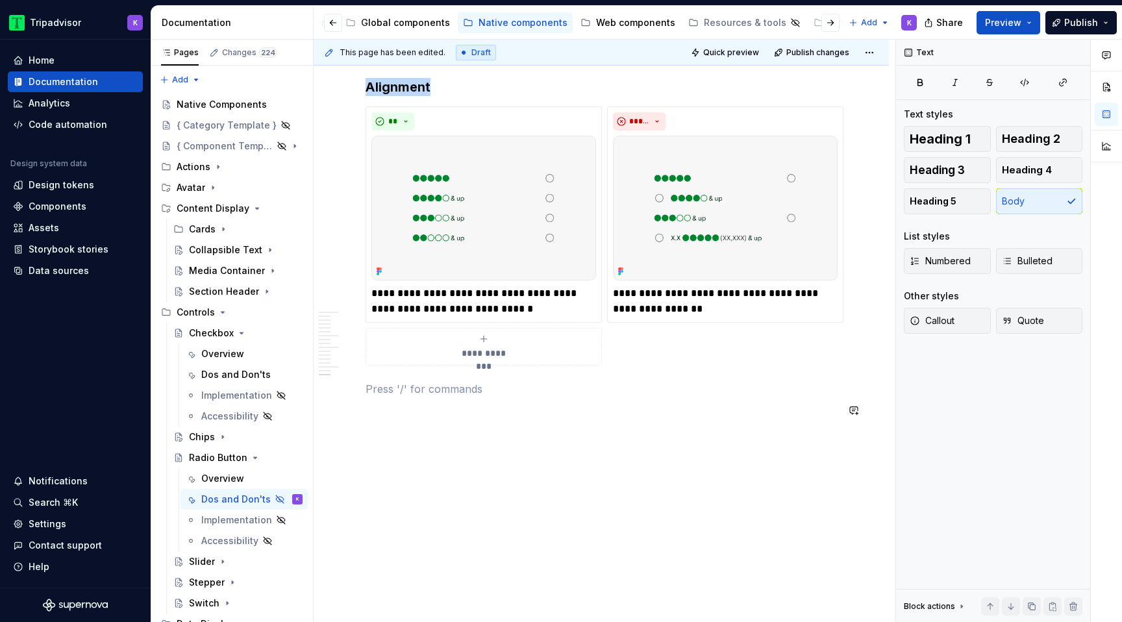
scroll to position [3806, 0]
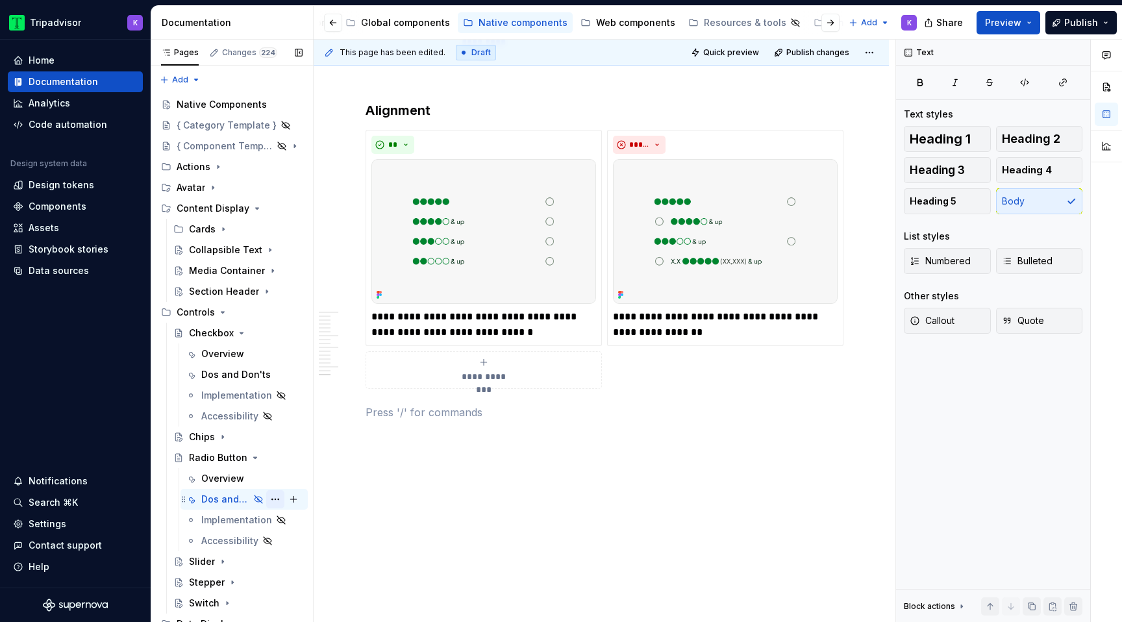
click at [279, 497] on button "Page tree" at bounding box center [275, 499] width 18 height 18
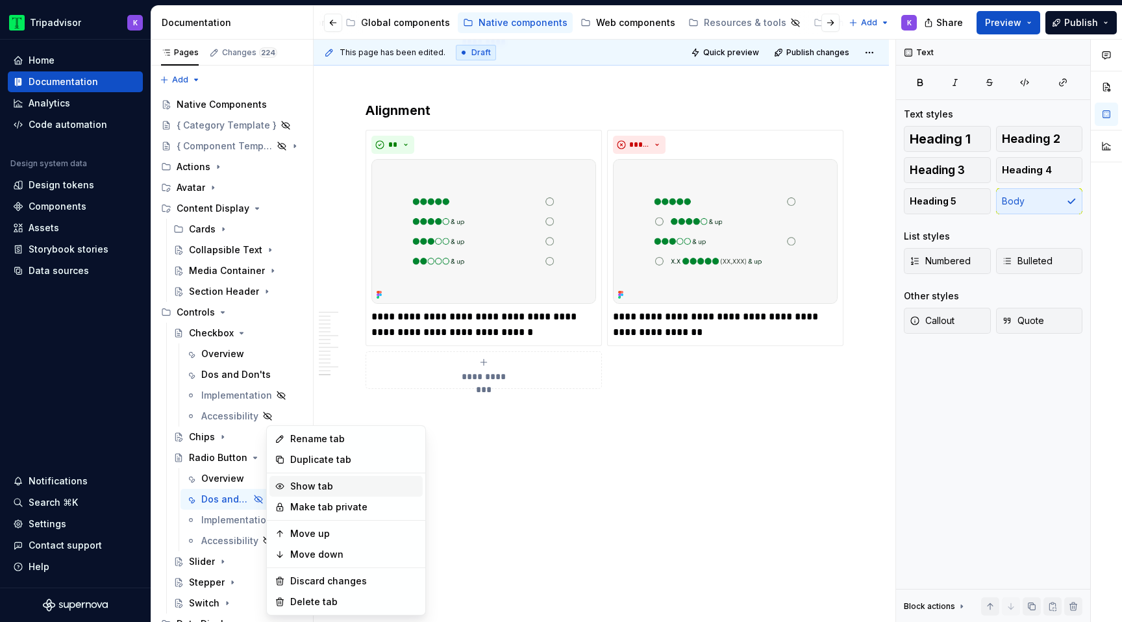
click at [334, 490] on div "Show tab" at bounding box center [353, 486] width 127 height 13
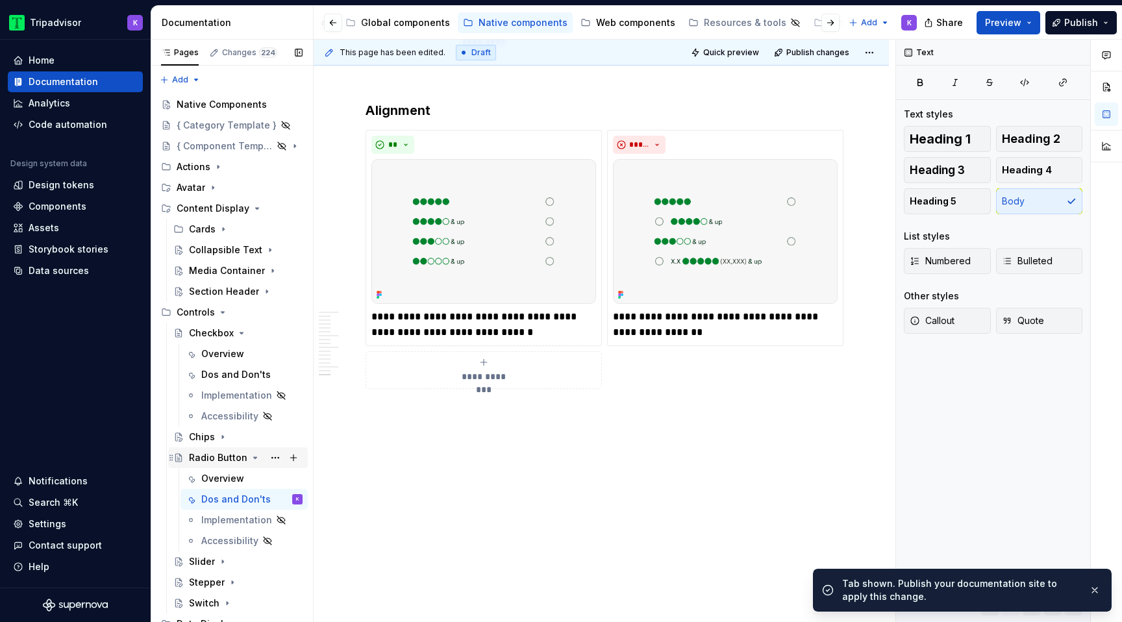
click at [254, 457] on icon "Page tree" at bounding box center [255, 457] width 3 height 1
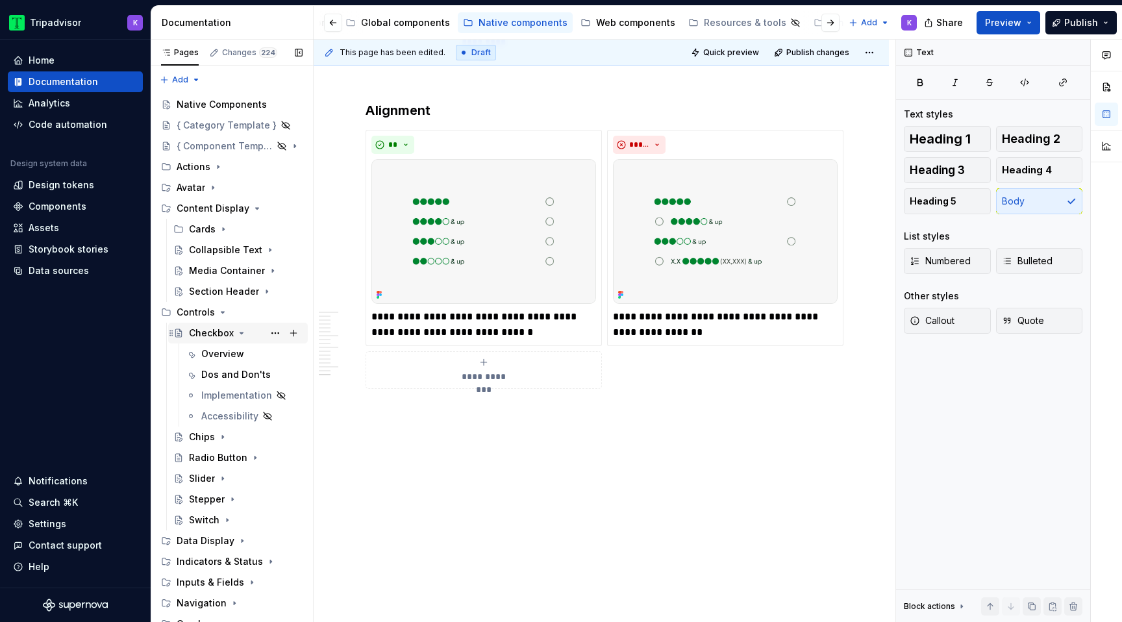
click at [241, 334] on icon "Page tree" at bounding box center [241, 333] width 10 height 10
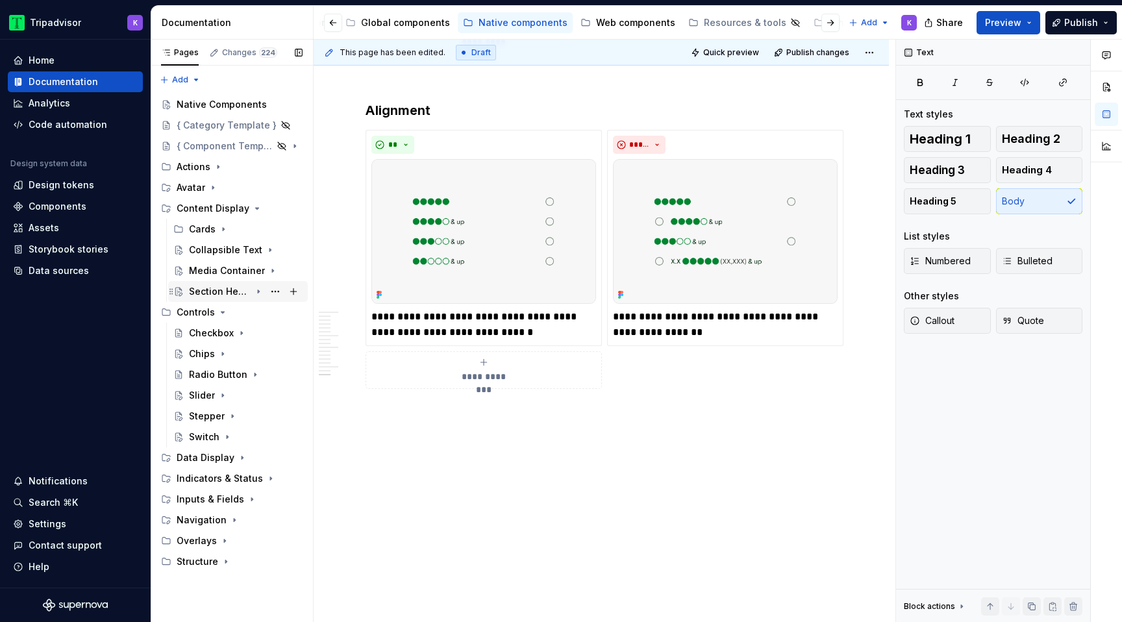
click at [259, 290] on icon "Page tree" at bounding box center [258, 291] width 10 height 10
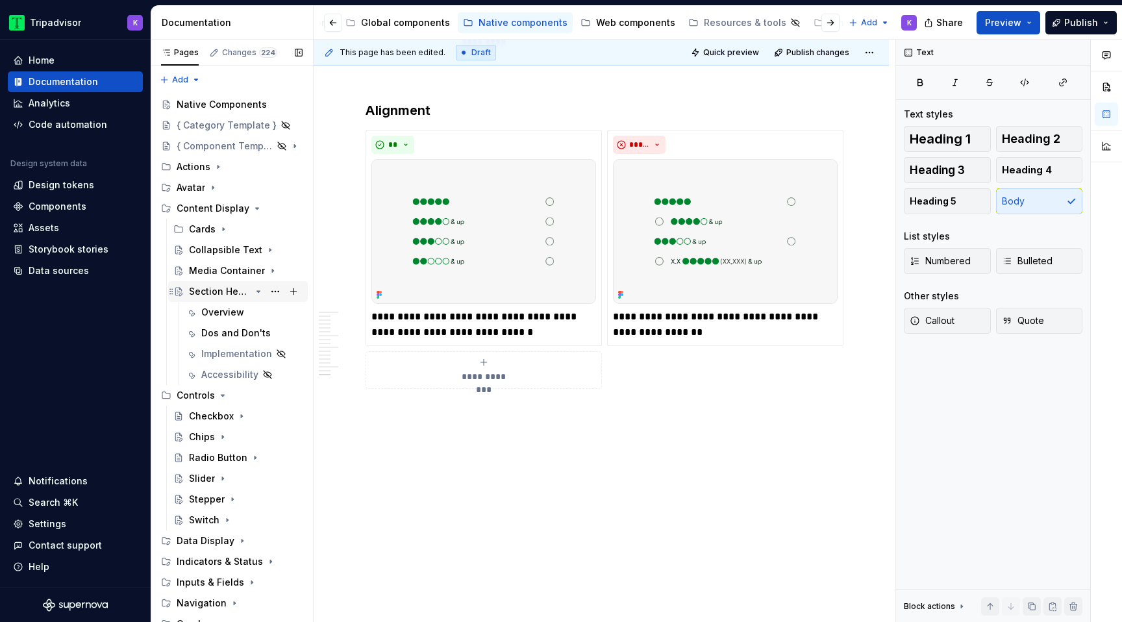
click at [258, 292] on icon "Page tree" at bounding box center [258, 291] width 10 height 10
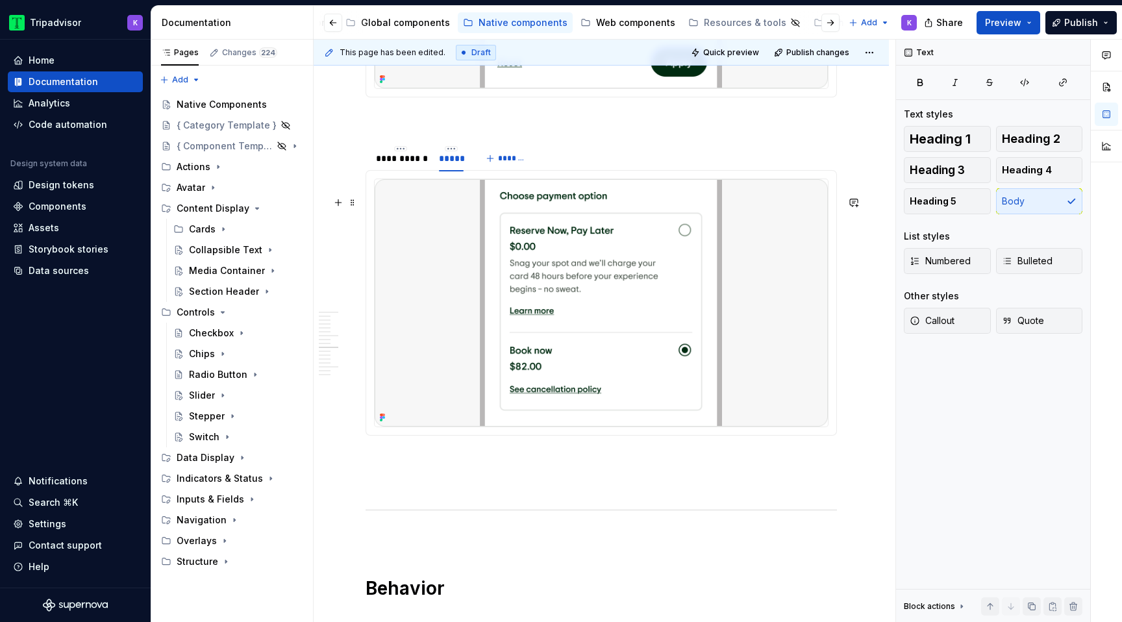
scroll to position [1853, 0]
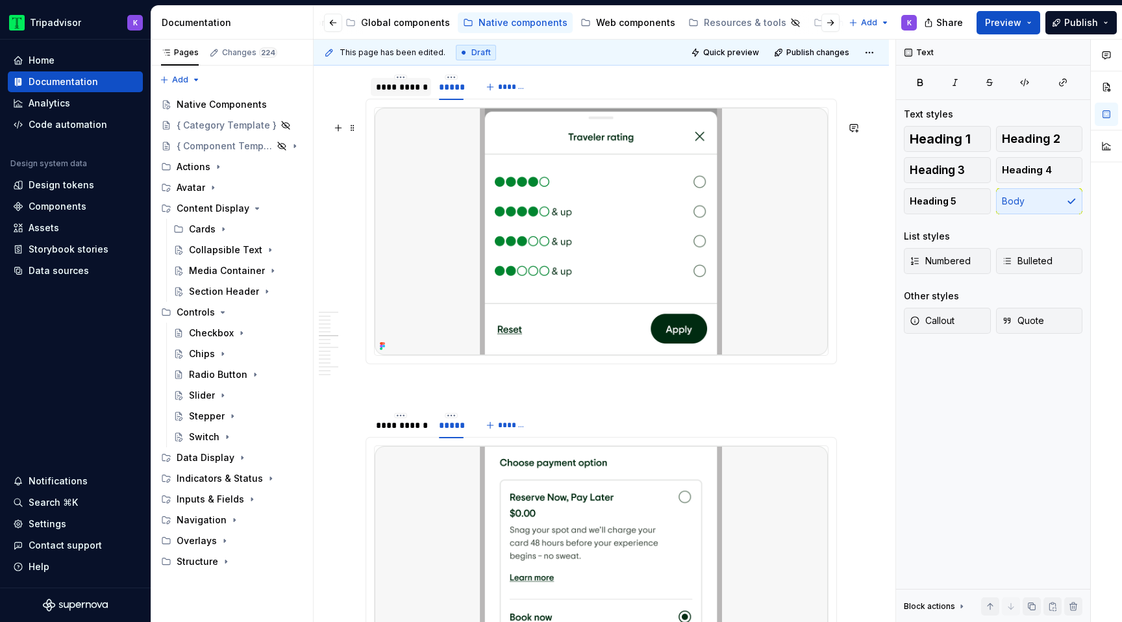
click at [407, 93] on div "**********" at bounding box center [401, 86] width 50 height 13
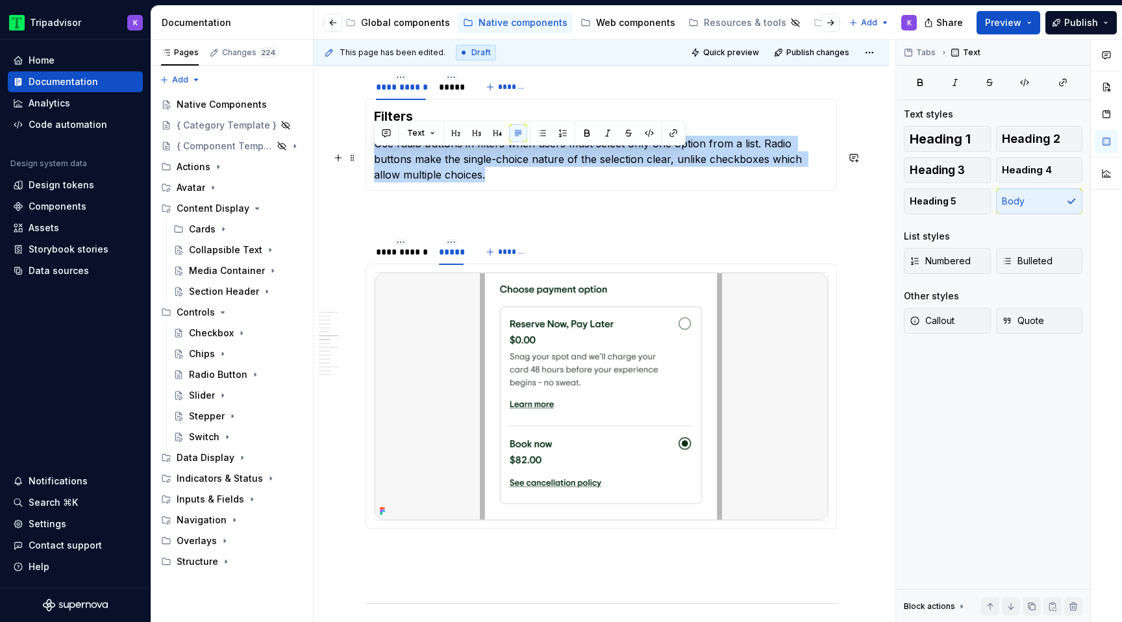
drag, startPoint x: 429, startPoint y: 181, endPoint x: 376, endPoint y: 157, distance: 58.4
click at [376, 157] on p "Use radio buttons in filters when users must select only one option from a list…" at bounding box center [601, 159] width 454 height 47
copy p "Use radio buttons in filters when users must select only one option from a list…"
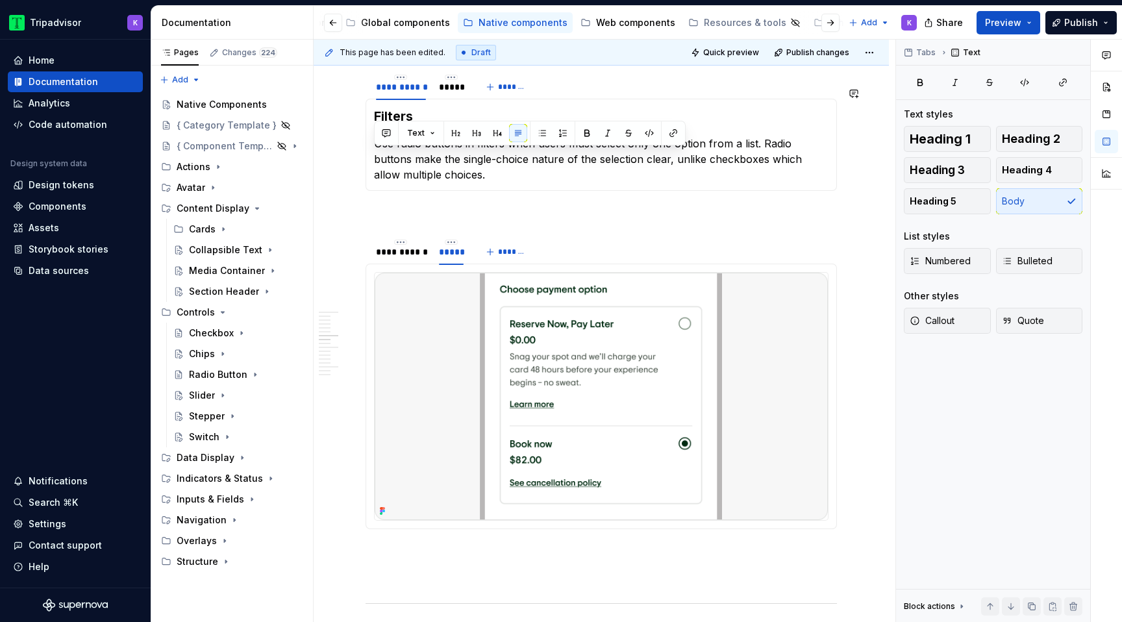
click at [491, 222] on p at bounding box center [600, 214] width 471 height 16
click at [510, 181] on p "Use radio buttons in filters when users must select only one option from a list…" at bounding box center [601, 159] width 454 height 47
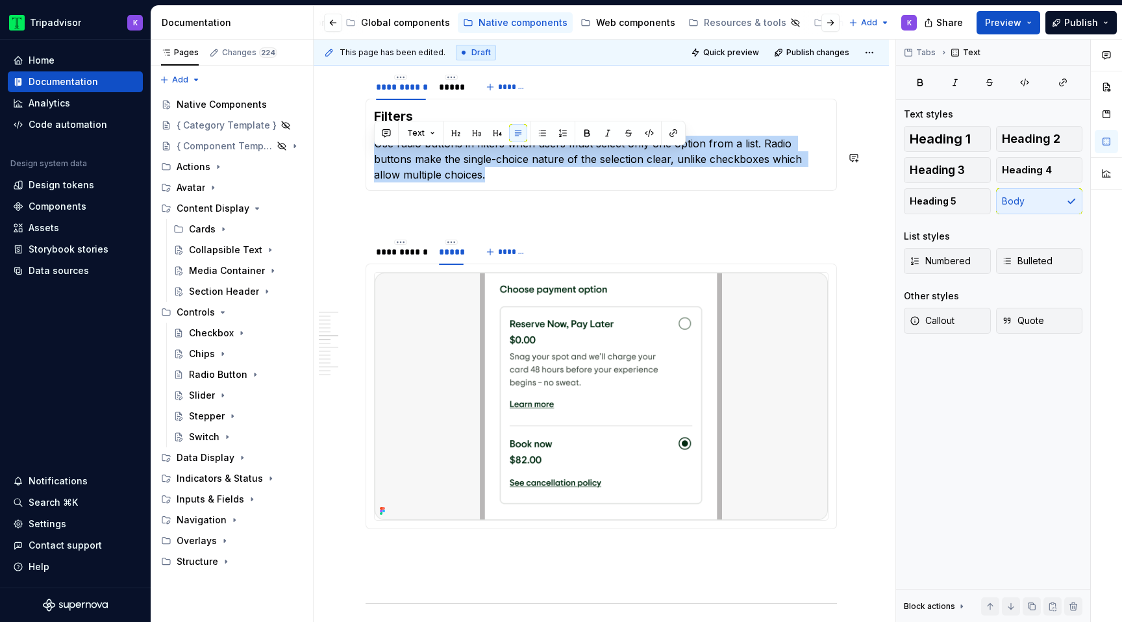
copy p "Use radio buttons in filters when users must select only one option from a list…"
click at [204, 434] on div "Switch" at bounding box center [204, 436] width 31 height 13
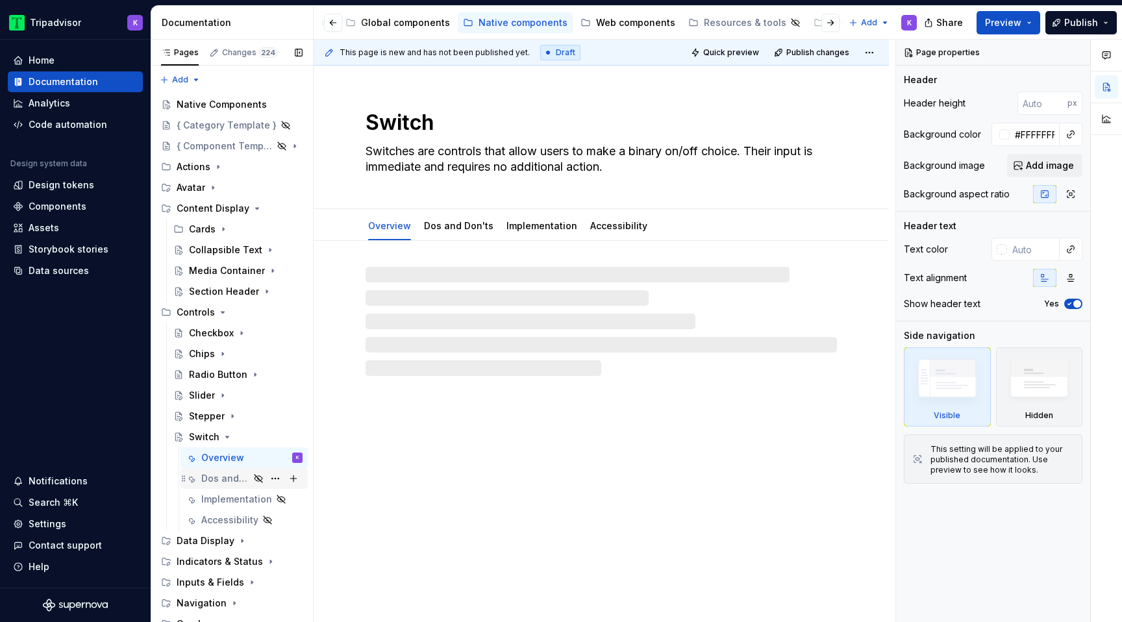
click at [233, 477] on div "Dos and Don'ts" at bounding box center [225, 478] width 48 height 13
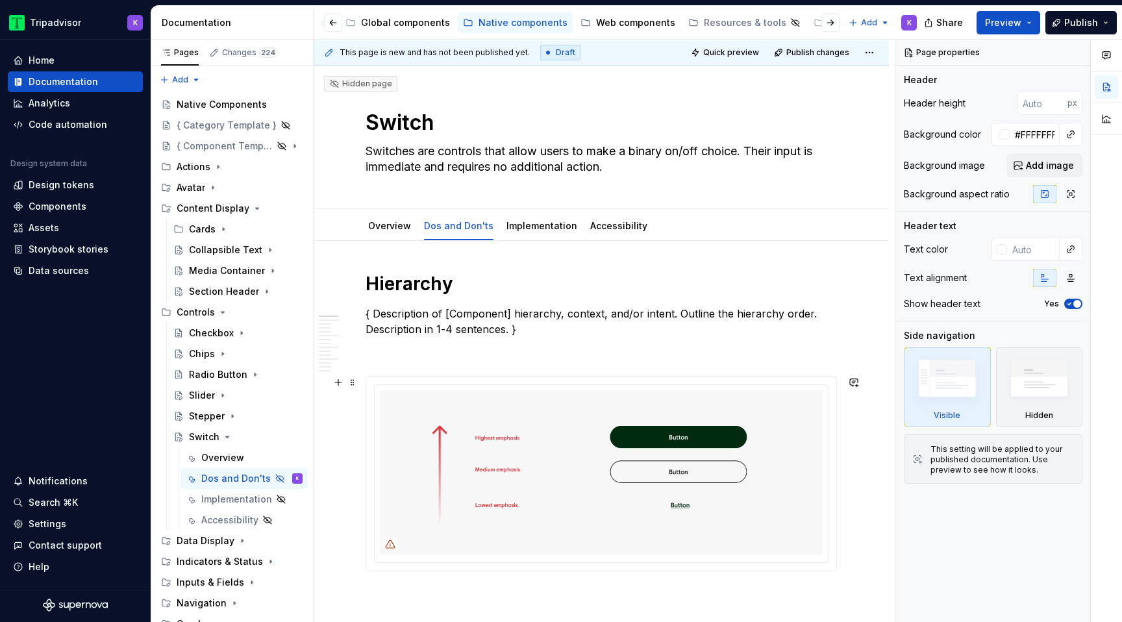
click at [354, 388] on span at bounding box center [352, 382] width 10 height 18
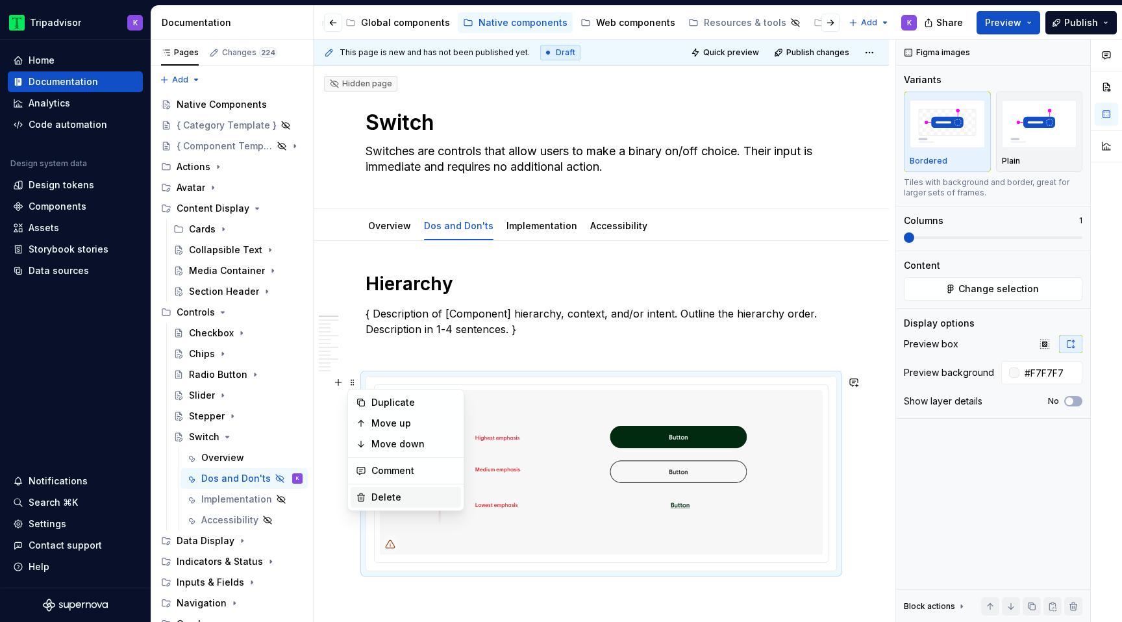
type textarea "*"
click at [399, 496] on div "Delete" at bounding box center [413, 497] width 84 height 13
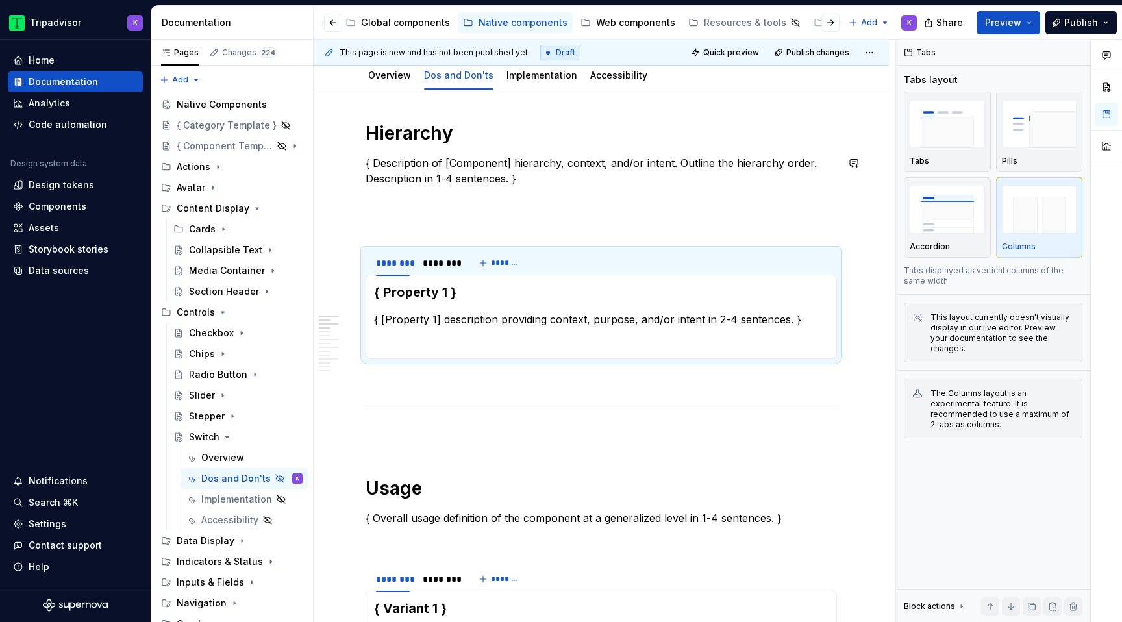
scroll to position [105, 0]
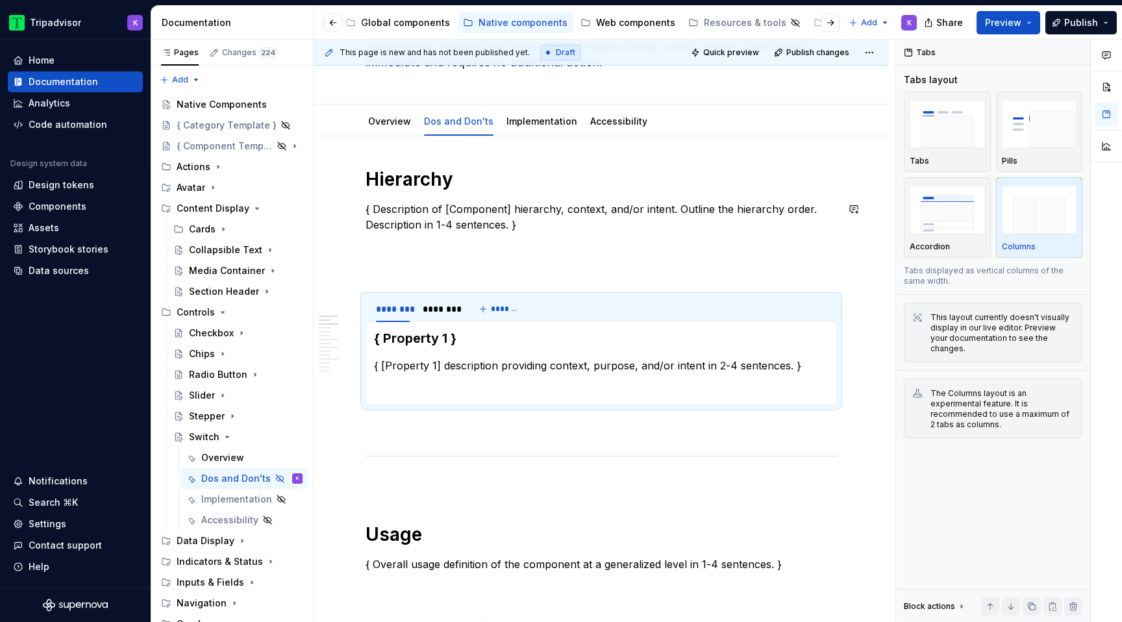
click at [392, 265] on p at bounding box center [600, 272] width 471 height 16
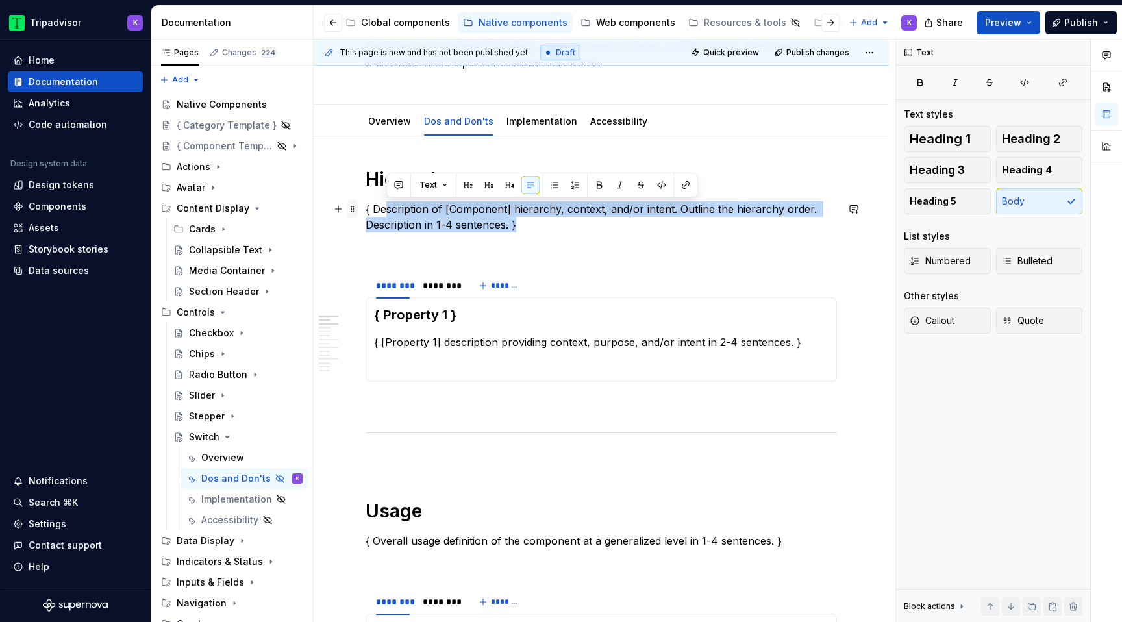
drag, startPoint x: 528, startPoint y: 221, endPoint x: 357, endPoint y: 213, distance: 171.6
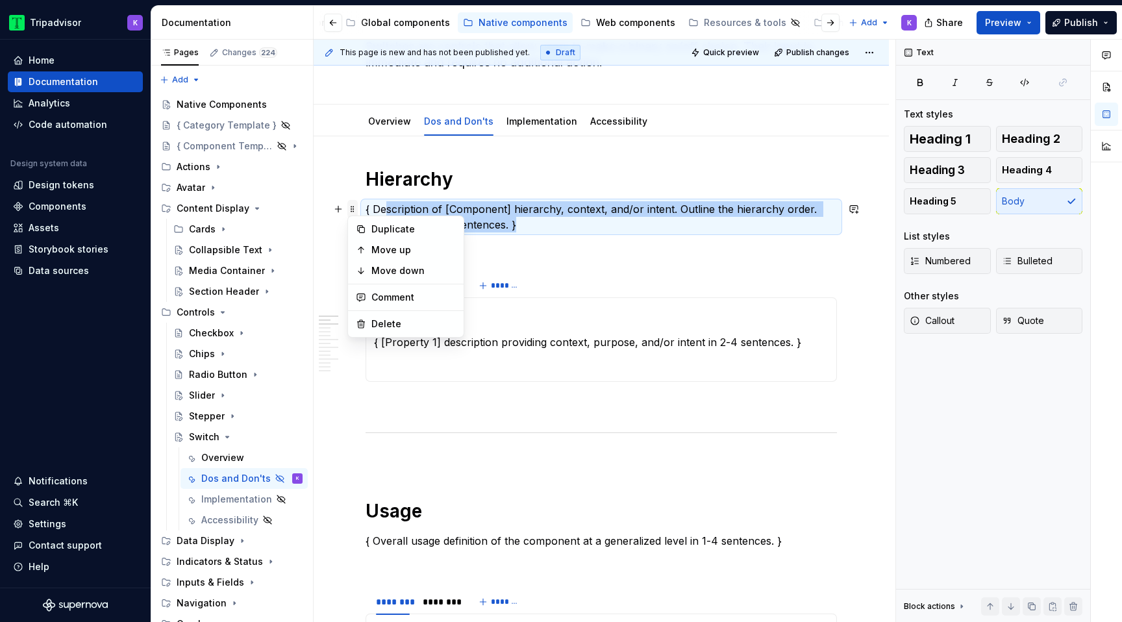
click at [357, 213] on span at bounding box center [352, 209] width 10 height 18
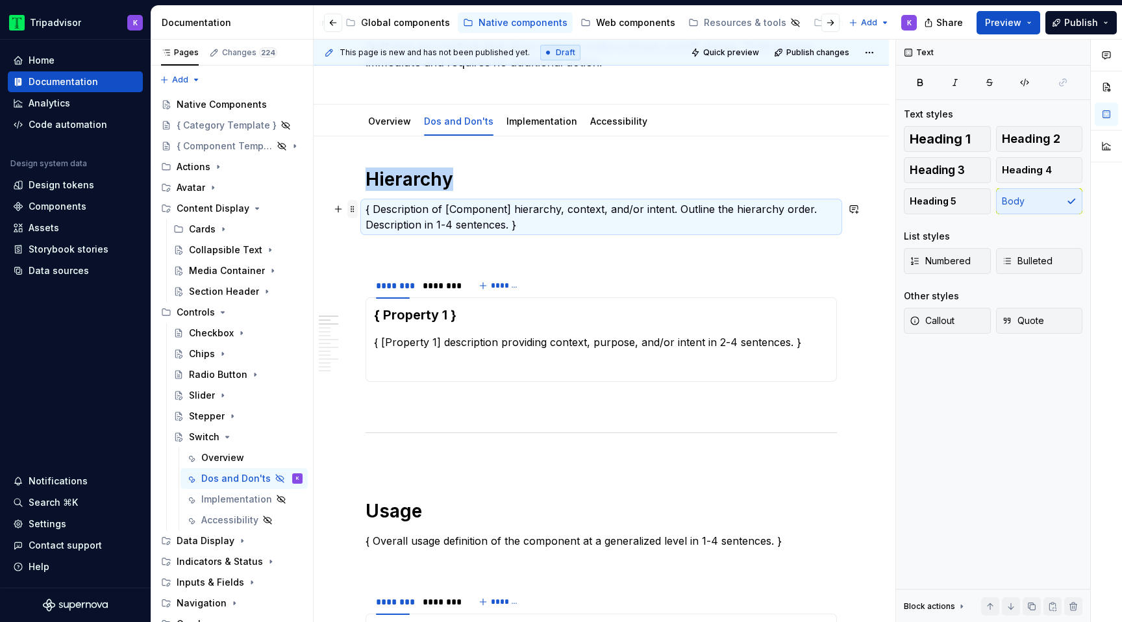
click at [354, 211] on span at bounding box center [352, 209] width 10 height 18
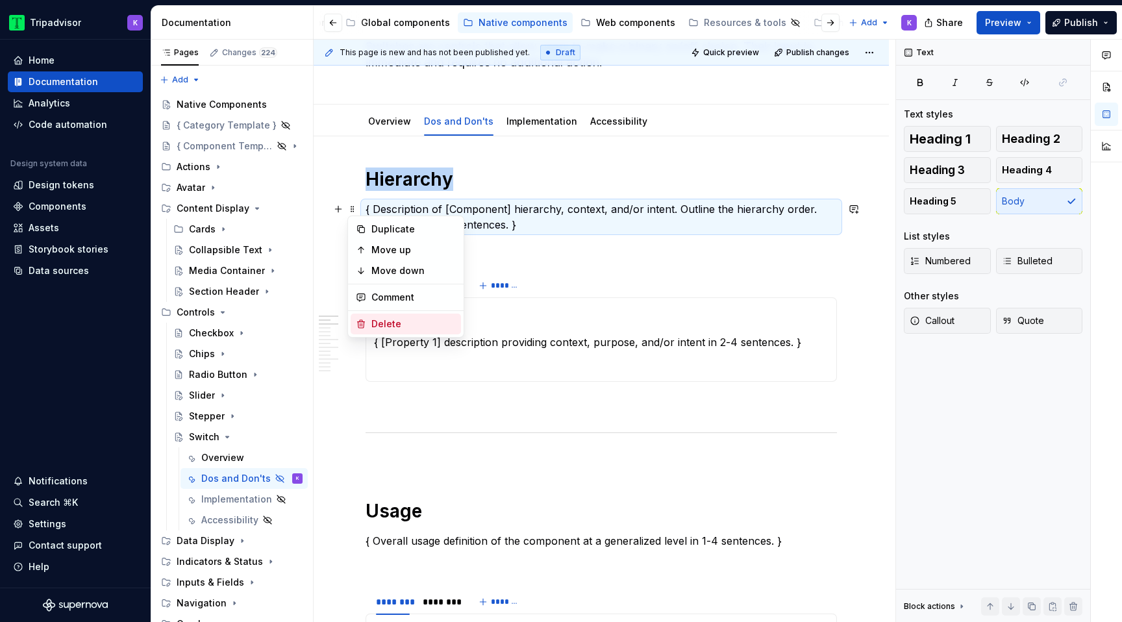
click at [387, 325] on div "Delete" at bounding box center [413, 323] width 84 height 13
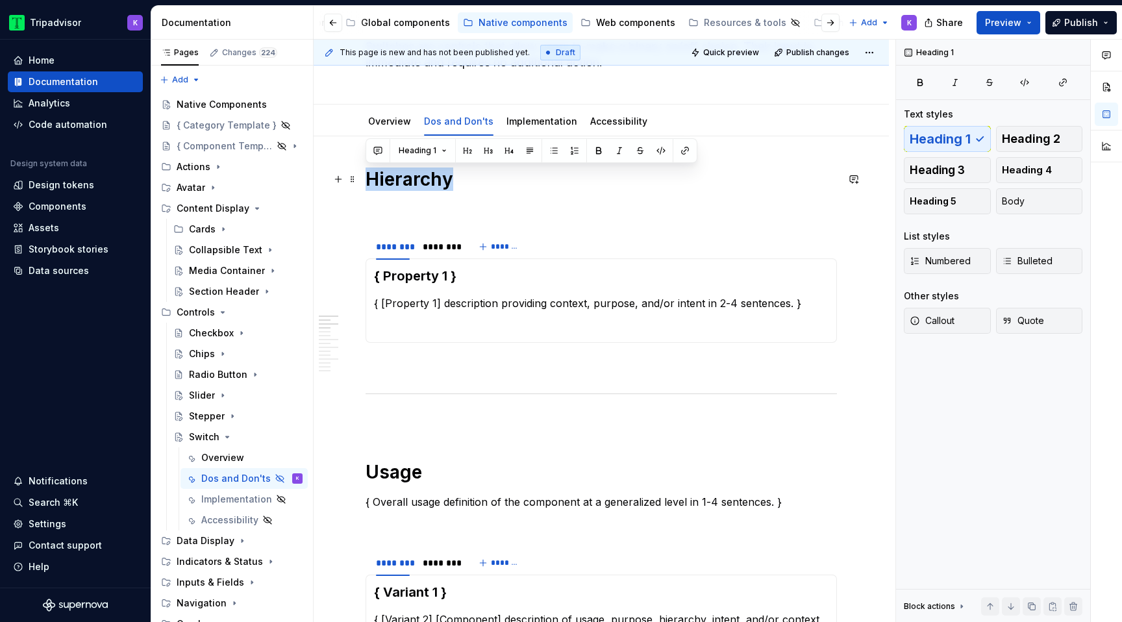
drag, startPoint x: 423, startPoint y: 180, endPoint x: 367, endPoint y: 180, distance: 55.8
click at [367, 180] on h1 "Hierarchy" at bounding box center [600, 178] width 471 height 23
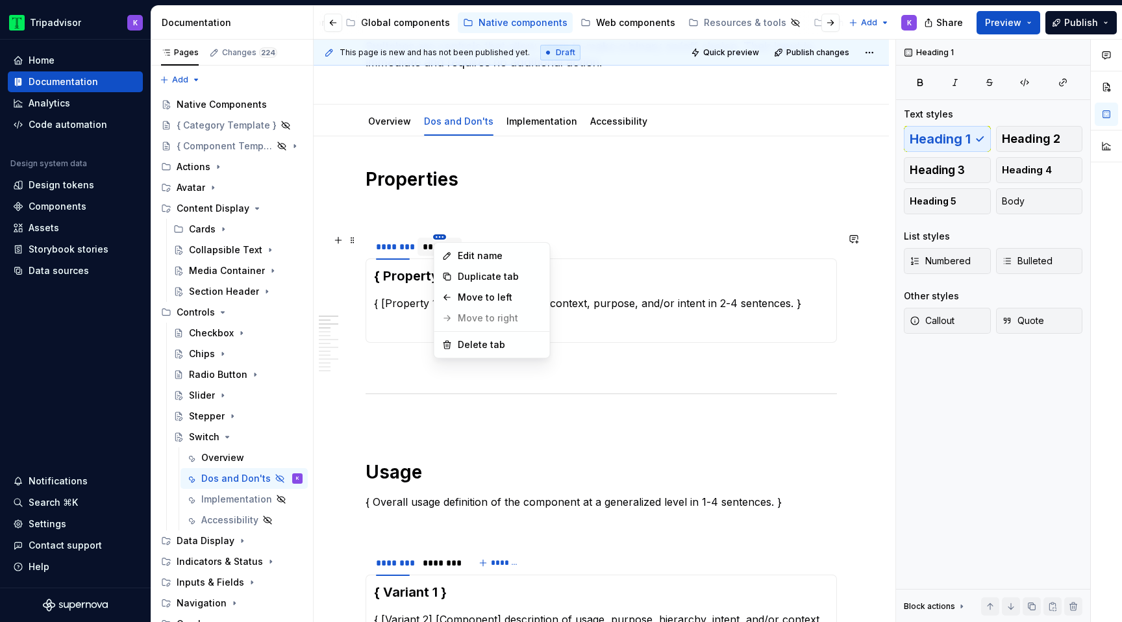
click at [434, 238] on html "Tripadvisor K Home Documentation Analytics Code automation Design system data D…" at bounding box center [561, 311] width 1122 height 622
click at [464, 257] on div "Edit name" at bounding box center [500, 255] width 84 height 13
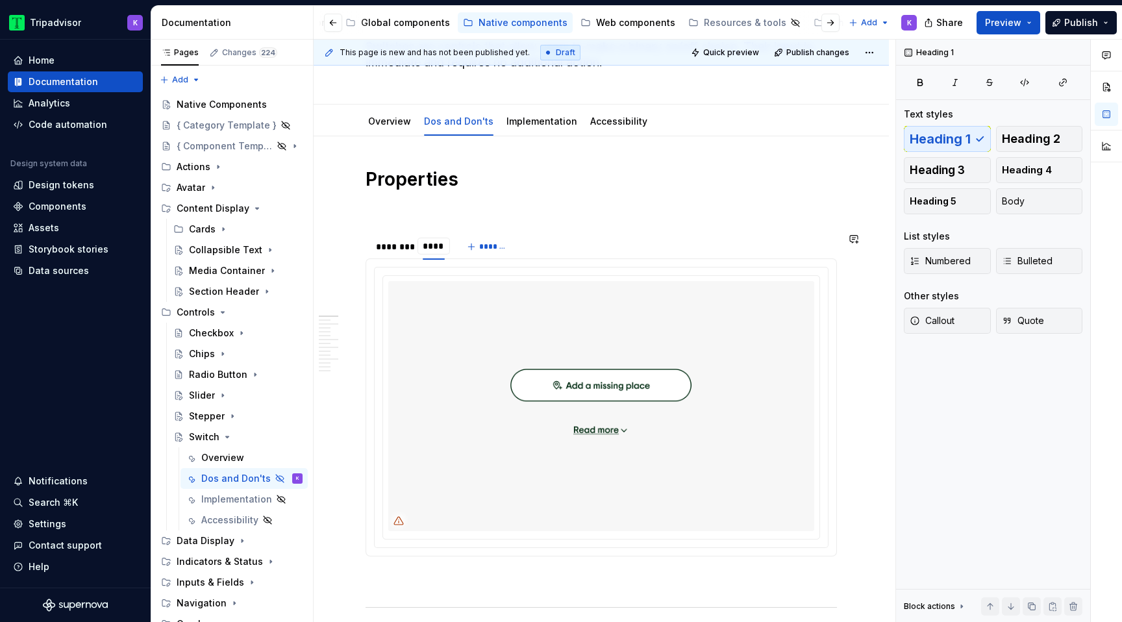
type input "*****"
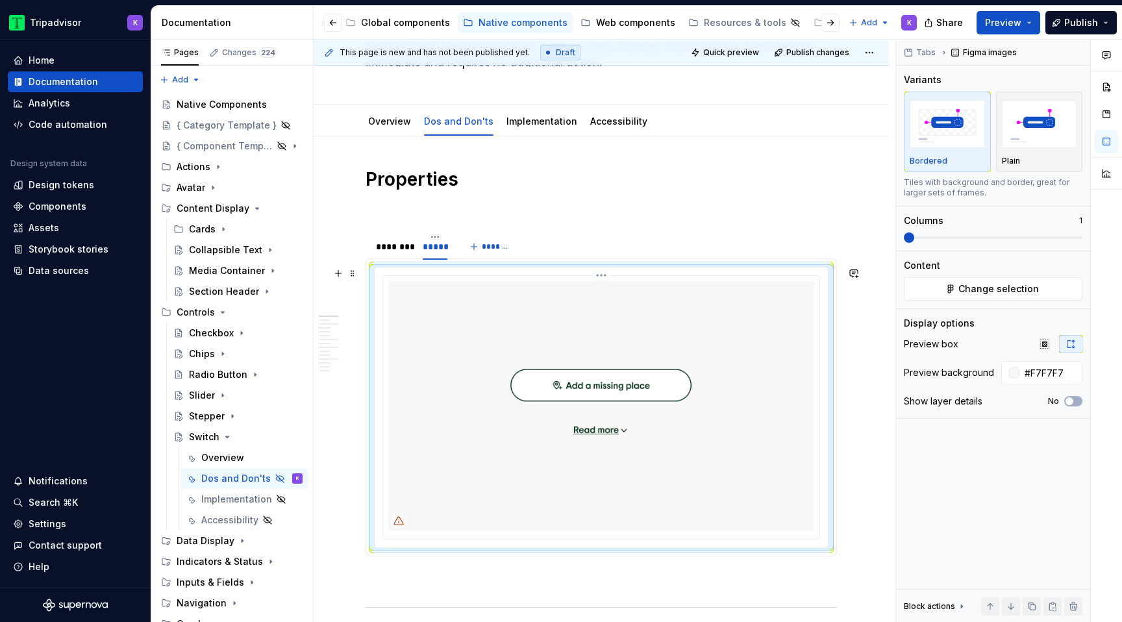
click at [468, 348] on img at bounding box center [601, 406] width 426 height 250
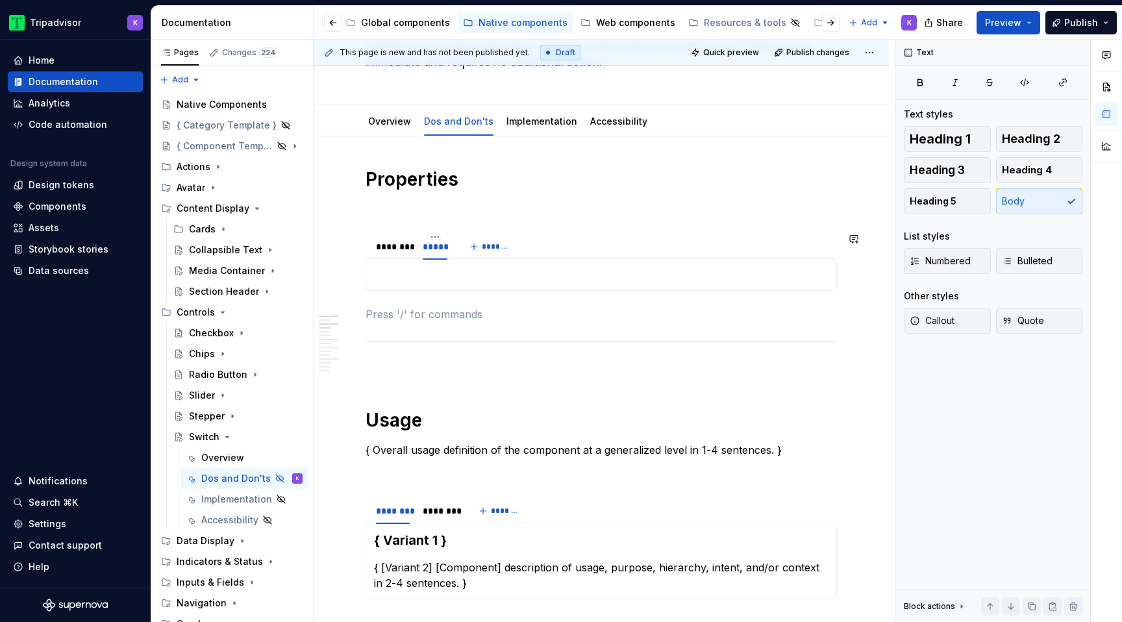
click at [458, 275] on p at bounding box center [601, 275] width 454 height 16
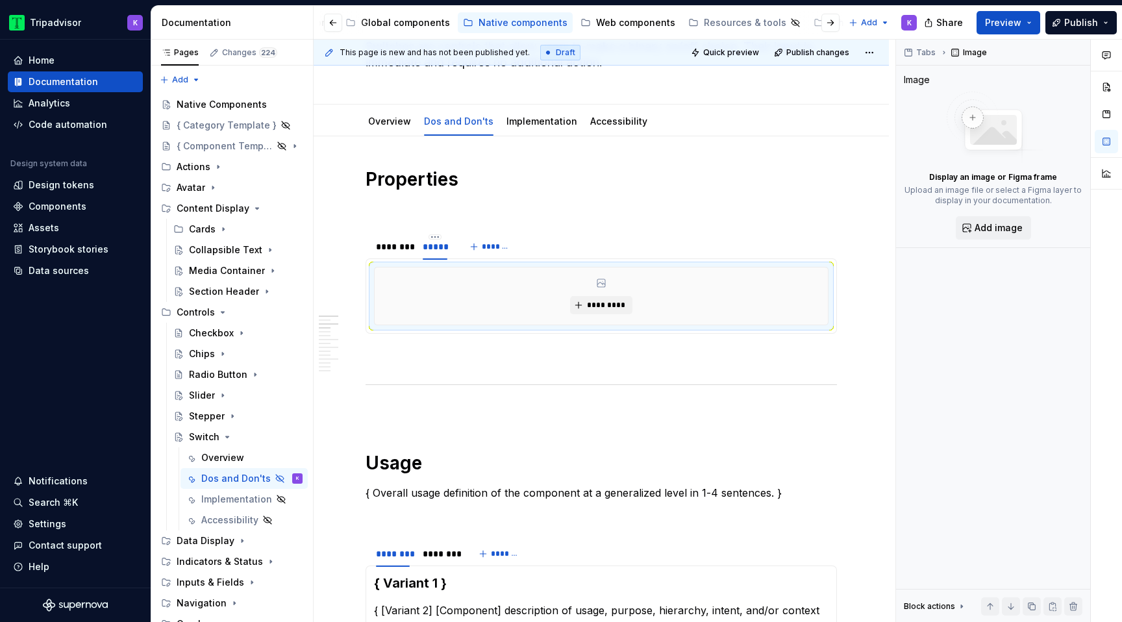
type textarea "*"
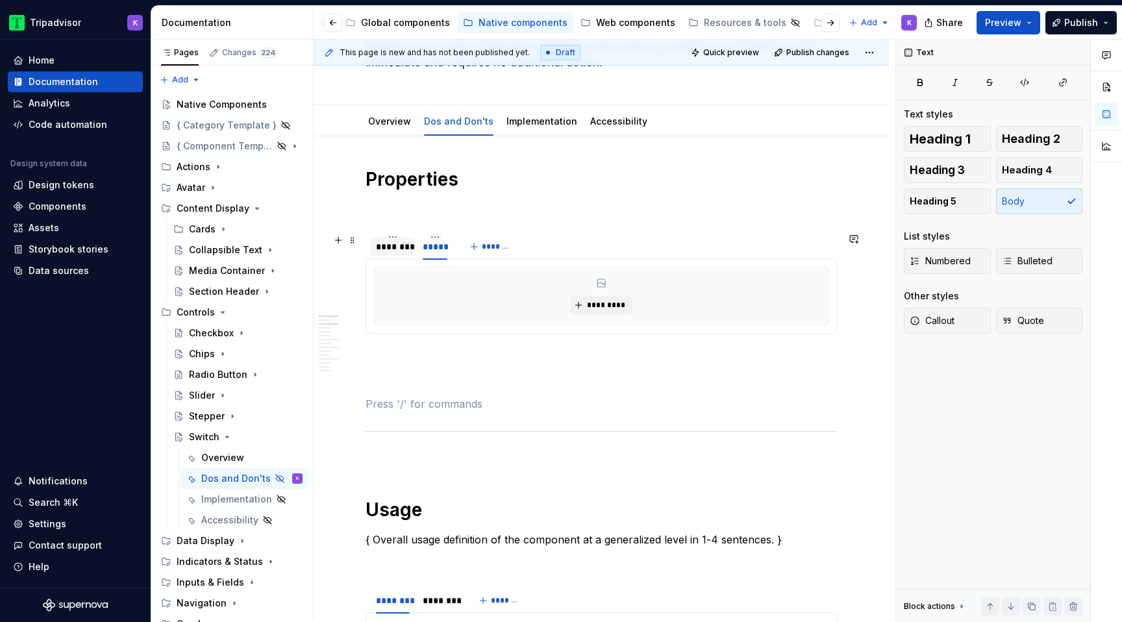
click at [389, 234] on div "********" at bounding box center [393, 246] width 44 height 25
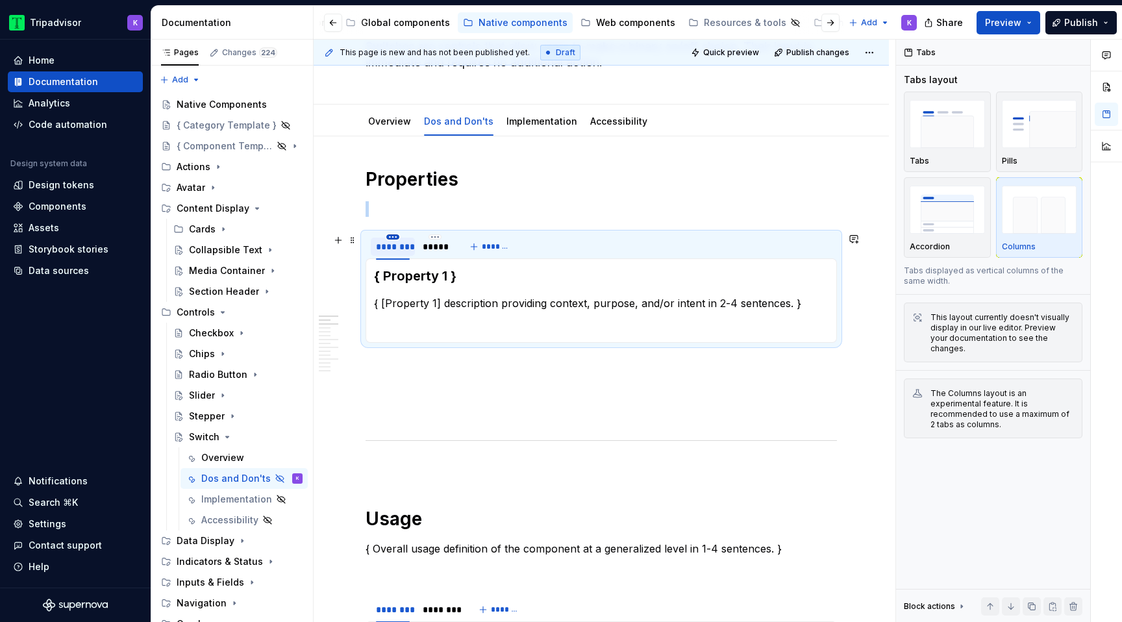
click at [395, 238] on html "Tripadvisor K Home Documentation Analytics Code automation Design system data D…" at bounding box center [561, 311] width 1122 height 622
click at [395, 263] on div "Edit name" at bounding box center [445, 255] width 110 height 21
type input "**********"
click at [468, 215] on p at bounding box center [600, 209] width 471 height 16
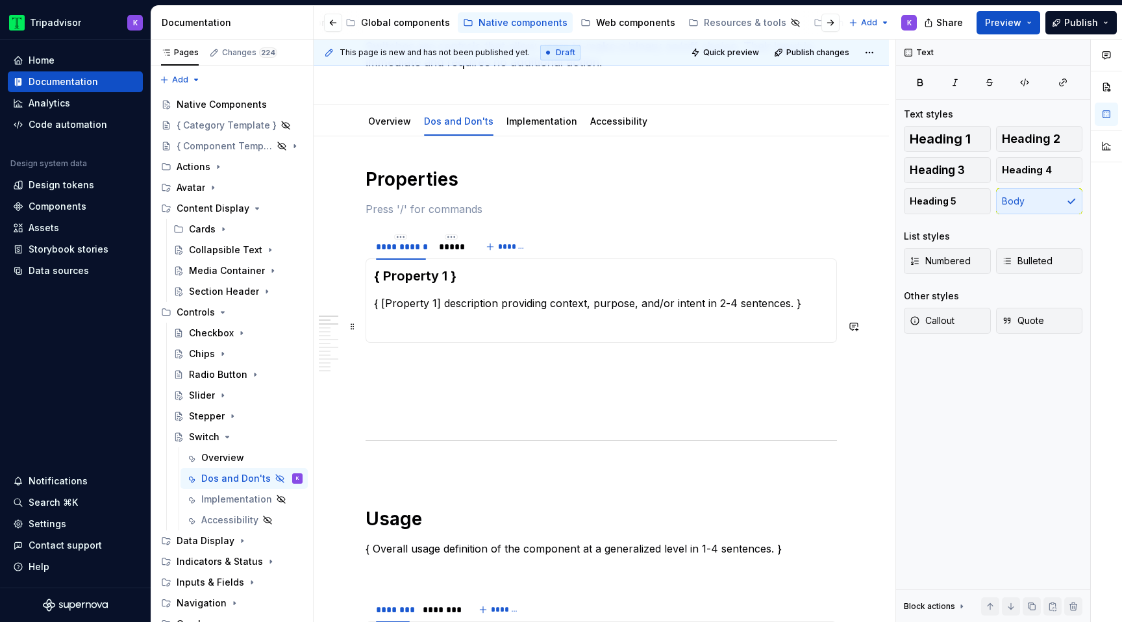
click at [425, 327] on p at bounding box center [601, 327] width 454 height 16
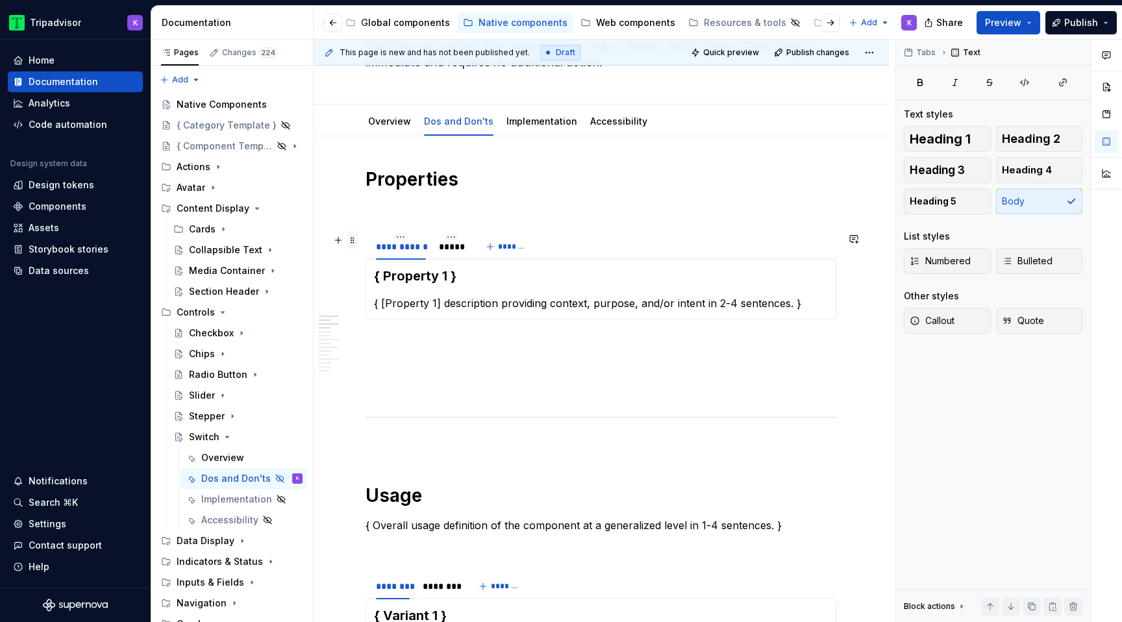
click at [350, 238] on span at bounding box center [352, 240] width 10 height 18
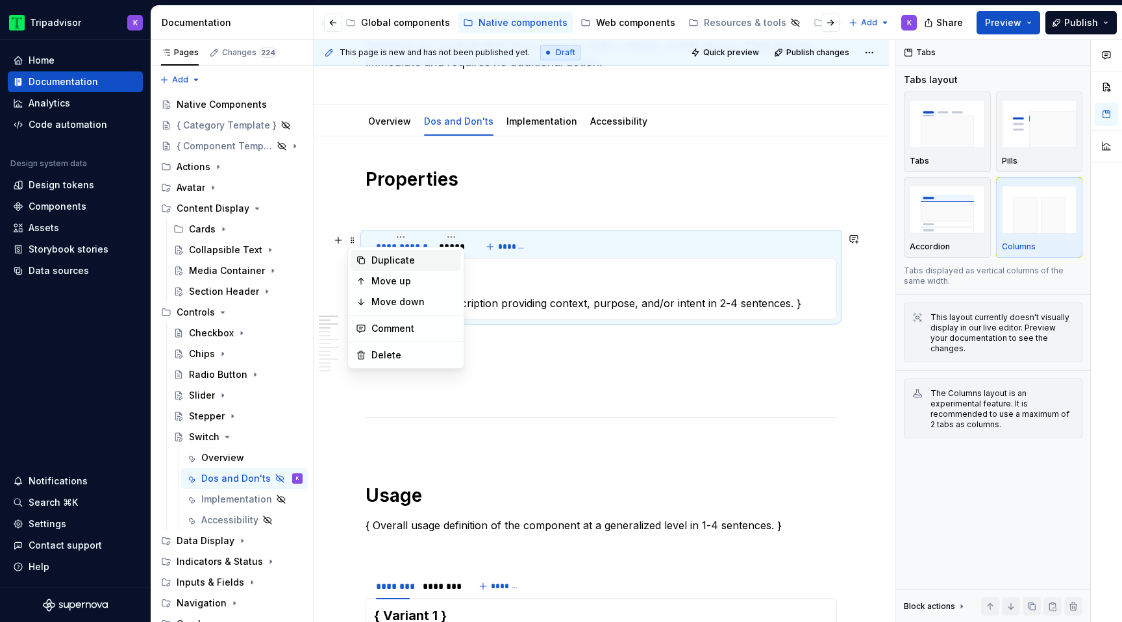
click at [380, 261] on div "Duplicate" at bounding box center [413, 260] width 84 height 13
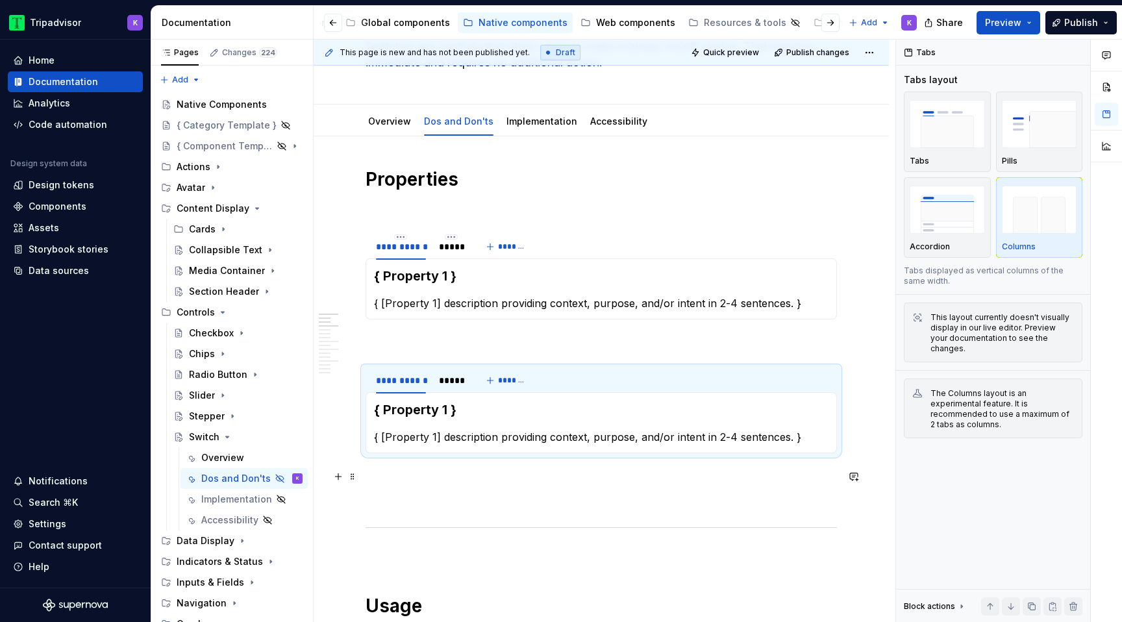
click at [385, 483] on p at bounding box center [600, 477] width 471 height 16
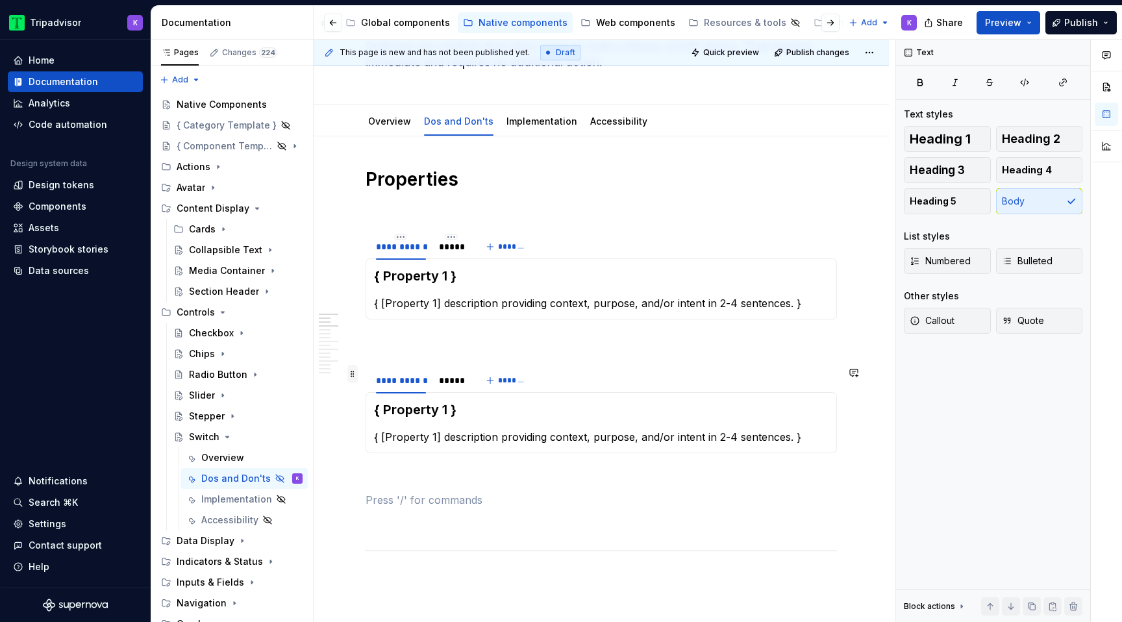
click at [354, 374] on span at bounding box center [352, 374] width 10 height 18
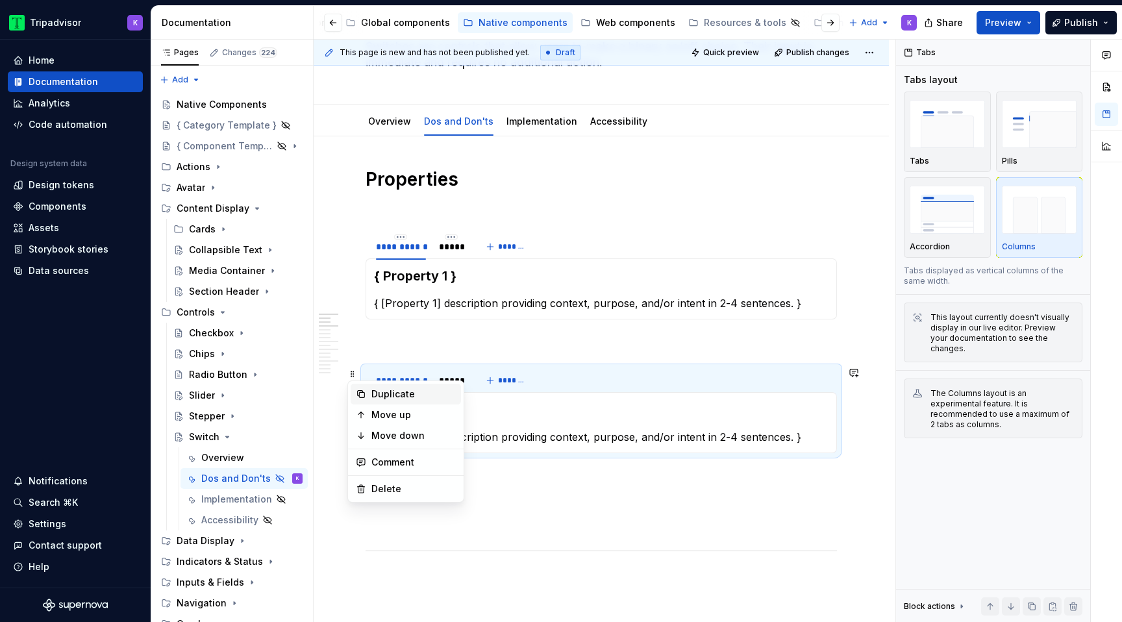
click at [382, 397] on div "Duplicate" at bounding box center [413, 394] width 84 height 13
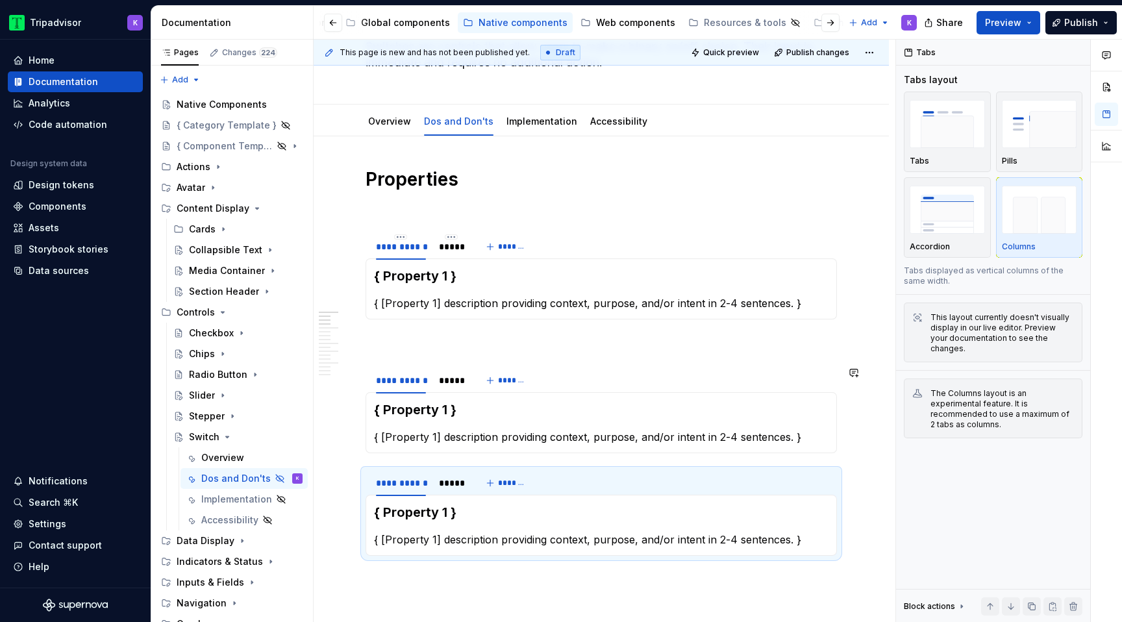
scroll to position [223, 0]
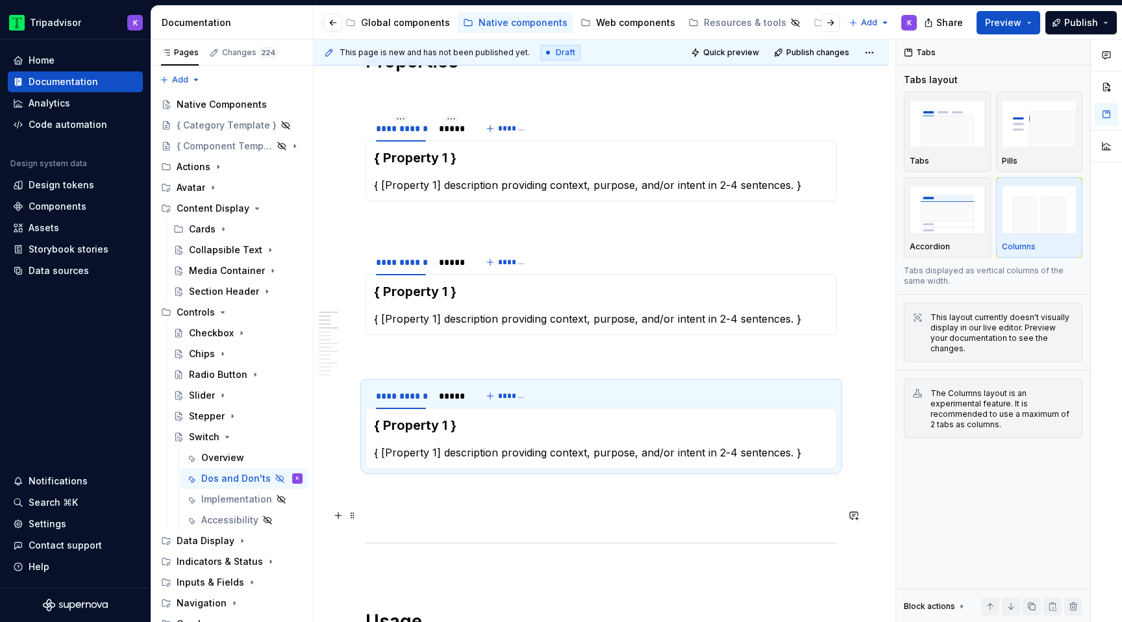
click at [411, 521] on p at bounding box center [600, 516] width 471 height 16
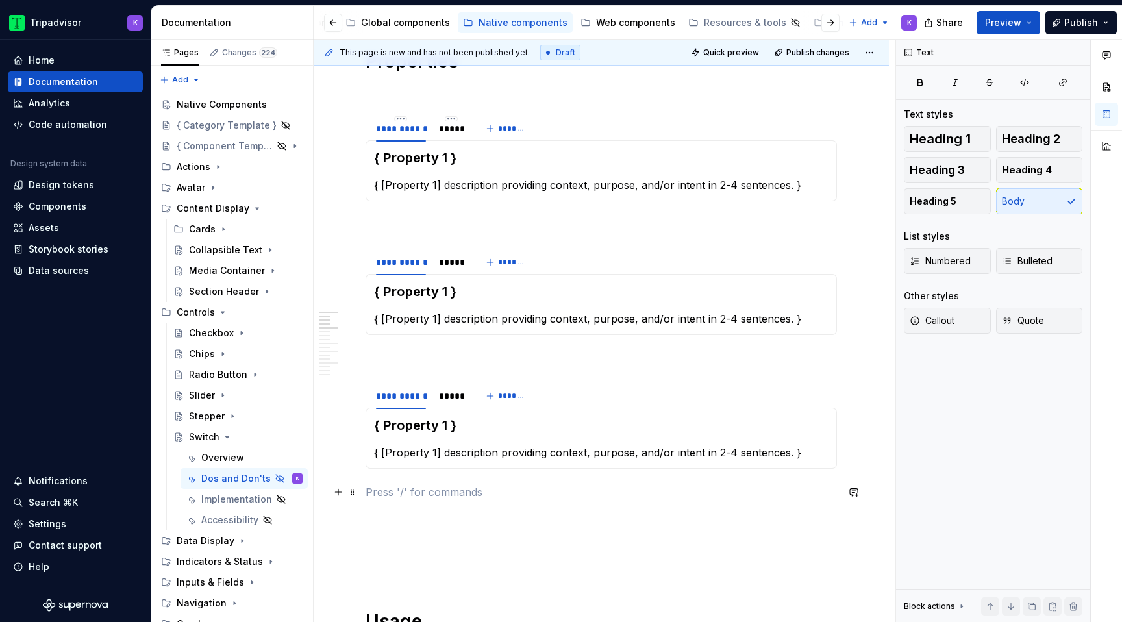
click at [408, 490] on p at bounding box center [600, 492] width 471 height 16
click at [448, 257] on div "*****" at bounding box center [451, 262] width 25 height 13
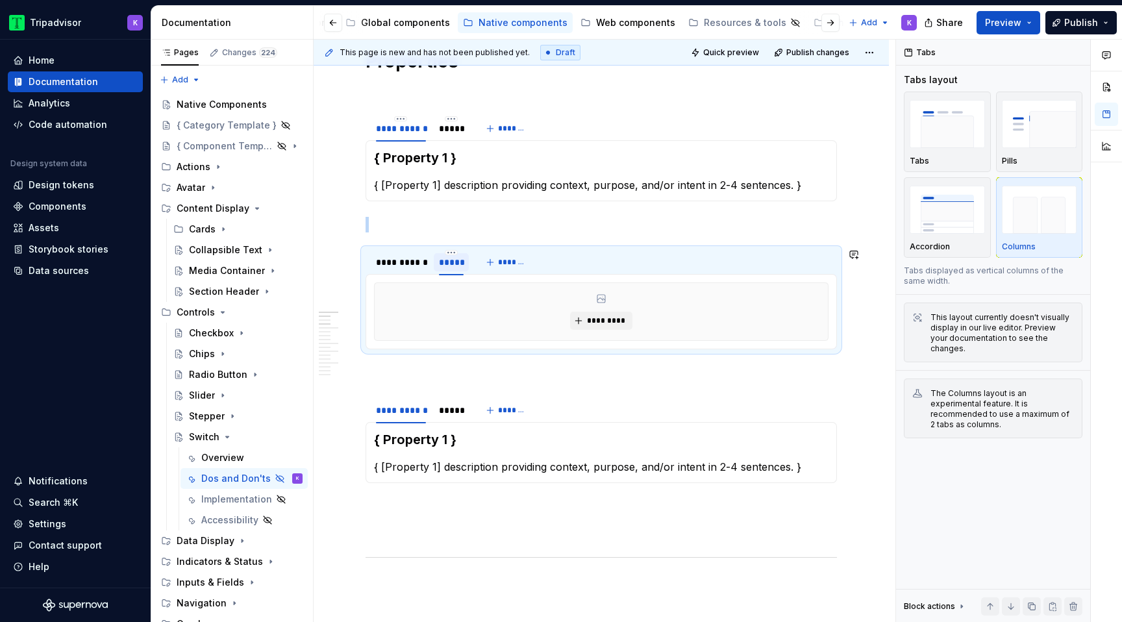
type textarea "*"
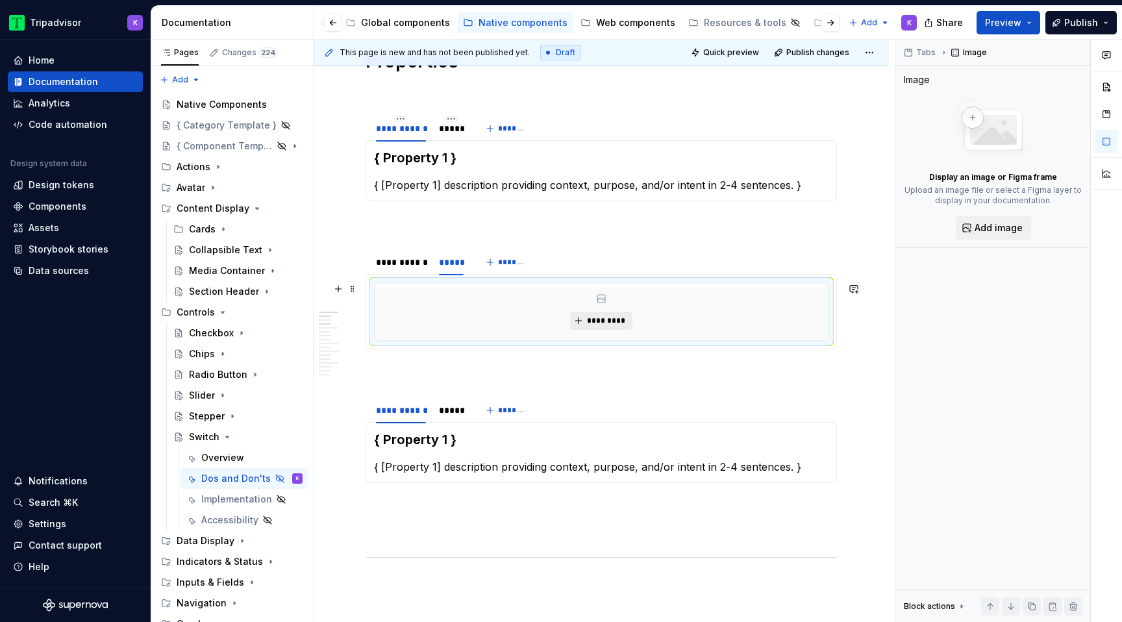
click at [589, 312] on button "*********" at bounding box center [601, 321] width 62 height 18
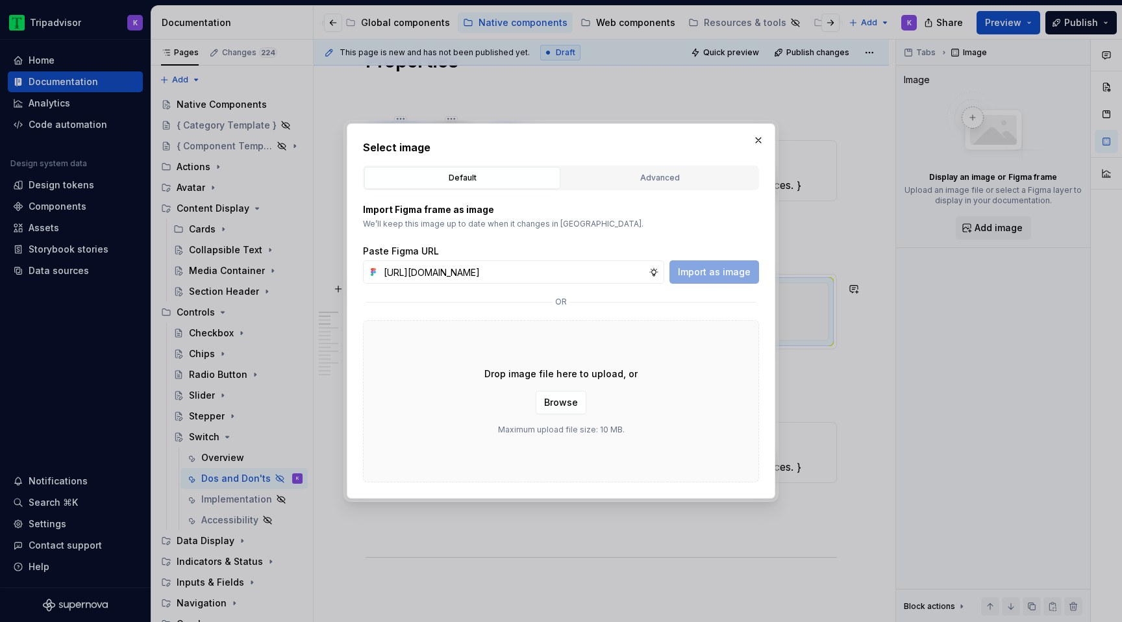
scroll to position [0, 347]
type input "[URL][DOMAIN_NAME]"
click at [699, 274] on span "Import as image" at bounding box center [714, 272] width 73 height 13
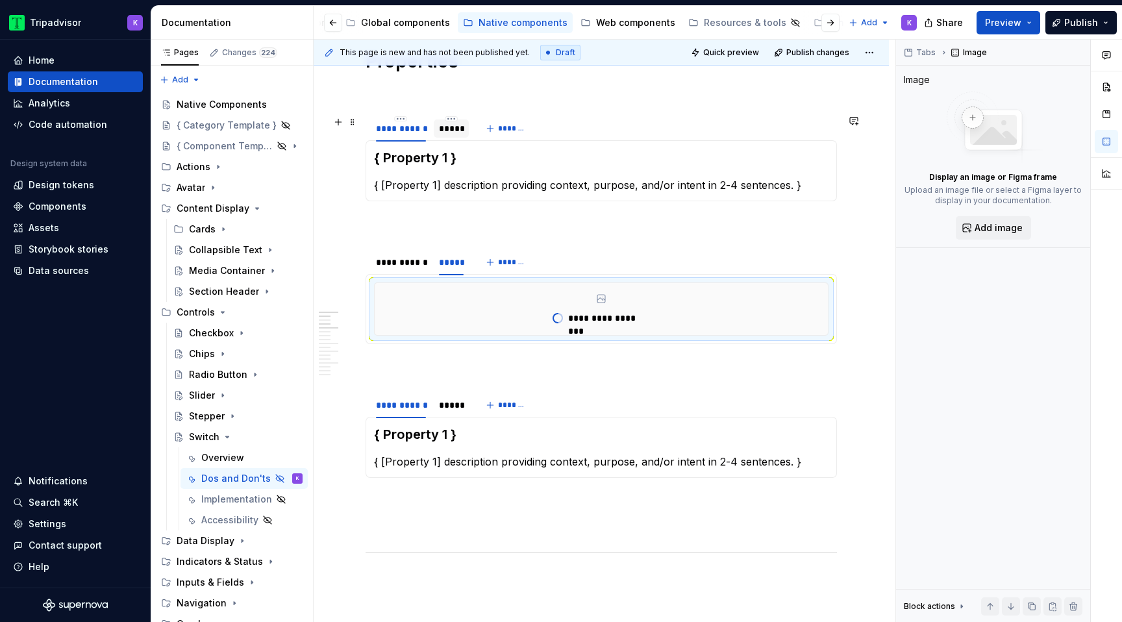
click at [453, 136] on div "*****" at bounding box center [451, 128] width 35 height 18
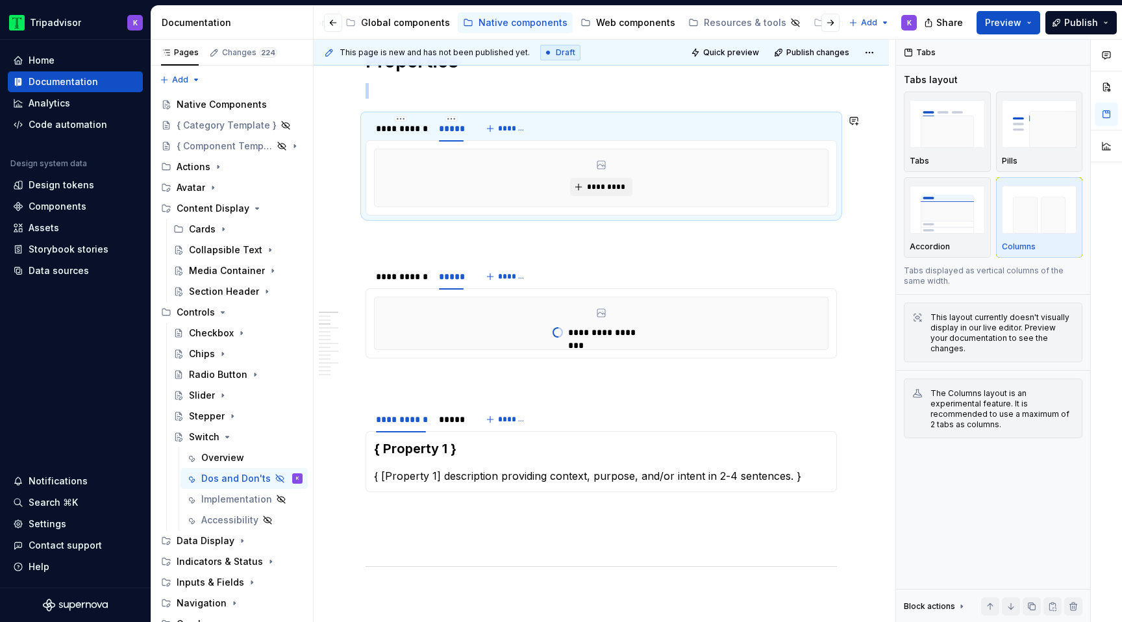
type textarea "*"
click at [441, 426] on div "*****" at bounding box center [451, 419] width 35 height 18
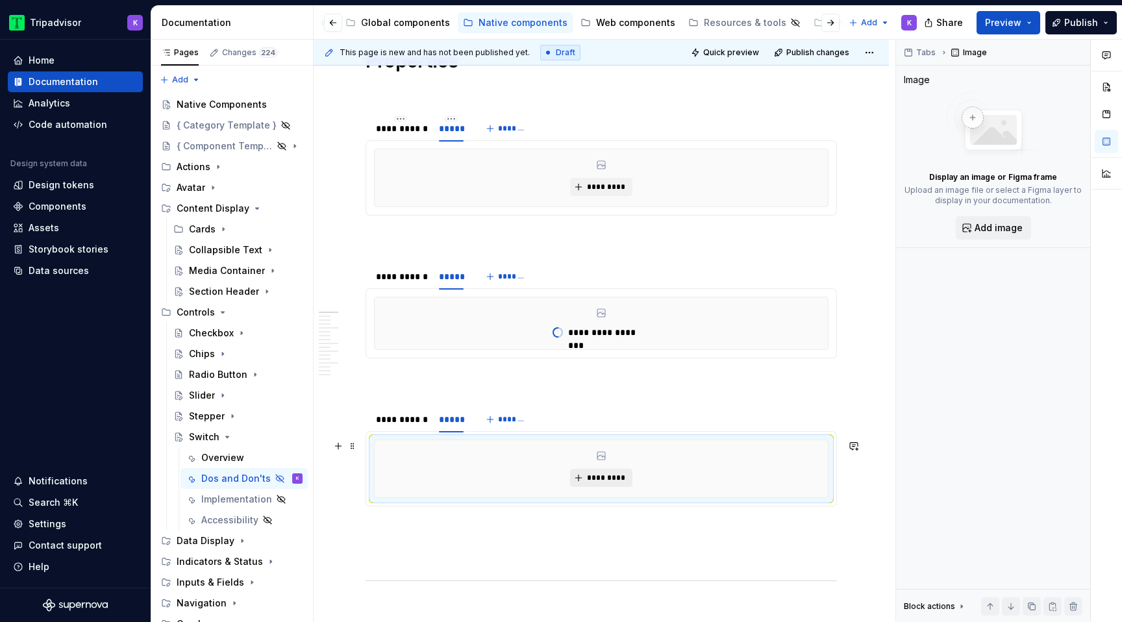
click at [600, 477] on span "*********" at bounding box center [606, 478] width 40 height 10
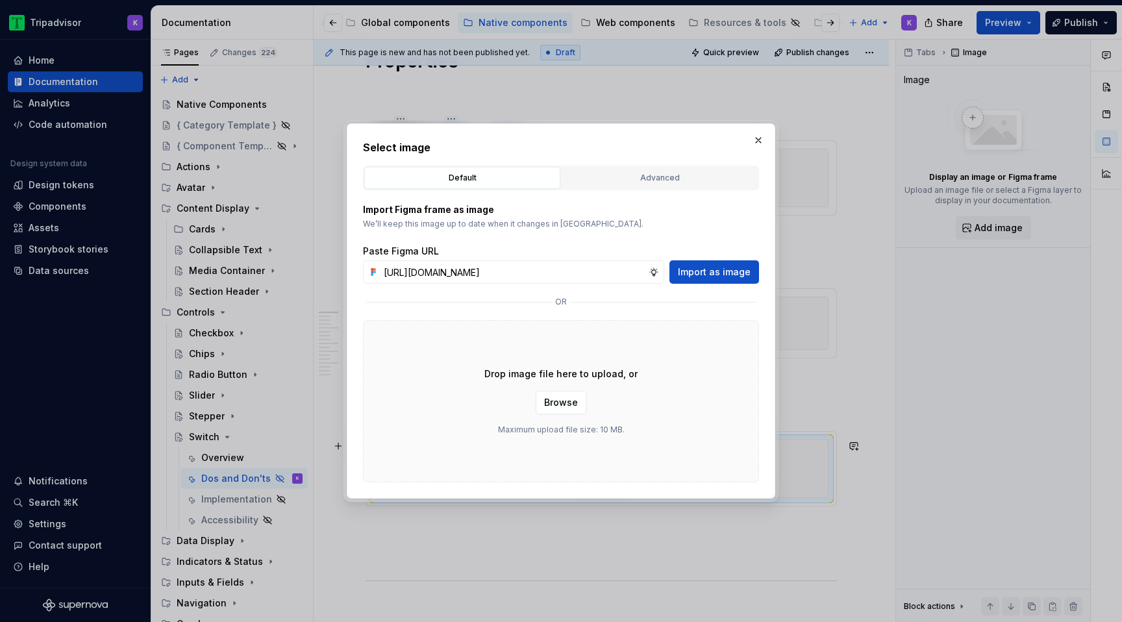
scroll to position [0, 348]
type input "[URL][DOMAIN_NAME]"
click at [726, 271] on span "Import as image" at bounding box center [714, 272] width 73 height 13
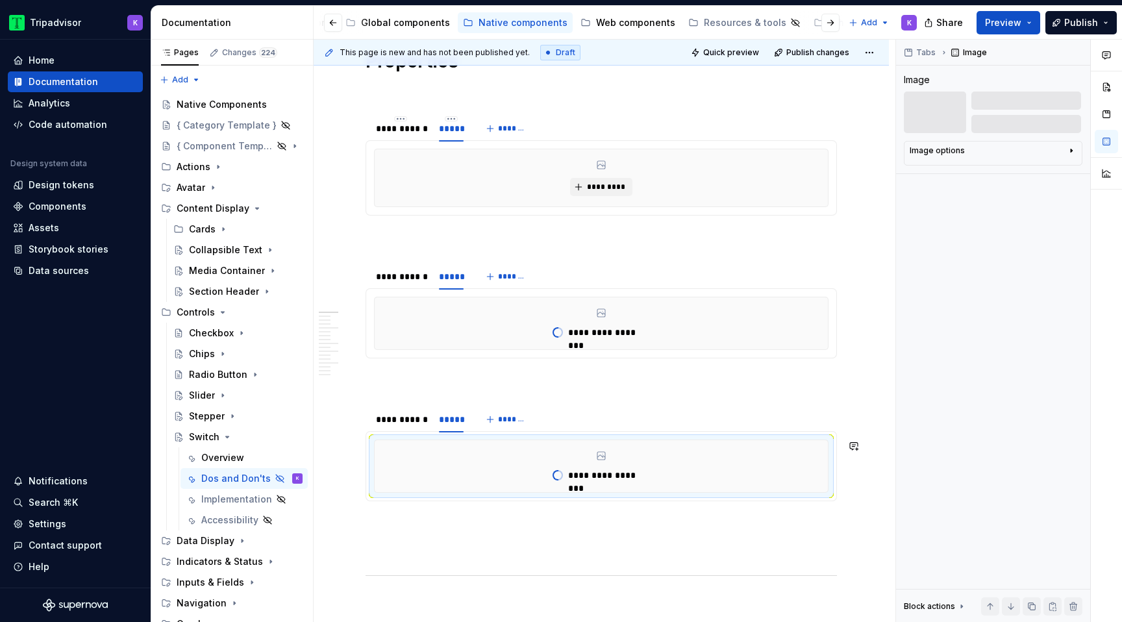
type textarea "*"
click at [606, 175] on div "*********" at bounding box center [601, 177] width 453 height 57
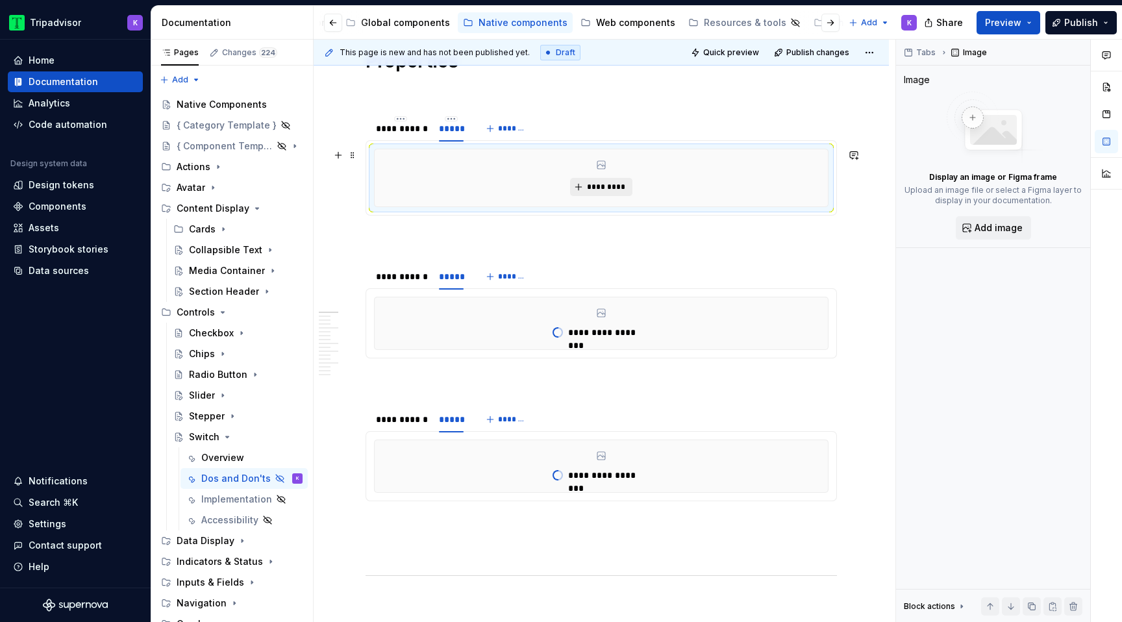
click at [606, 188] on span "*********" at bounding box center [606, 187] width 40 height 10
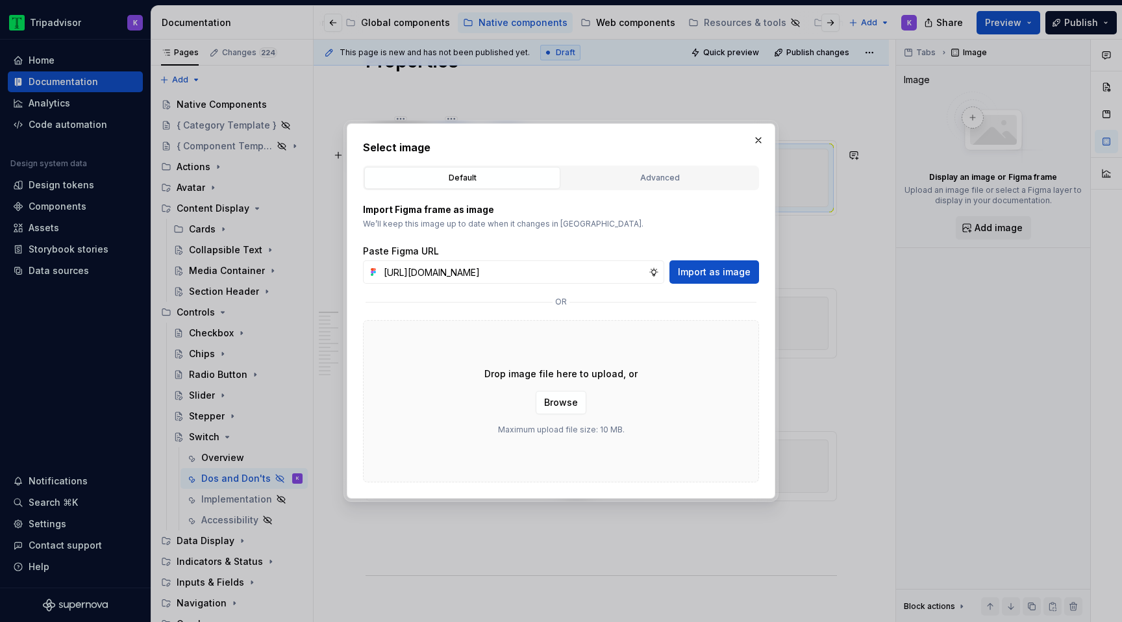
scroll to position [0, 348]
type input "[URL][DOMAIN_NAME]"
click at [726, 268] on span "Import as image" at bounding box center [714, 272] width 73 height 13
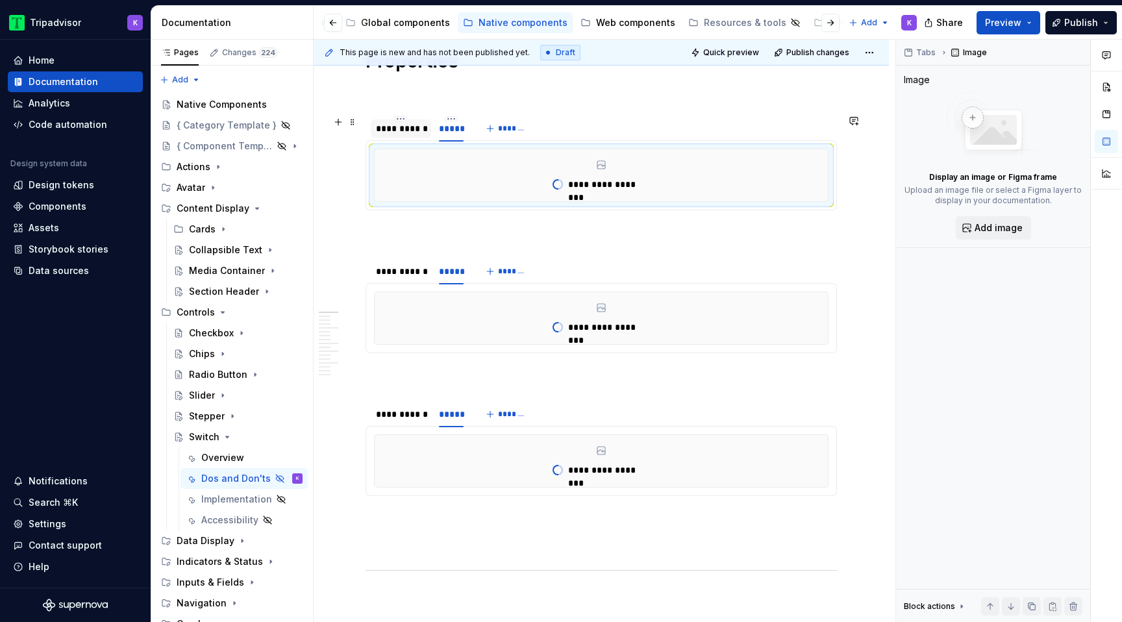
click at [401, 127] on div "**********" at bounding box center [401, 128] width 50 height 13
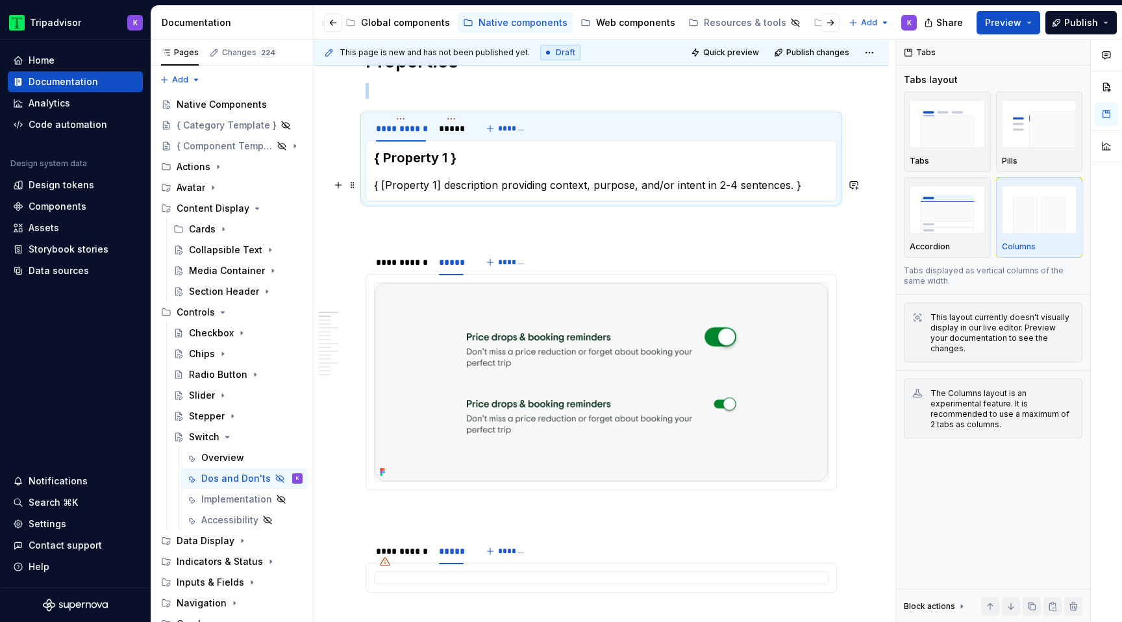
click at [441, 190] on p "{ [Property 1] description providing context, purpose, and/or intent in 2-4 sen…" at bounding box center [601, 185] width 454 height 16
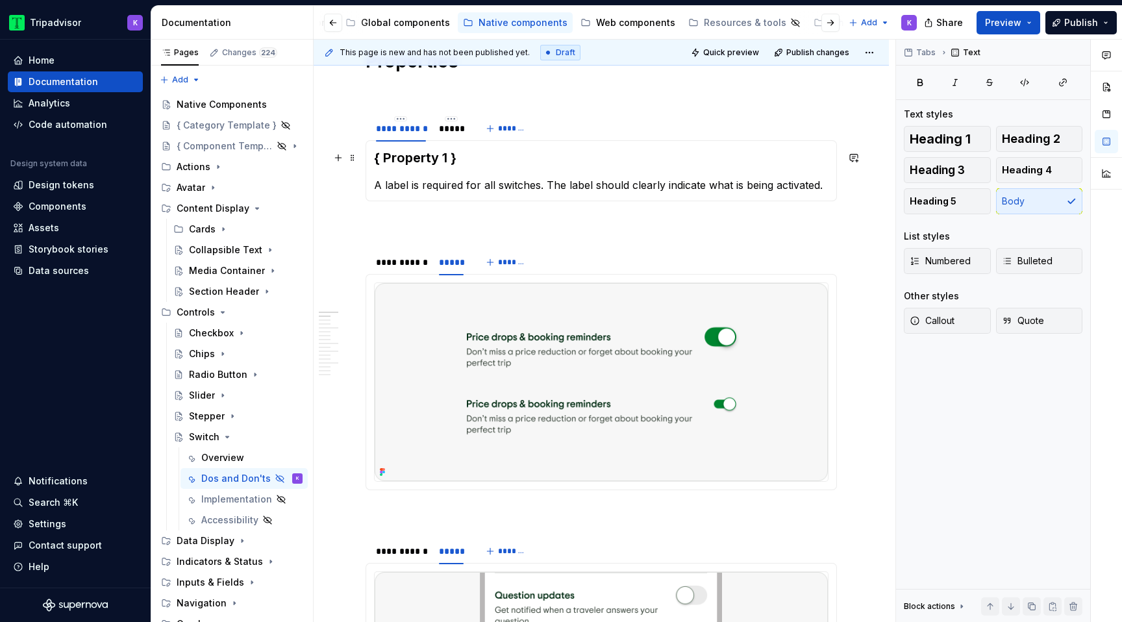
click at [470, 151] on h3 "{ Property 1 }" at bounding box center [601, 158] width 454 height 18
click at [390, 268] on div "**********" at bounding box center [401, 262] width 50 height 13
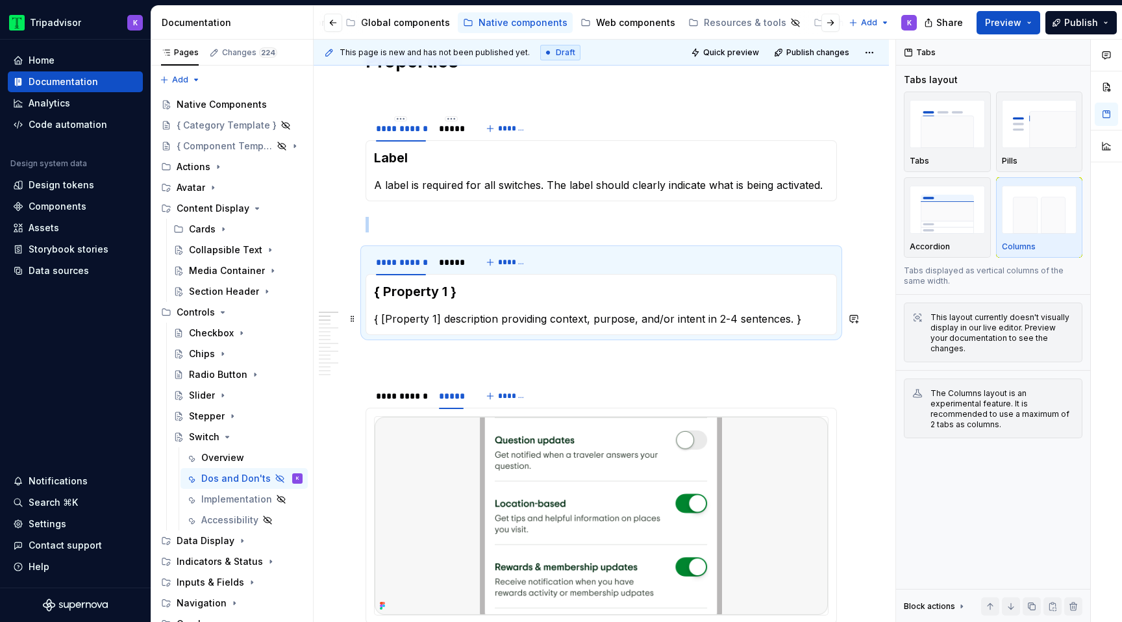
click at [469, 319] on p "{ [Property 1] description providing context, purpose, and/or intent in 2-4 sen…" at bounding box center [601, 319] width 454 height 16
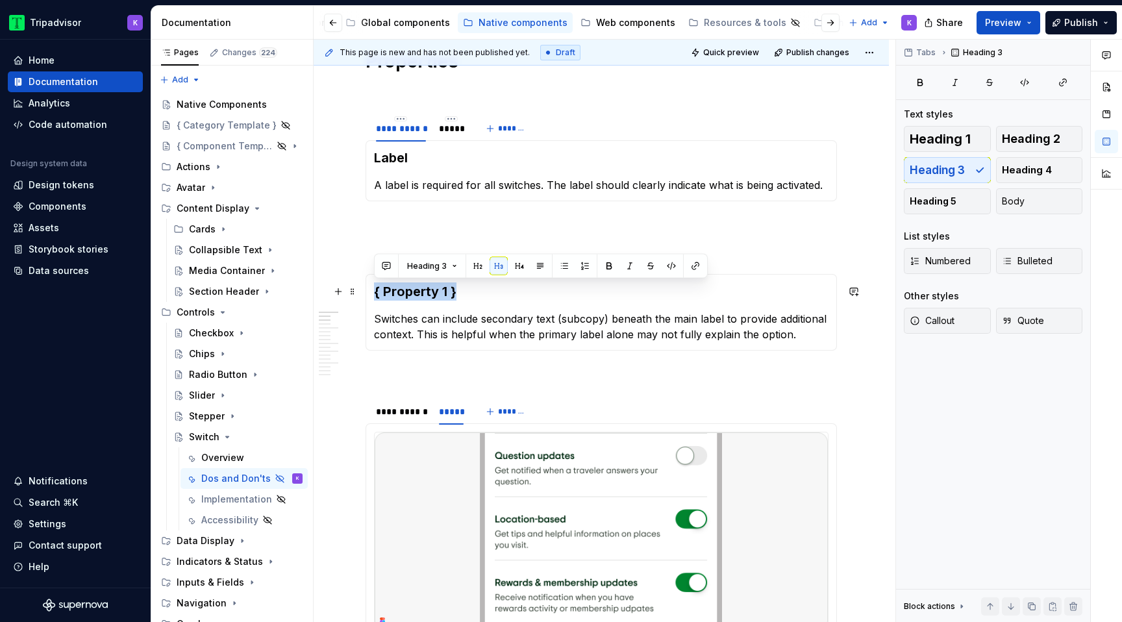
drag, startPoint x: 474, startPoint y: 296, endPoint x: 368, endPoint y: 295, distance: 105.8
click at [368, 295] on div "{ Property 1 } Switches can include secondary text (subcopy) beneath the main l…" at bounding box center [600, 312] width 471 height 77
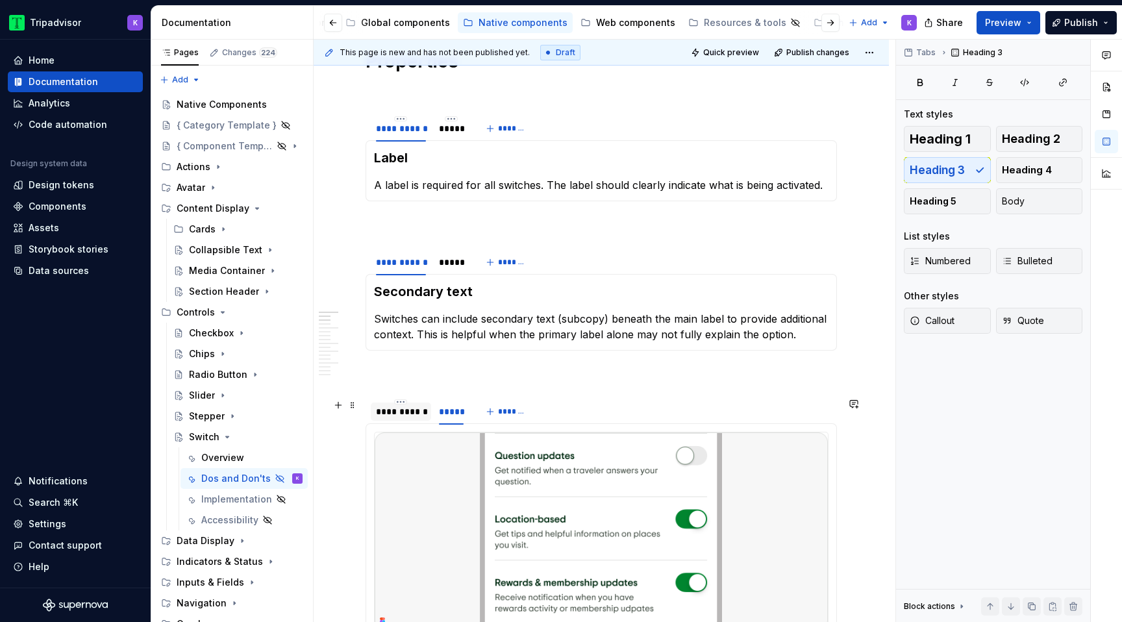
click at [401, 414] on div "**********" at bounding box center [401, 411] width 50 height 13
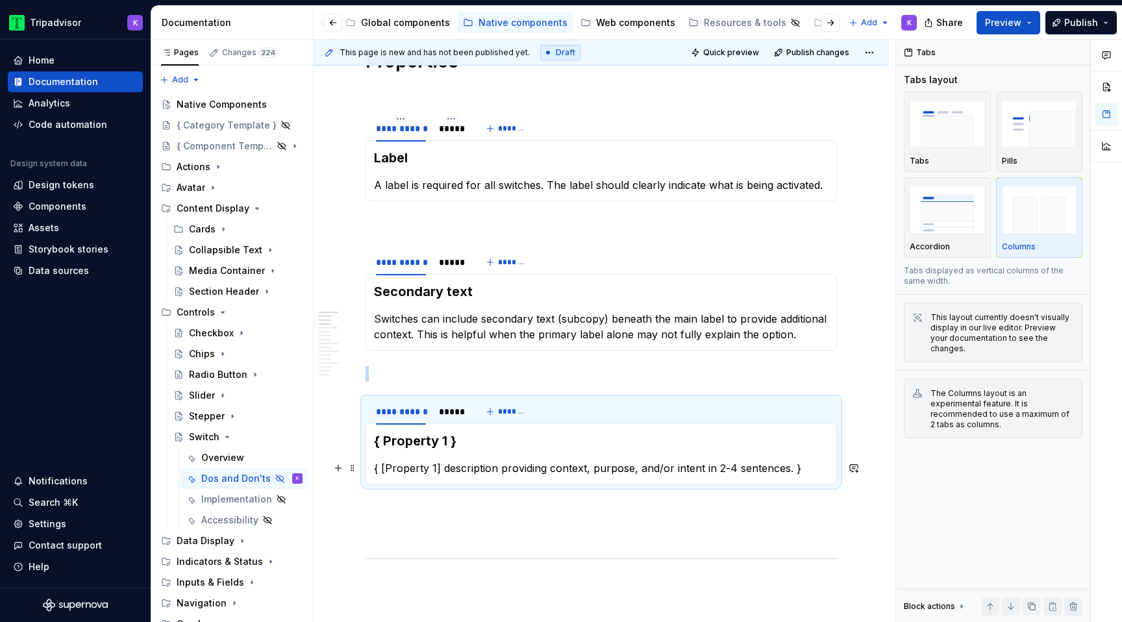
click at [451, 466] on p "{ [Property 1] description providing context, purpose, and/or intent in 2-4 sen…" at bounding box center [601, 468] width 454 height 16
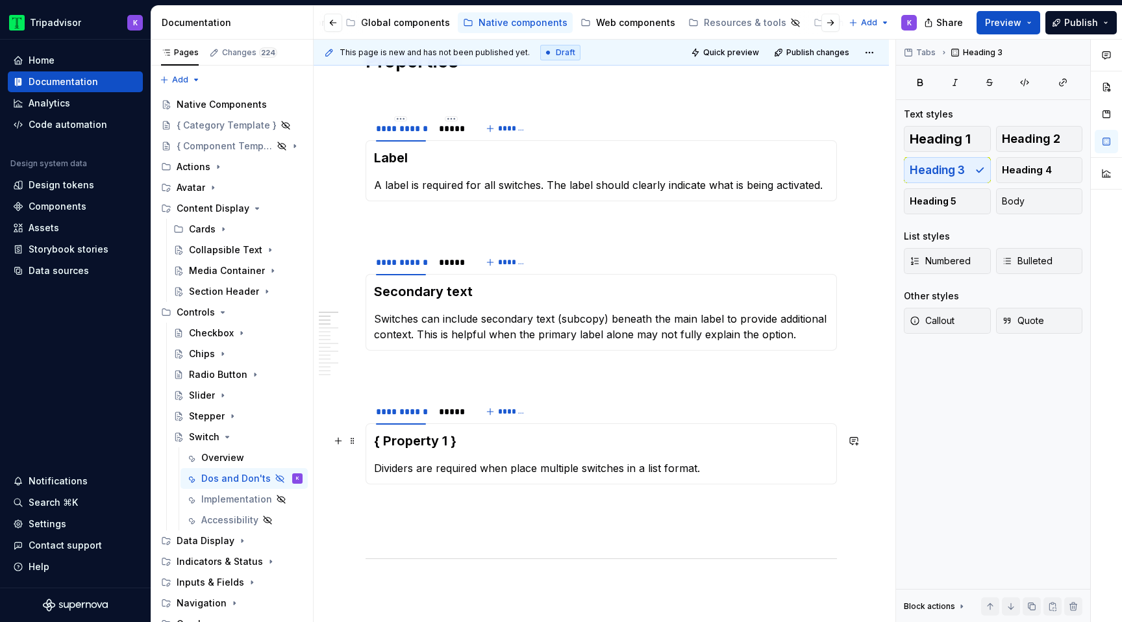
click at [454, 439] on h3 "{ Property 1 }" at bounding box center [601, 441] width 454 height 18
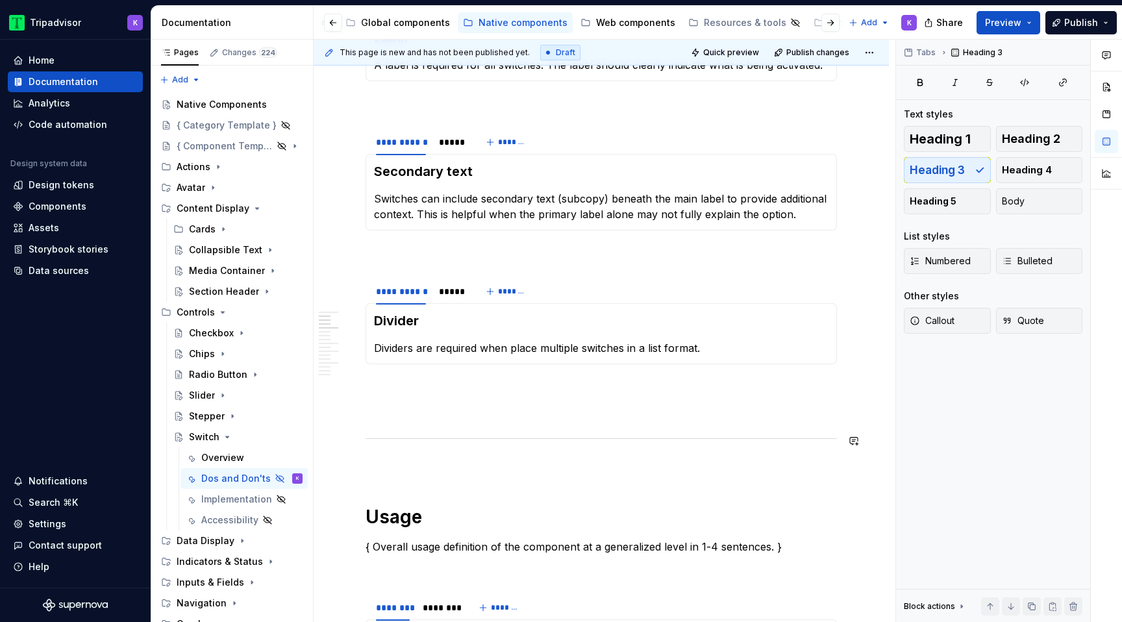
scroll to position [343, 0]
click at [508, 458] on p at bounding box center [600, 466] width 471 height 16
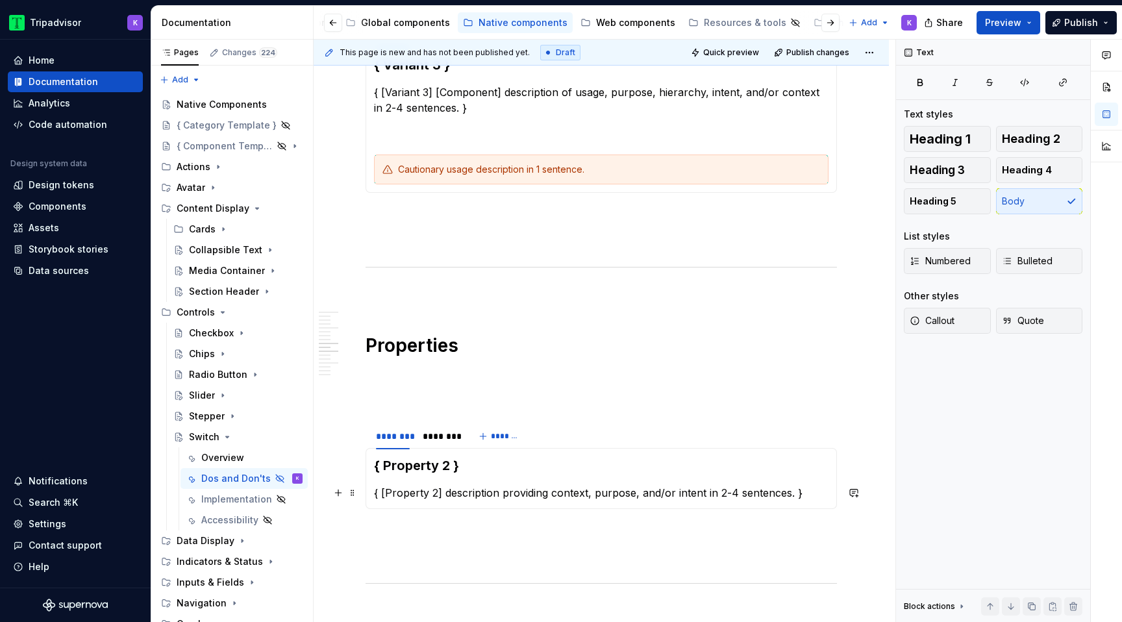
scroll to position [1309, 0]
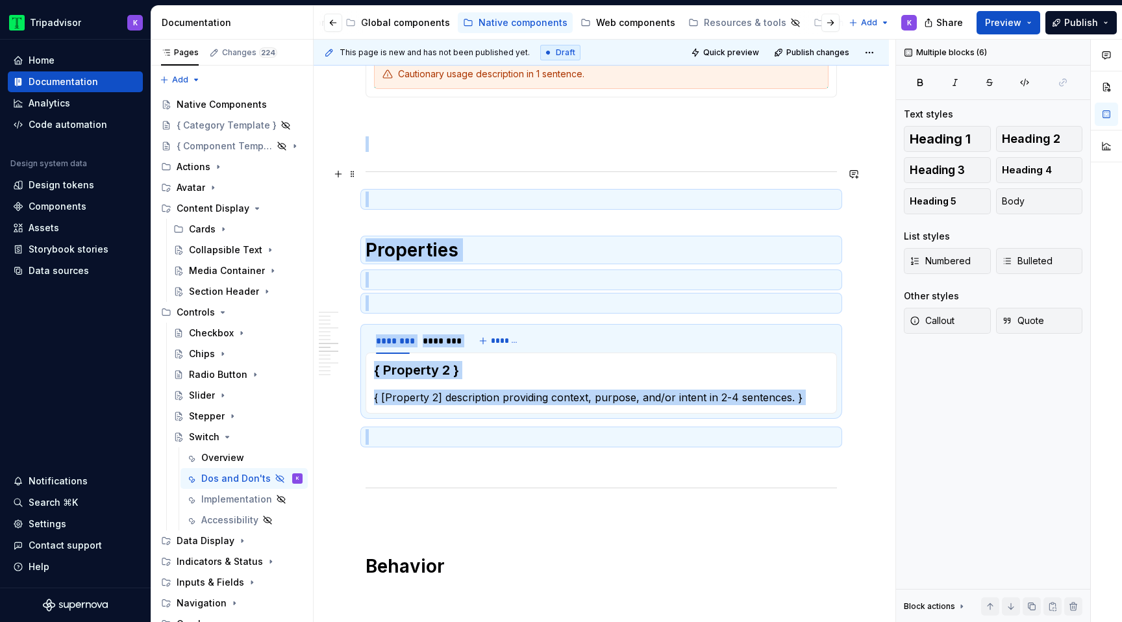
drag, startPoint x: 412, startPoint y: 438, endPoint x: 361, endPoint y: 173, distance: 270.4
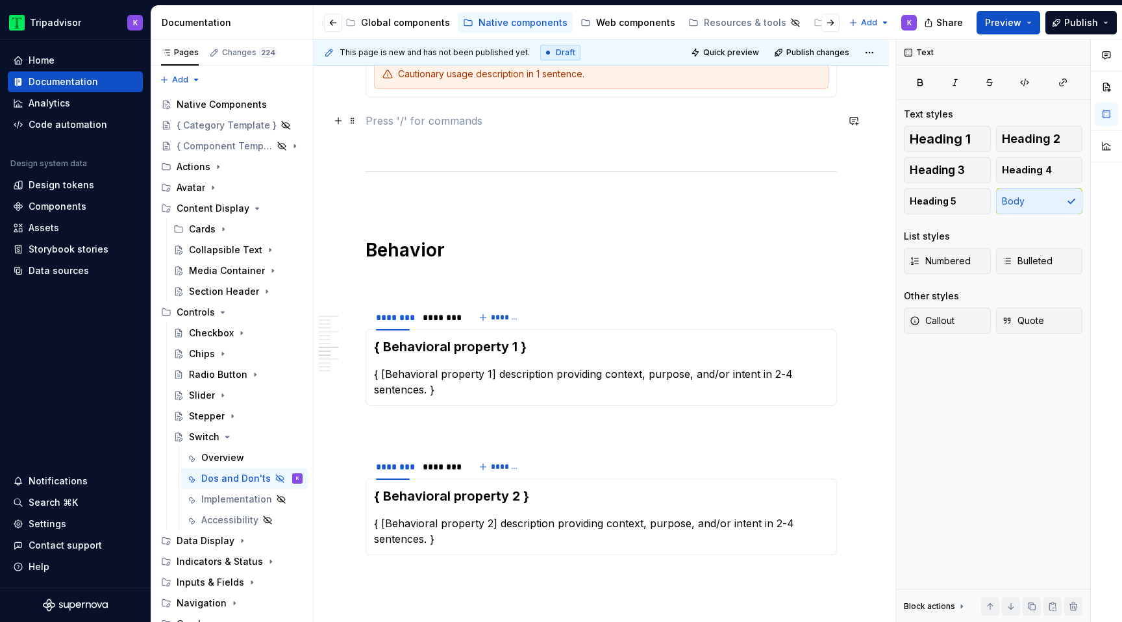
click at [384, 126] on p at bounding box center [600, 121] width 471 height 16
click at [370, 202] on p at bounding box center [600, 200] width 471 height 16
click at [409, 282] on p at bounding box center [600, 280] width 471 height 16
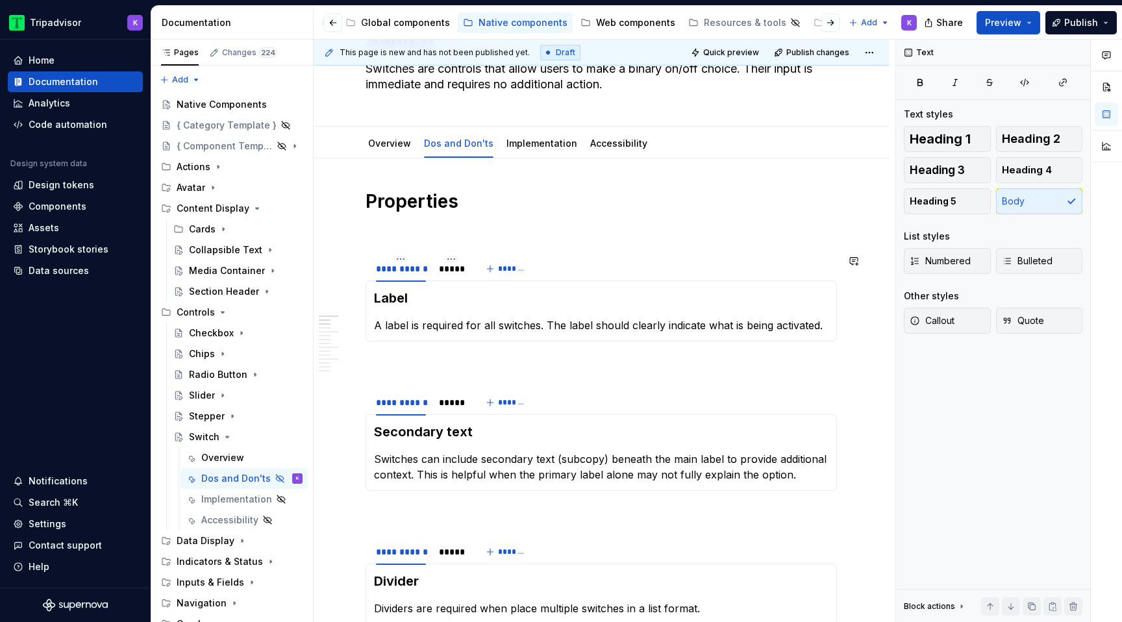
scroll to position [0, 0]
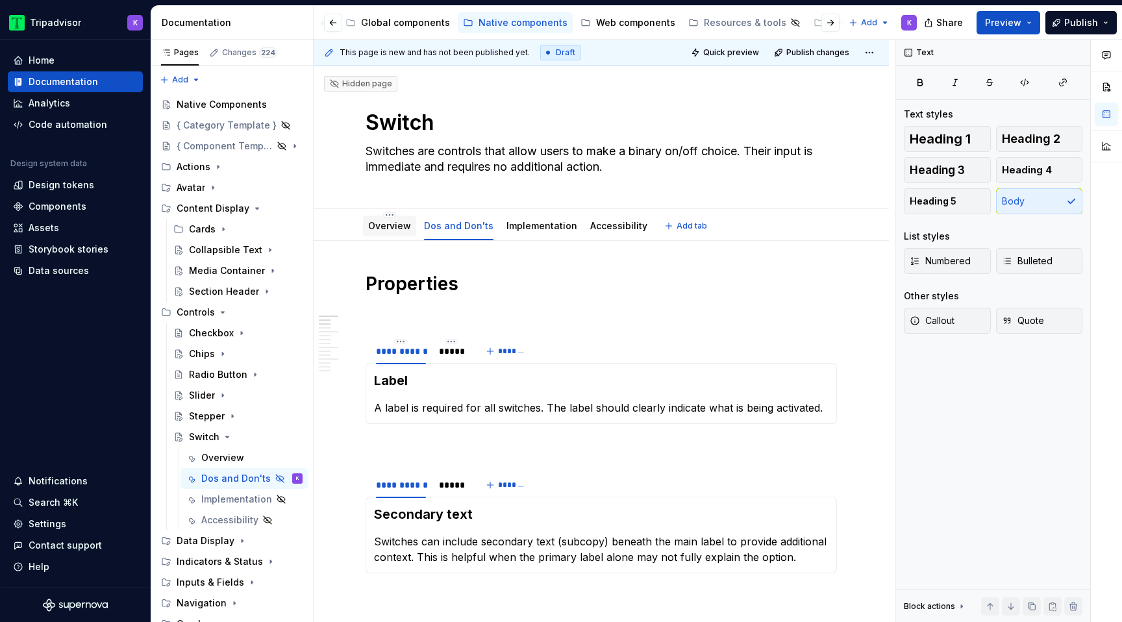
click at [382, 232] on div "Overview" at bounding box center [389, 226] width 43 height 16
click at [217, 456] on div "Overview" at bounding box center [222, 457] width 43 height 13
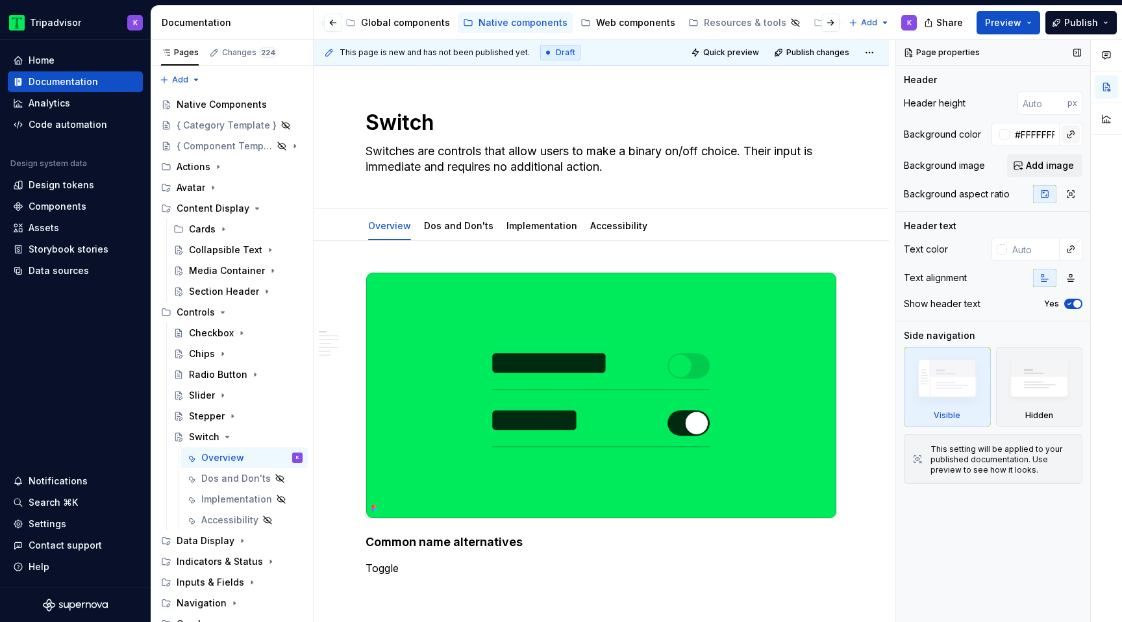
type textarea "*"
click at [1068, 136] on button "button" at bounding box center [1070, 134] width 18 height 18
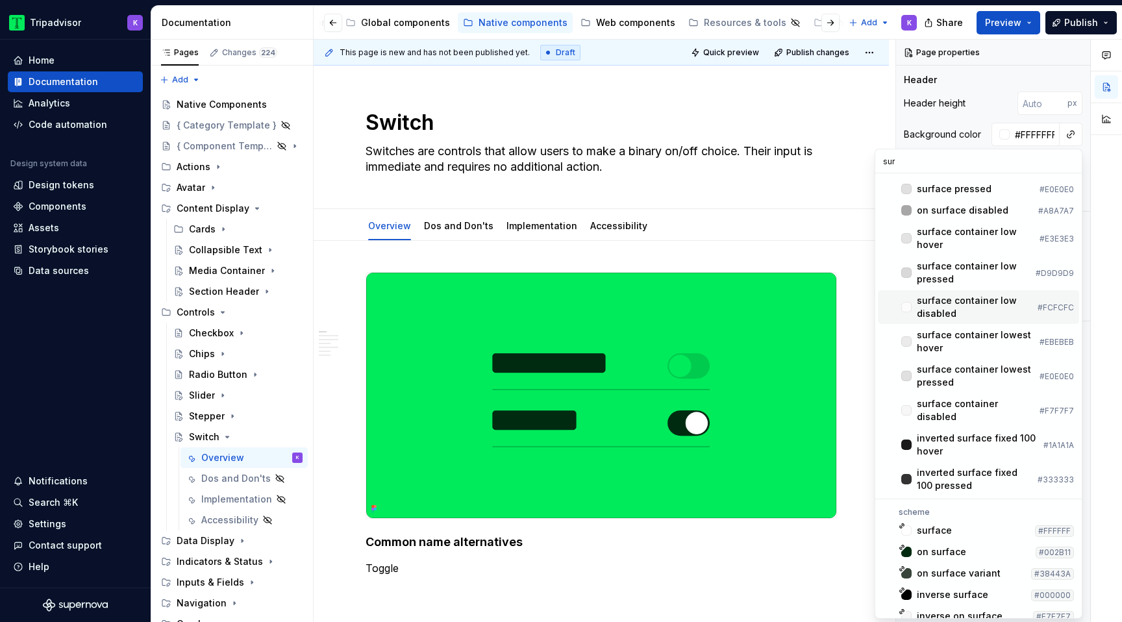
scroll to position [100, 0]
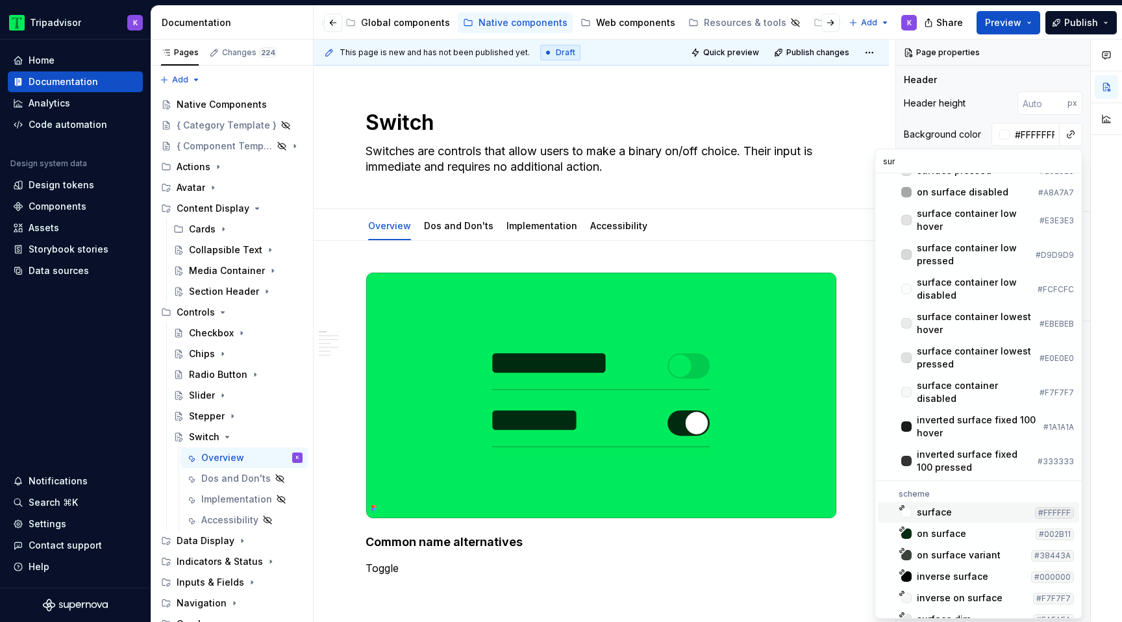
type input "sur"
click at [966, 506] on div "surface" at bounding box center [973, 512] width 113 height 13
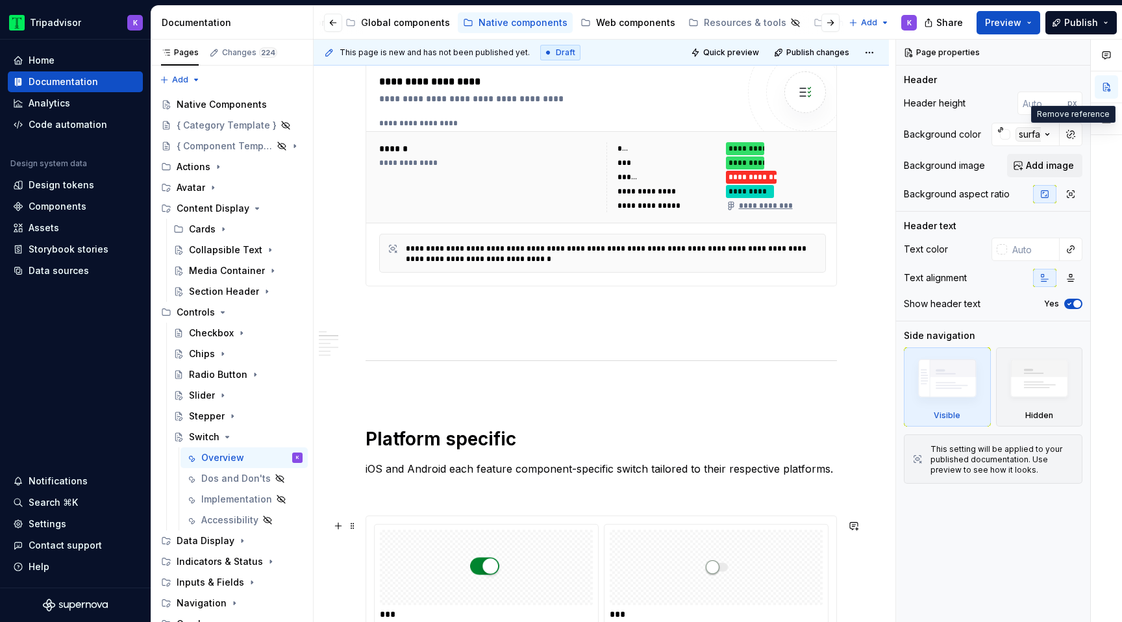
scroll to position [806, 0]
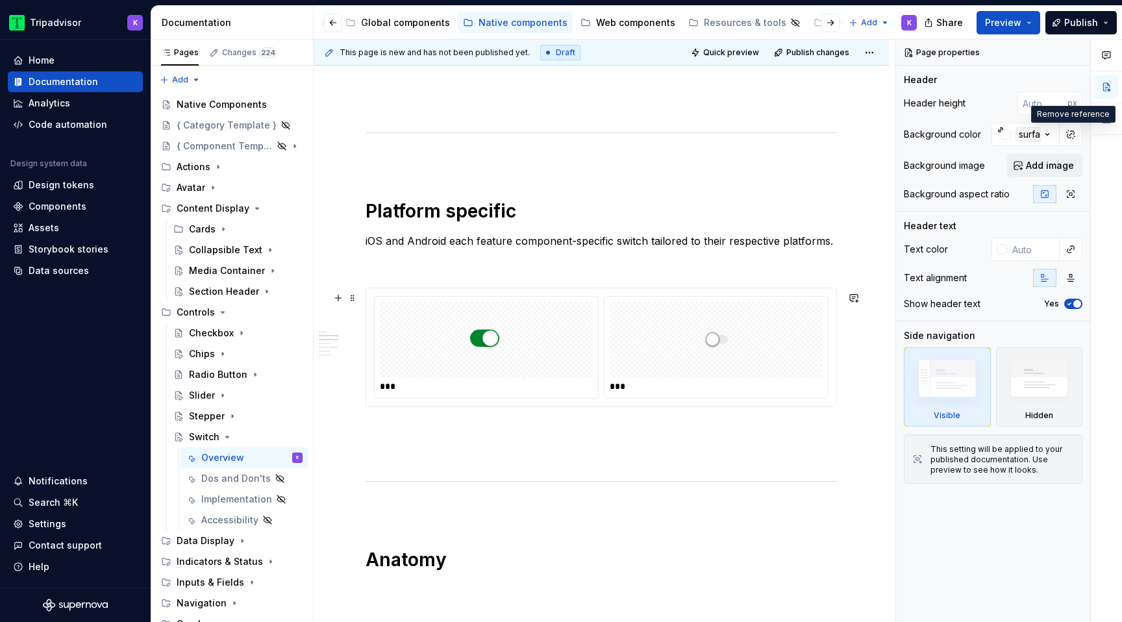
click at [729, 372] on img at bounding box center [716, 339] width 25 height 65
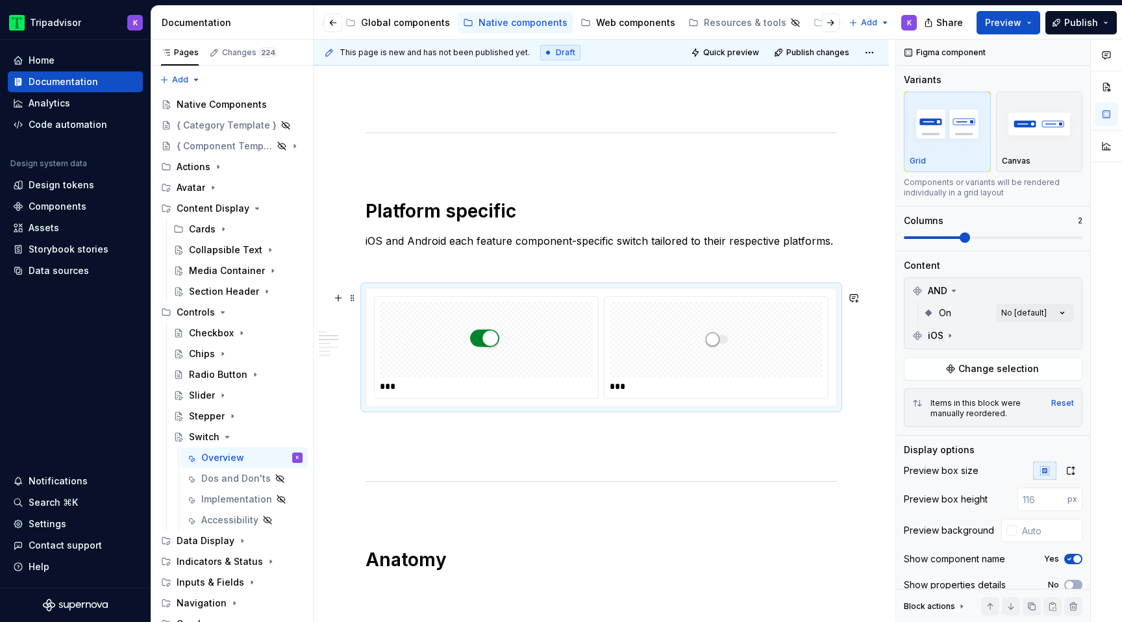
click at [803, 356] on div at bounding box center [716, 339] width 213 height 75
click at [981, 371] on span "Change selection" at bounding box center [998, 368] width 80 height 13
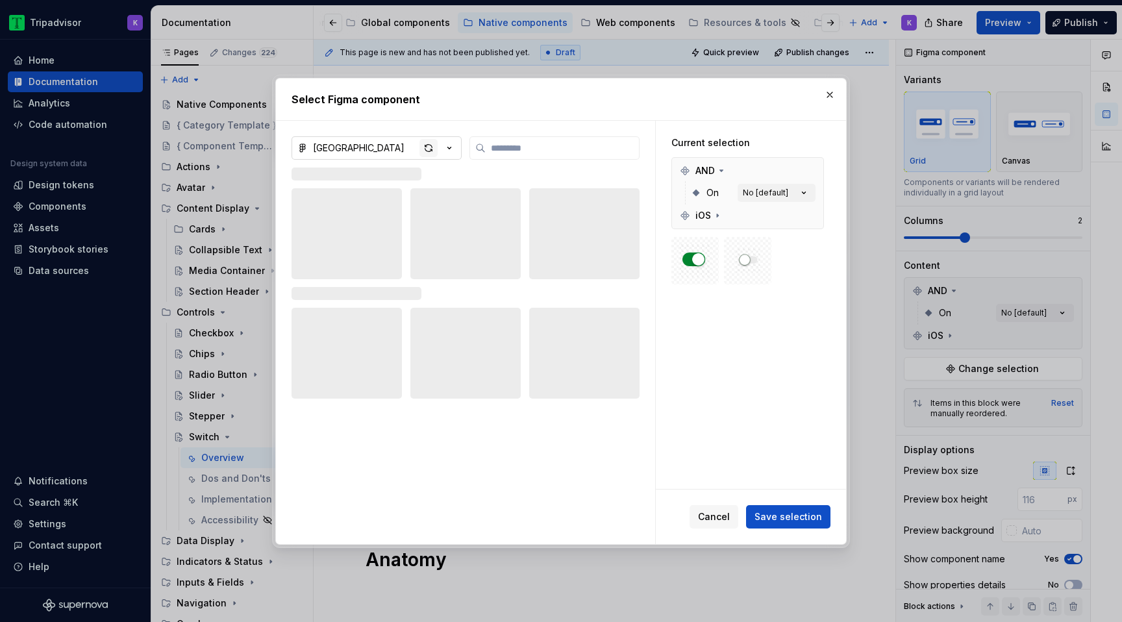
click at [426, 147] on div "button" at bounding box center [428, 148] width 18 height 18
click at [827, 89] on button "button" at bounding box center [830, 95] width 18 height 18
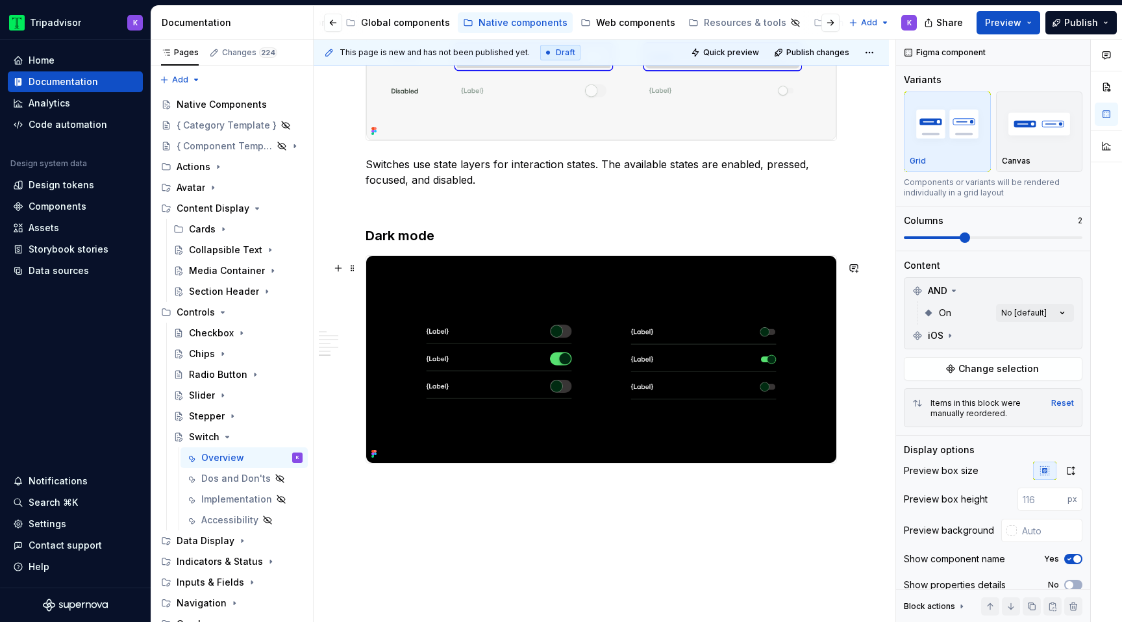
scroll to position [1901, 0]
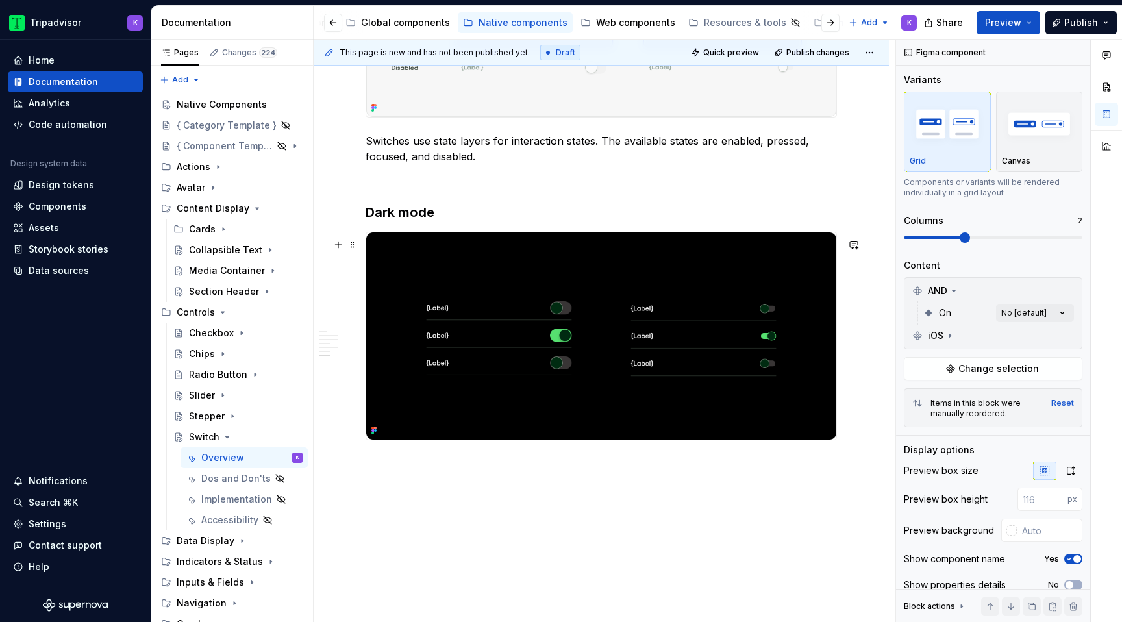
click at [558, 409] on img at bounding box center [601, 336] width 470 height 208
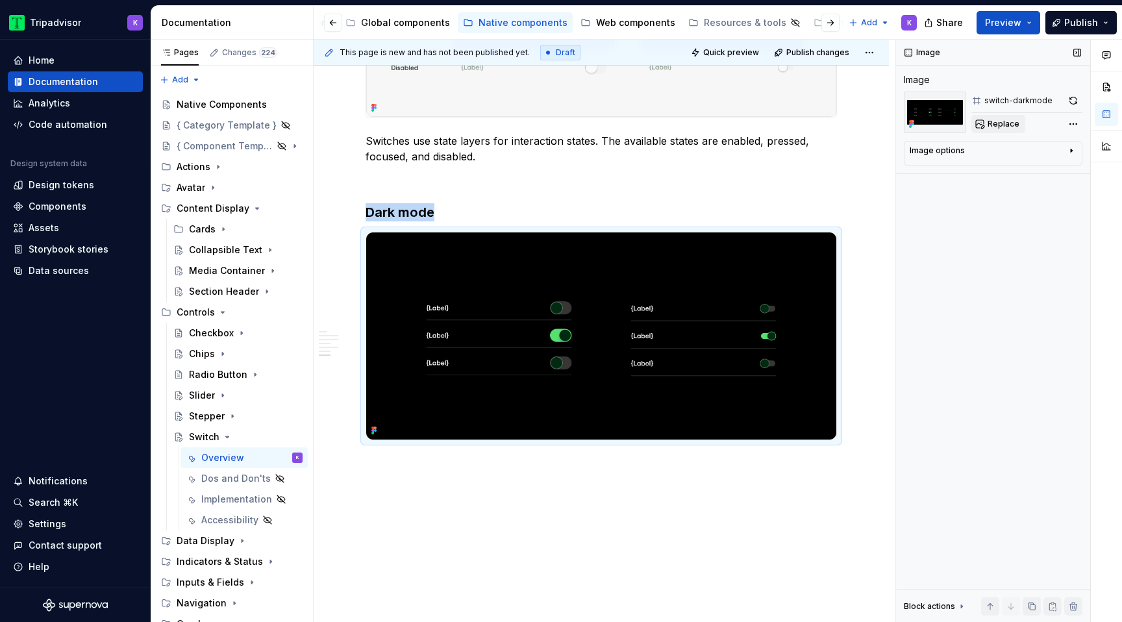
click at [1005, 125] on span "Replace" at bounding box center [1003, 124] width 32 height 10
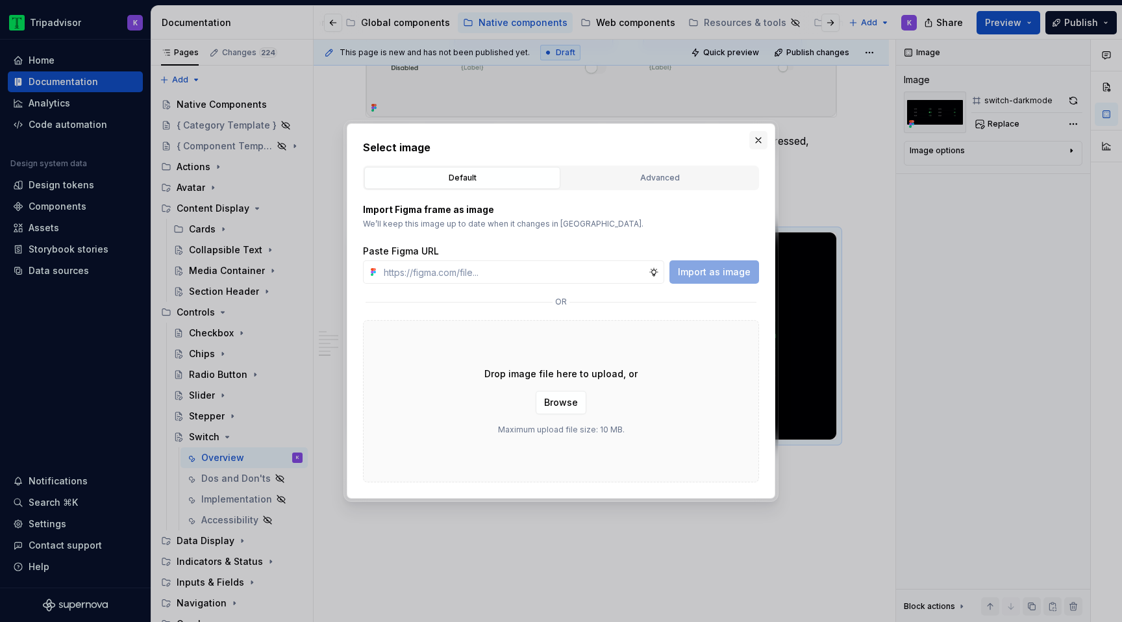
click at [756, 135] on button "button" at bounding box center [758, 140] width 18 height 18
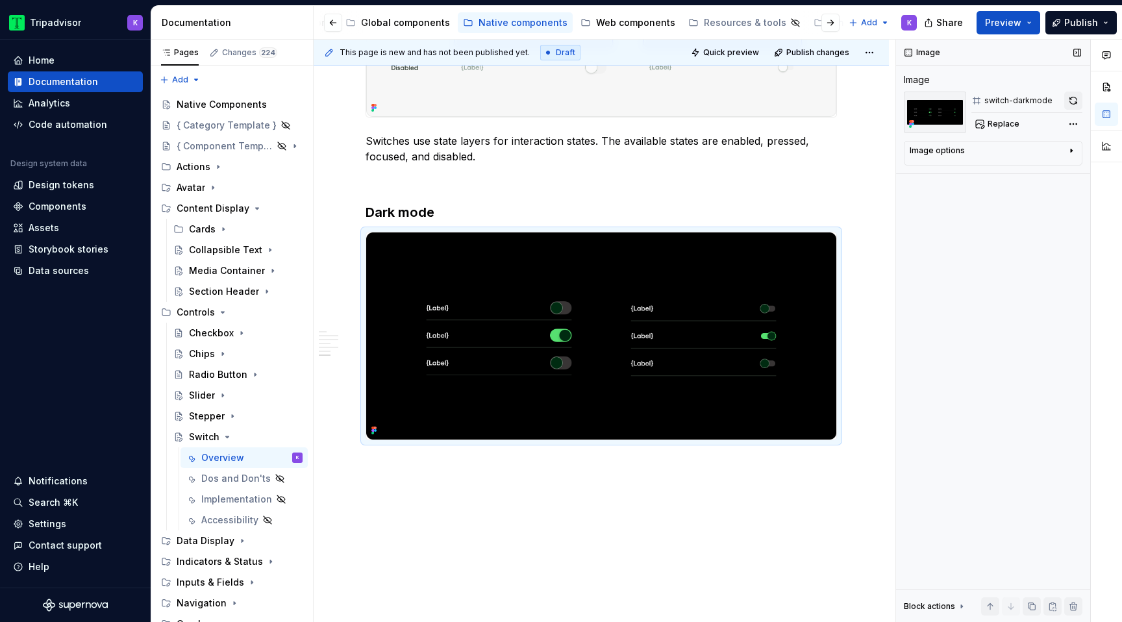
click at [1076, 105] on button "button" at bounding box center [1073, 101] width 18 height 18
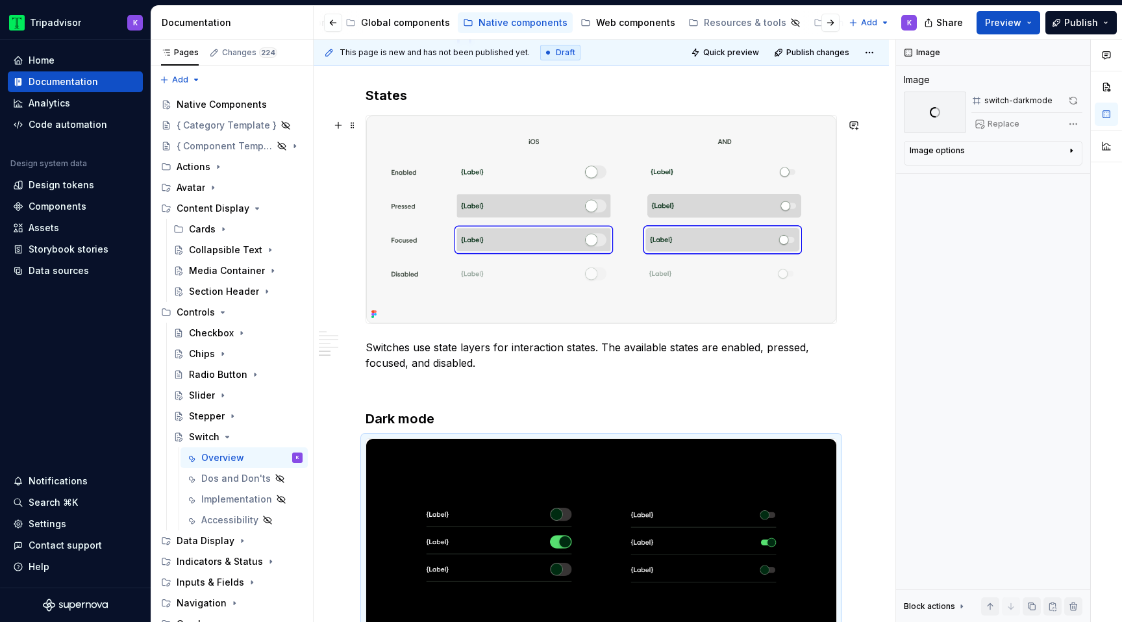
scroll to position [1629, 0]
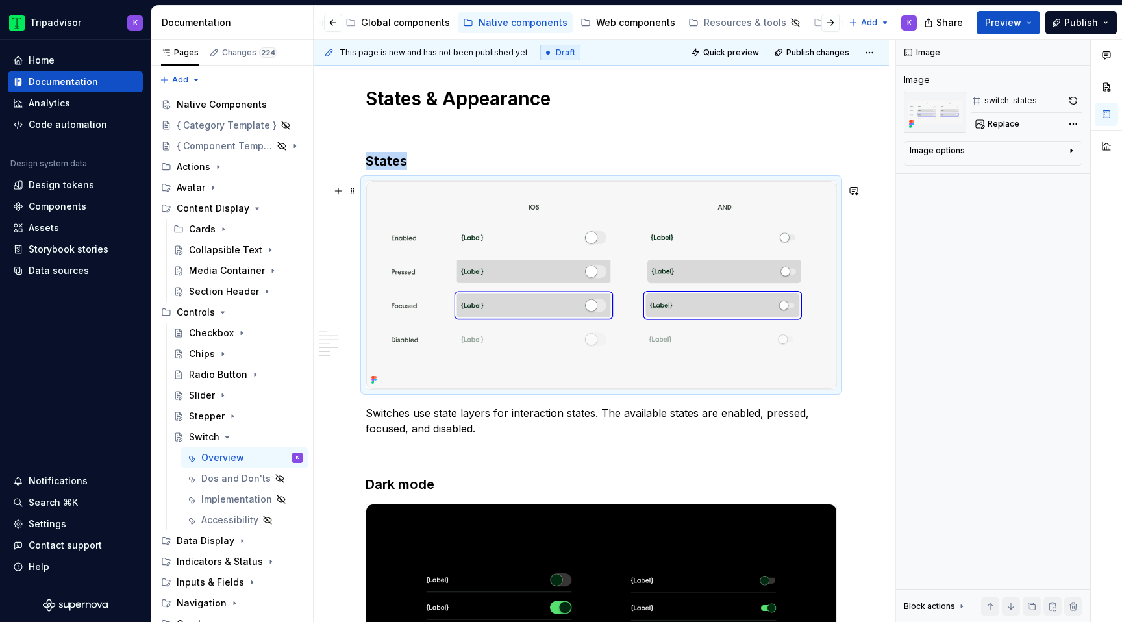
click at [695, 282] on img at bounding box center [601, 285] width 470 height 208
click at [1076, 102] on button "button" at bounding box center [1073, 101] width 18 height 18
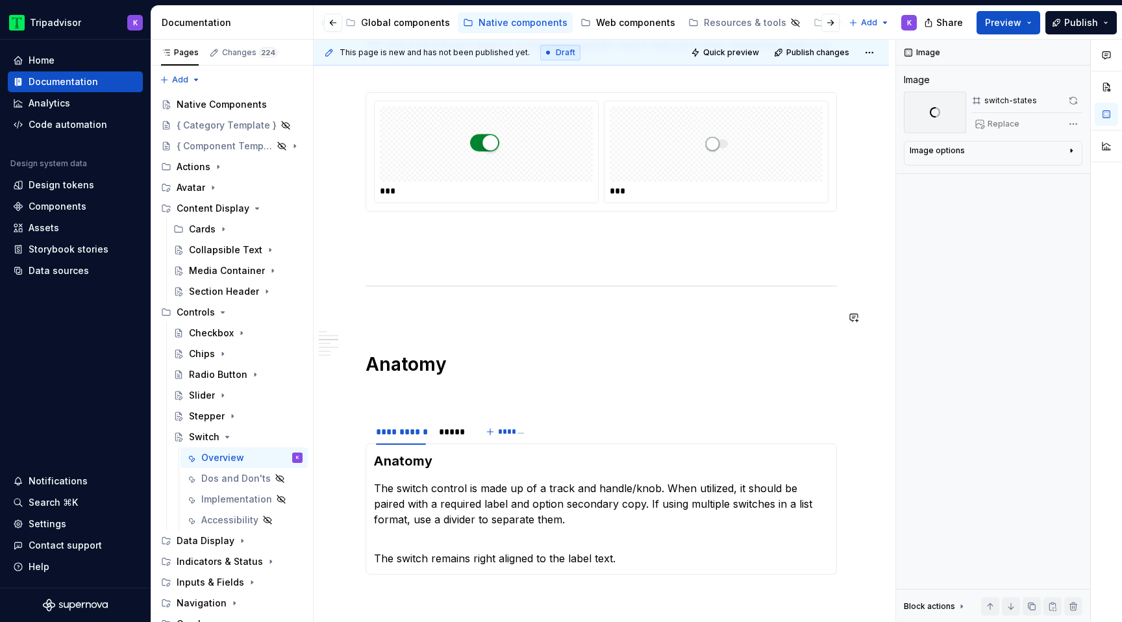
scroll to position [865, 0]
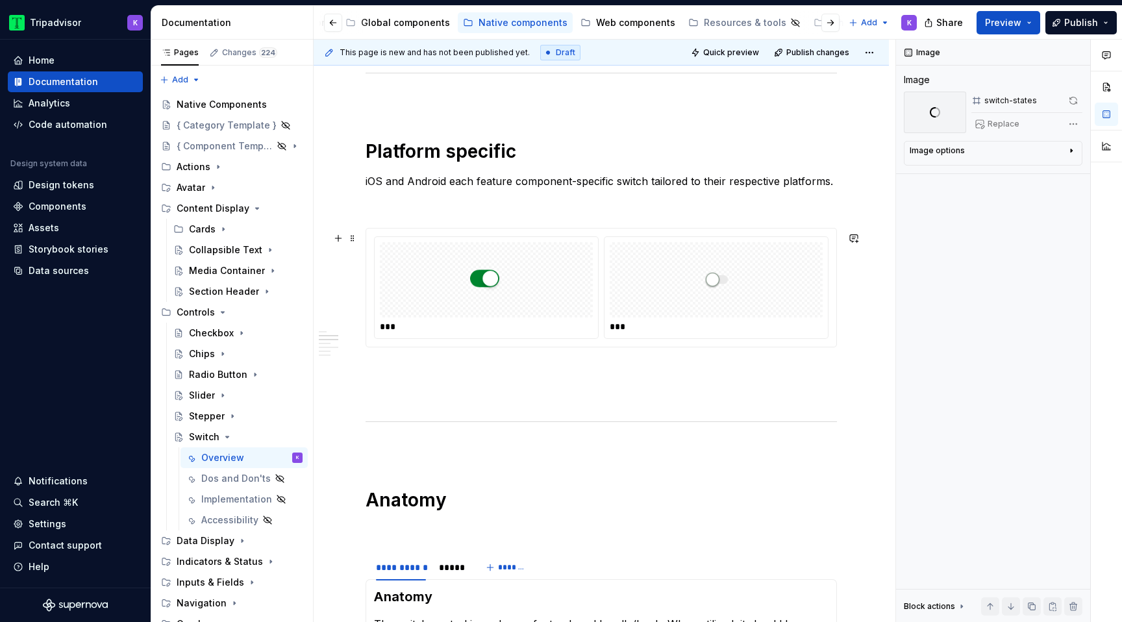
click at [737, 300] on div at bounding box center [716, 279] width 213 height 75
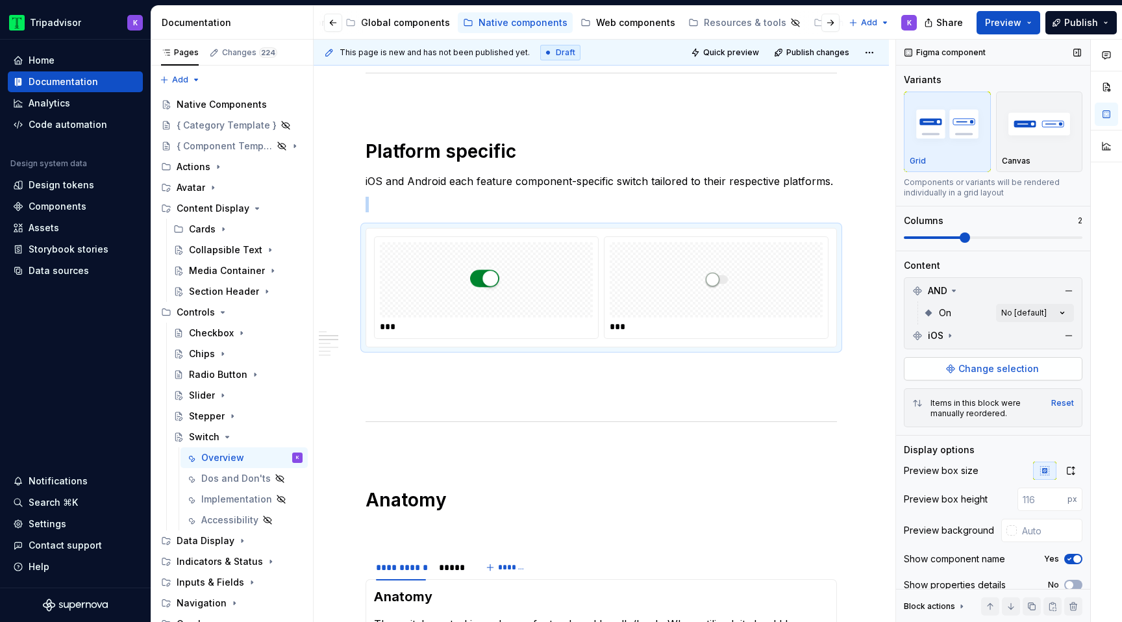
click at [972, 369] on span "Change selection" at bounding box center [998, 368] width 80 height 13
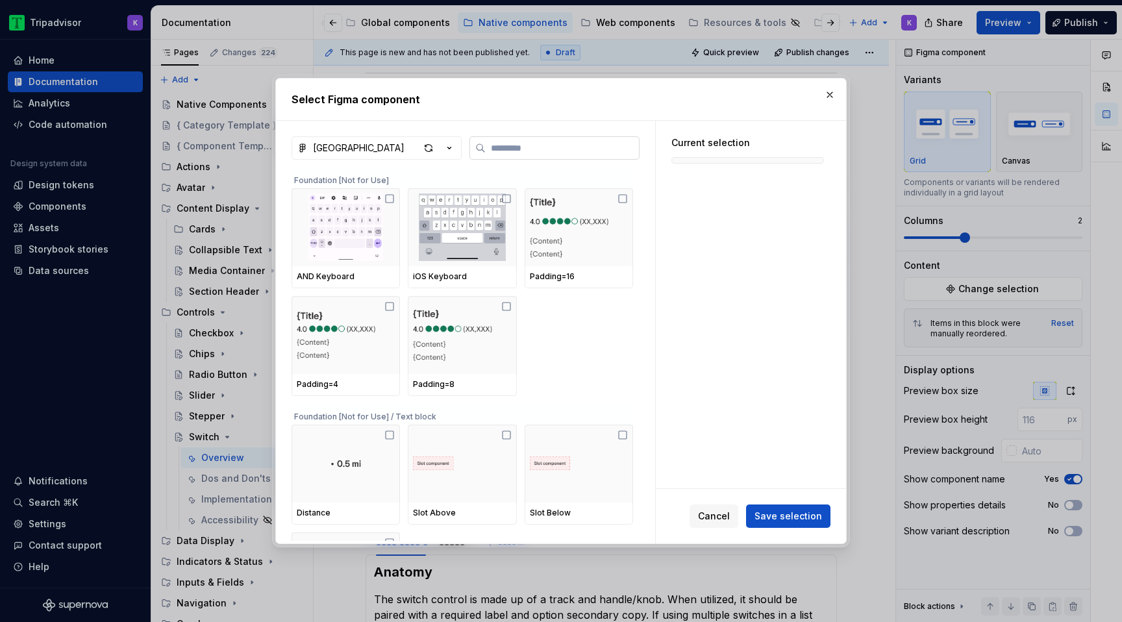
click at [560, 147] on input "search" at bounding box center [562, 148] width 153 height 13
click at [430, 147] on div "button" at bounding box center [428, 148] width 18 height 18
type textarea "*"
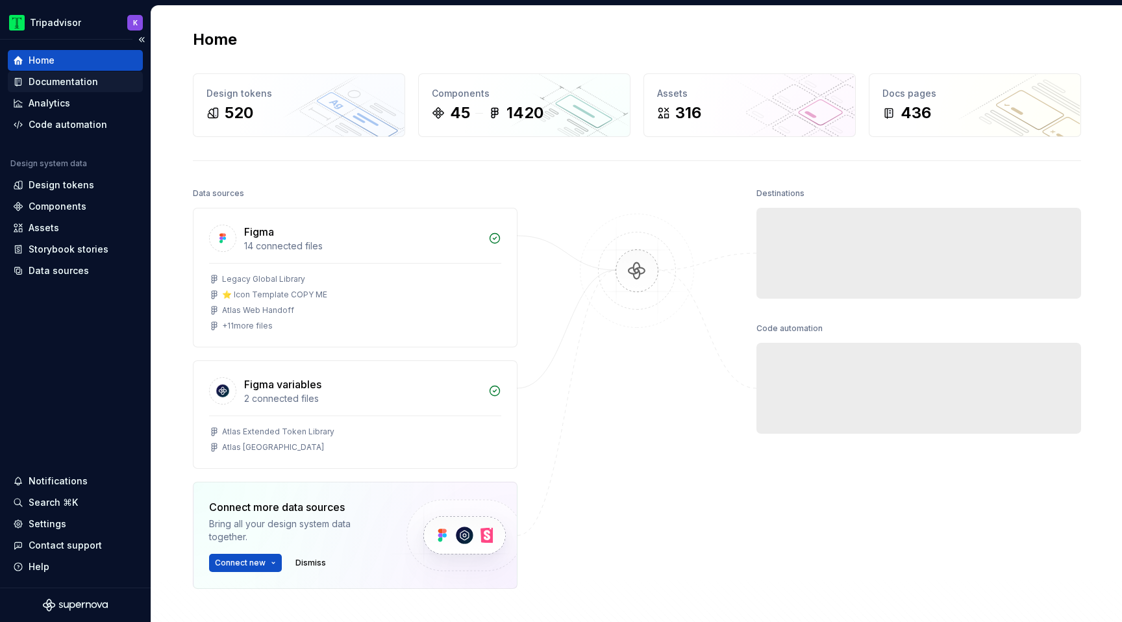
click at [93, 80] on div "Documentation" at bounding box center [63, 81] width 69 height 13
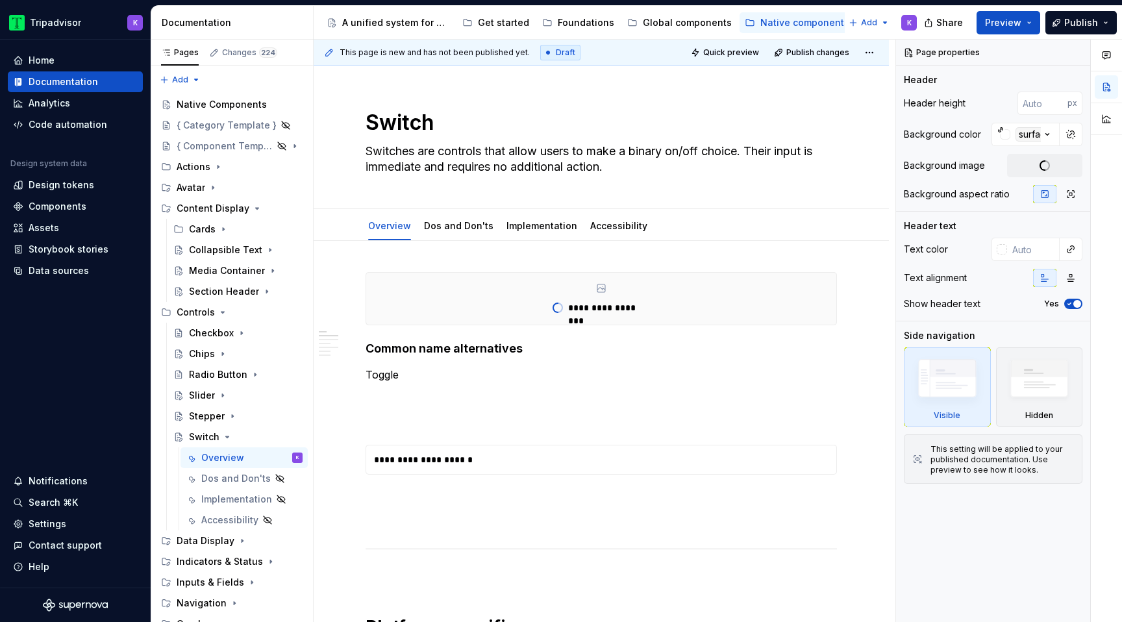
type textarea "*"
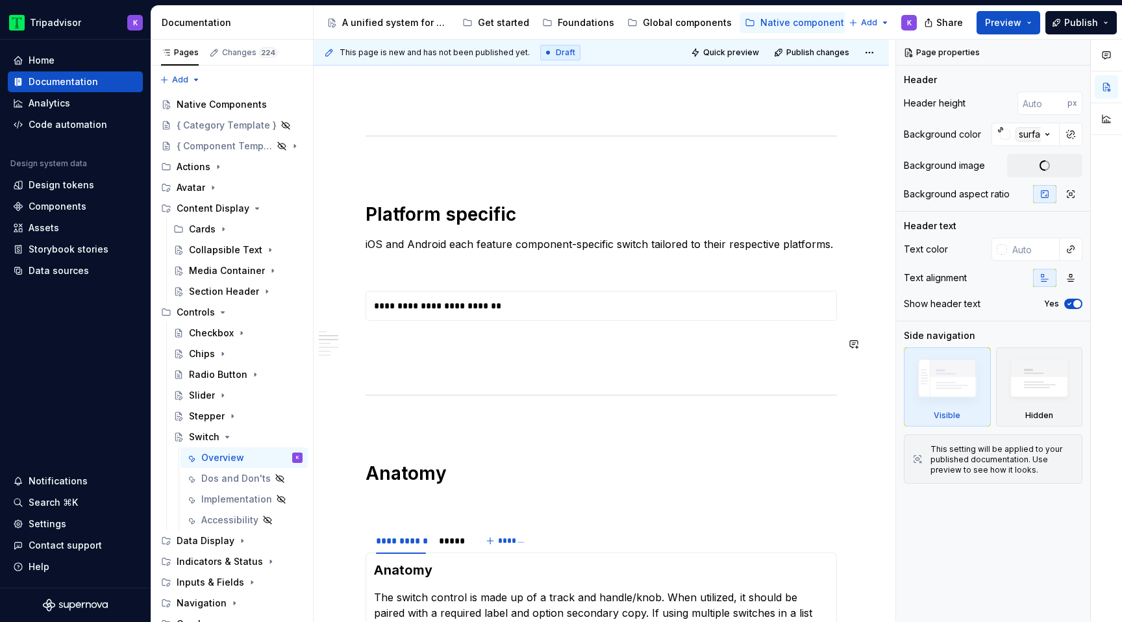
scroll to position [806, 0]
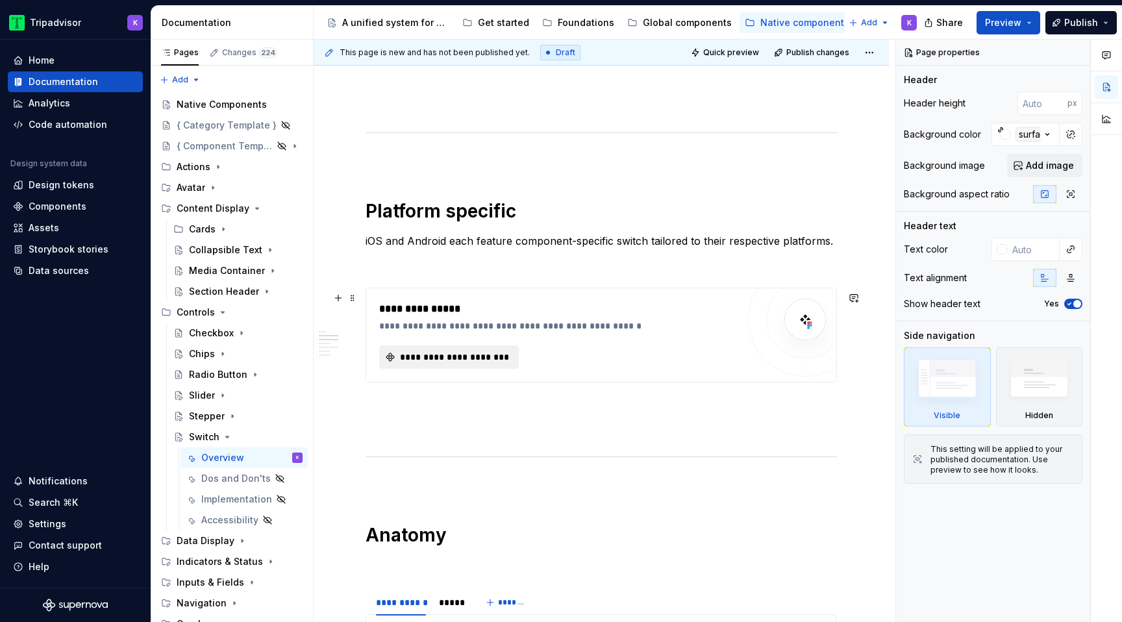
click at [480, 361] on span "**********" at bounding box center [454, 357] width 112 height 13
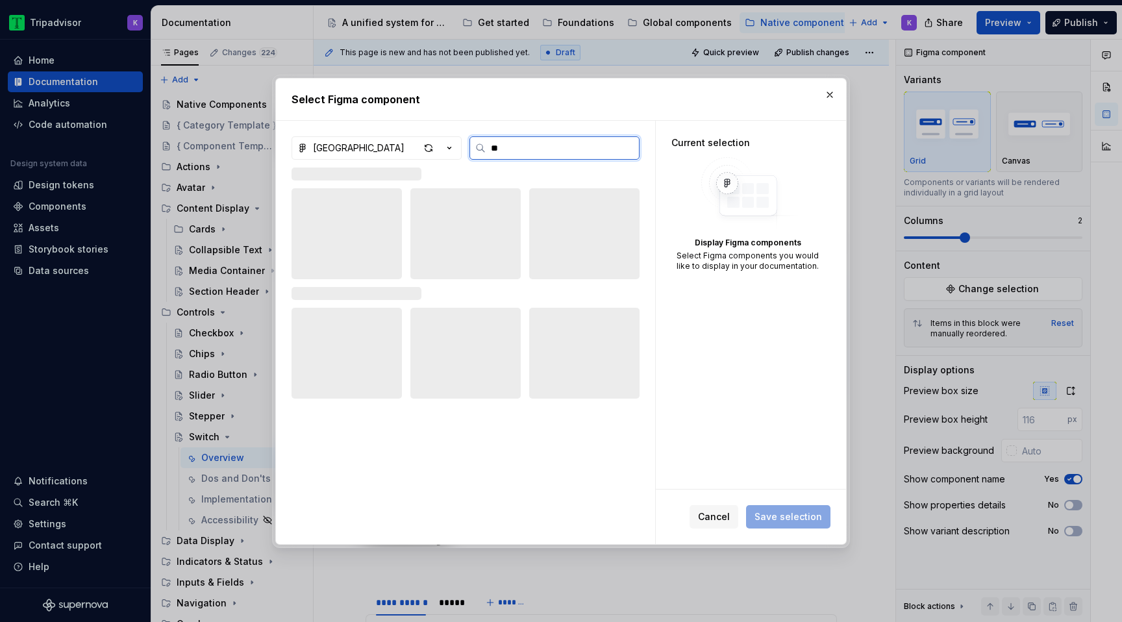
type input "***"
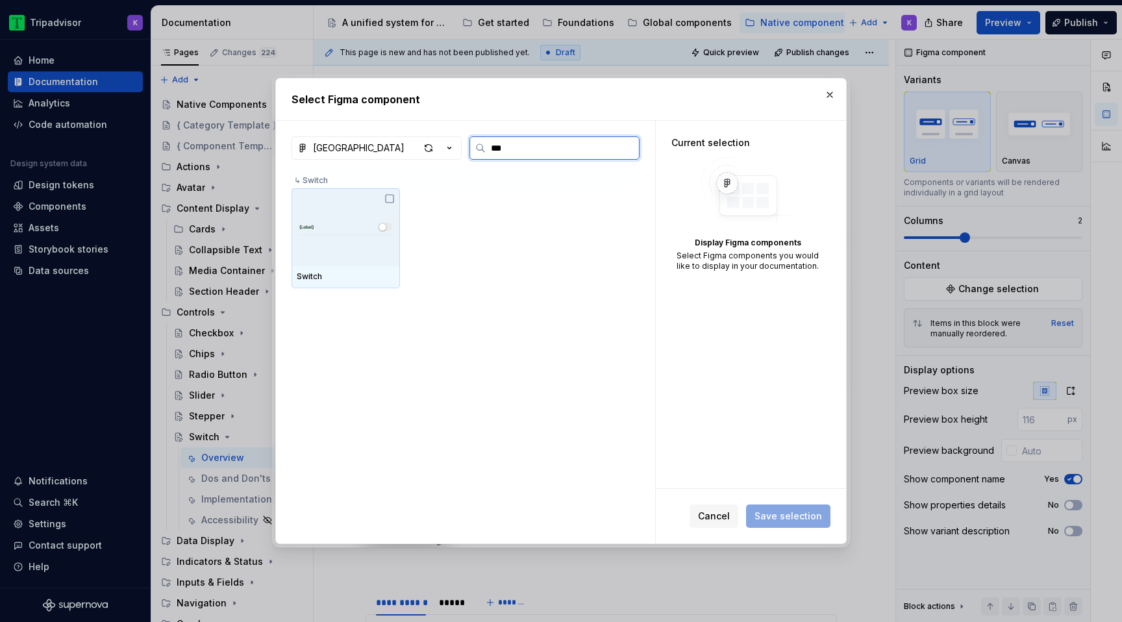
click at [390, 199] on icon at bounding box center [389, 198] width 10 height 10
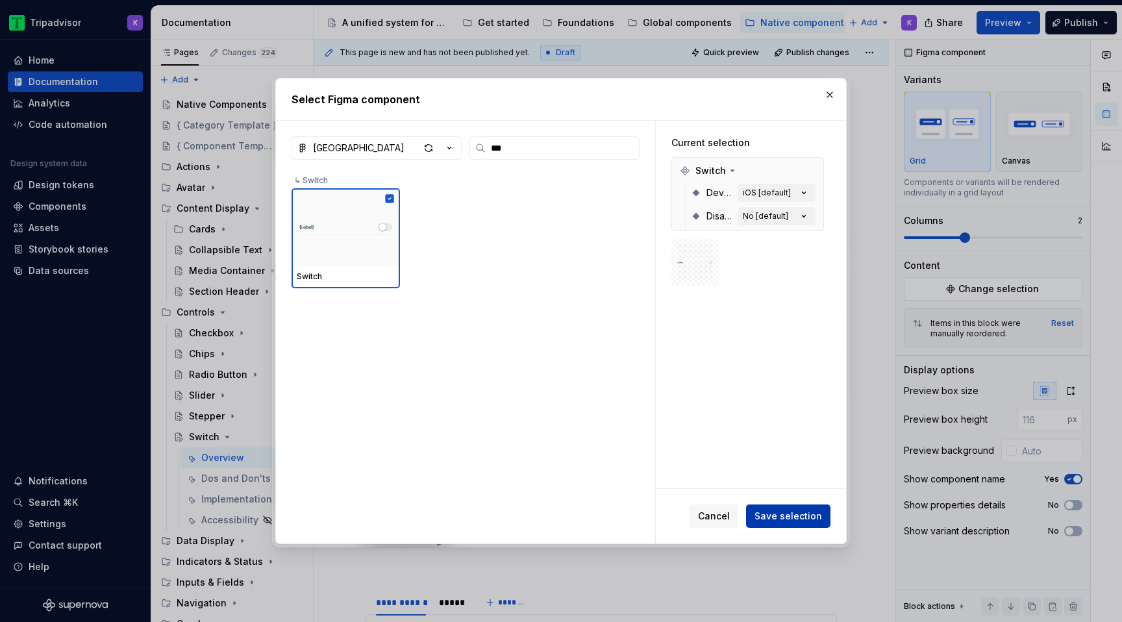
click at [790, 513] on span "Save selection" at bounding box center [788, 516] width 68 height 13
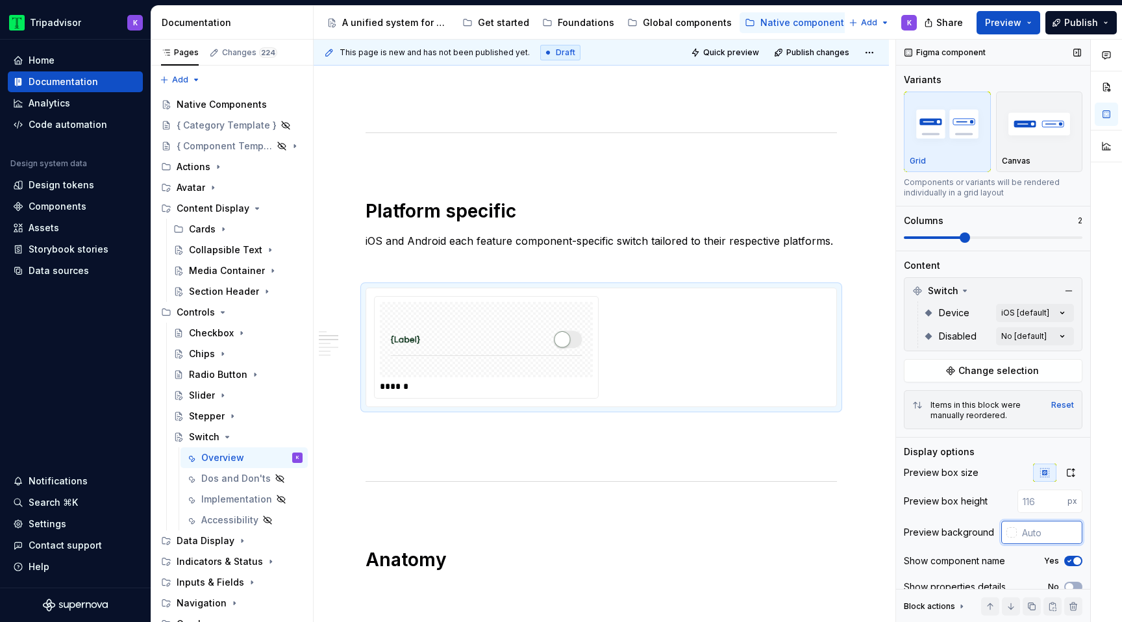
click at [1037, 528] on input "text" at bounding box center [1050, 532] width 66 height 23
click at [1034, 313] on div "Comments Open comments No comments yet Select ‘Comment’ from the block context …" at bounding box center [1009, 331] width 226 height 583
type input "#F5F5F5"
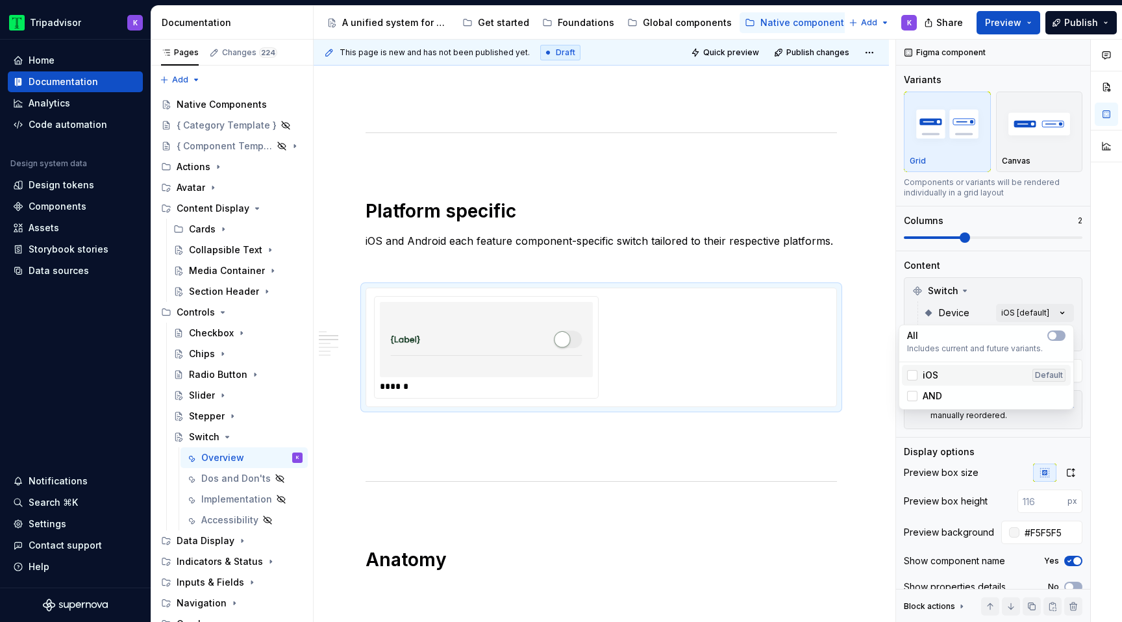
click at [971, 380] on div "iOS Default" at bounding box center [986, 375] width 158 height 13
click at [971, 392] on div "AND" at bounding box center [986, 396] width 158 height 13
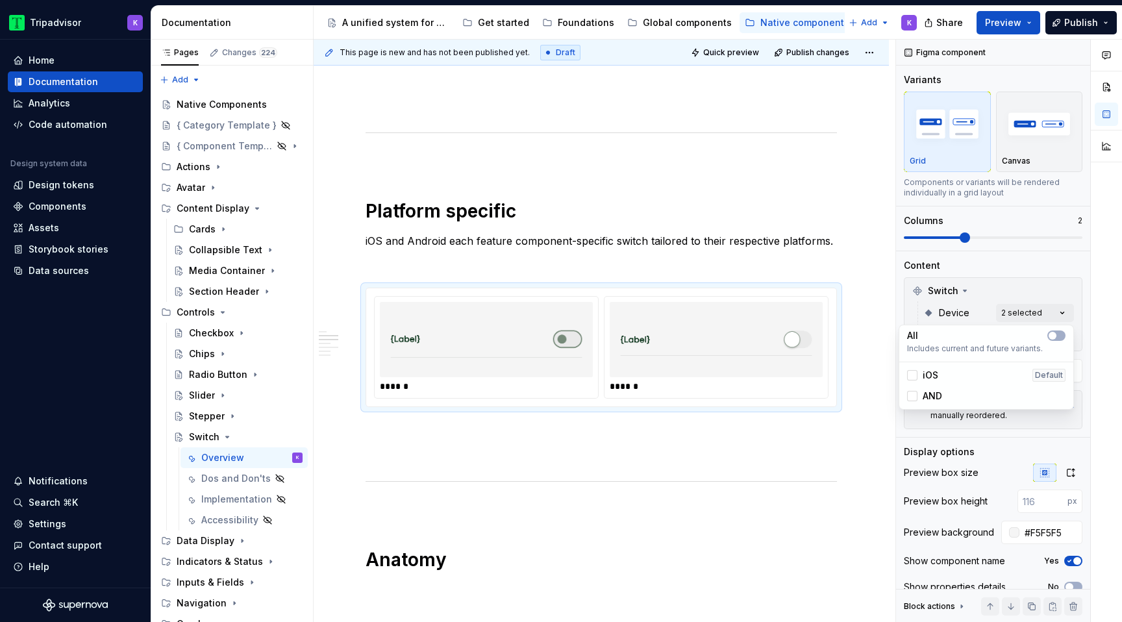
click at [734, 446] on html "Tripadvisor K Home Documentation Analytics Code automation Design system data D…" at bounding box center [561, 311] width 1122 height 622
click at [987, 369] on span "Change selection" at bounding box center [998, 370] width 80 height 13
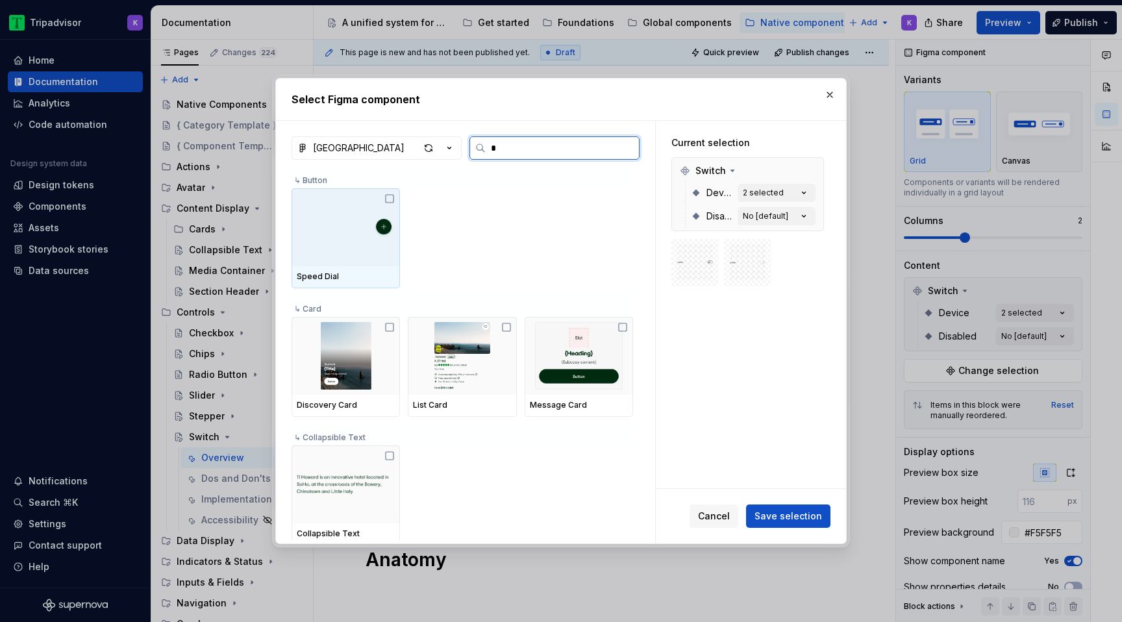
type input "**"
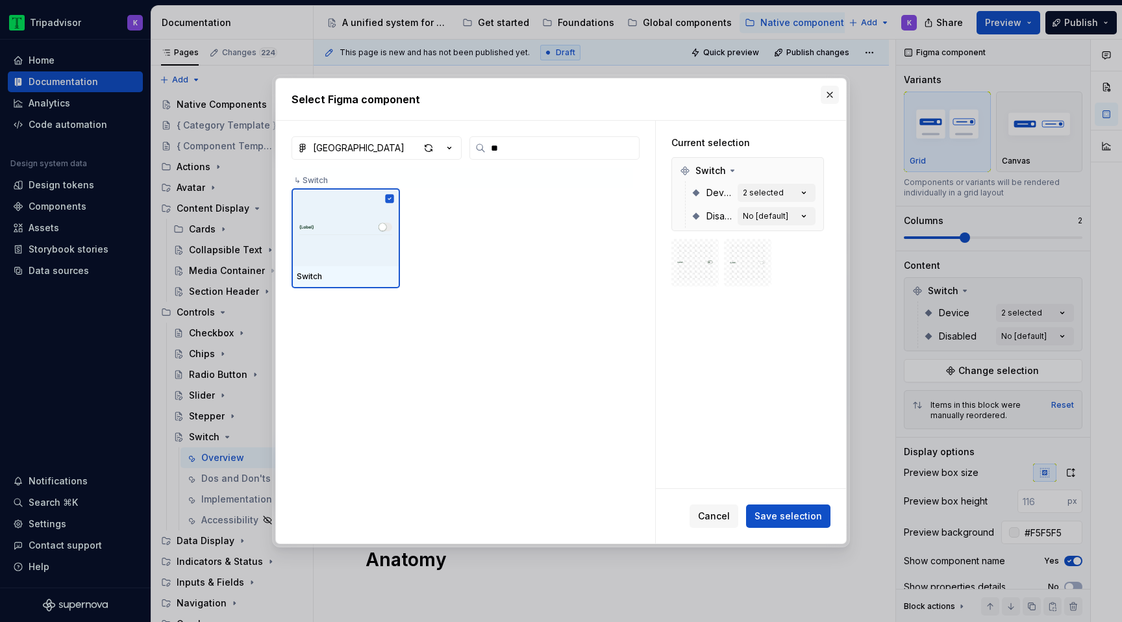
click at [827, 99] on button "button" at bounding box center [830, 95] width 18 height 18
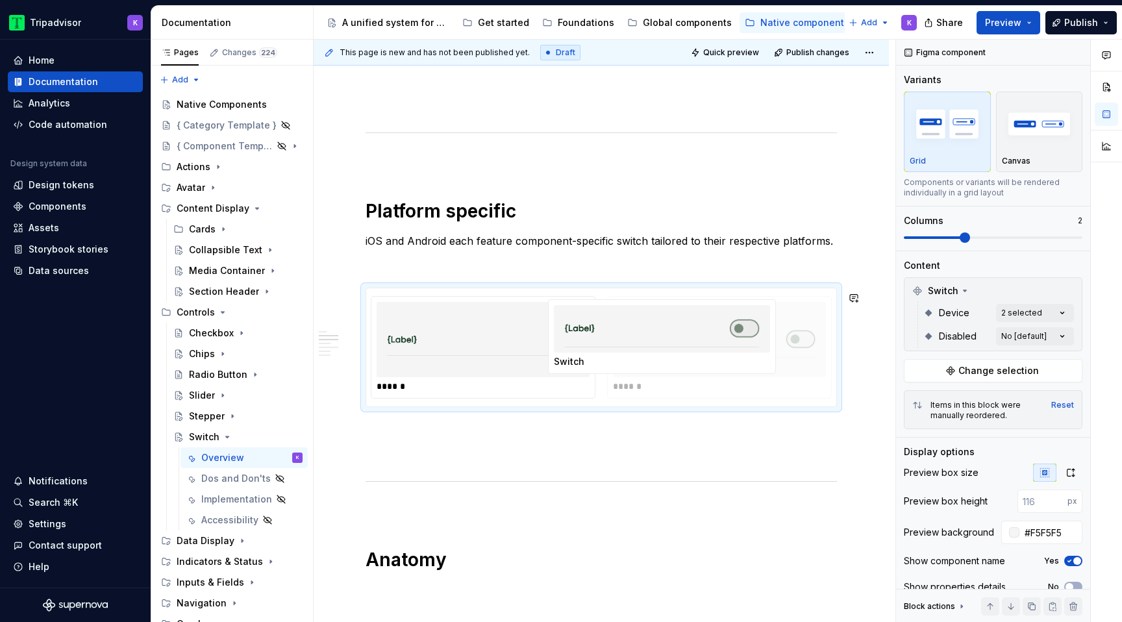
drag, startPoint x: 565, startPoint y: 375, endPoint x: 739, endPoint y: 375, distance: 174.0
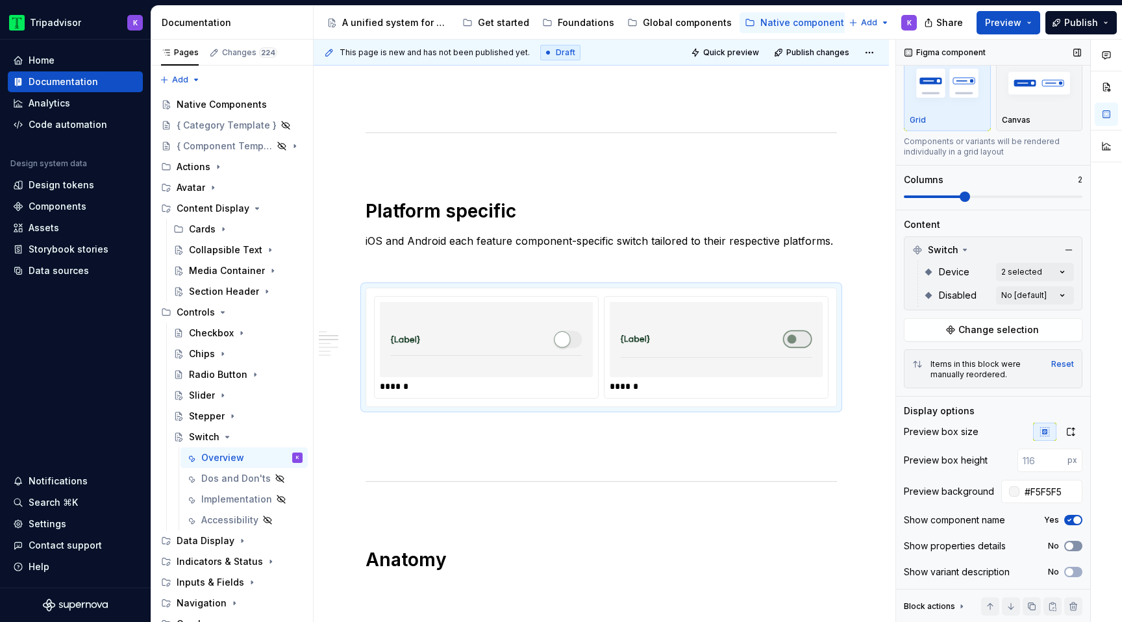
click at [1074, 545] on icon "button" at bounding box center [1069, 546] width 10 height 8
click at [1074, 522] on span "button" at bounding box center [1077, 520] width 8 height 8
click at [590, 444] on div "**********" at bounding box center [600, 501] width 471 height 2070
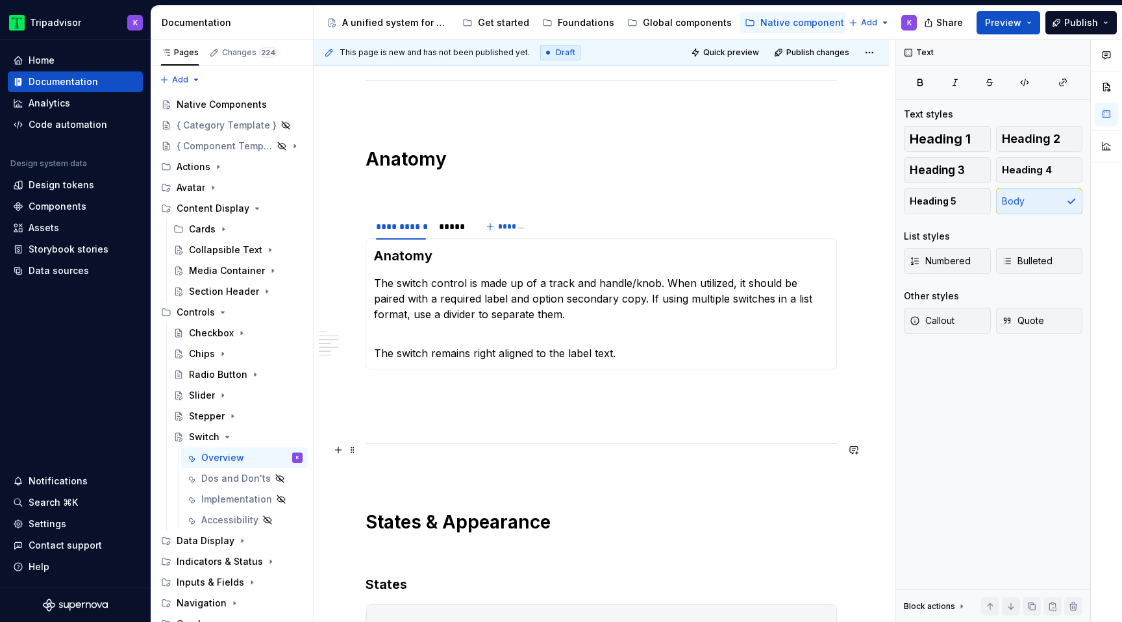
scroll to position [1244, 0]
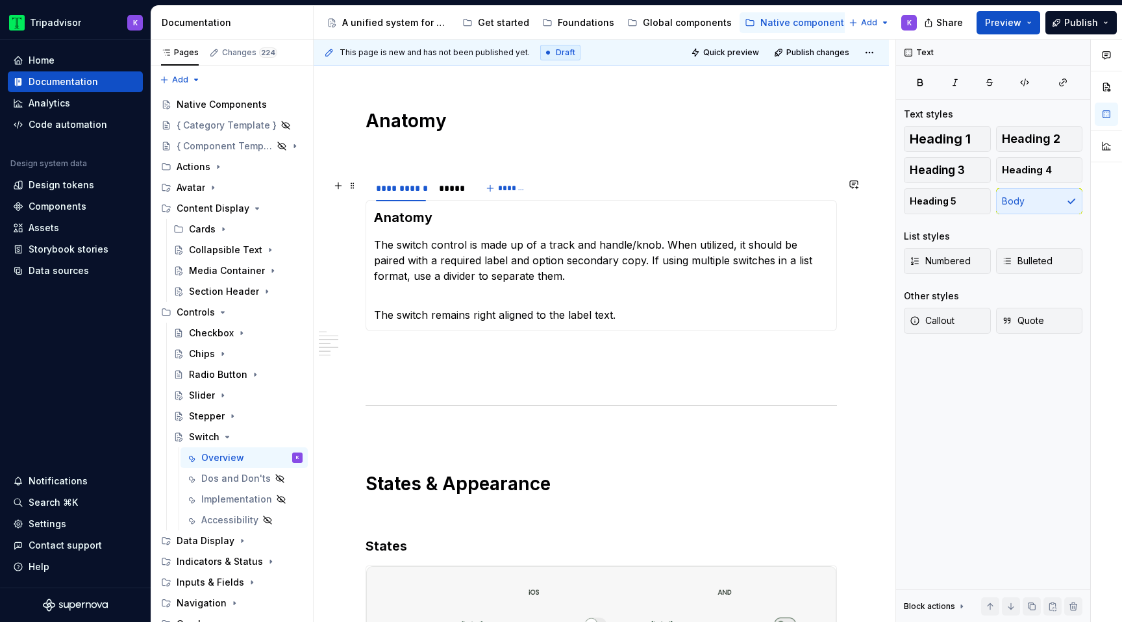
click at [448, 204] on div "**********" at bounding box center [419, 191] width 108 height 32
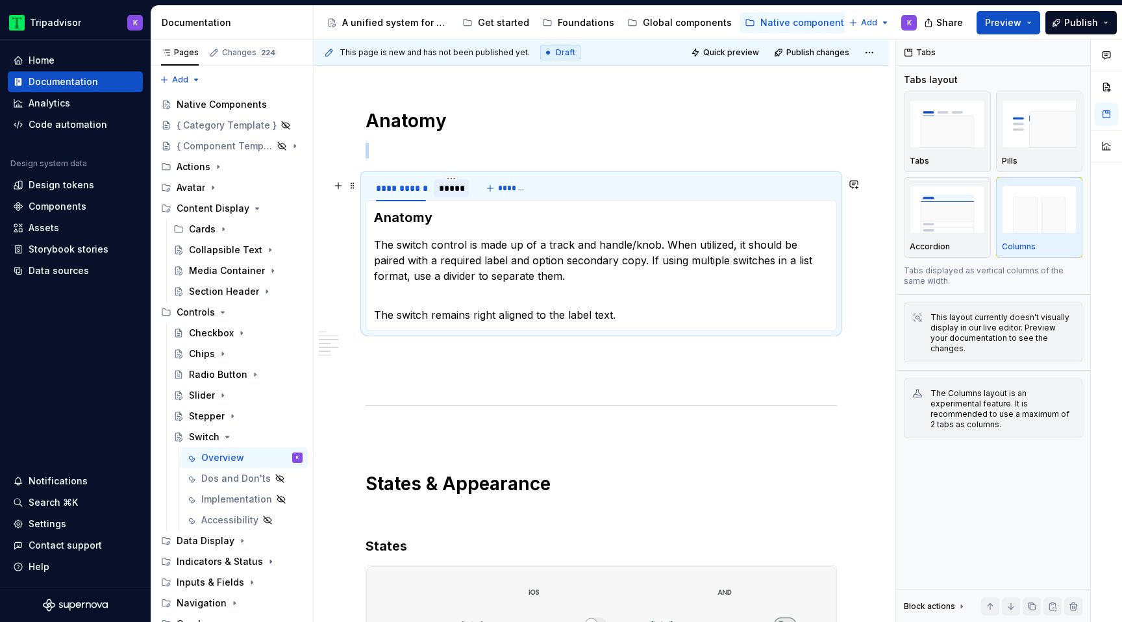
click at [449, 195] on div "*****" at bounding box center [451, 188] width 25 height 13
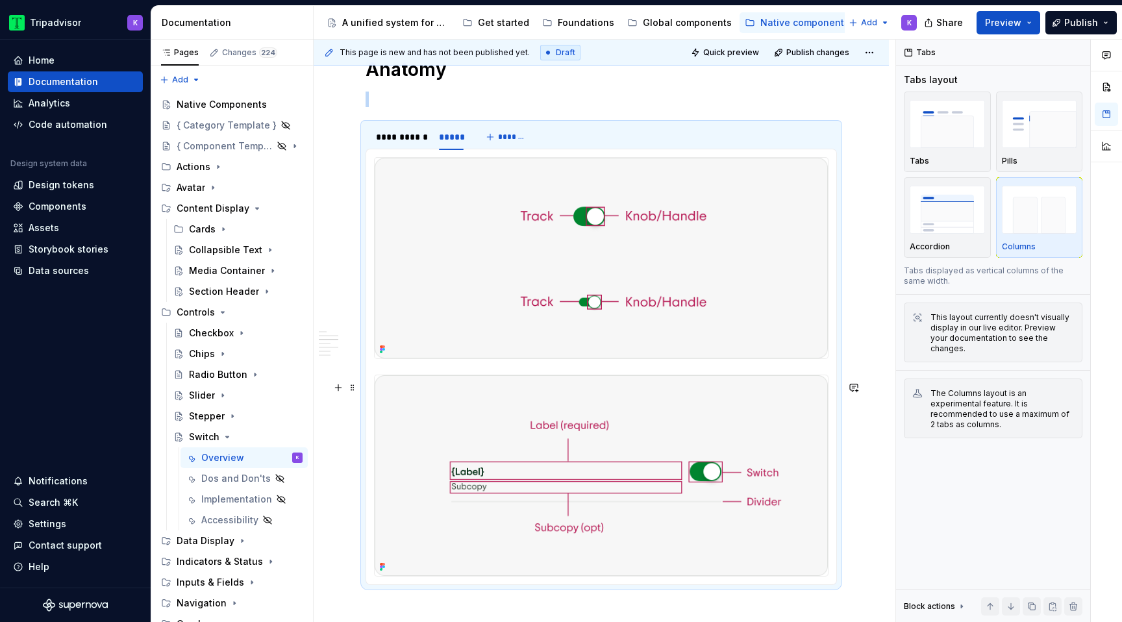
scroll to position [1306, 0]
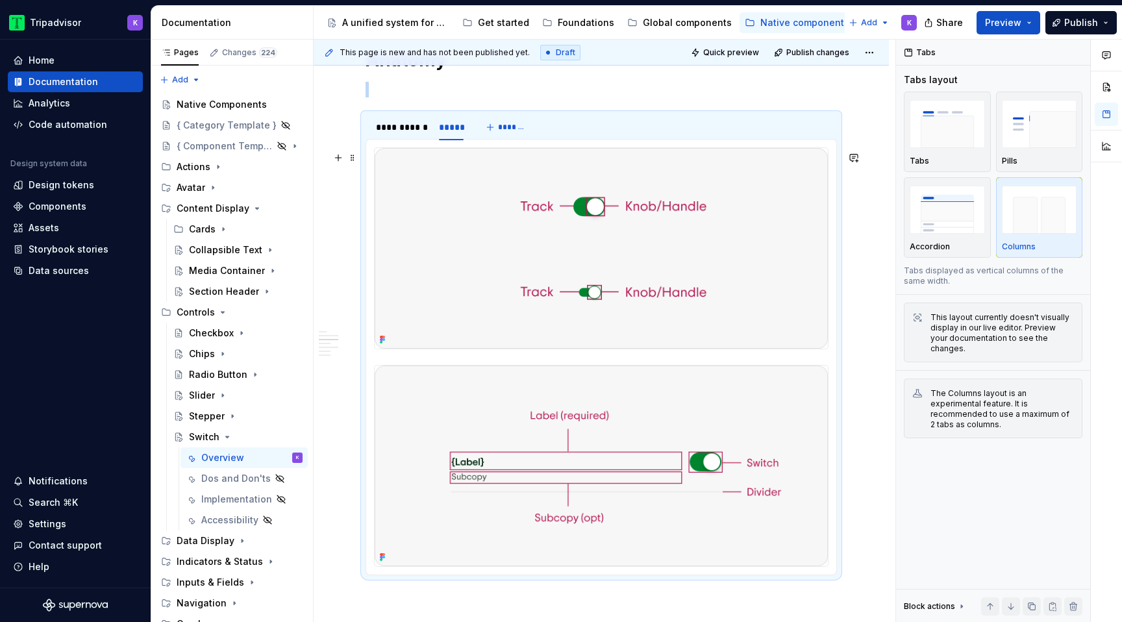
click at [642, 256] on img at bounding box center [601, 248] width 453 height 201
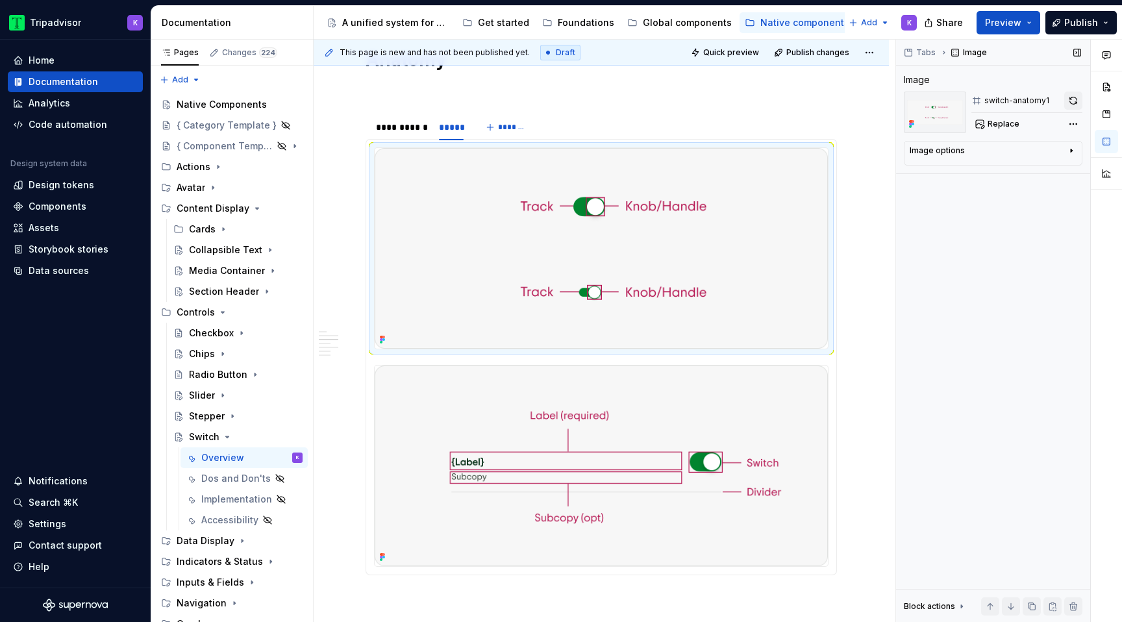
click at [1072, 97] on button "button" at bounding box center [1073, 101] width 18 height 18
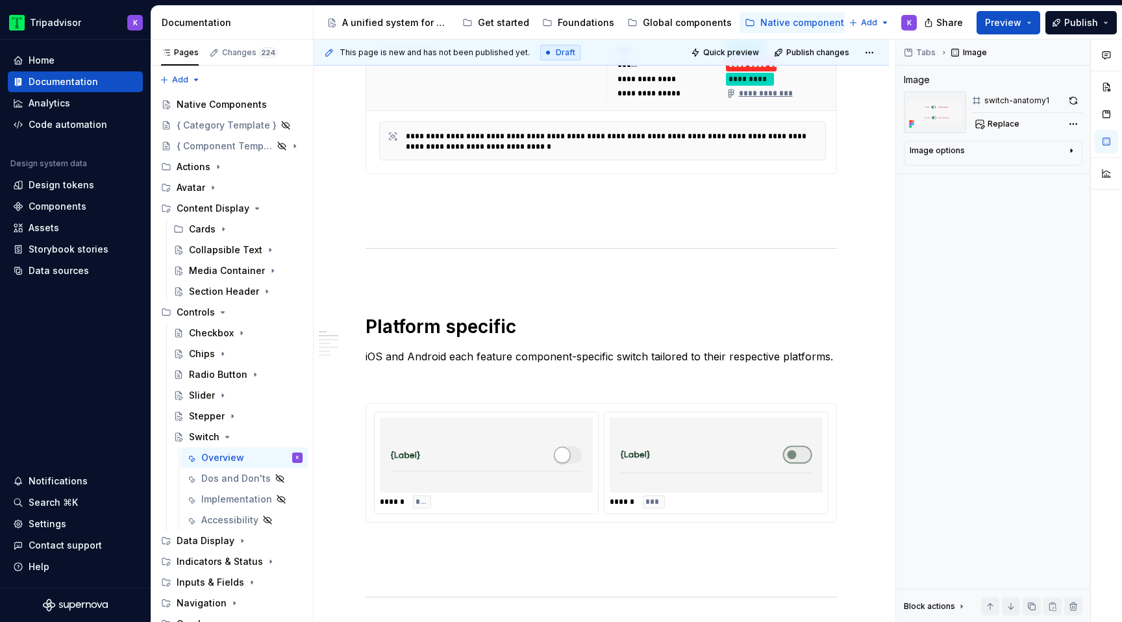
scroll to position [717, 0]
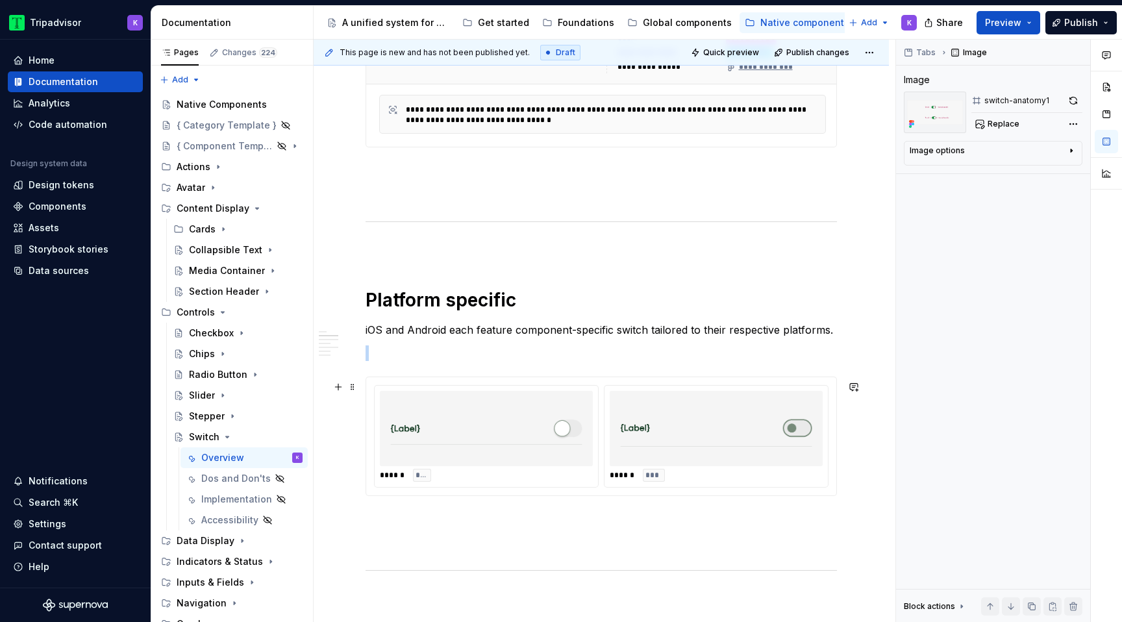
click at [588, 435] on img at bounding box center [486, 428] width 203 height 65
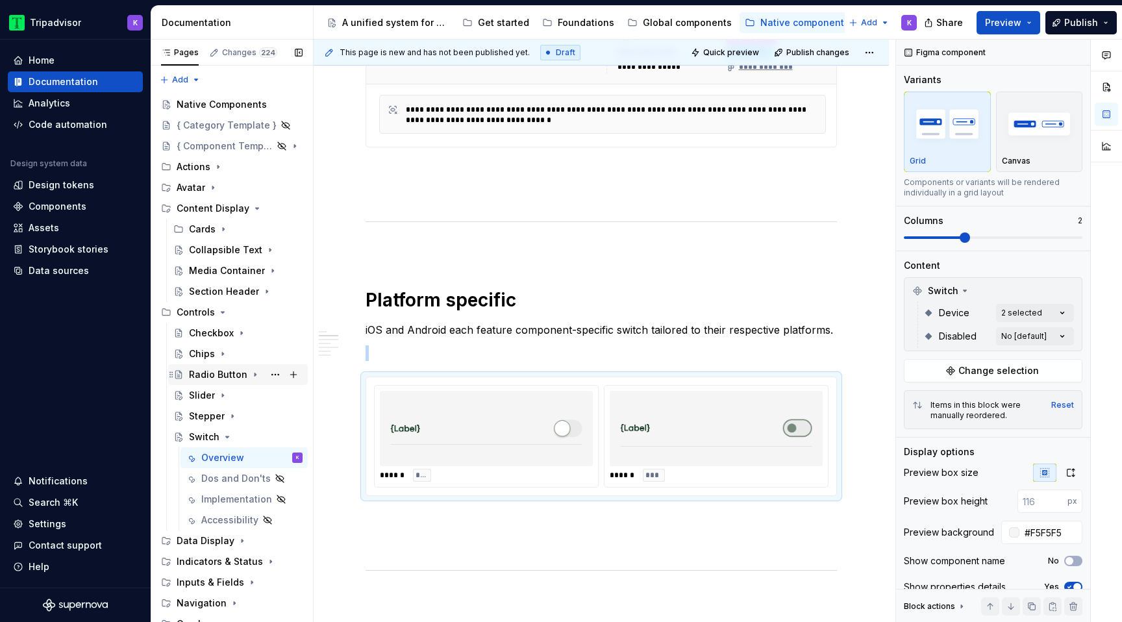
click at [251, 377] on icon "Page tree" at bounding box center [255, 374] width 10 height 10
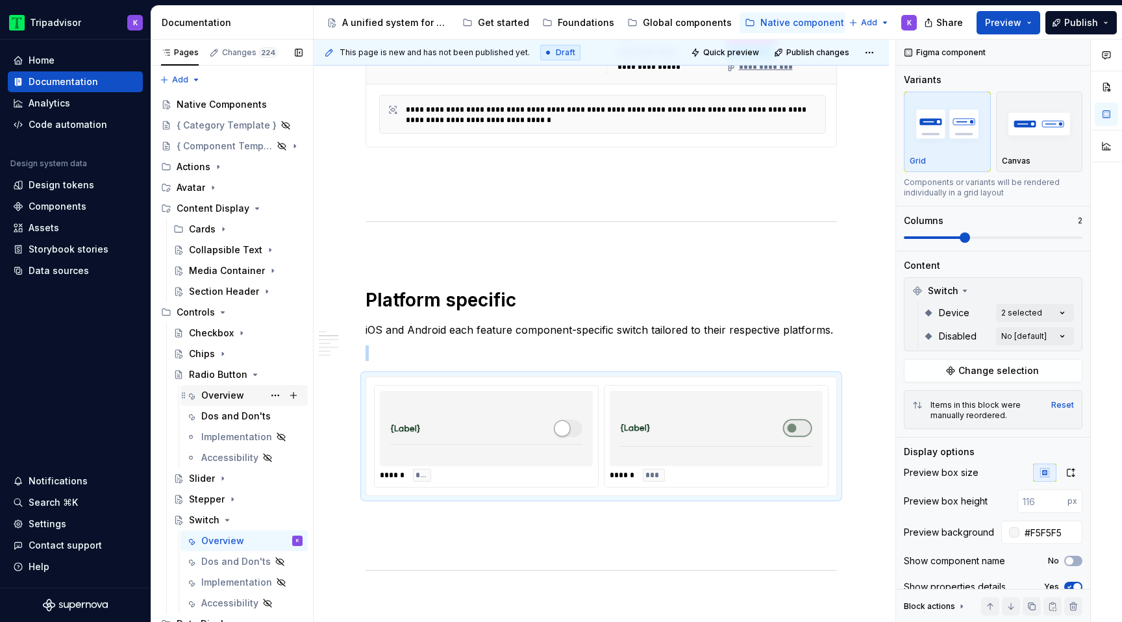
click at [238, 396] on div "Overview" at bounding box center [222, 395] width 43 height 13
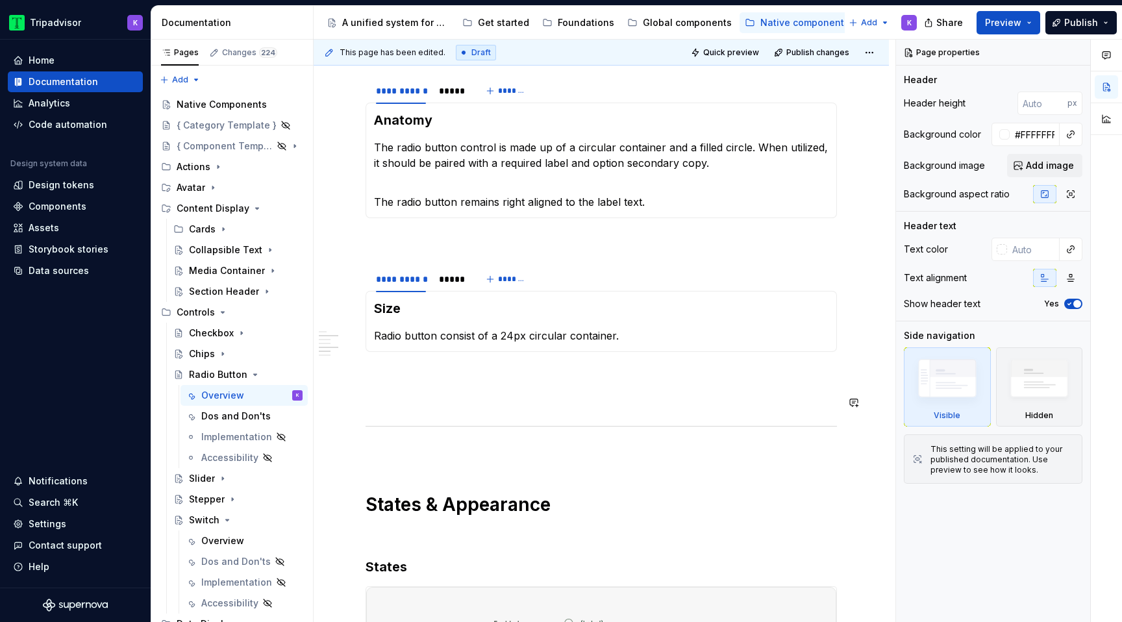
scroll to position [993, 0]
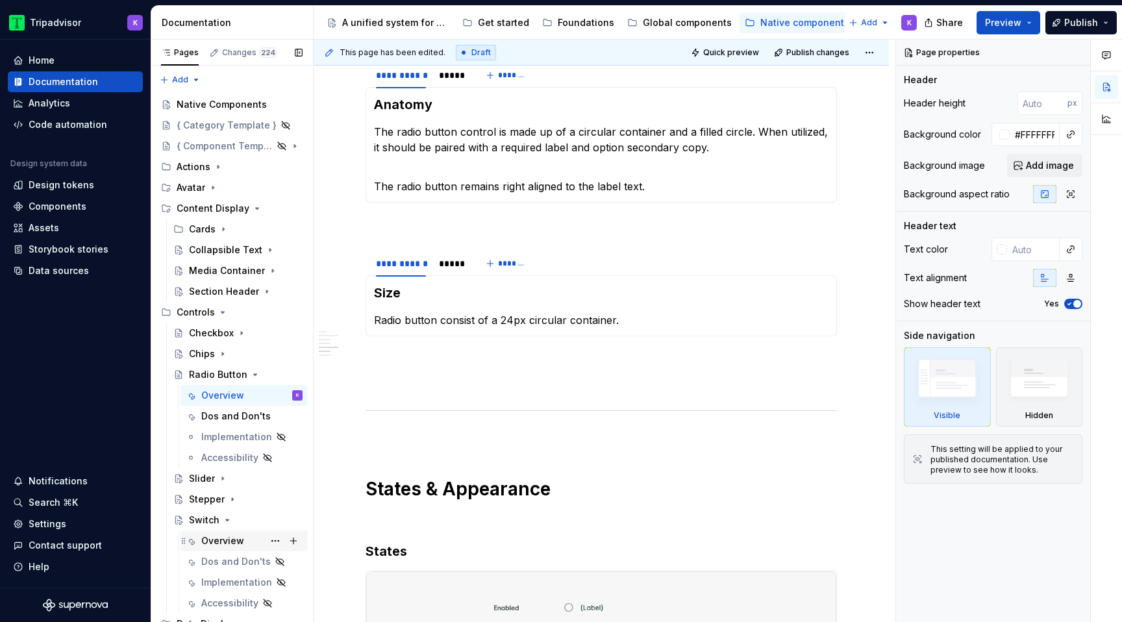
click at [224, 541] on div "Overview" at bounding box center [222, 540] width 43 height 13
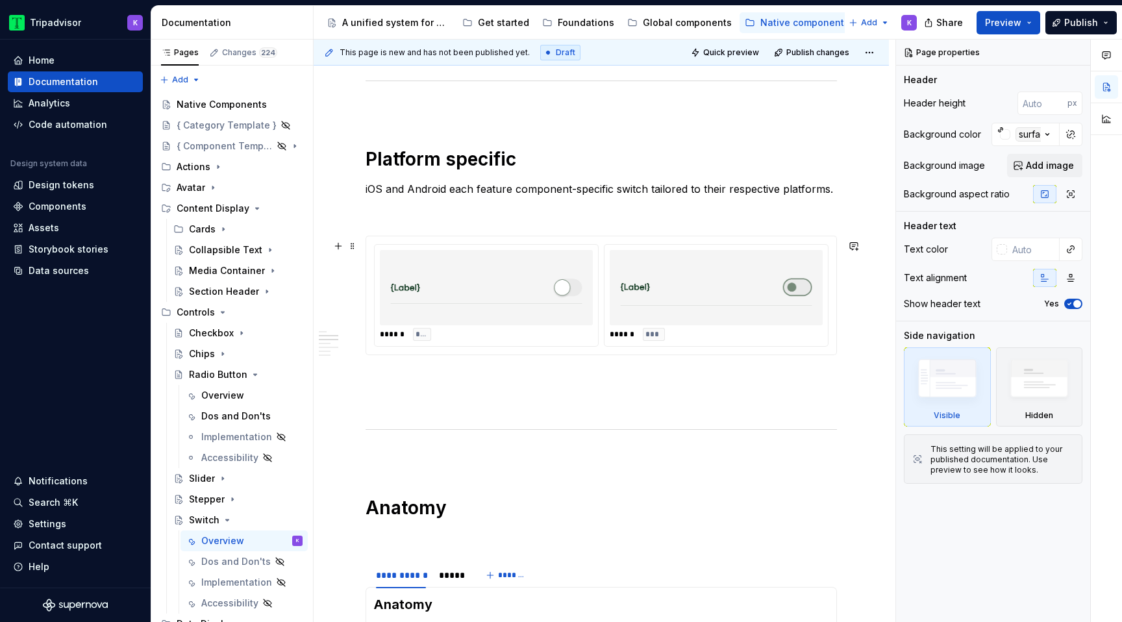
scroll to position [896, 0]
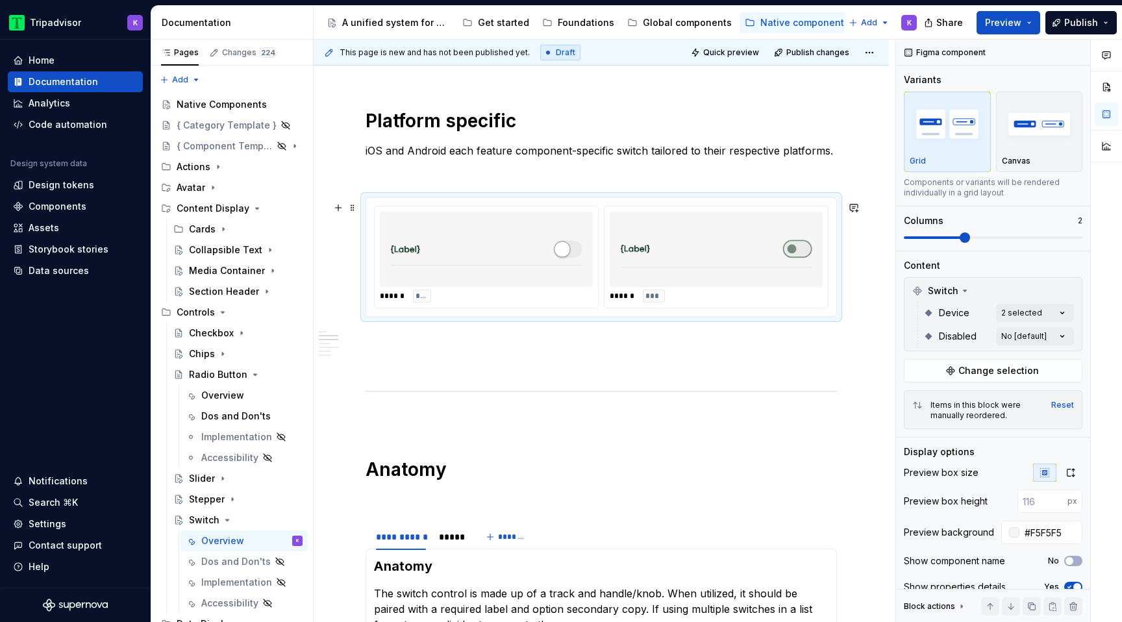
click at [587, 297] on div "****** ***" at bounding box center [486, 296] width 213 height 13
click at [1041, 375] on button "Change selection" at bounding box center [993, 370] width 179 height 23
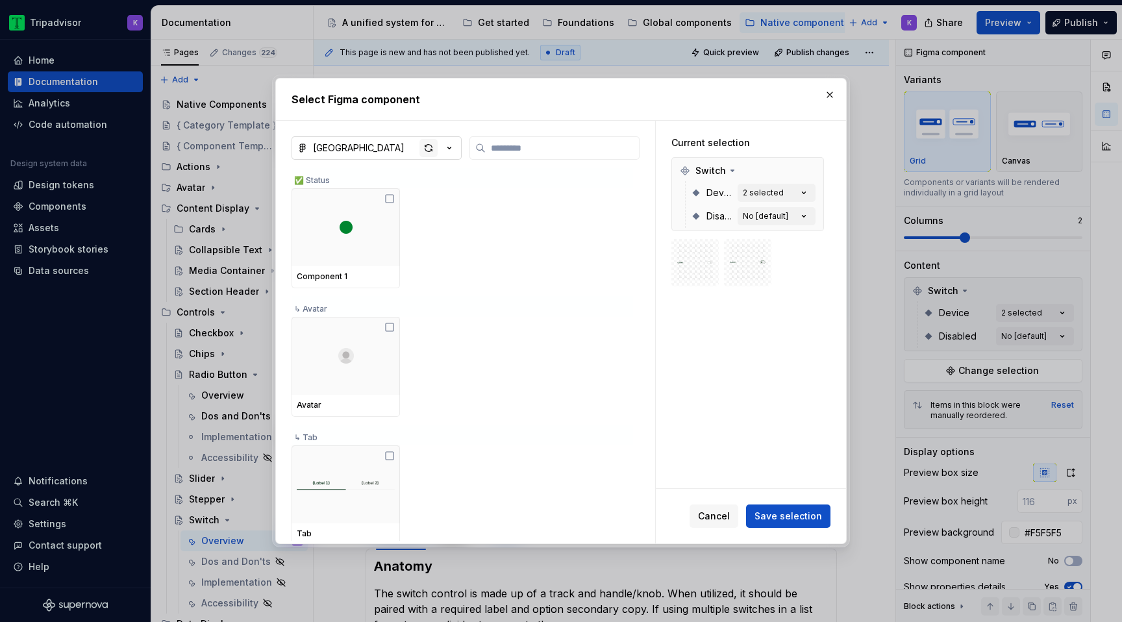
click at [432, 145] on div "button" at bounding box center [428, 148] width 18 height 18
type textarea "*"
click at [561, 135] on div "Atlas Native Library ✅ Status Component 1 ↳ Avatar Avatar ↳ Tab Tab ↳ Avatar Gr…" at bounding box center [465, 332] width 379 height 423
click at [561, 140] on label at bounding box center [554, 147] width 170 height 23
click at [561, 142] on input "search" at bounding box center [562, 148] width 153 height 13
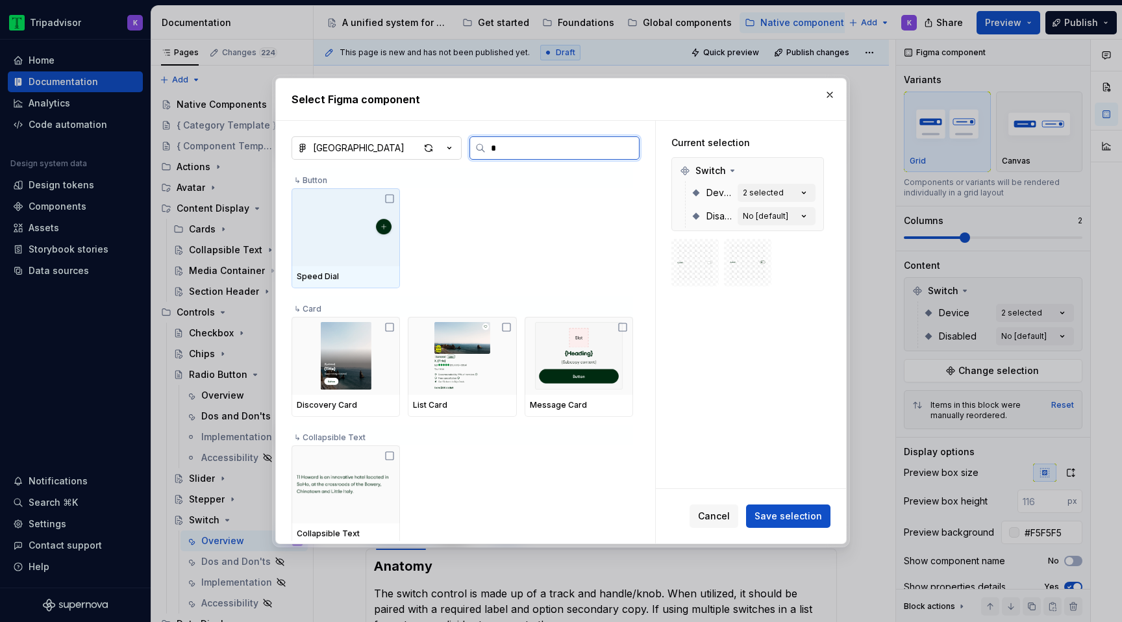
type input "**"
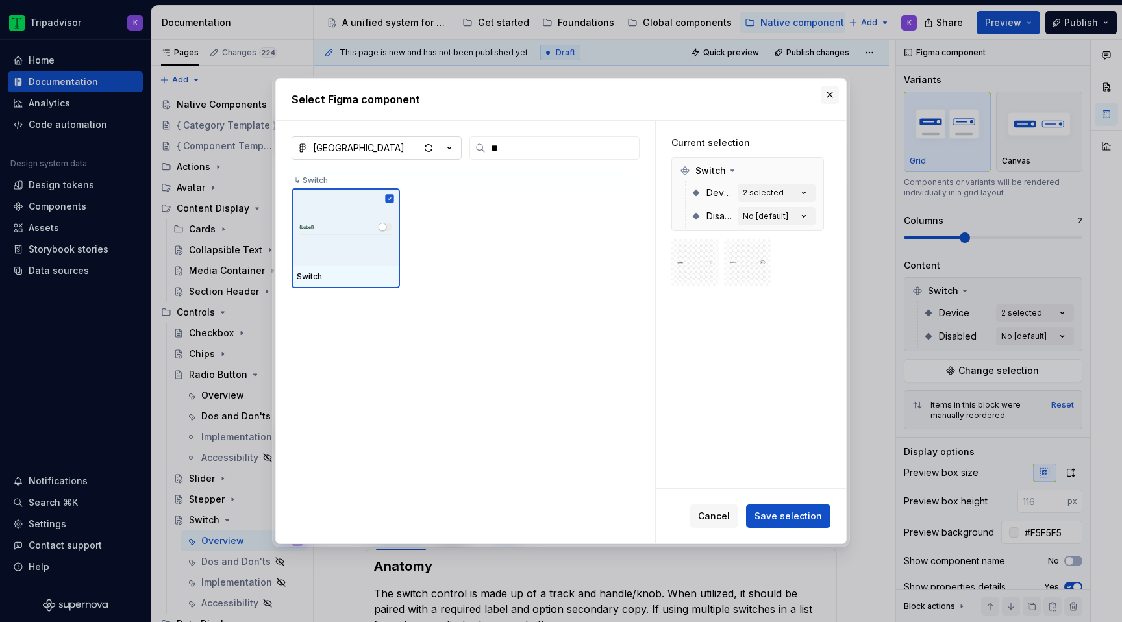
click at [827, 96] on button "button" at bounding box center [830, 95] width 18 height 18
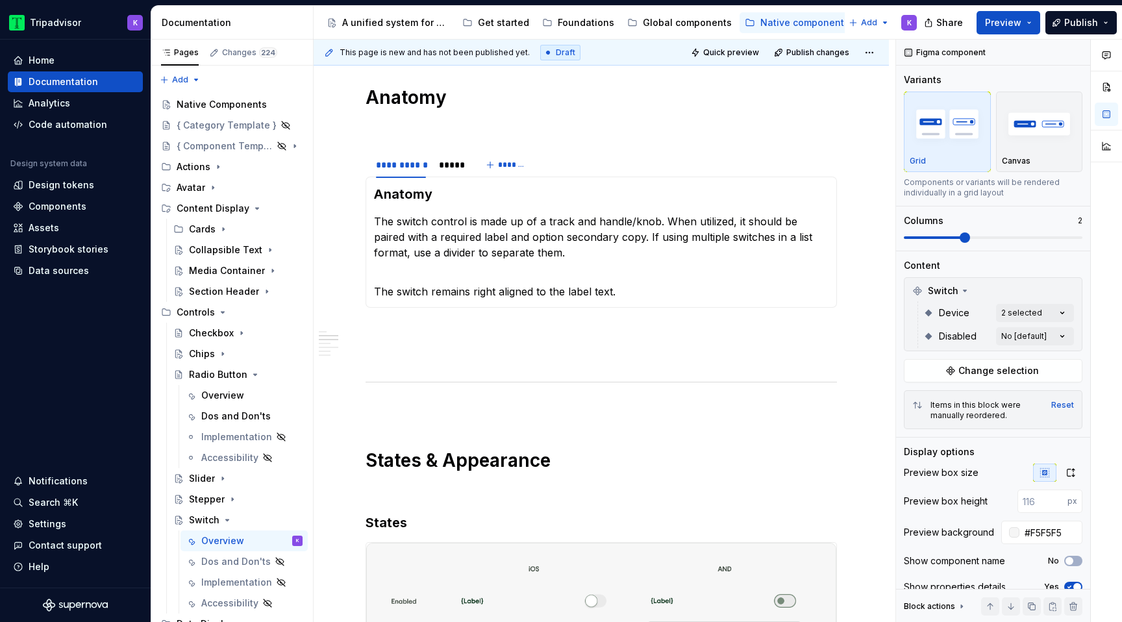
scroll to position [1483, 0]
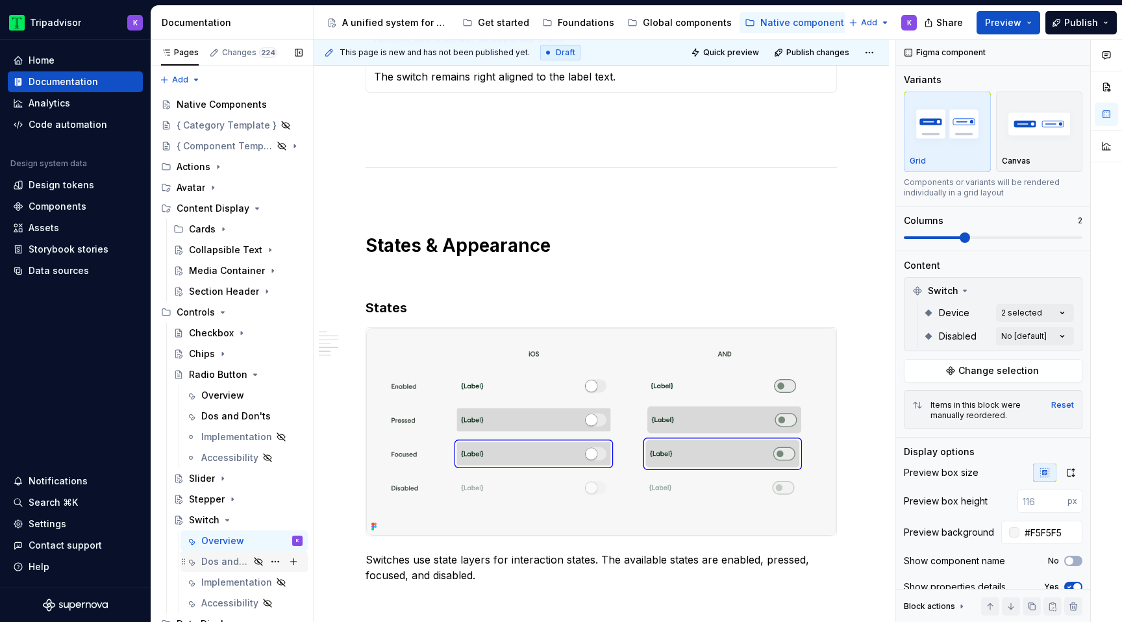
click at [225, 567] on div "Dos and Don'ts" at bounding box center [225, 561] width 48 height 13
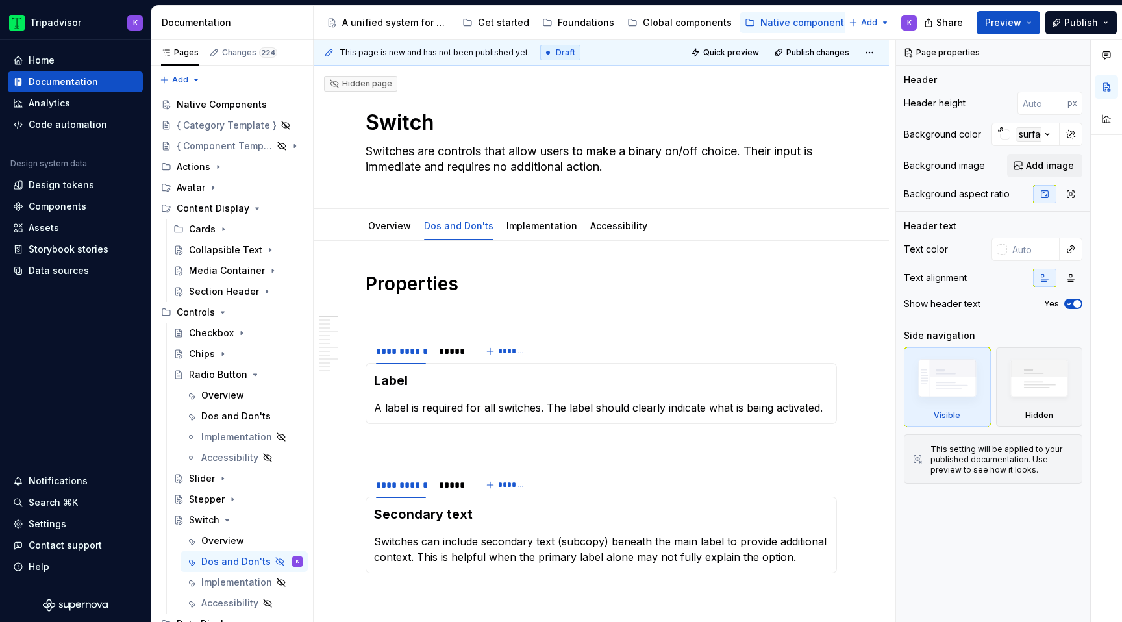
scroll to position [22, 0]
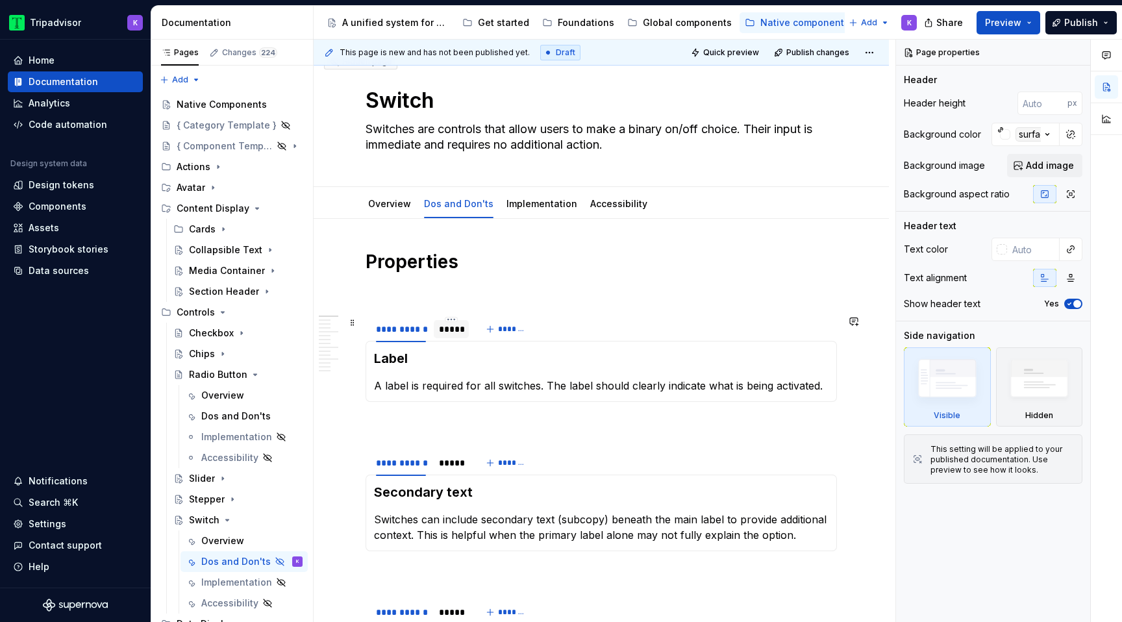
click at [452, 332] on div "*****" at bounding box center [451, 329] width 25 height 13
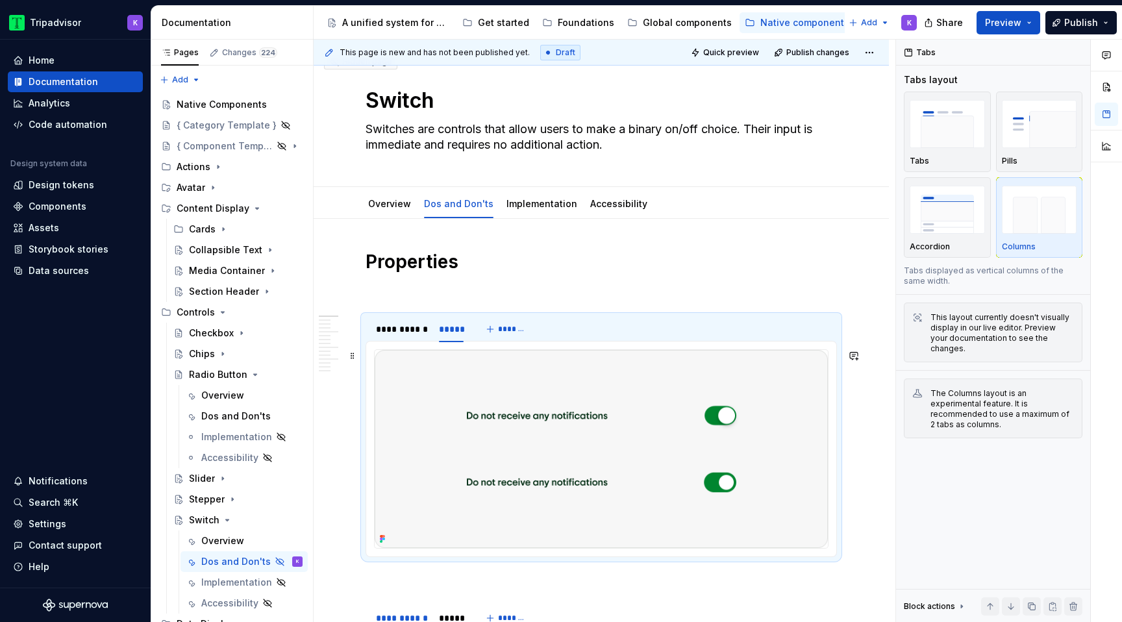
click at [647, 441] on img at bounding box center [601, 449] width 453 height 198
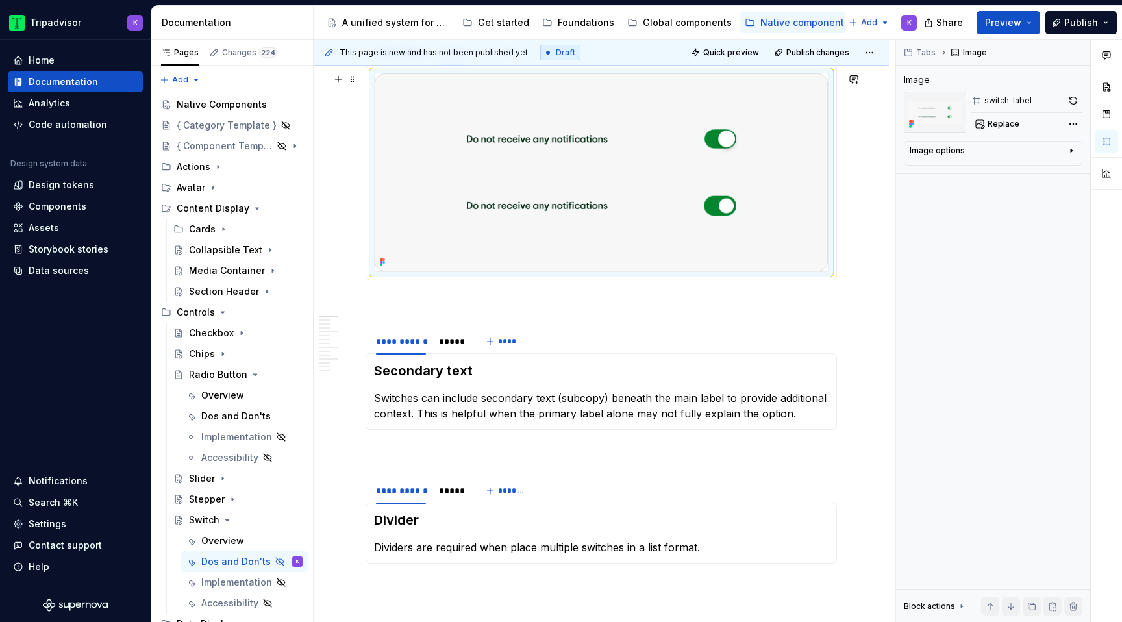
scroll to position [392, 0]
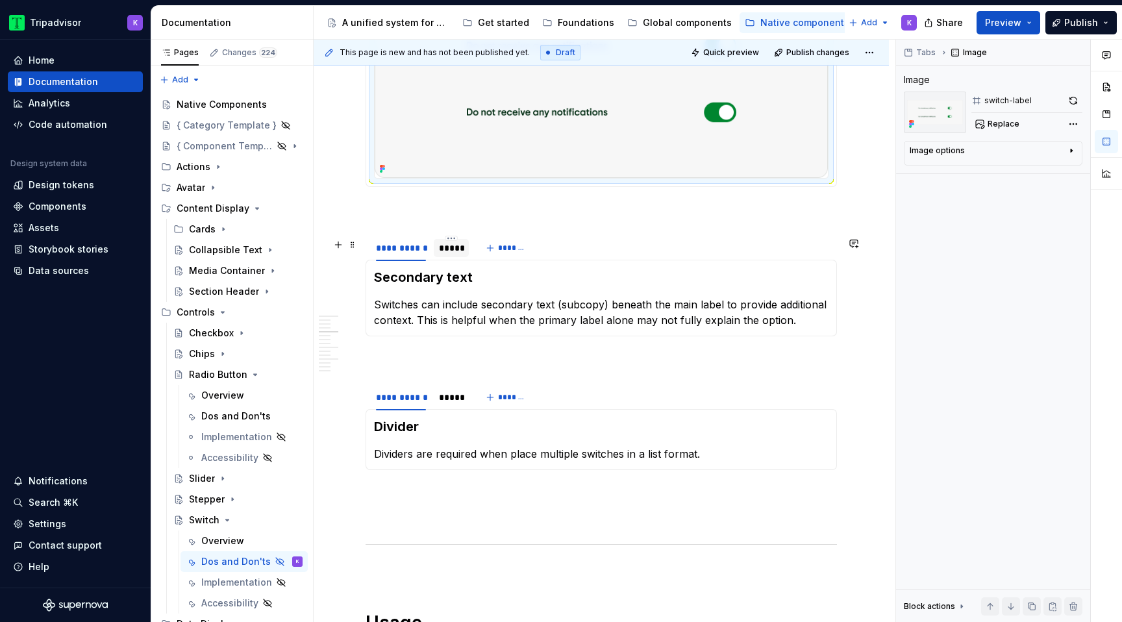
click at [451, 258] on div "*****" at bounding box center [451, 248] width 35 height 21
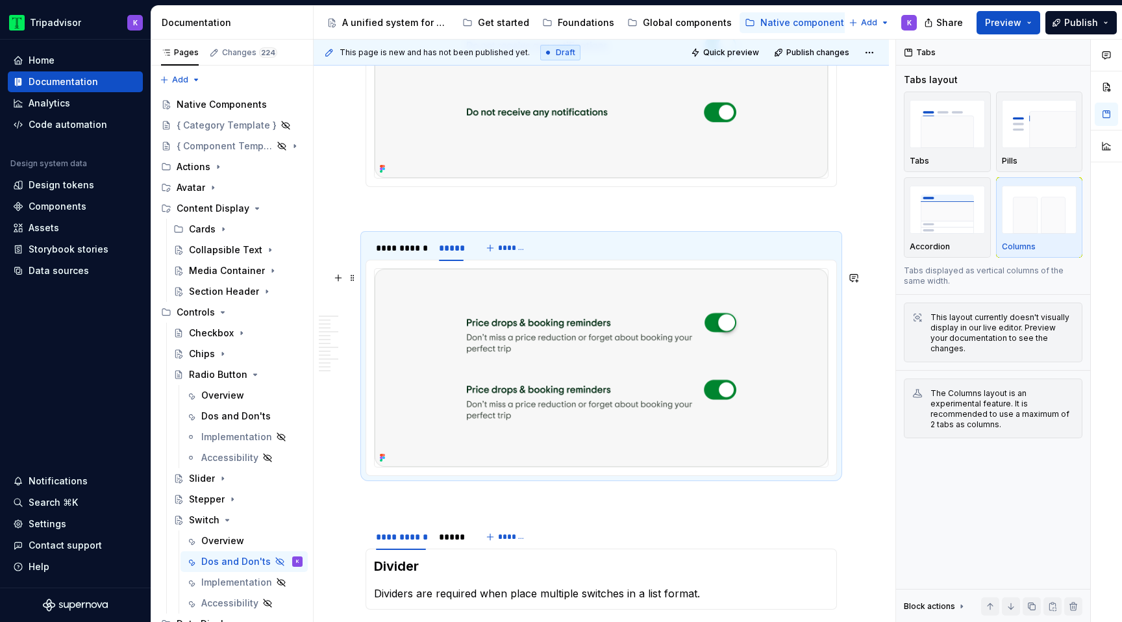
click at [634, 387] on img at bounding box center [601, 368] width 453 height 198
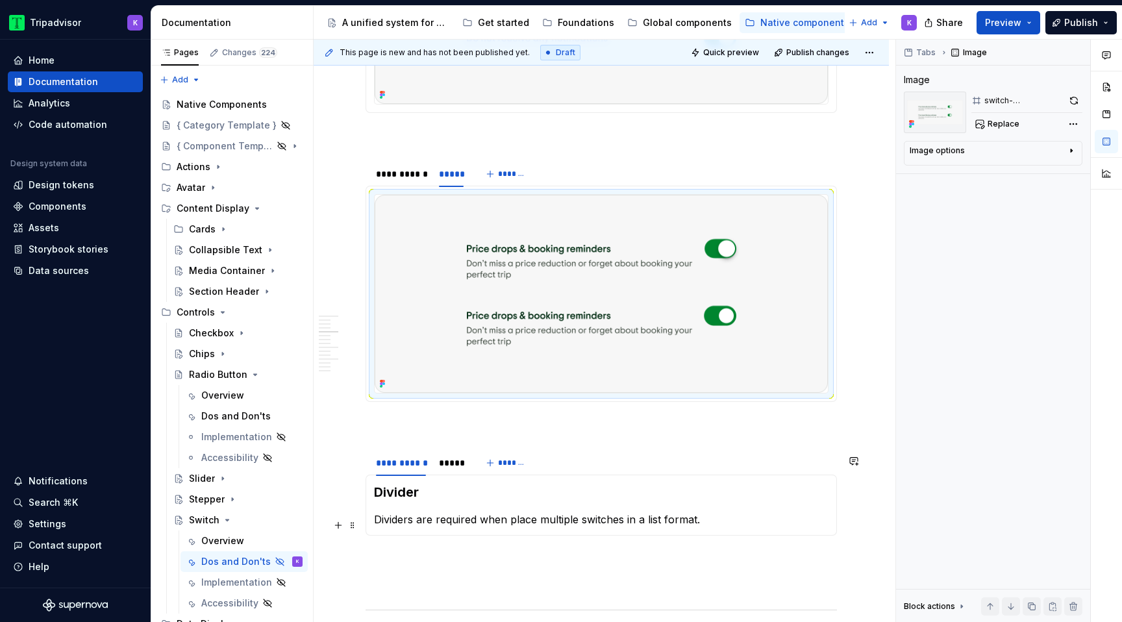
scroll to position [666, 0]
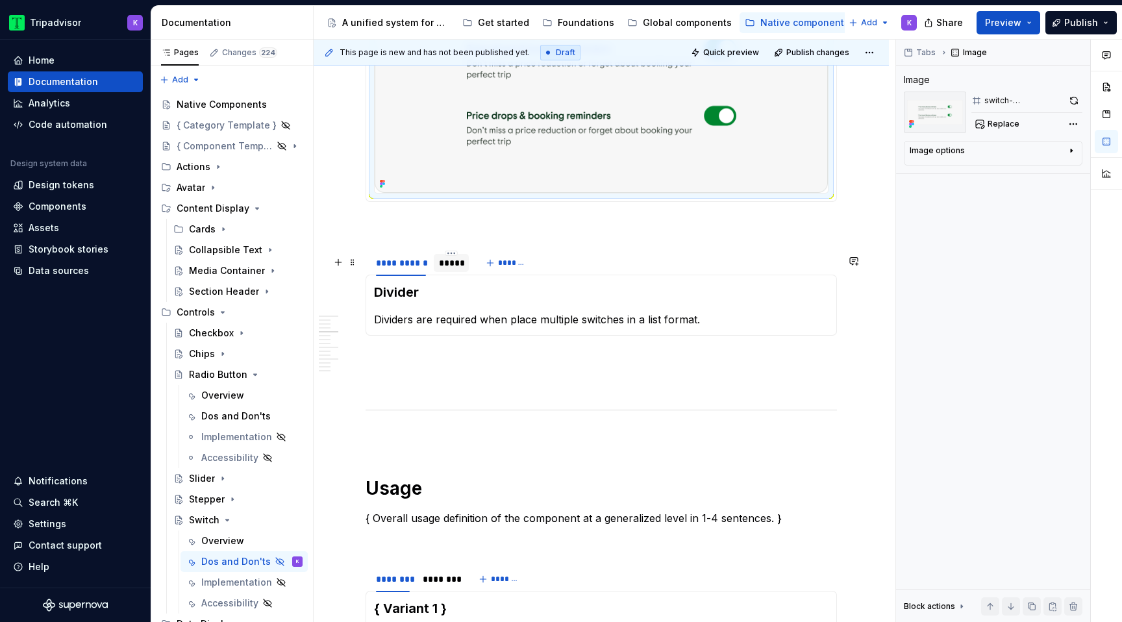
click at [446, 272] on div "*****" at bounding box center [451, 263] width 35 height 18
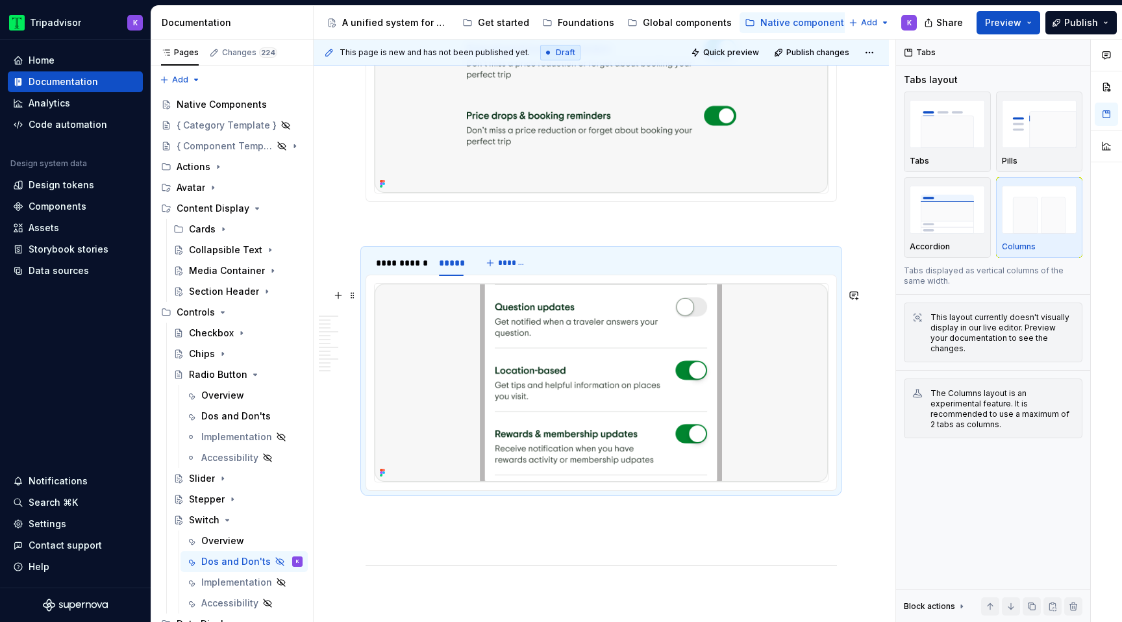
click at [553, 381] on img at bounding box center [601, 383] width 453 height 198
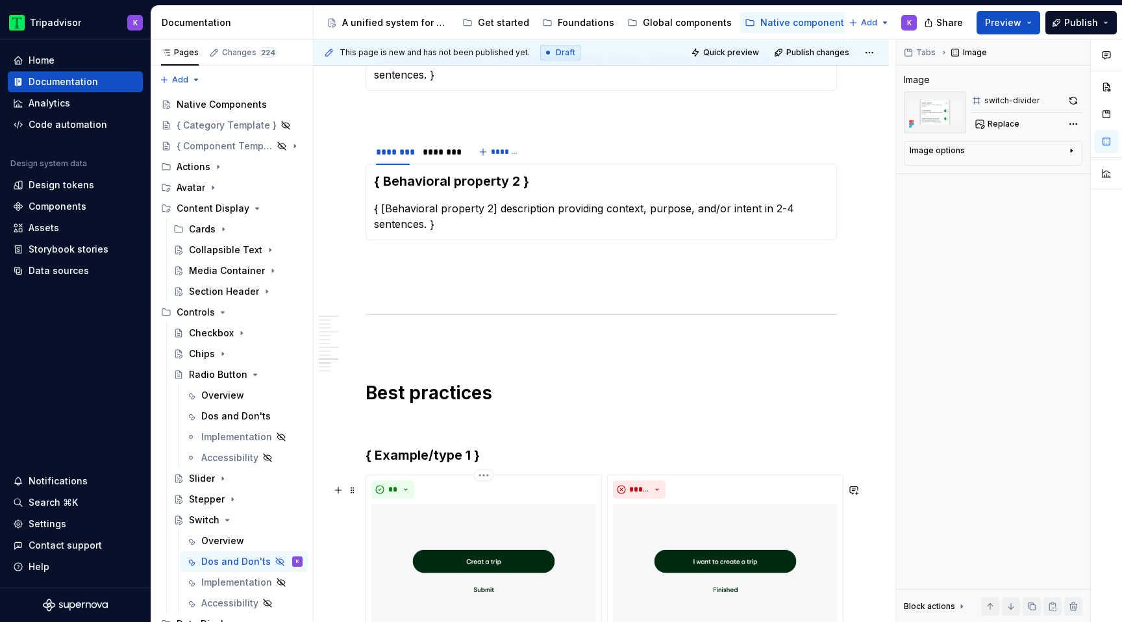
scroll to position [2532, 0]
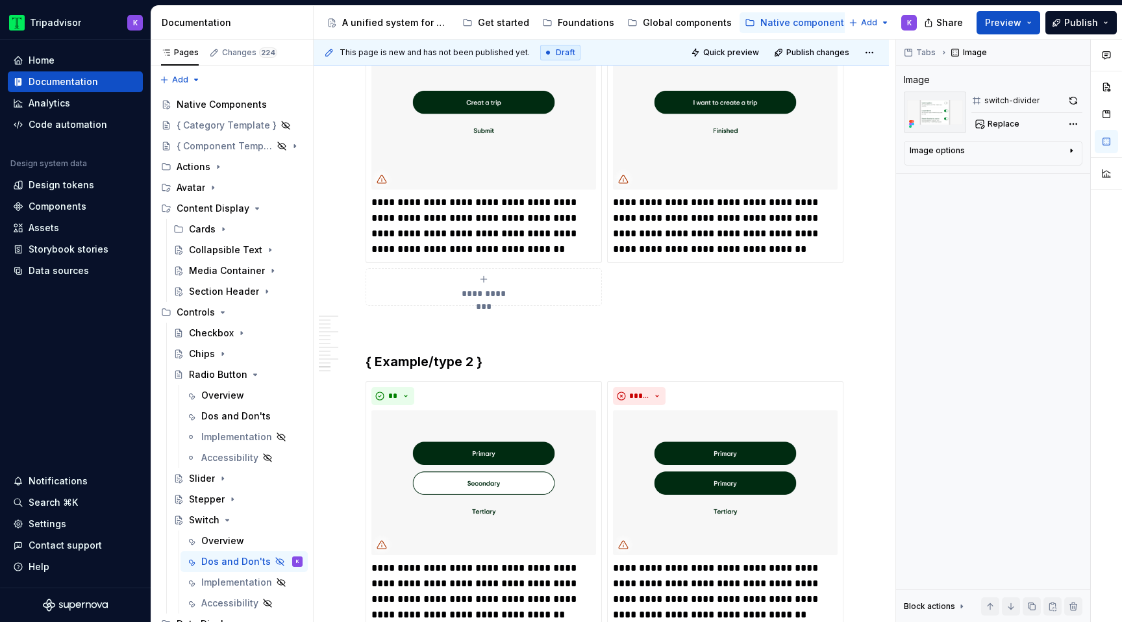
type textarea "*"
